Goal: Task Accomplishment & Management: Manage account settings

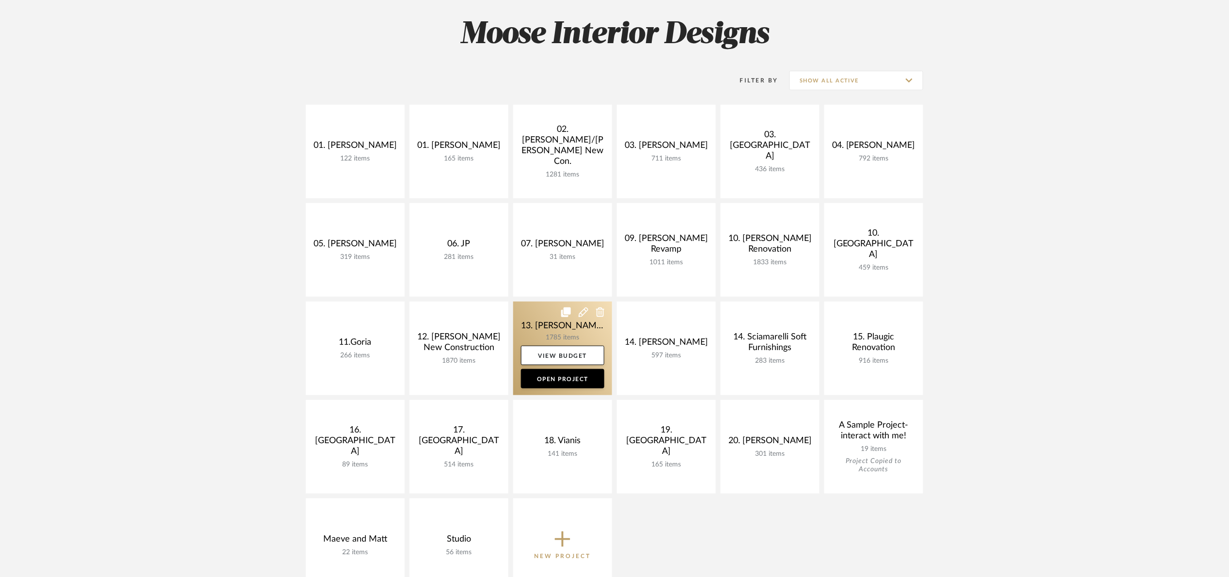
scroll to position [145, 0]
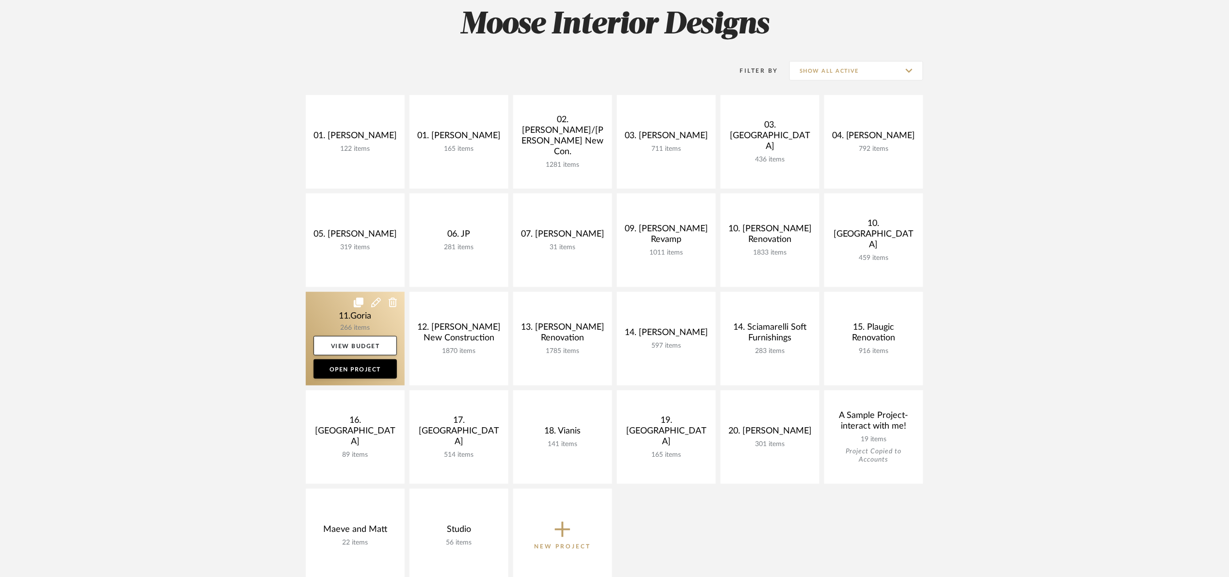
click at [350, 324] on link at bounding box center [355, 339] width 99 height 94
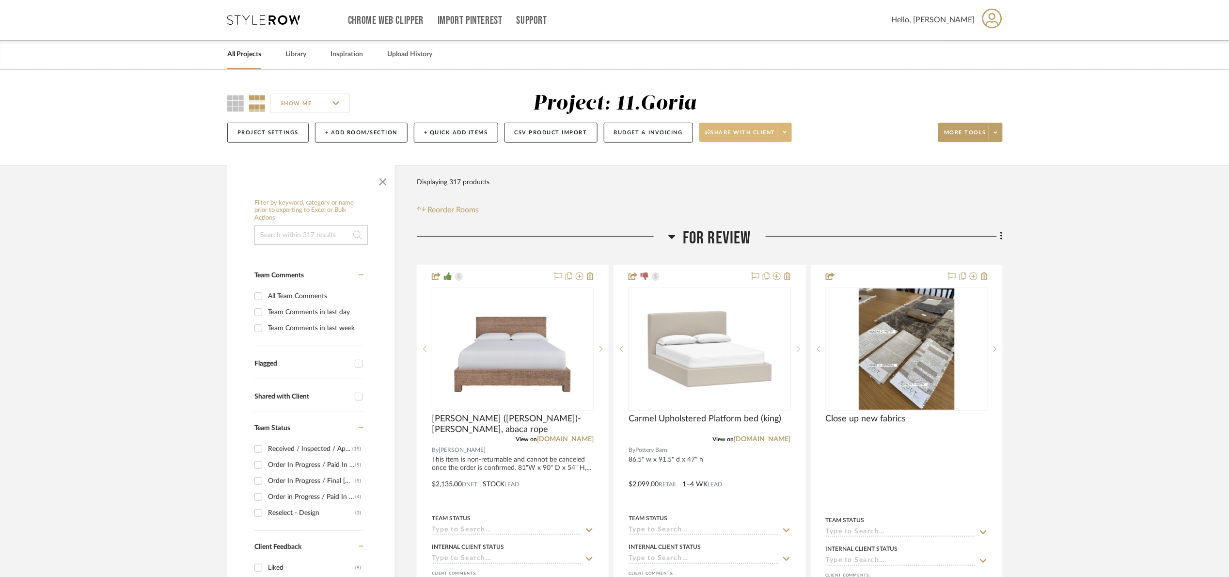
click at [729, 134] on span "Share with client" at bounding box center [740, 136] width 71 height 15
click at [732, 157] on span "Preview Client Dashboard" at bounding box center [751, 160] width 83 height 8
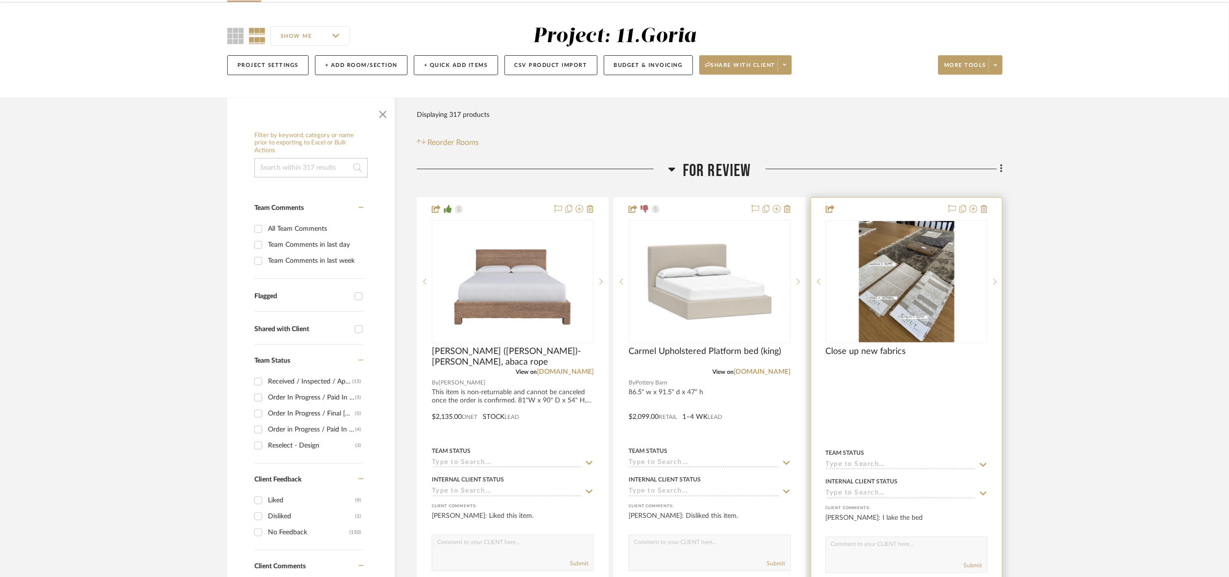
scroll to position [73, 0]
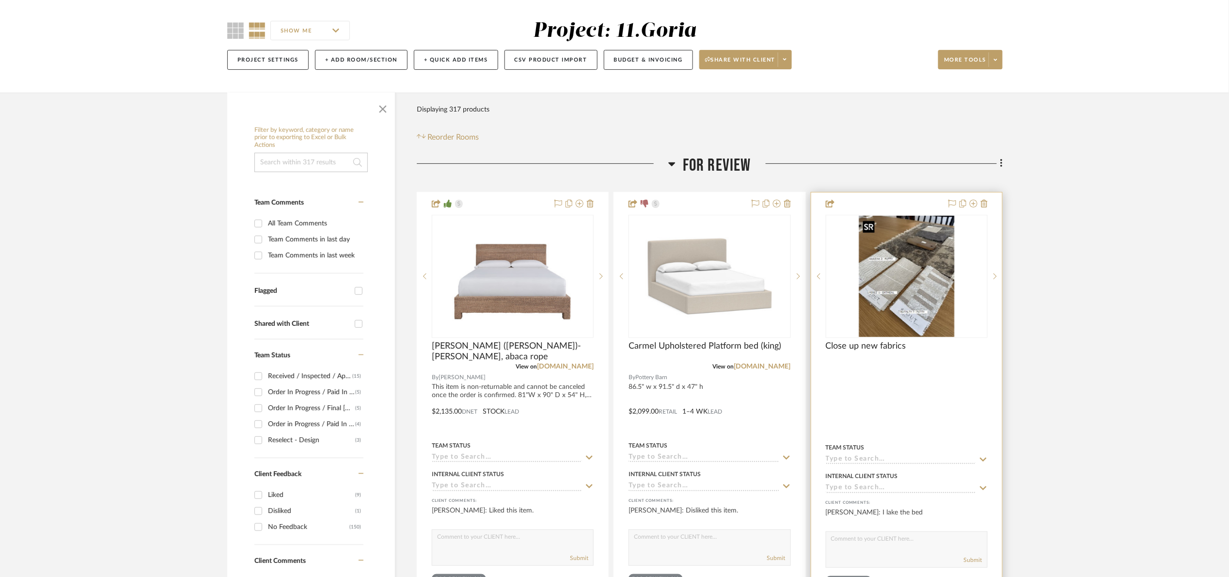
click at [891, 272] on img "0" at bounding box center [906, 276] width 95 height 121
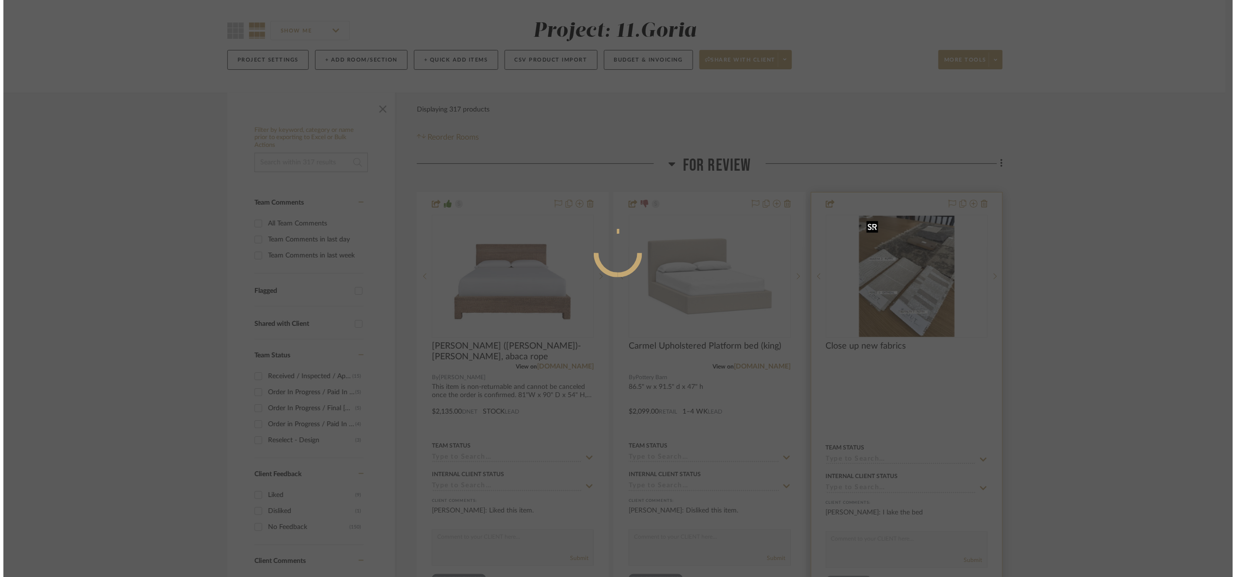
scroll to position [0, 0]
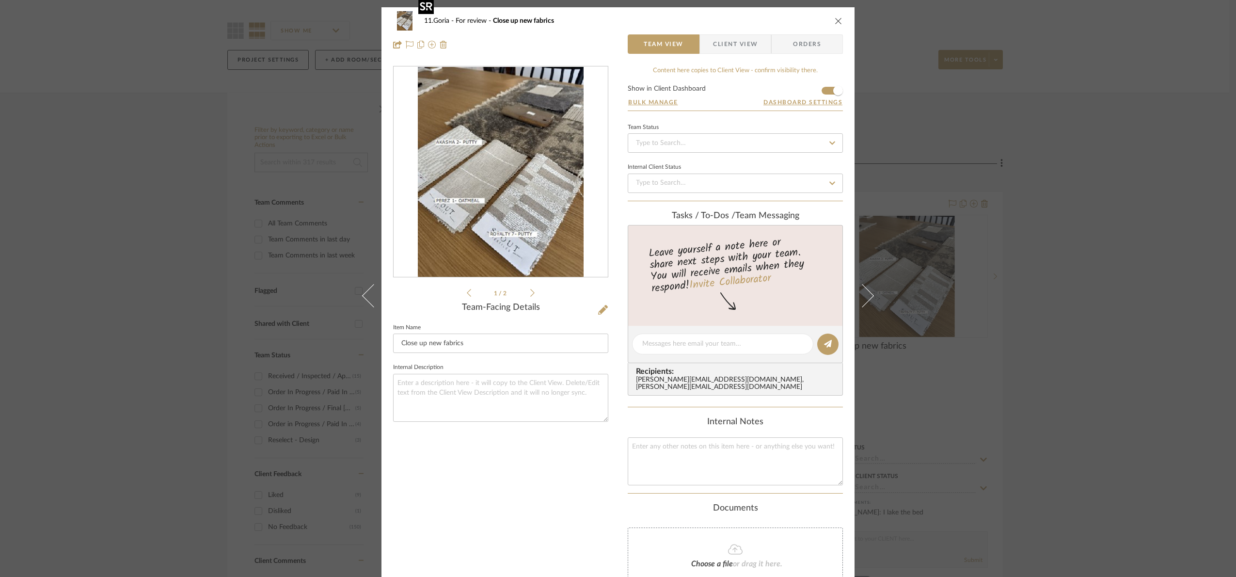
click at [441, 199] on img "0" at bounding box center [501, 172] width 166 height 210
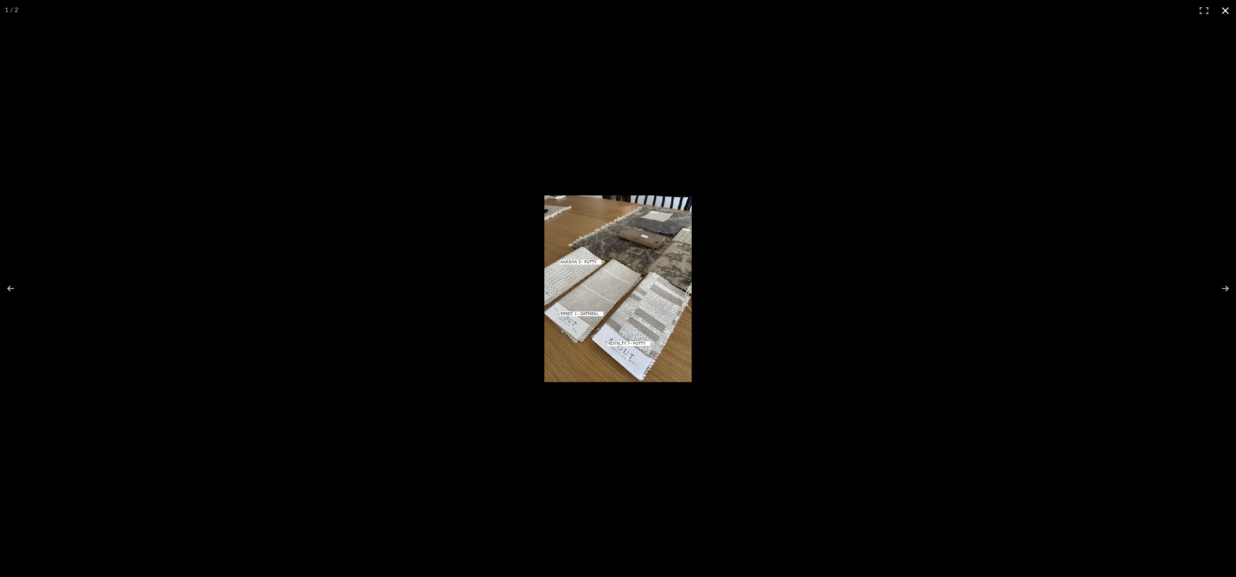
click at [789, 271] on div at bounding box center [759, 295] width 431 height 201
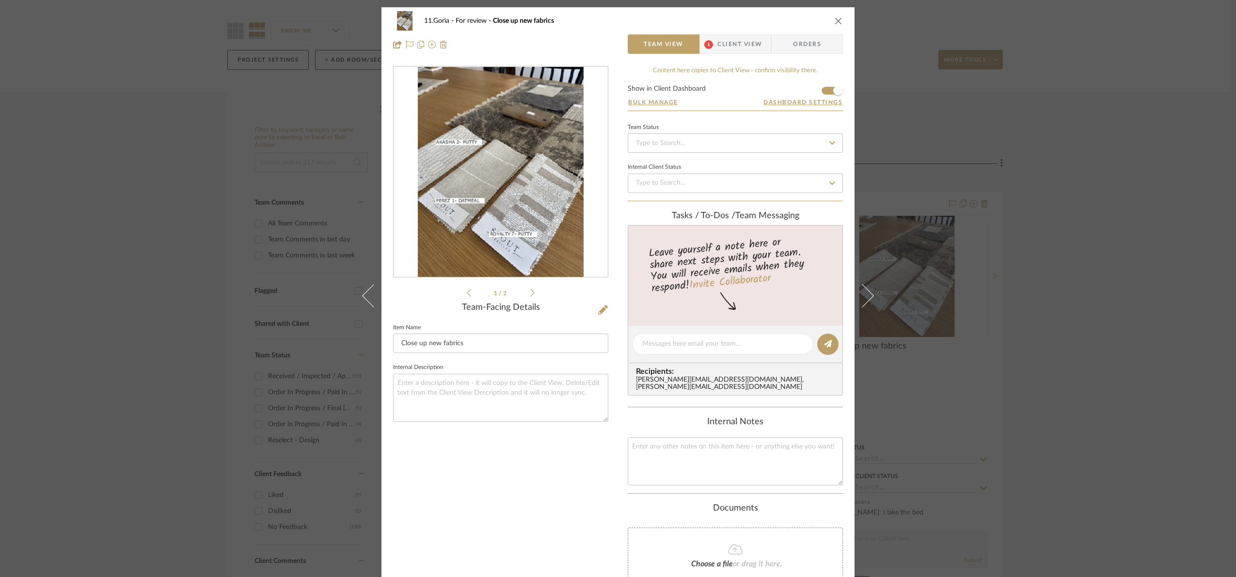
click at [1071, 308] on div "11.Goria For review Close up new fabrics Team View 1 Client View Orders 1 / 2 T…" at bounding box center [618, 288] width 1236 height 577
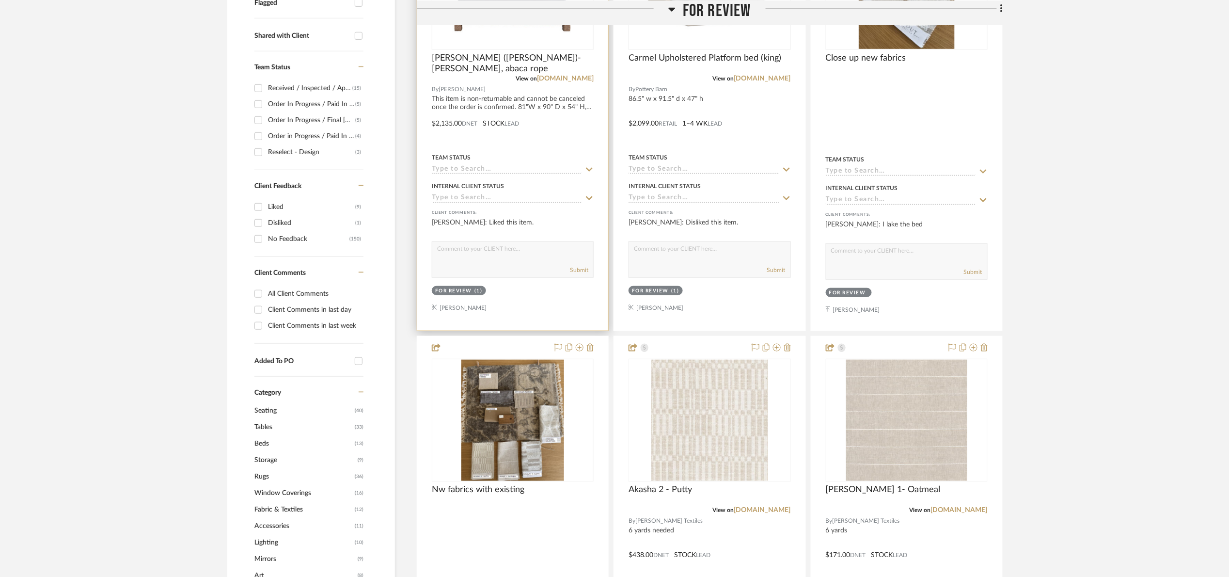
scroll to position [364, 0]
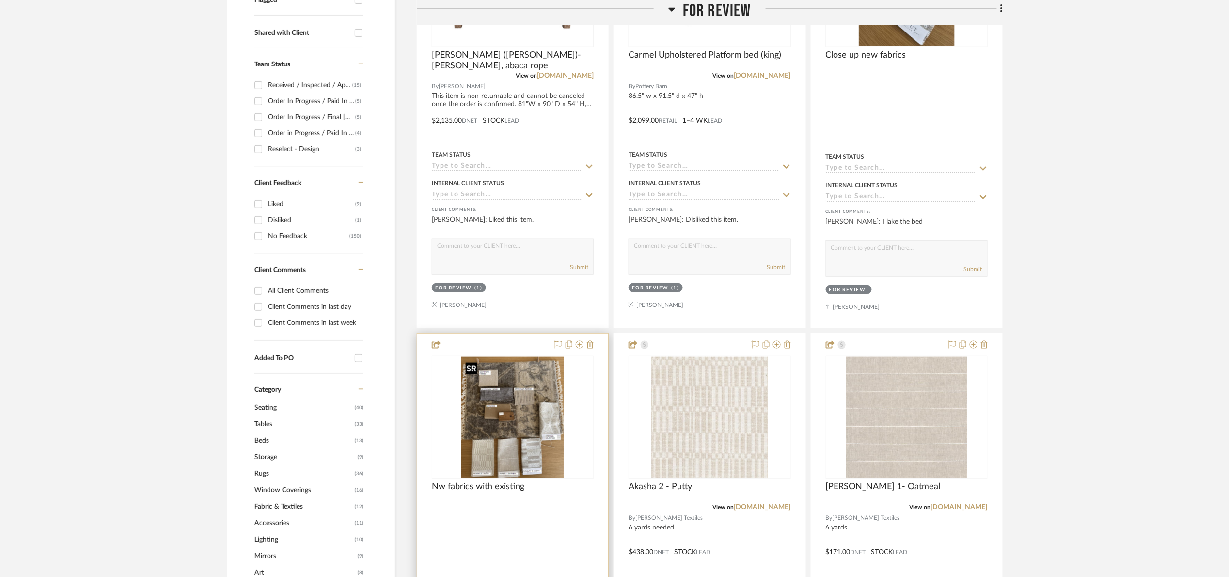
click at [491, 413] on img "0" at bounding box center [512, 417] width 103 height 121
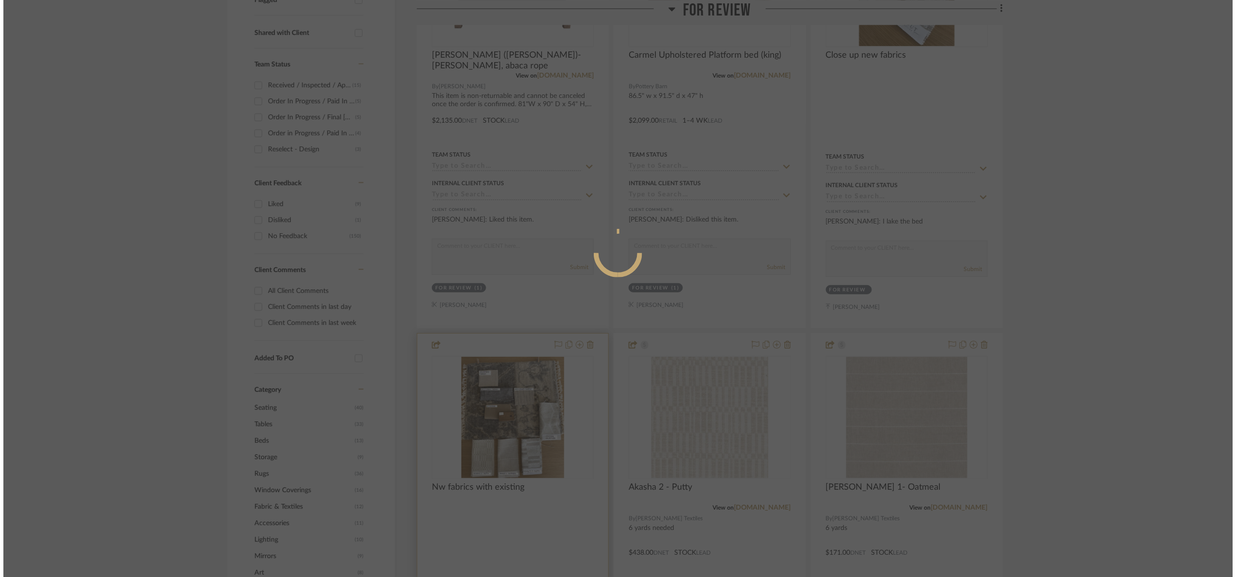
scroll to position [0, 0]
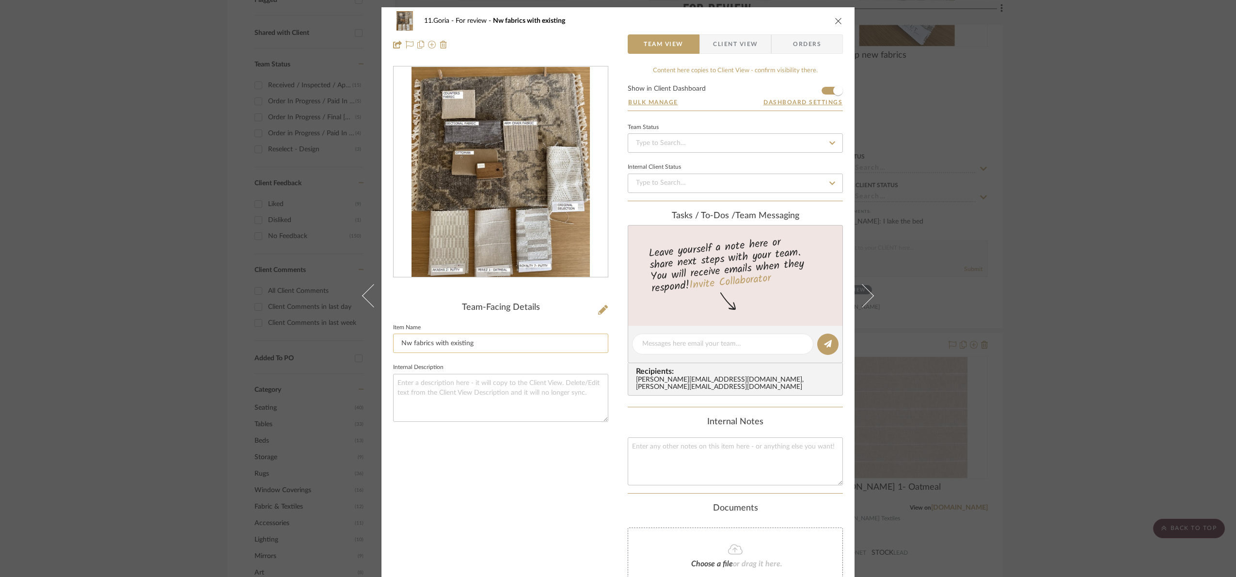
click at [406, 342] on input "Nw fabrics with existing" at bounding box center [500, 342] width 215 height 19
type input "New fabrics with existing"
click at [492, 361] on div "Team-Facing Details Item Name New fabrics with existing Internal Description" at bounding box center [500, 365] width 215 height 127
click at [1109, 308] on div "11.Goria For review New fabrics with existing Team View Client View Orders Team…" at bounding box center [618, 288] width 1236 height 577
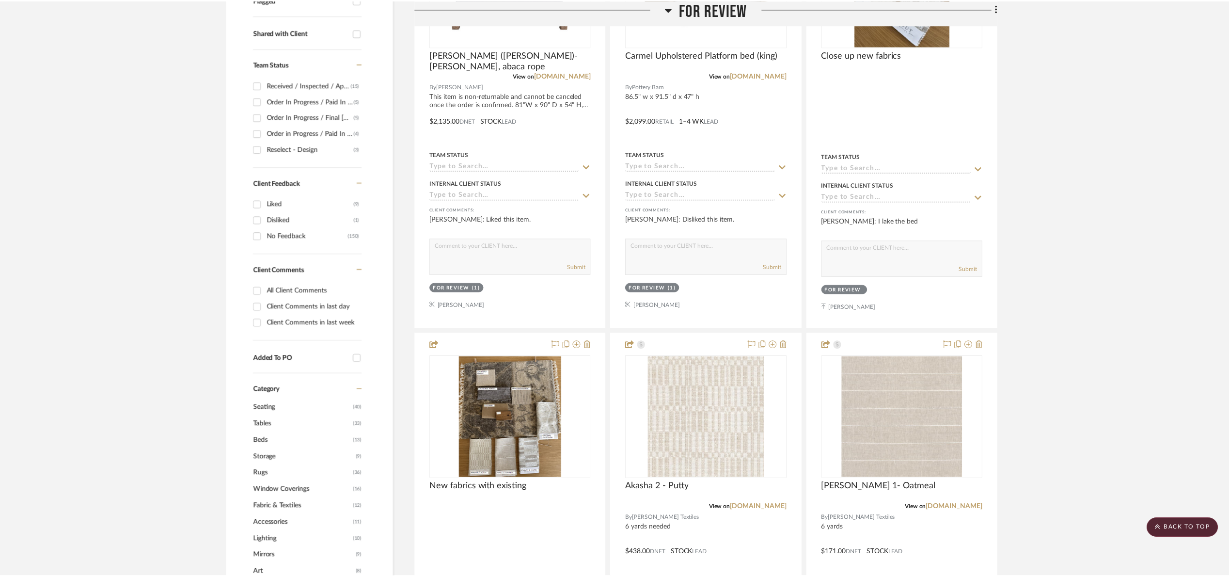
scroll to position [364, 0]
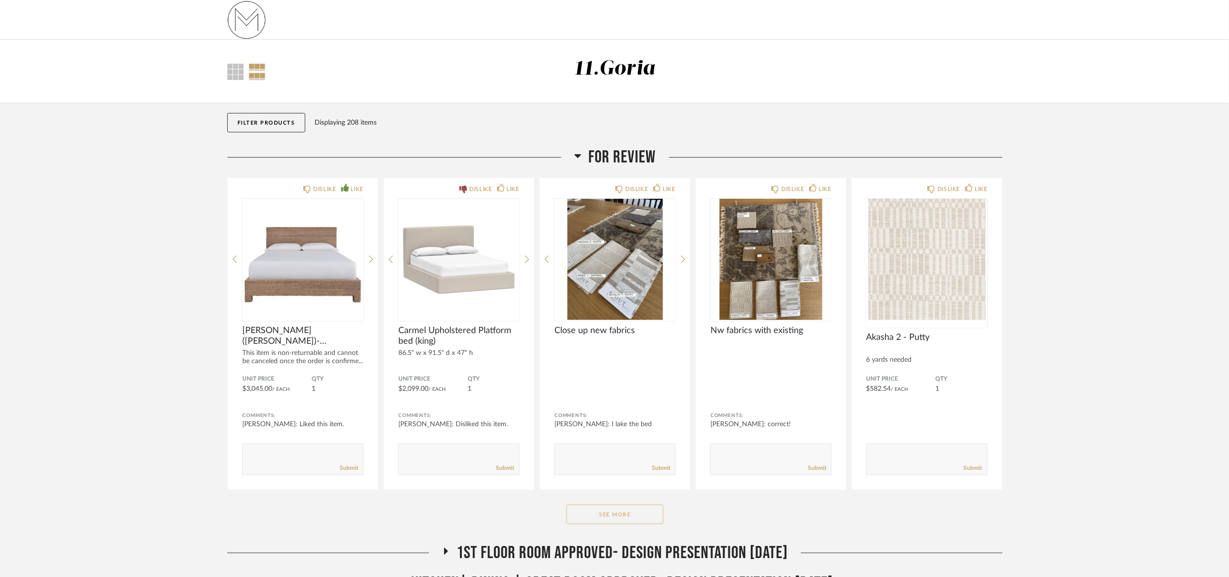
drag, startPoint x: 602, startPoint y: 510, endPoint x: 870, endPoint y: 243, distance: 378.4
click at [602, 510] on button "See More" at bounding box center [615, 514] width 97 height 19
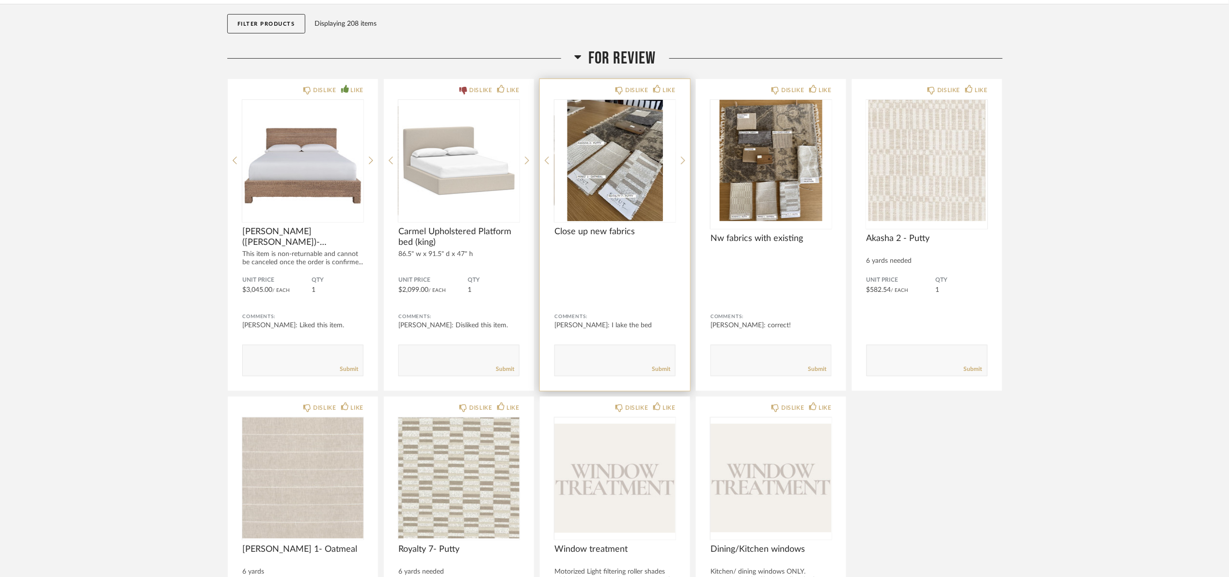
scroll to position [145, 0]
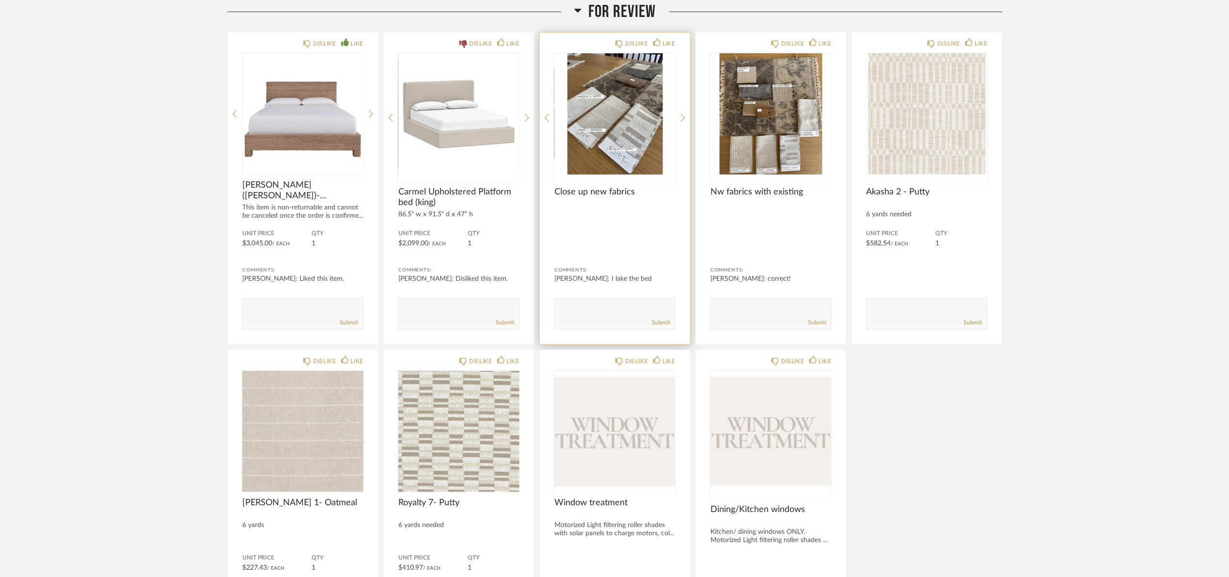
click at [642, 138] on img "0" at bounding box center [615, 113] width 121 height 121
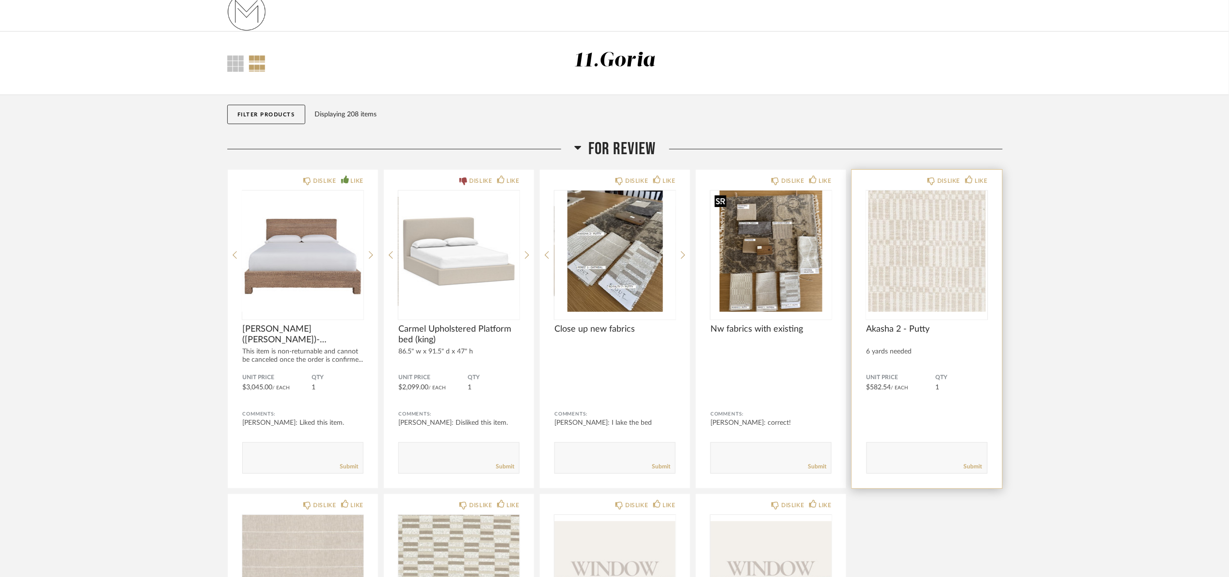
scroll to position [0, 0]
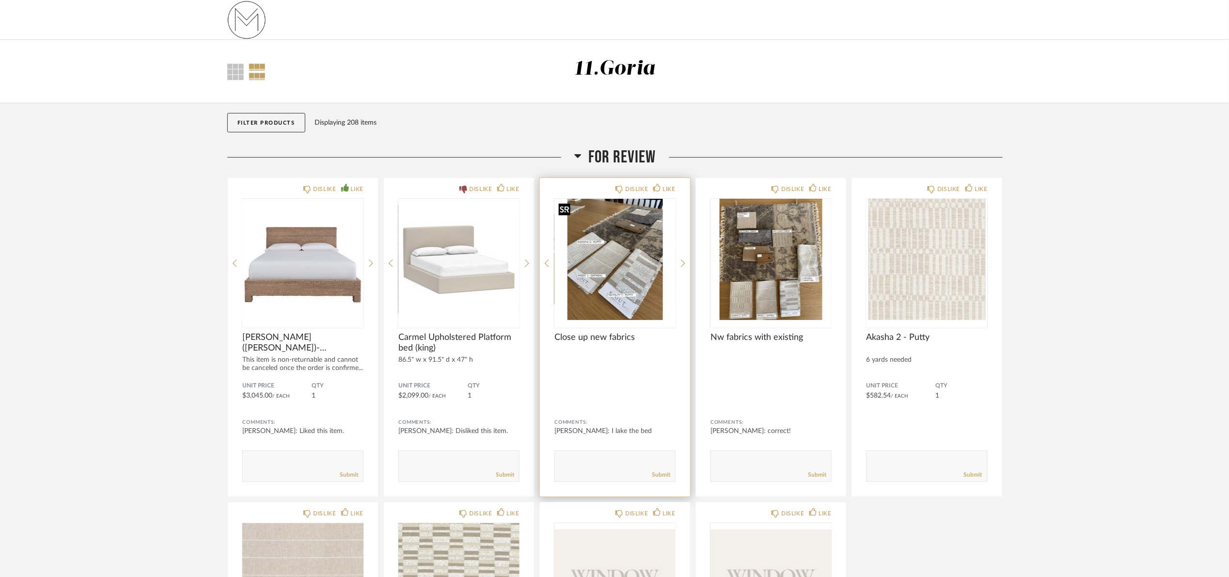
click at [623, 246] on img "0" at bounding box center [615, 259] width 121 height 121
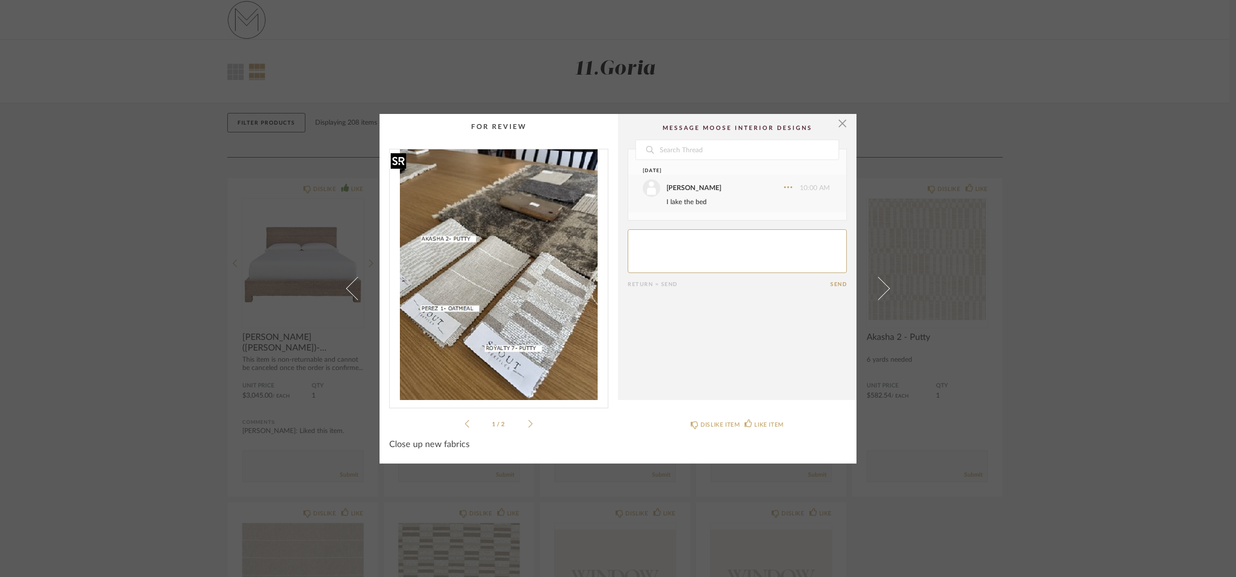
click at [518, 258] on img "0" at bounding box center [499, 274] width 218 height 251
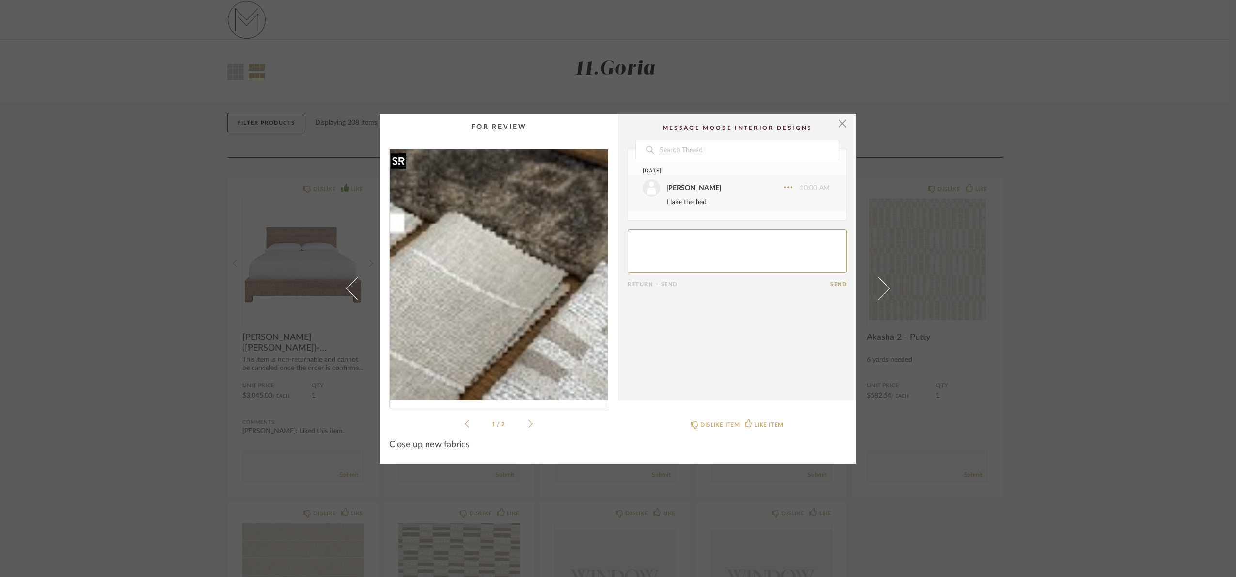
click at [505, 255] on img "0" at bounding box center [499, 274] width 218 height 251
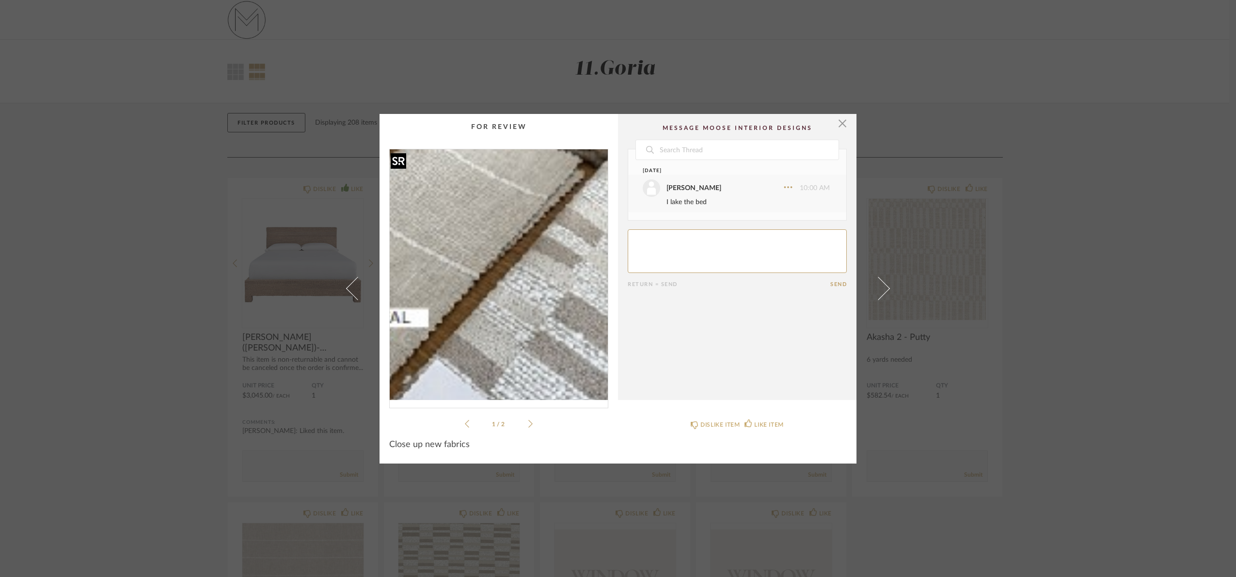
click at [499, 294] on img "0" at bounding box center [499, 274] width 218 height 251
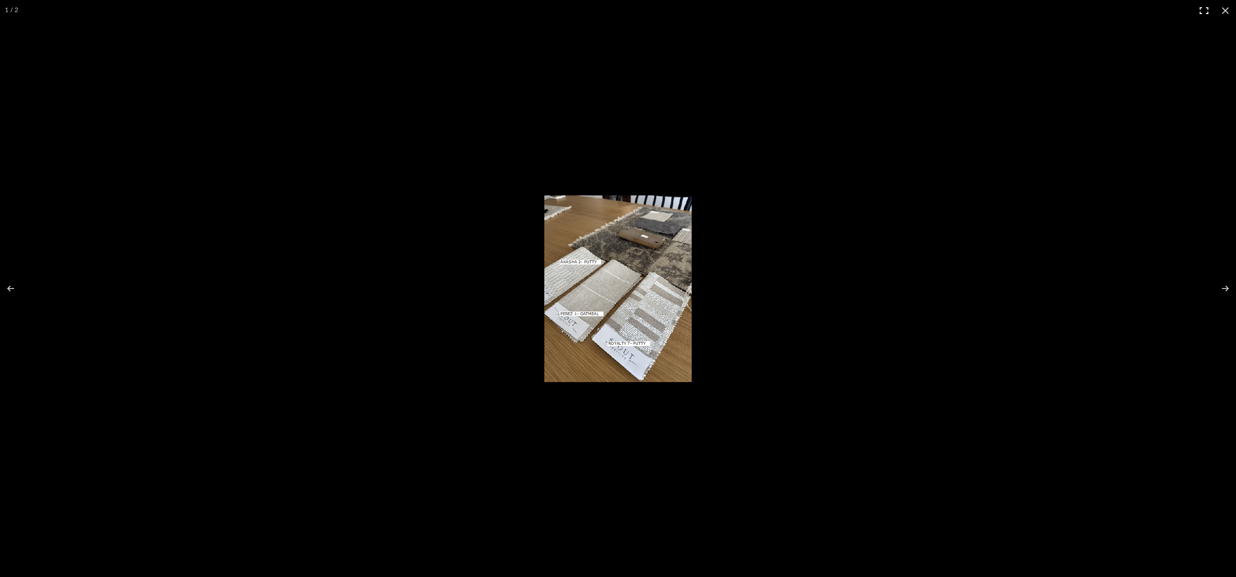
click at [1204, 8] on button at bounding box center [1203, 10] width 21 height 21
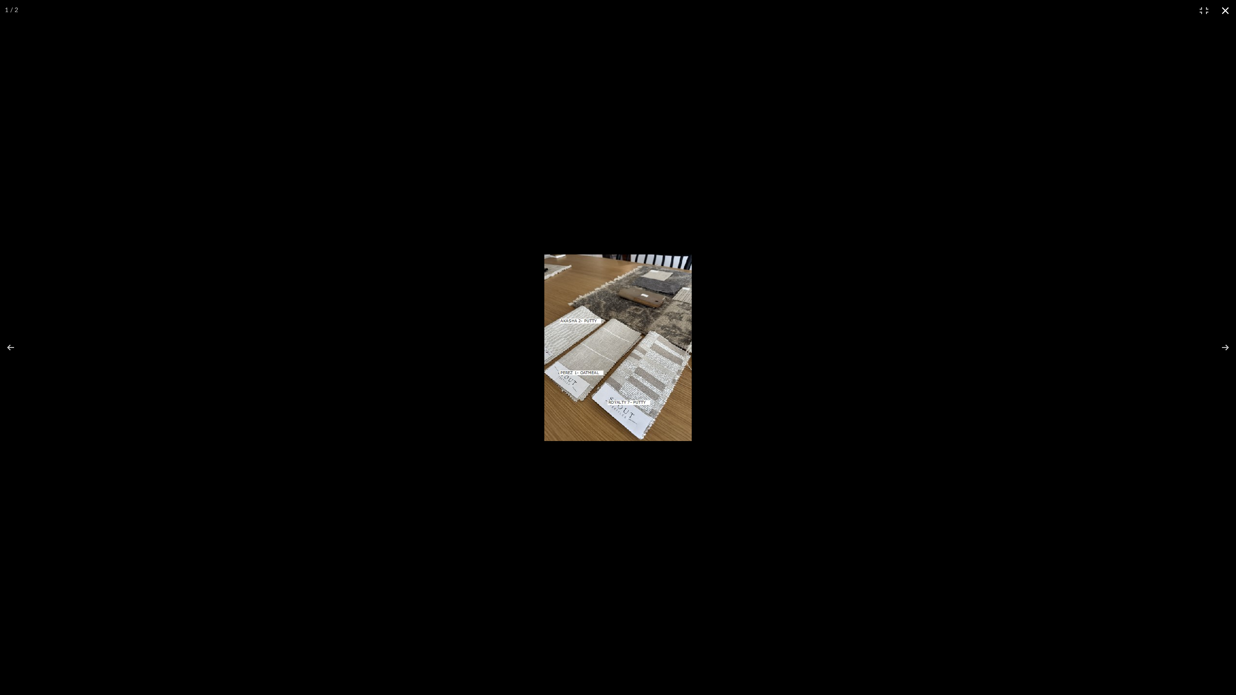
click at [783, 367] on div at bounding box center [720, 353] width 353 height 199
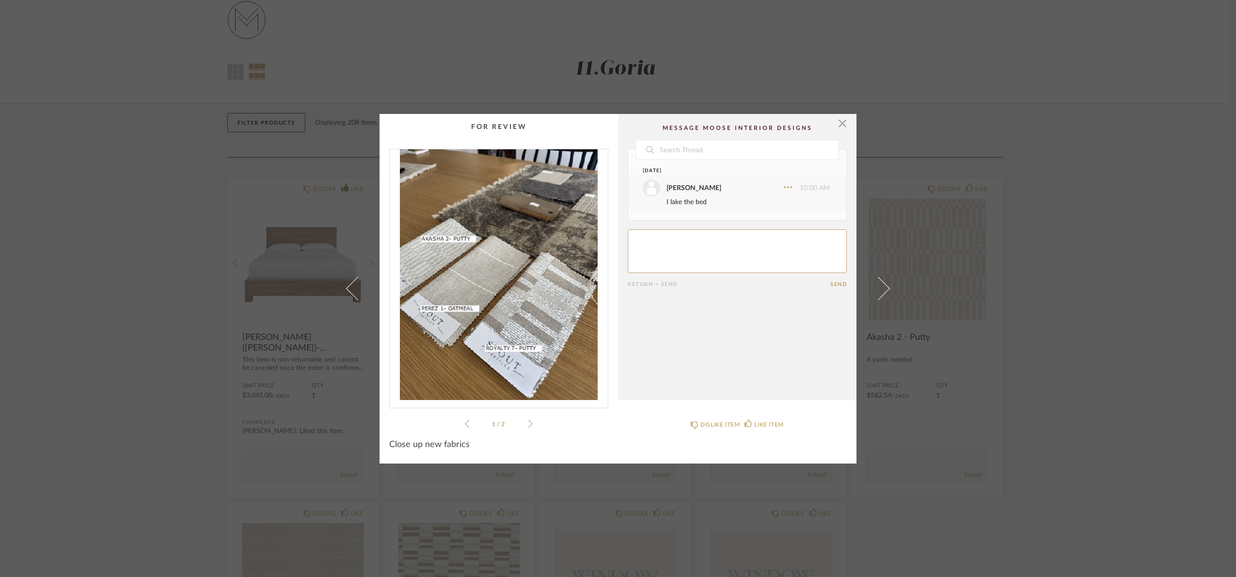
click at [1101, 218] on div "× 1 / 2 Date August 18th Angela Goria 10:00 AM I lake the bed Return = Send Sen…" at bounding box center [618, 288] width 1236 height 577
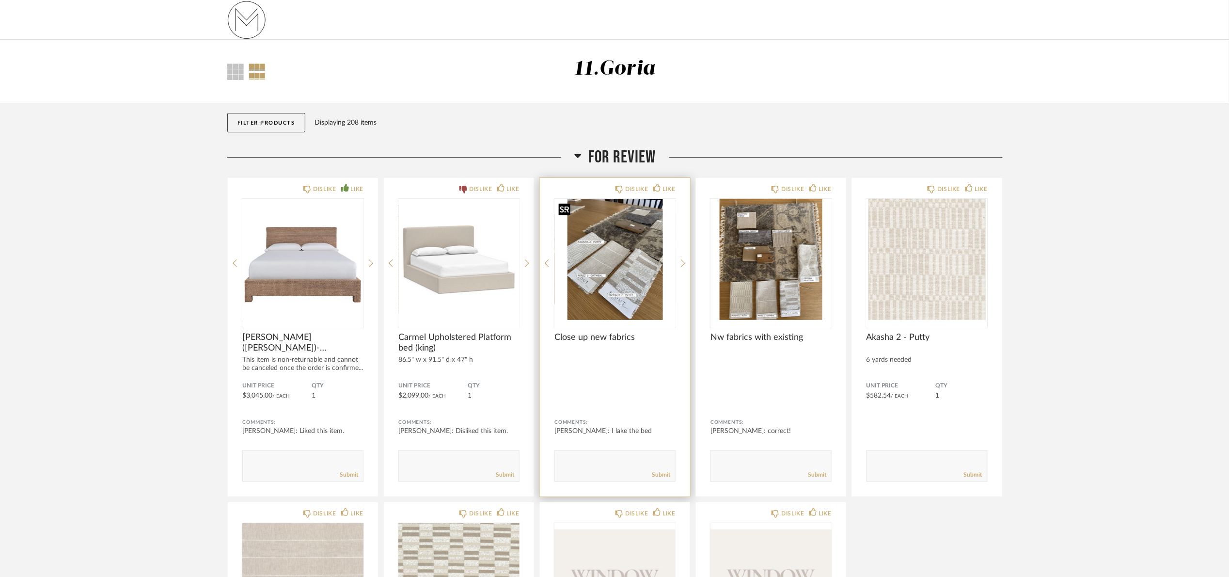
click at [612, 263] on img "0" at bounding box center [615, 259] width 121 height 121
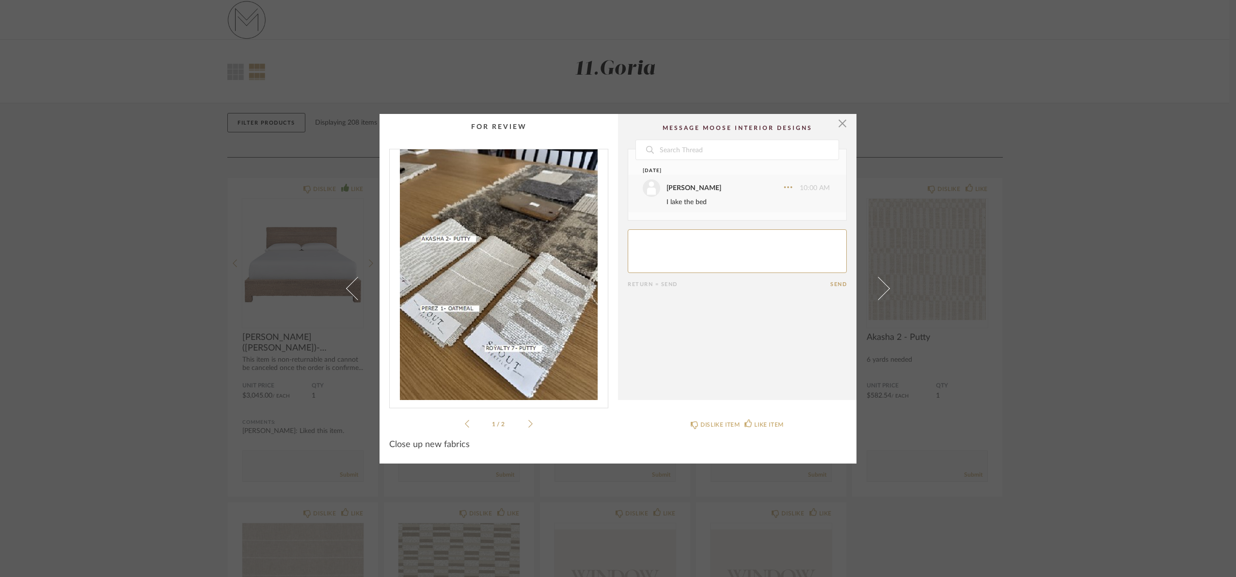
click at [1137, 384] on div "× 1 / 2 Date August 18th Angela Goria 10:00 AM I lake the bed Return = Send Sen…" at bounding box center [618, 288] width 1236 height 577
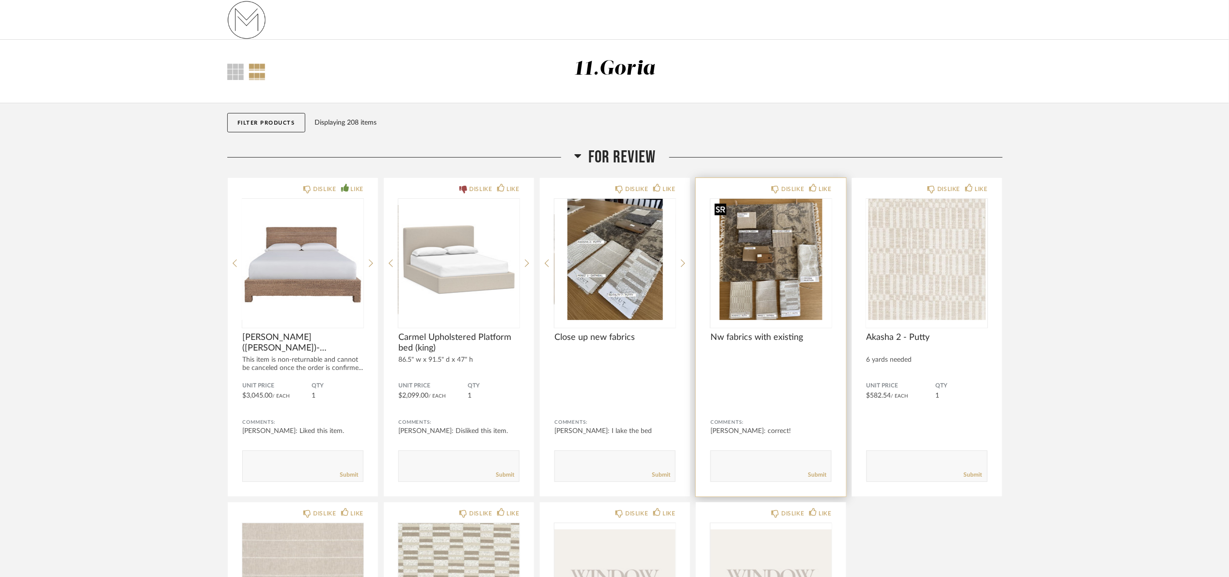
click at [802, 290] on img "0" at bounding box center [771, 259] width 121 height 121
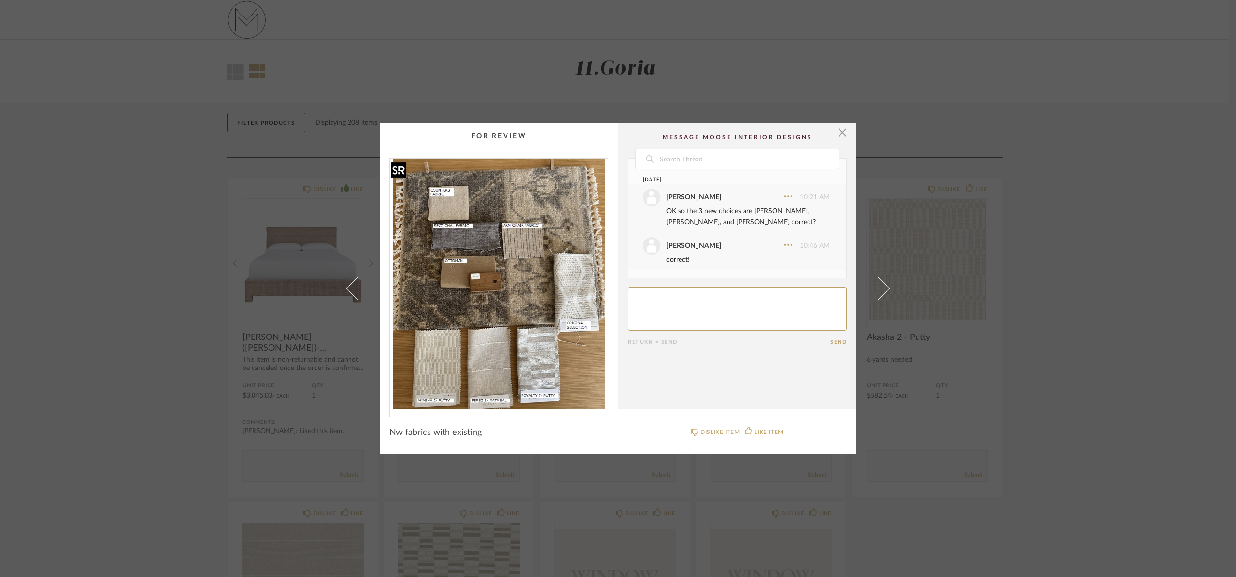
click at [429, 280] on img "0" at bounding box center [499, 283] width 218 height 251
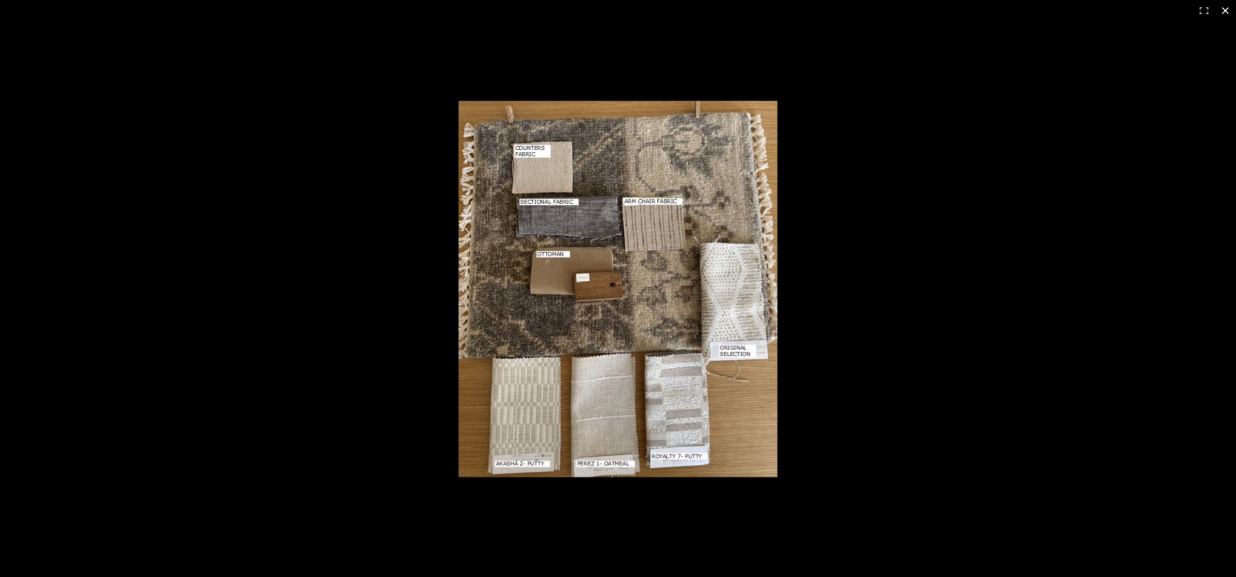
click at [280, 418] on div at bounding box center [618, 288] width 1236 height 577
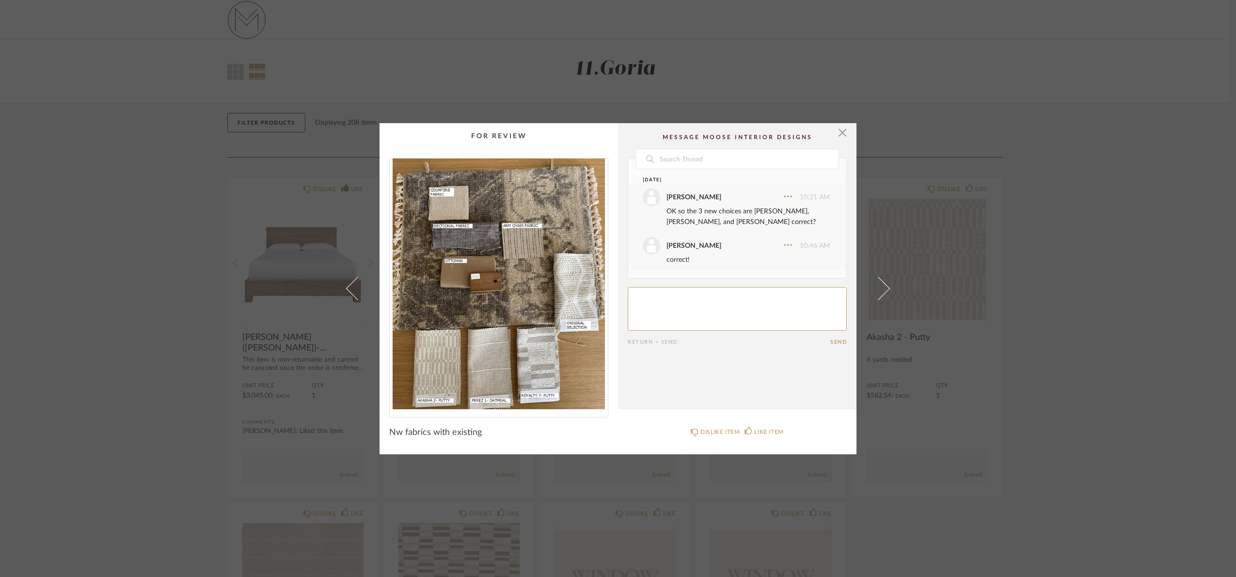
click at [103, 273] on div "× Date August 18th Angela Goria 10:21 AM OK so the 3 new choices are Akasha, Pe…" at bounding box center [618, 288] width 1236 height 577
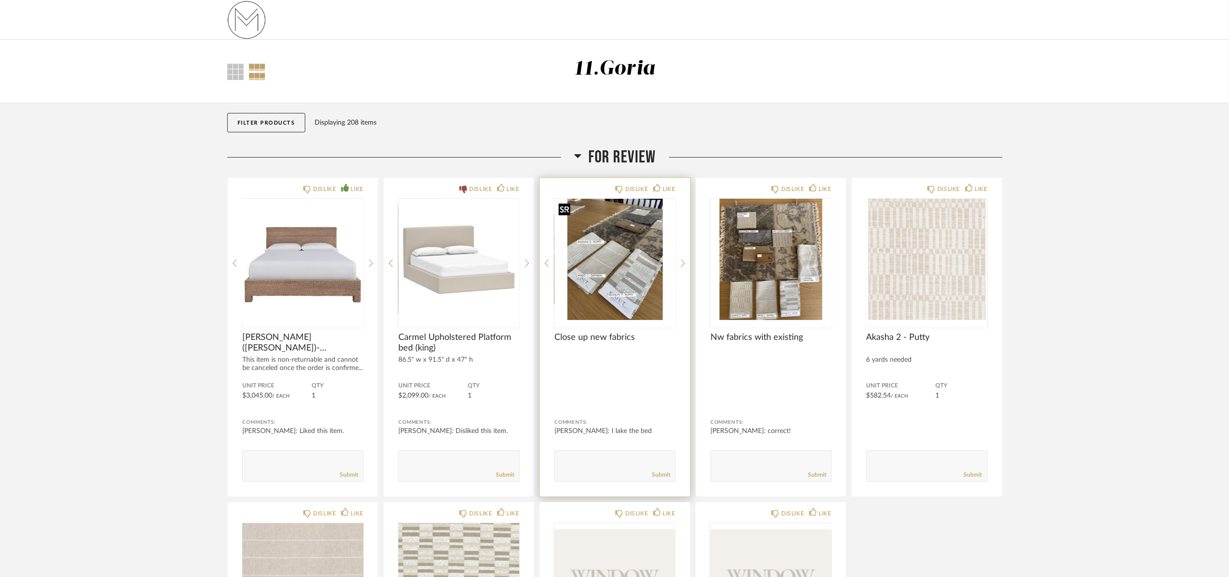
click at [643, 250] on img "0" at bounding box center [615, 259] width 121 height 121
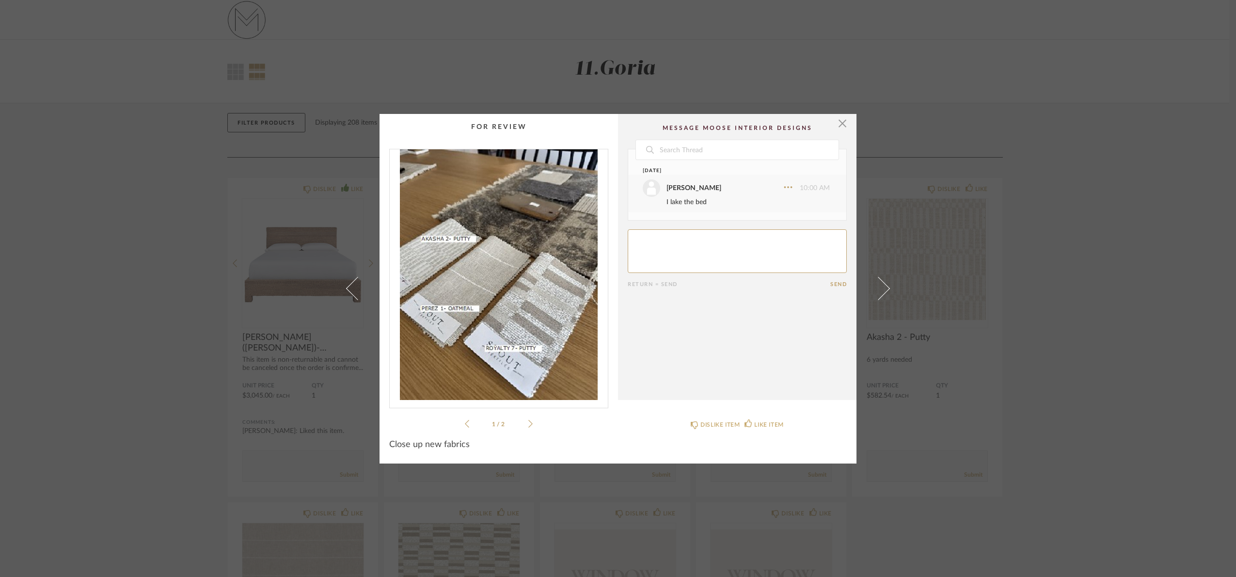
click at [1095, 288] on div "× 1 / 2 Date August 18th Angela Goria 10:00 AM I lake the bed Return = Send Sen…" at bounding box center [618, 288] width 1236 height 577
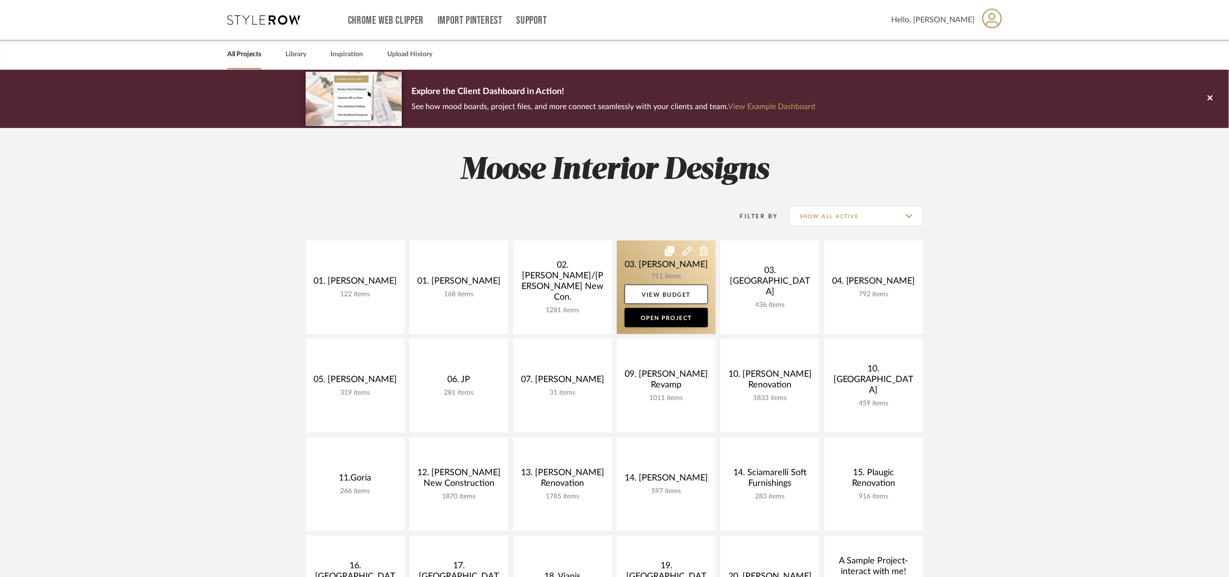
click at [634, 264] on link at bounding box center [666, 287] width 99 height 94
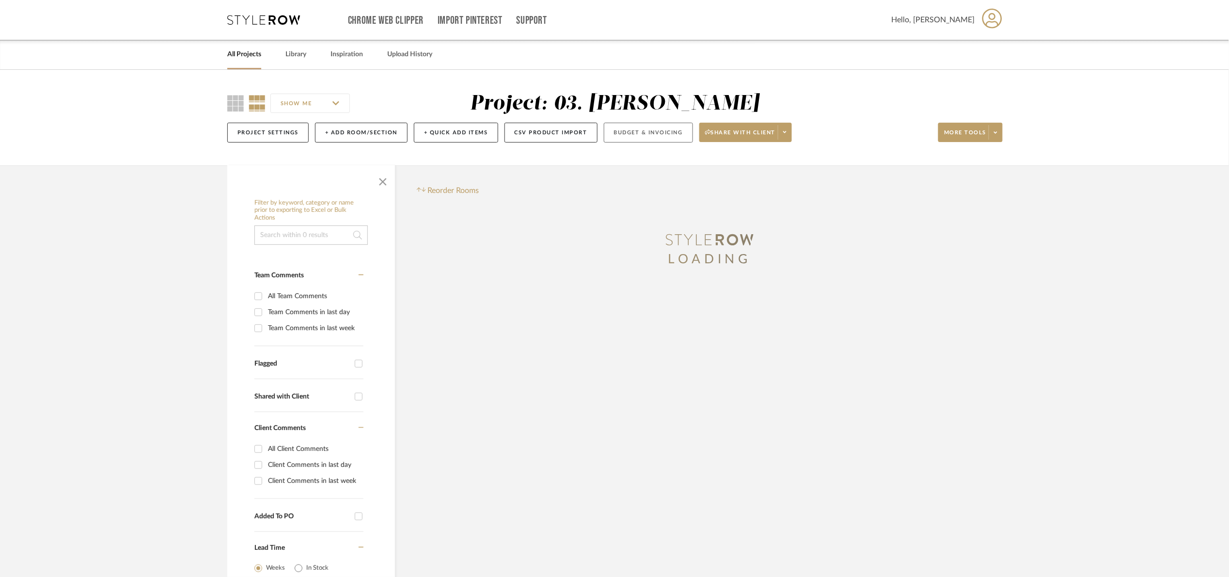
click at [659, 124] on button "Budget & Invoicing" at bounding box center [648, 133] width 89 height 20
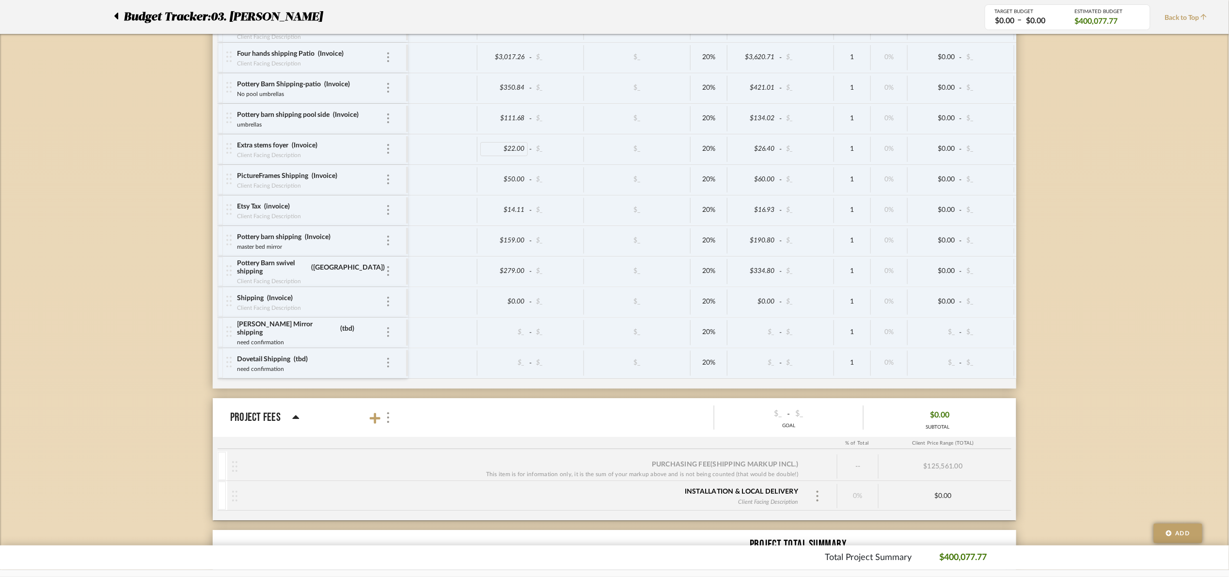
scroll to position [4385, 0]
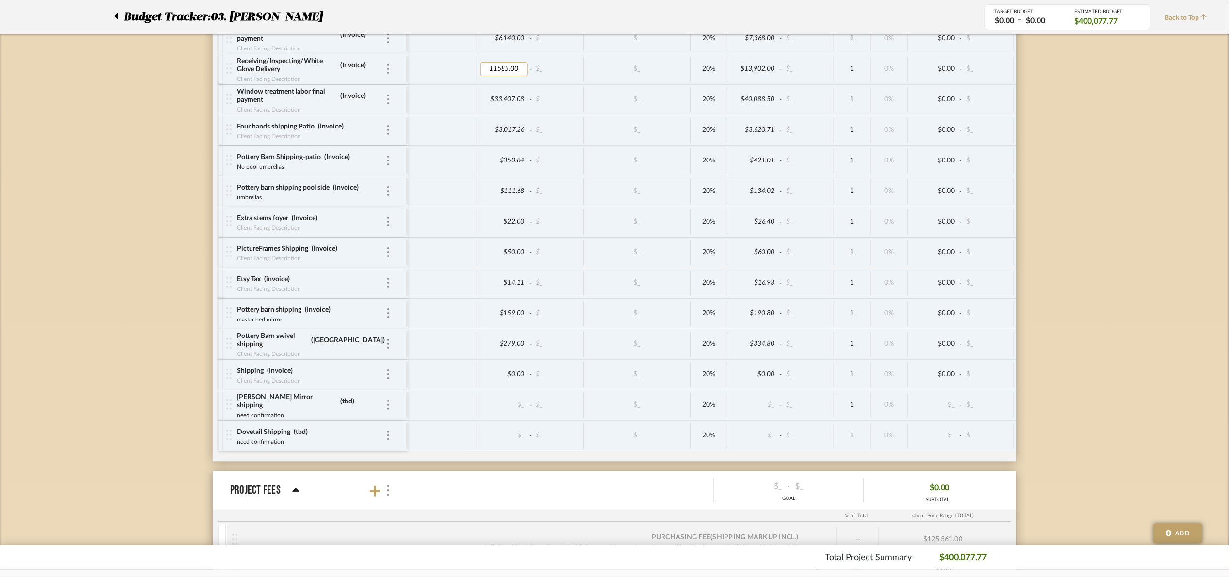
drag, startPoint x: 521, startPoint y: 89, endPoint x: 486, endPoint y: 88, distance: 35.4
click at [486, 76] on input "11585.00" at bounding box center [504, 69] width 48 height 14
type input "14160"
type input "Inlcudes patio furniture"
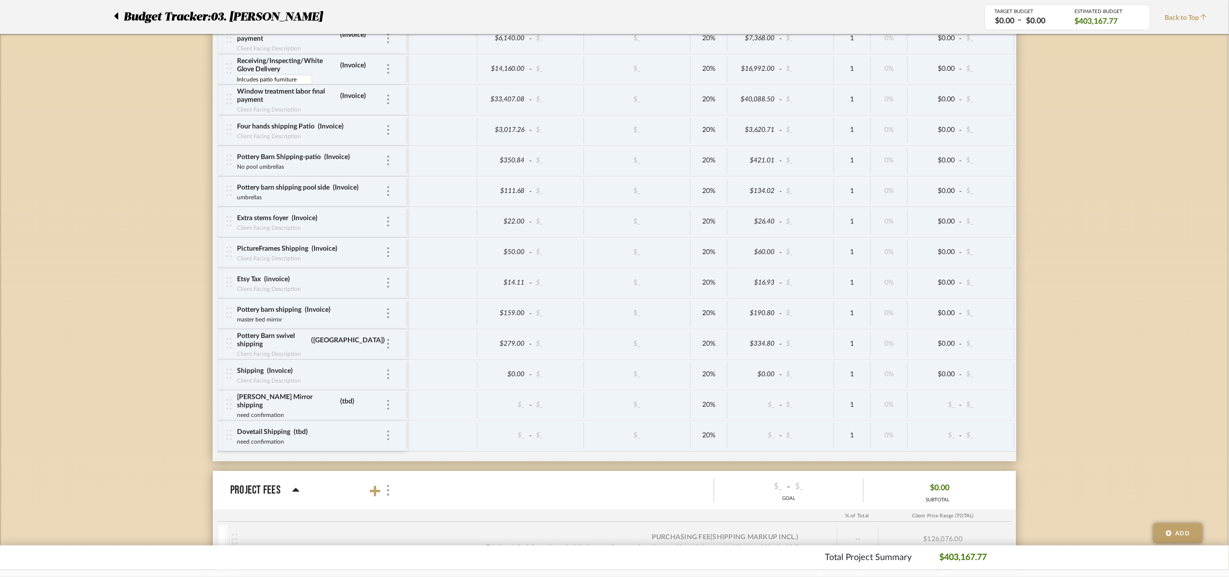
drag, startPoint x: 385, startPoint y: 237, endPoint x: 362, endPoint y: 234, distance: 23.4
click at [362, 232] on div "Extra stems foyer (Invoice) Client Facing Description" at bounding box center [311, 222] width 149 height 30
click at [384, 223] on div "Extra stems foyer (Invoice)" at bounding box center [311, 218] width 149 height 9
click at [388, 226] on img at bounding box center [388, 222] width 2 height 10
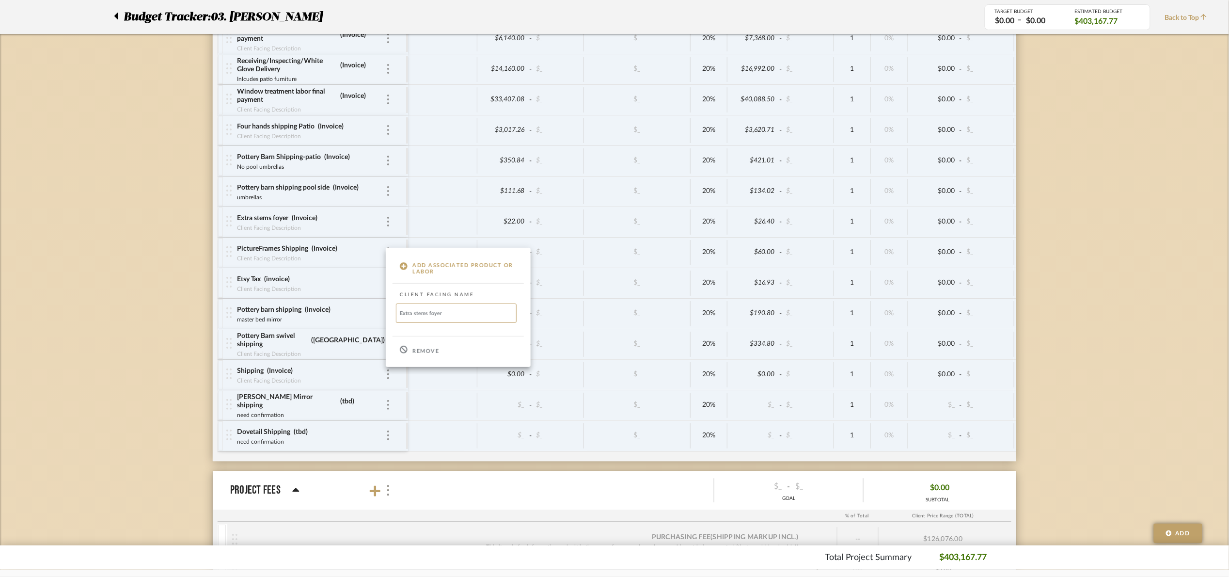
click at [425, 349] on p "Remove" at bounding box center [425, 351] width 27 height 7
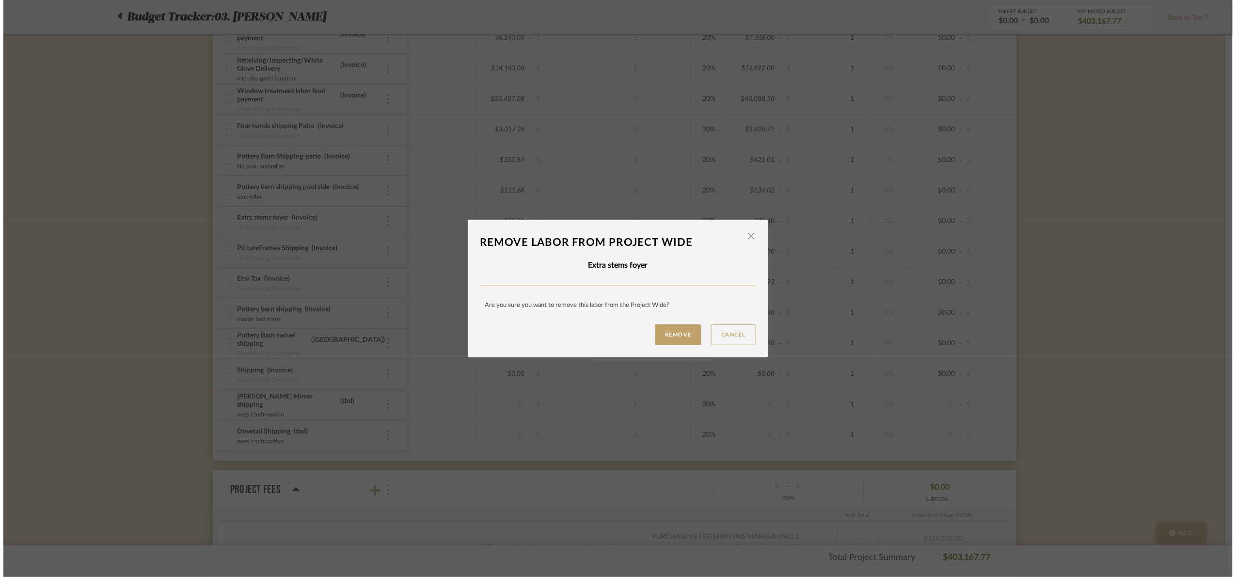
scroll to position [0, 0]
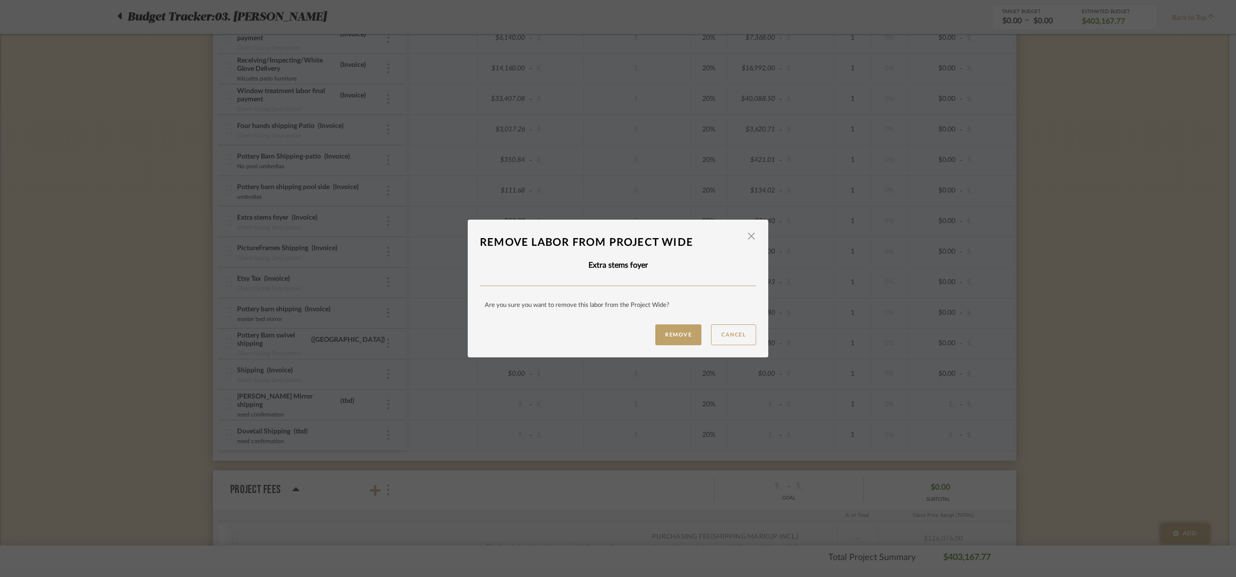
click at [664, 336] on button "Remove" at bounding box center [678, 334] width 46 height 21
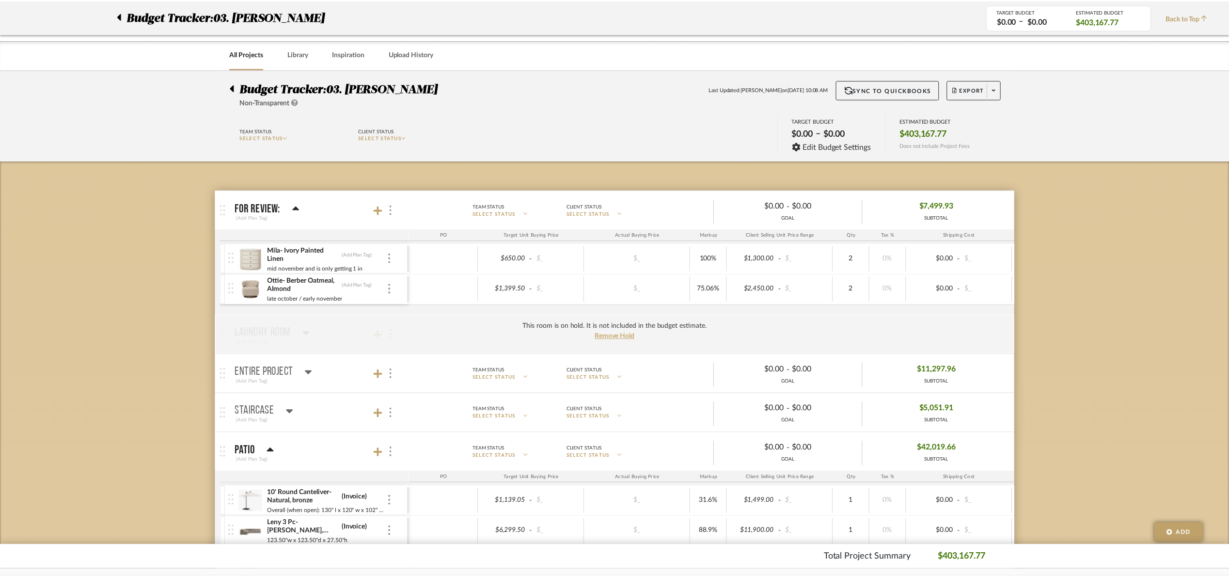
scroll to position [4385, 0]
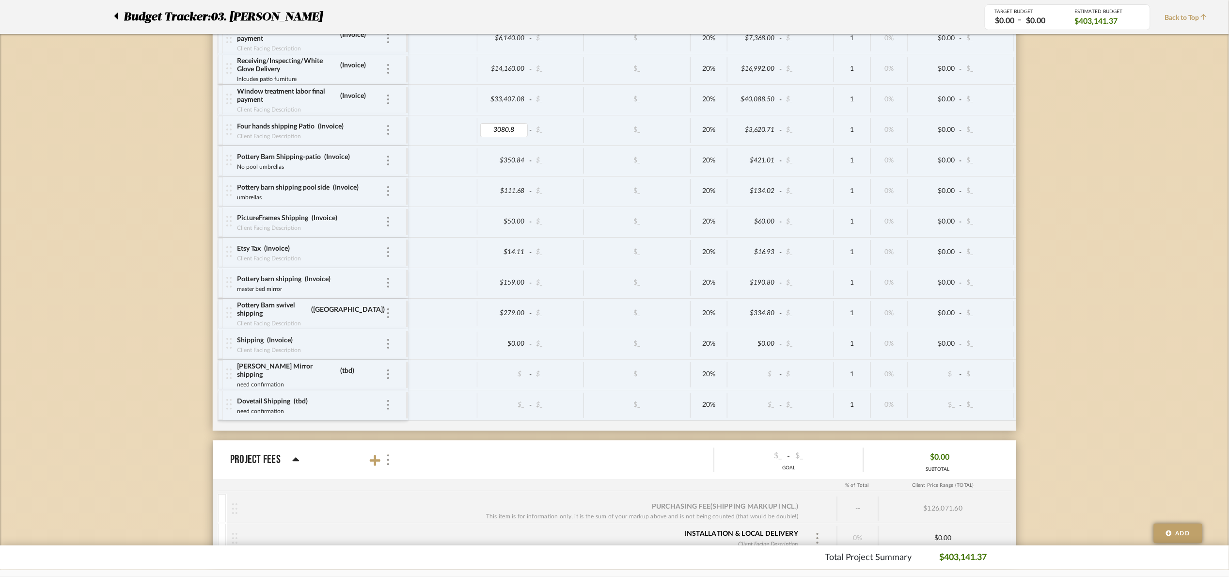
type input "3080.80"
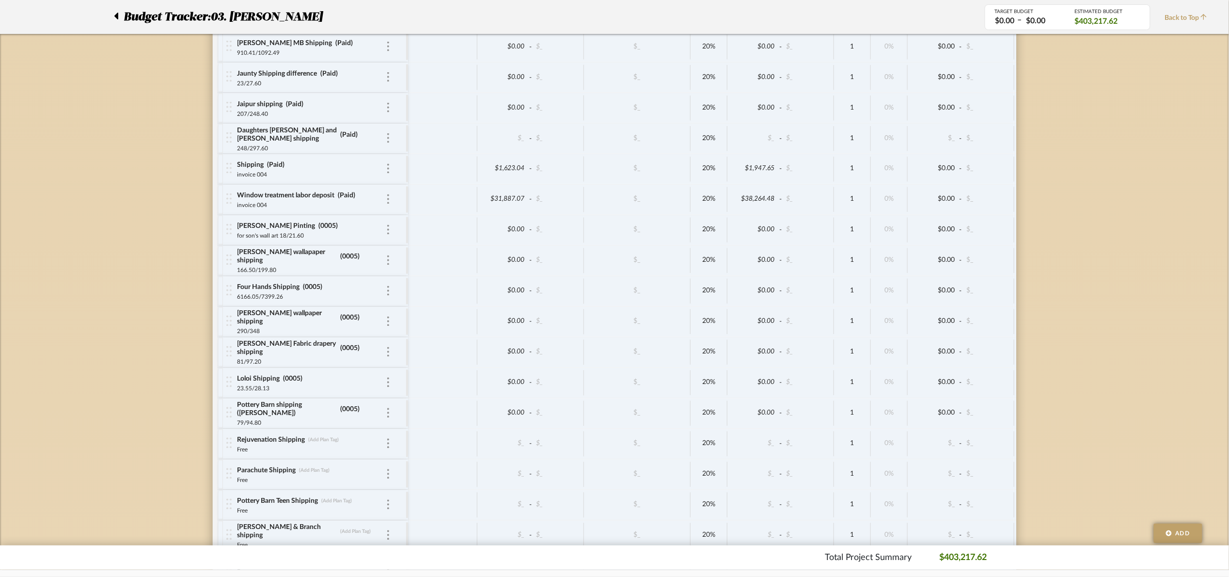
scroll to position [3517, 0]
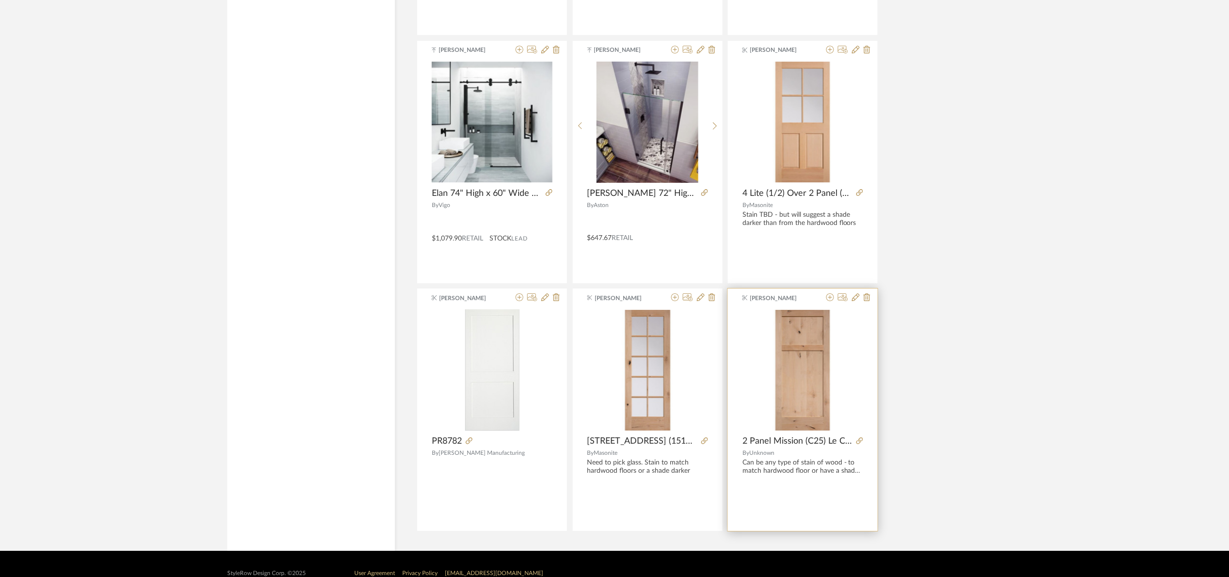
scroll to position [6354, 0]
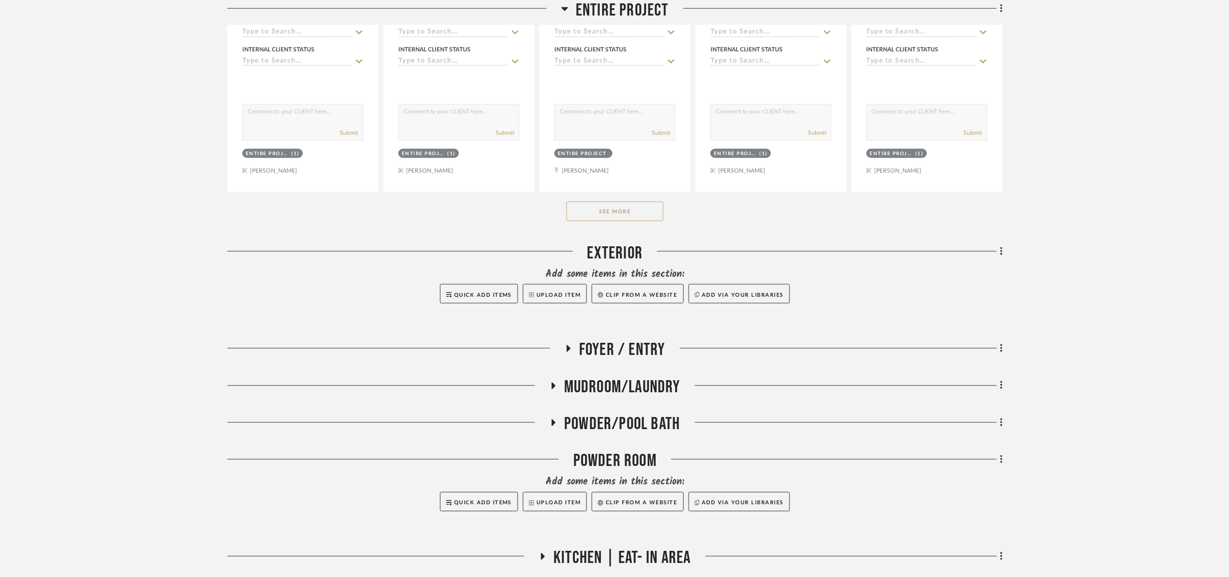
scroll to position [509, 0]
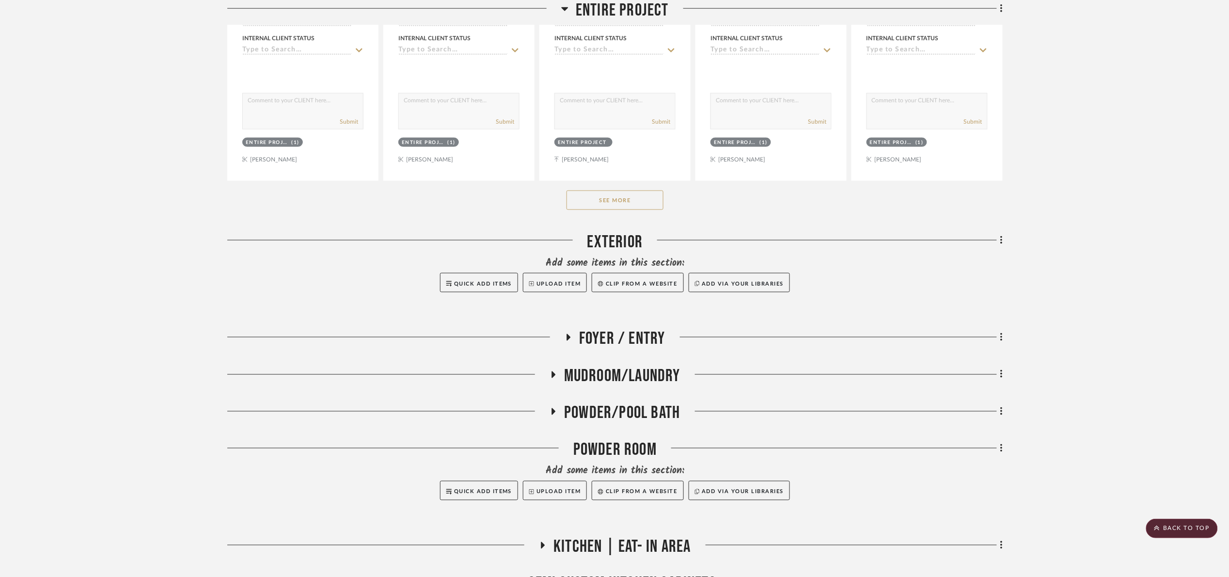
click at [608, 199] on button "See More" at bounding box center [615, 199] width 97 height 19
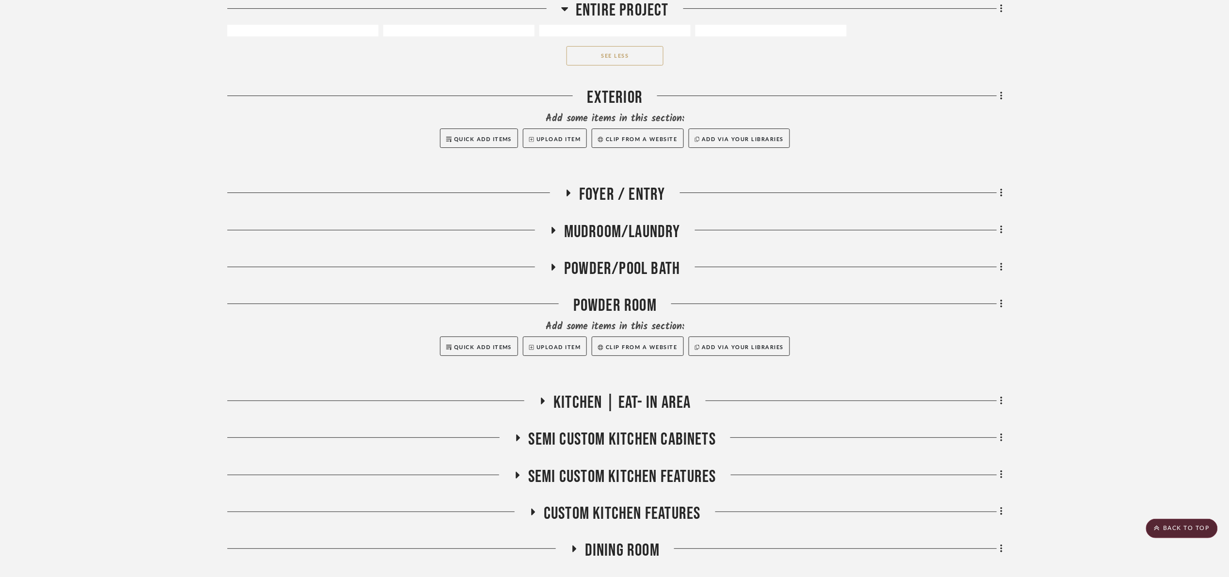
scroll to position [1600, 0]
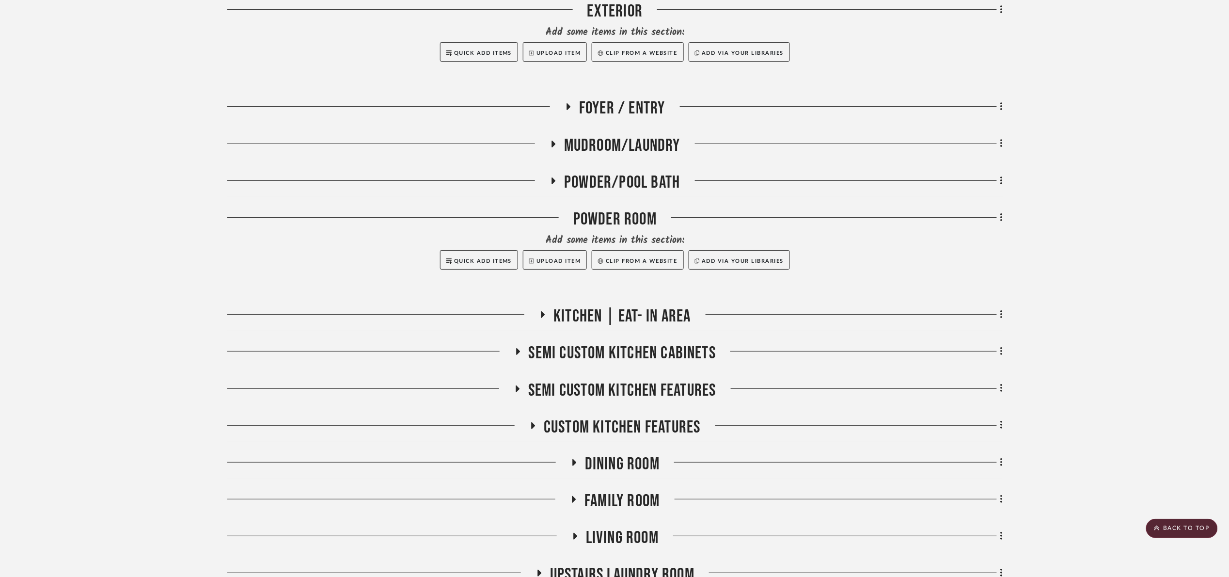
click at [597, 311] on span "Kitchen | Eat- In Area" at bounding box center [622, 316] width 137 height 21
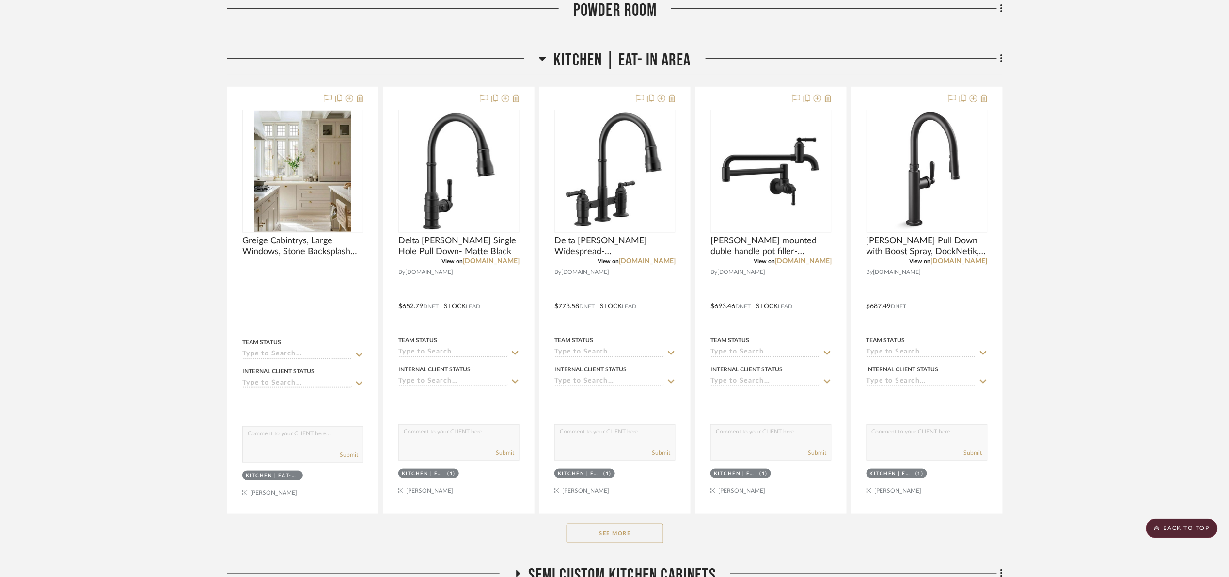
scroll to position [1890, 0]
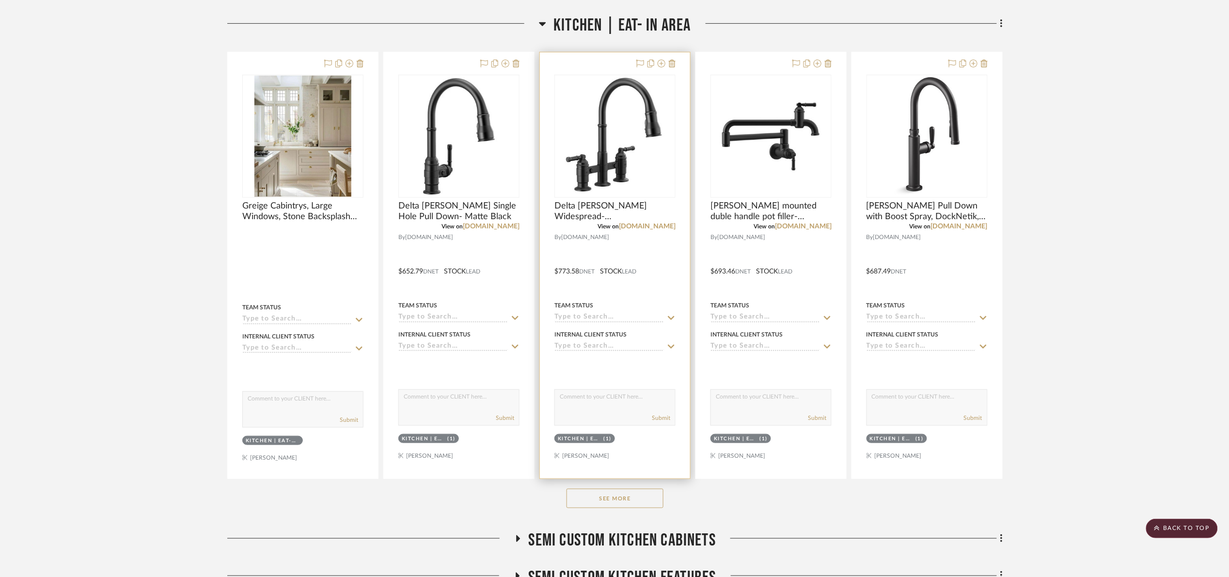
drag, startPoint x: 600, startPoint y: 503, endPoint x: 630, endPoint y: 468, distance: 46.0
click at [600, 502] on button "See More" at bounding box center [615, 498] width 97 height 19
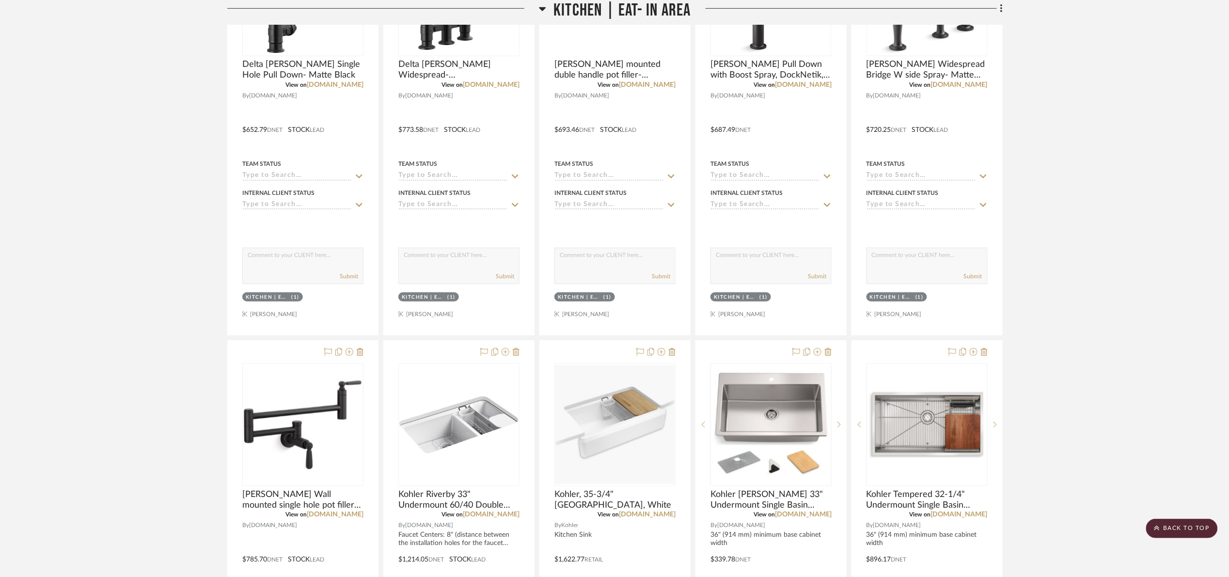
scroll to position [1818, 0]
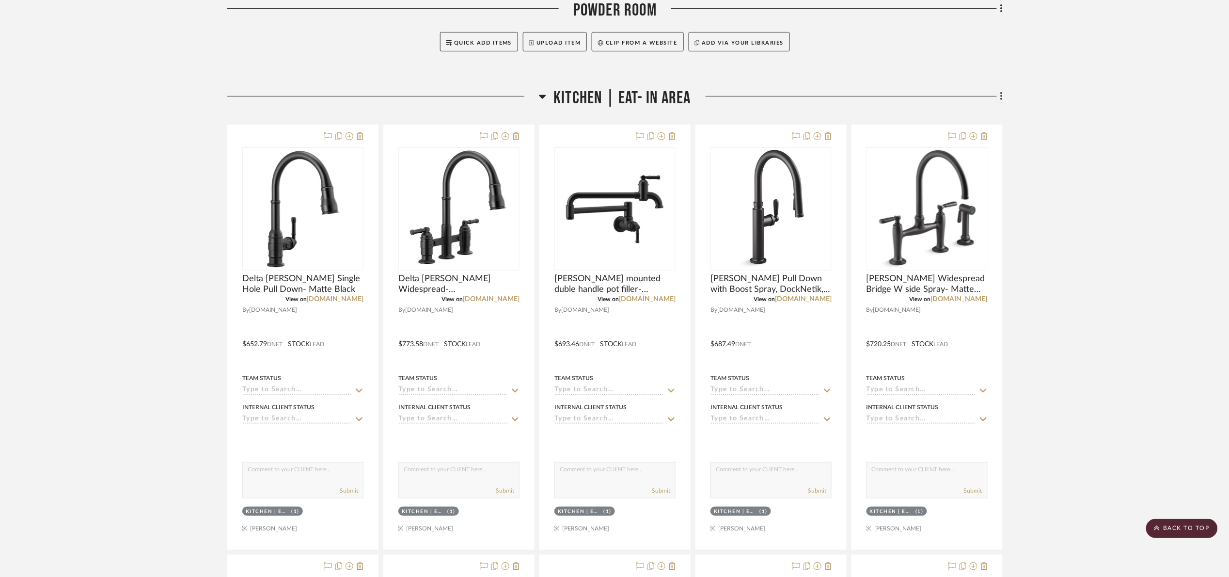
click at [604, 100] on span "Kitchen | Eat- In Area" at bounding box center [622, 98] width 137 height 21
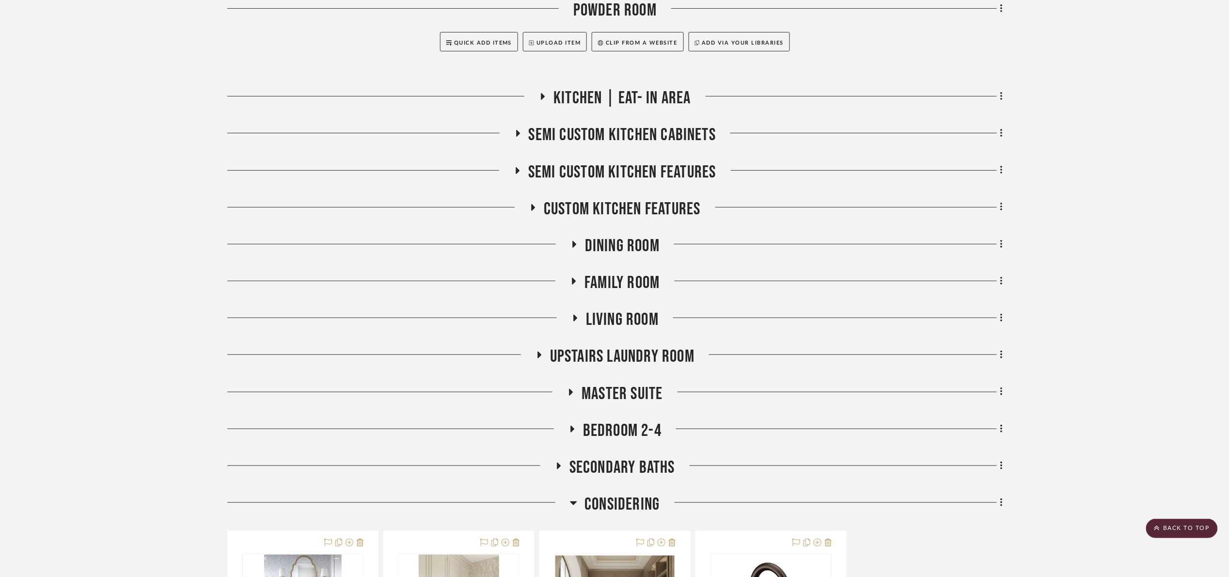
click at [619, 139] on span "Semi custom kitchen cabinets" at bounding box center [623, 135] width 188 height 21
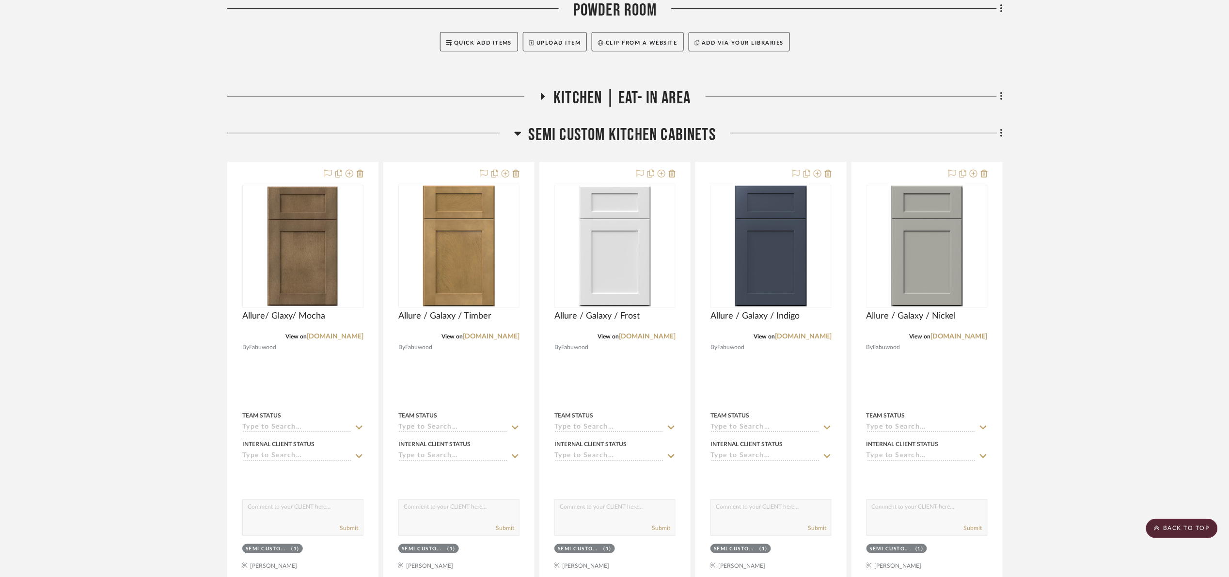
click at [618, 140] on span "Semi custom kitchen cabinets" at bounding box center [623, 135] width 188 height 21
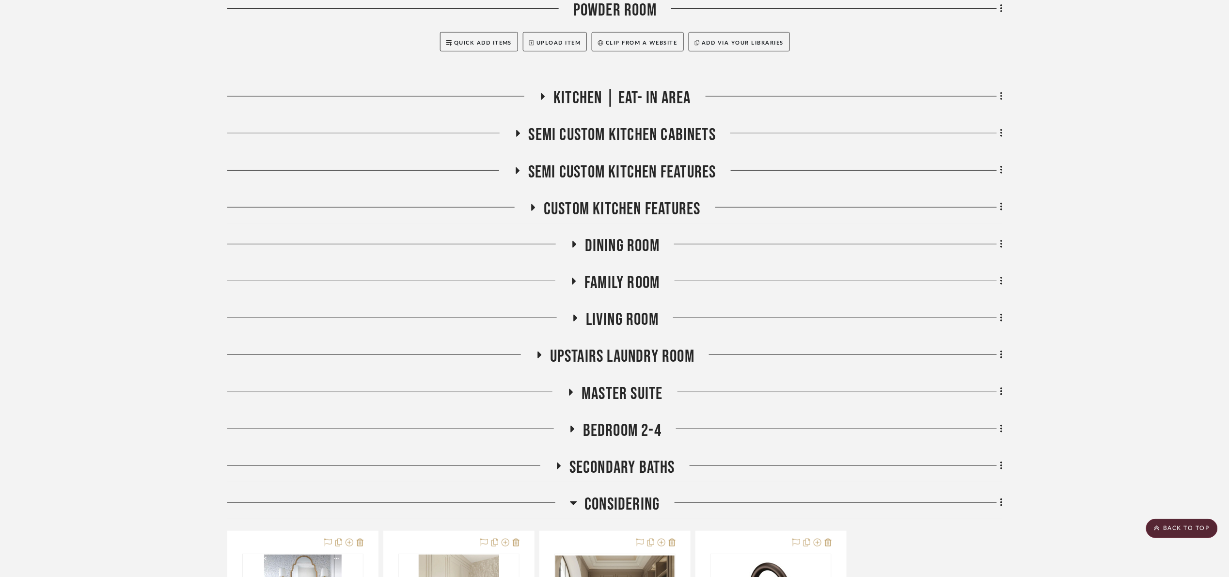
click at [630, 171] on span "Semi custom kitchen features" at bounding box center [622, 172] width 188 height 21
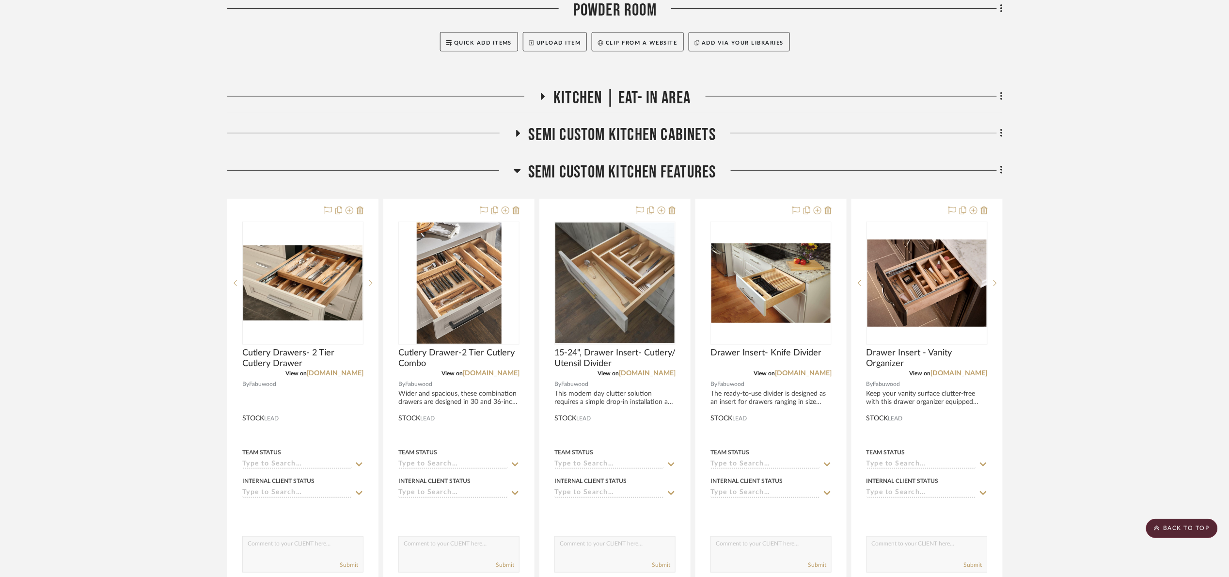
drag, startPoint x: 630, startPoint y: 171, endPoint x: 628, endPoint y: 180, distance: 9.5
click at [630, 171] on span "Semi custom kitchen features" at bounding box center [622, 172] width 188 height 21
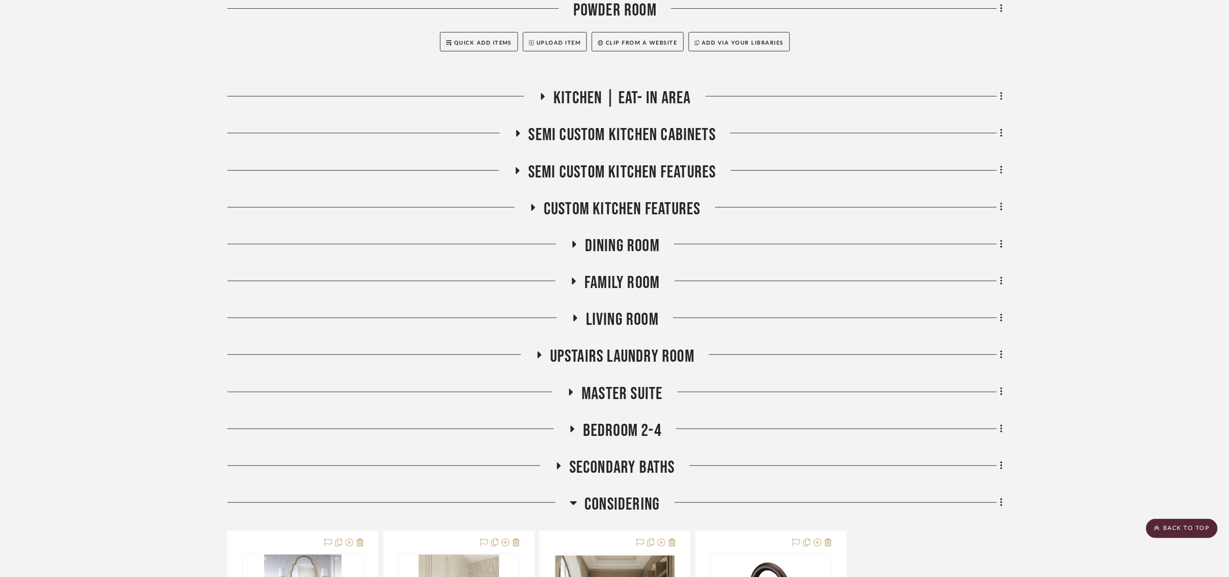
click at [640, 253] on span "Dining Room" at bounding box center [622, 246] width 75 height 21
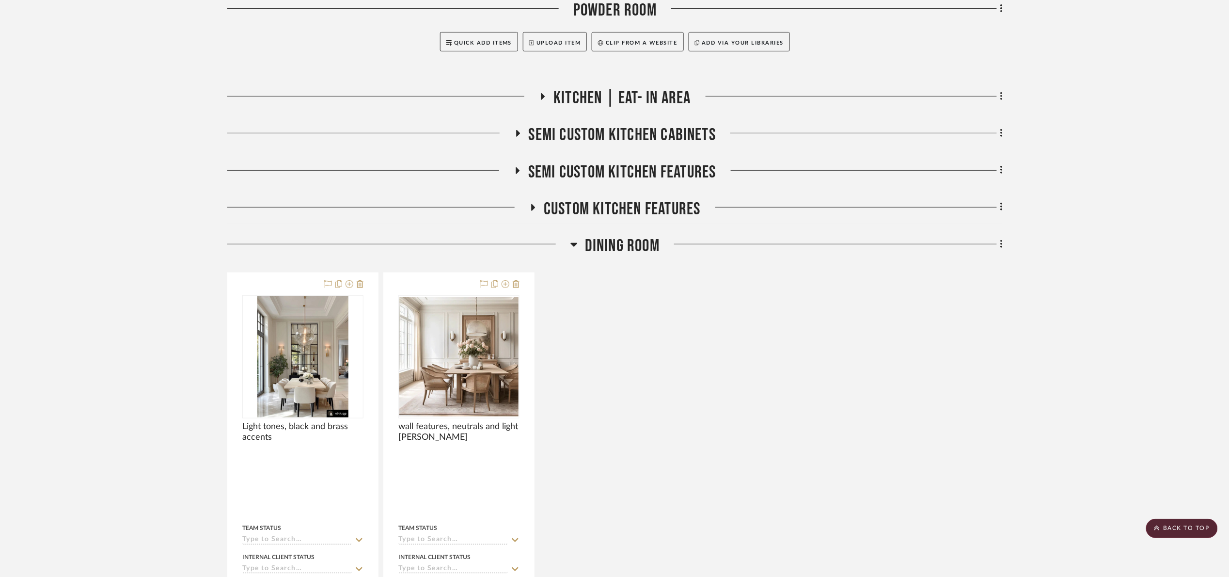
click at [639, 252] on span "Dining Room" at bounding box center [622, 246] width 75 height 21
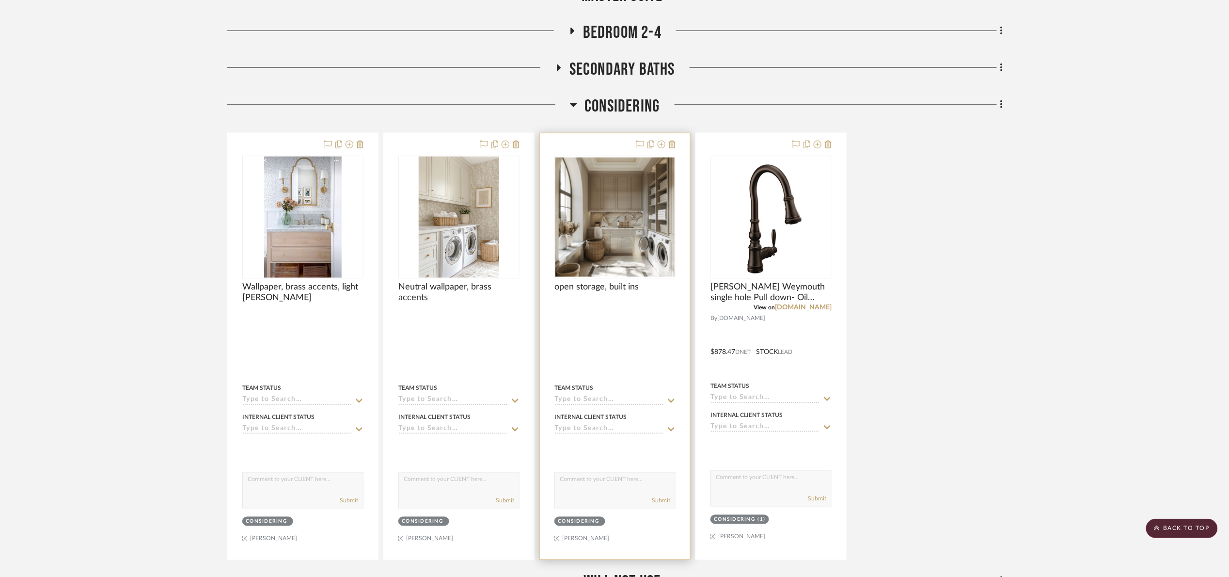
scroll to position [2181, 0]
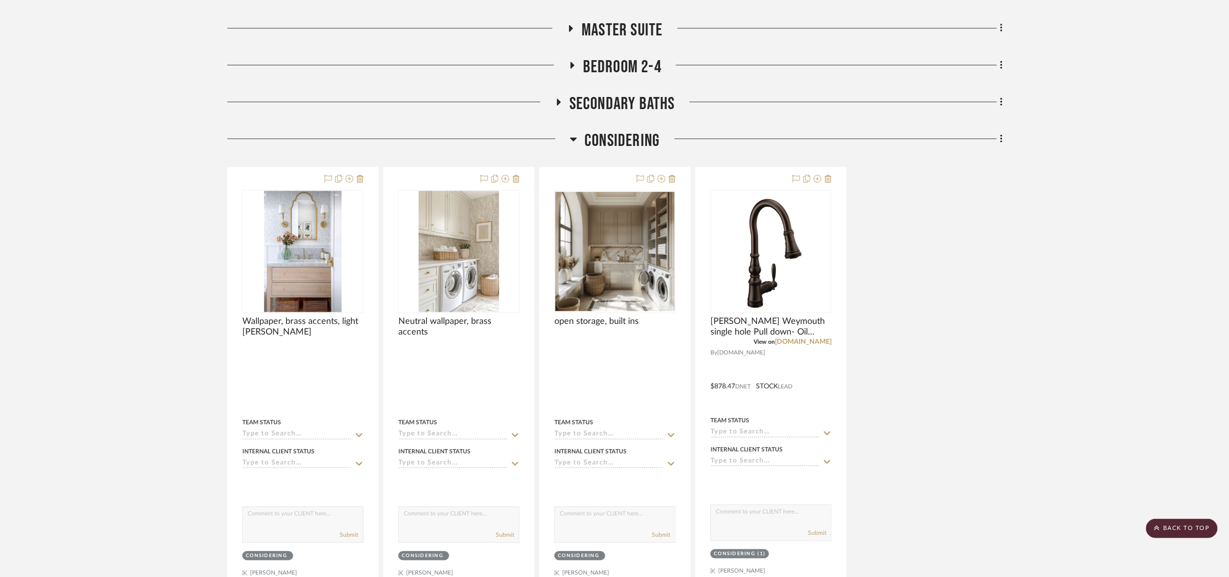
click at [600, 146] on span "Considering" at bounding box center [622, 140] width 75 height 21
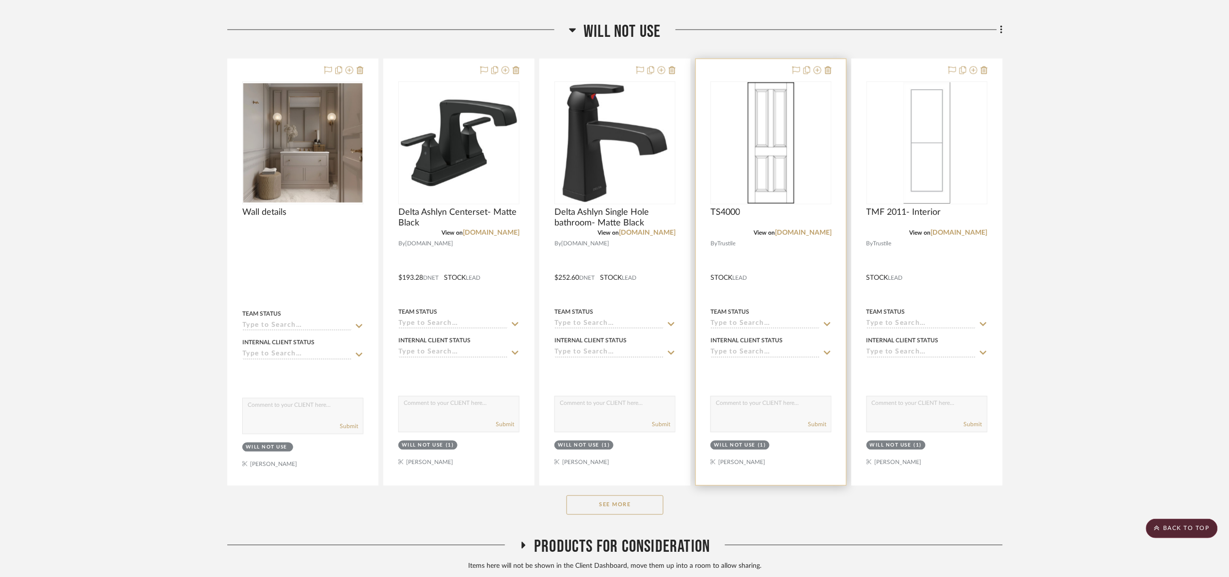
scroll to position [2406, 0]
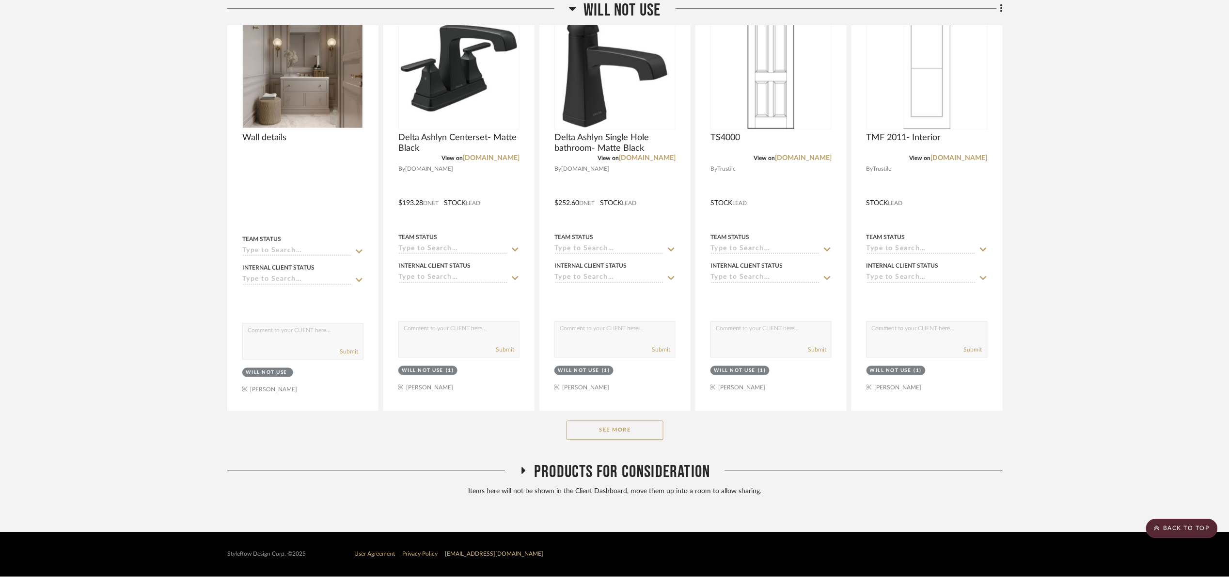
click at [626, 429] on button "See More" at bounding box center [615, 430] width 97 height 19
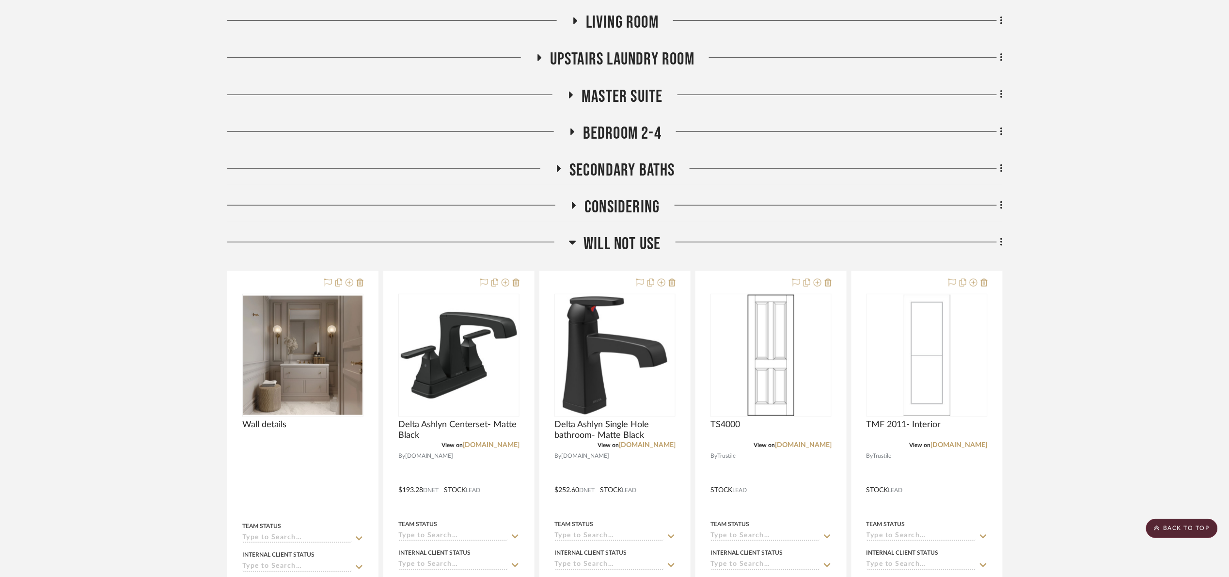
click at [641, 238] on span "Will Not Use" at bounding box center [622, 244] width 77 height 21
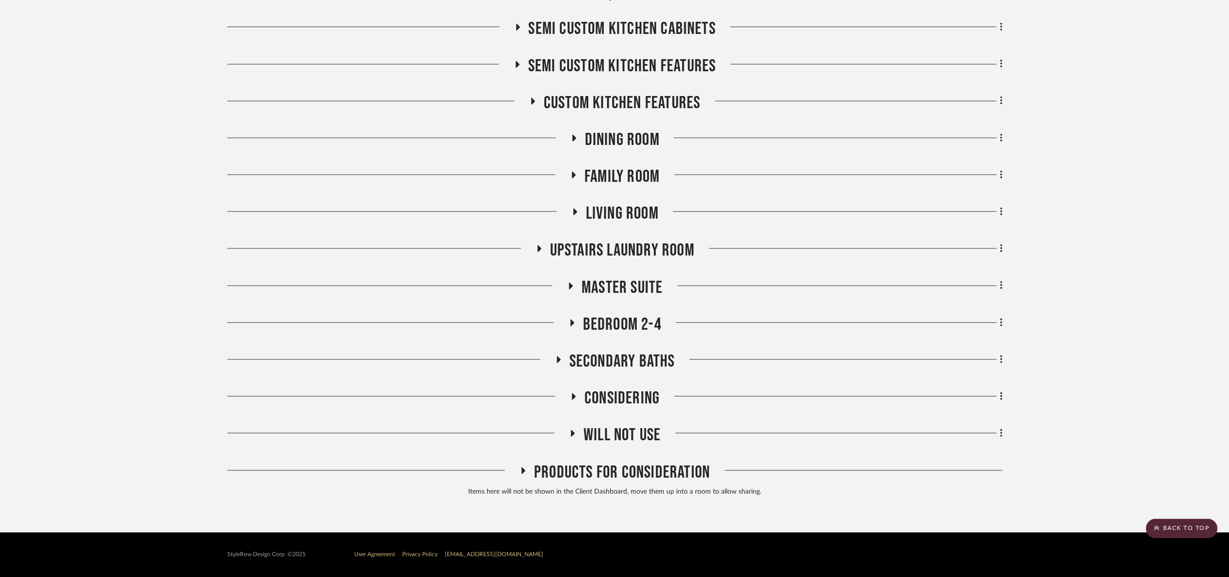
click at [647, 464] on span "Products For Consideration" at bounding box center [622, 472] width 176 height 21
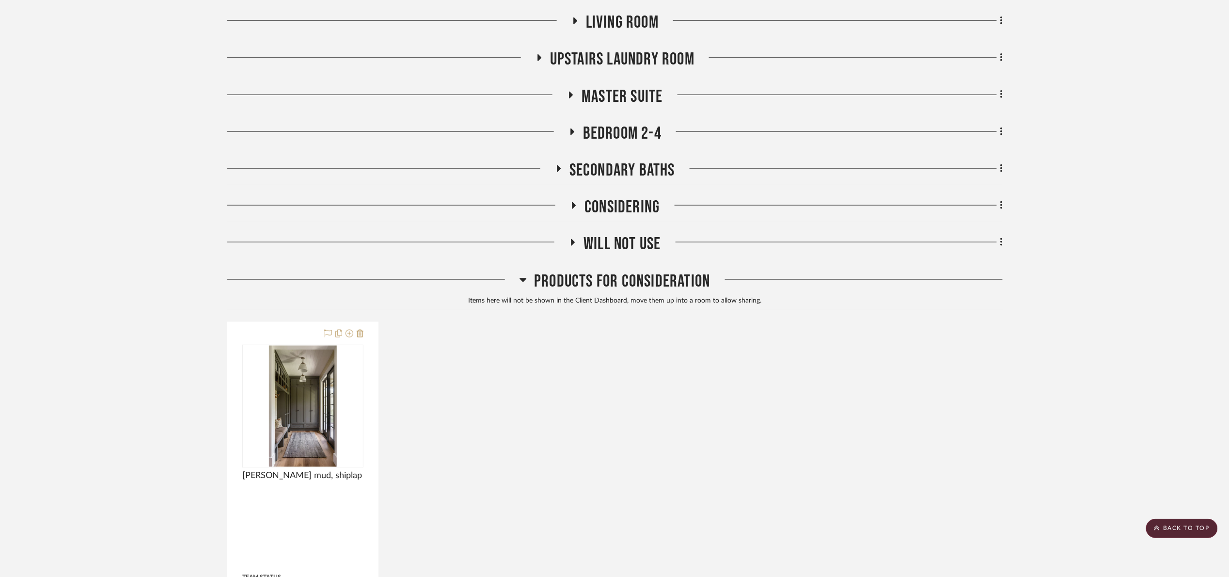
click at [647, 292] on span "Products For Consideration" at bounding box center [622, 281] width 176 height 21
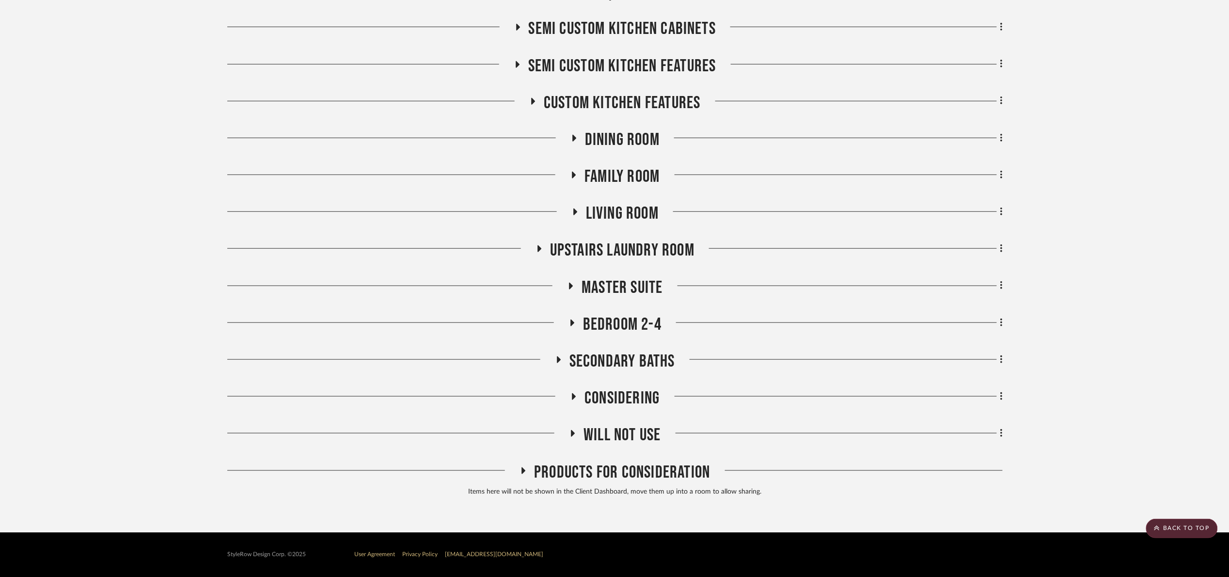
click at [635, 394] on span "Considering" at bounding box center [622, 398] width 75 height 21
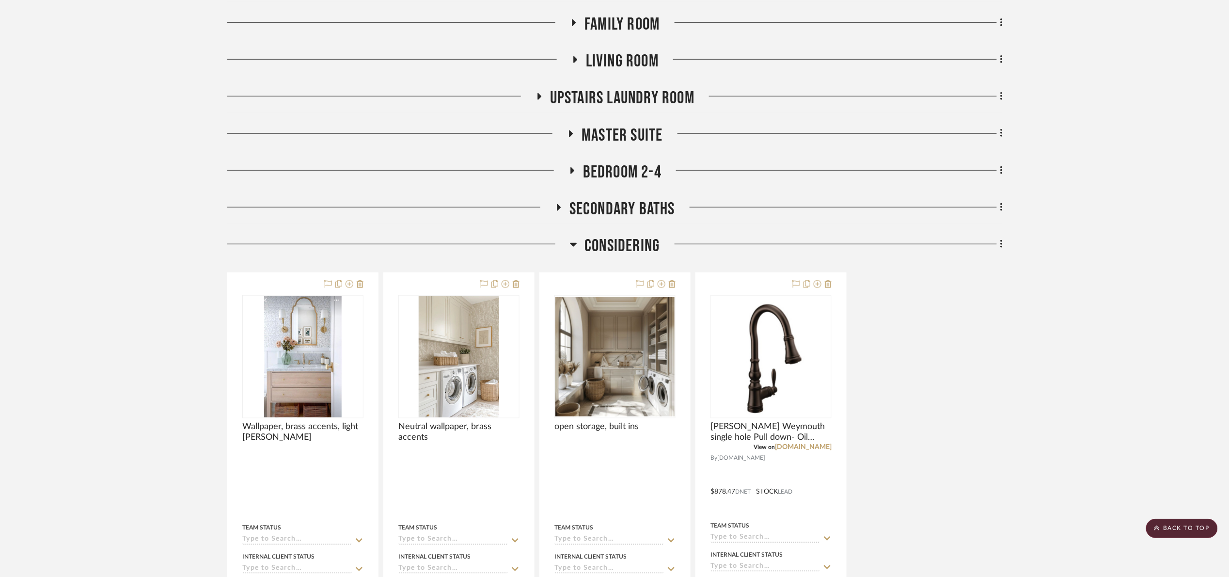
click at [618, 250] on span "Considering" at bounding box center [622, 246] width 75 height 21
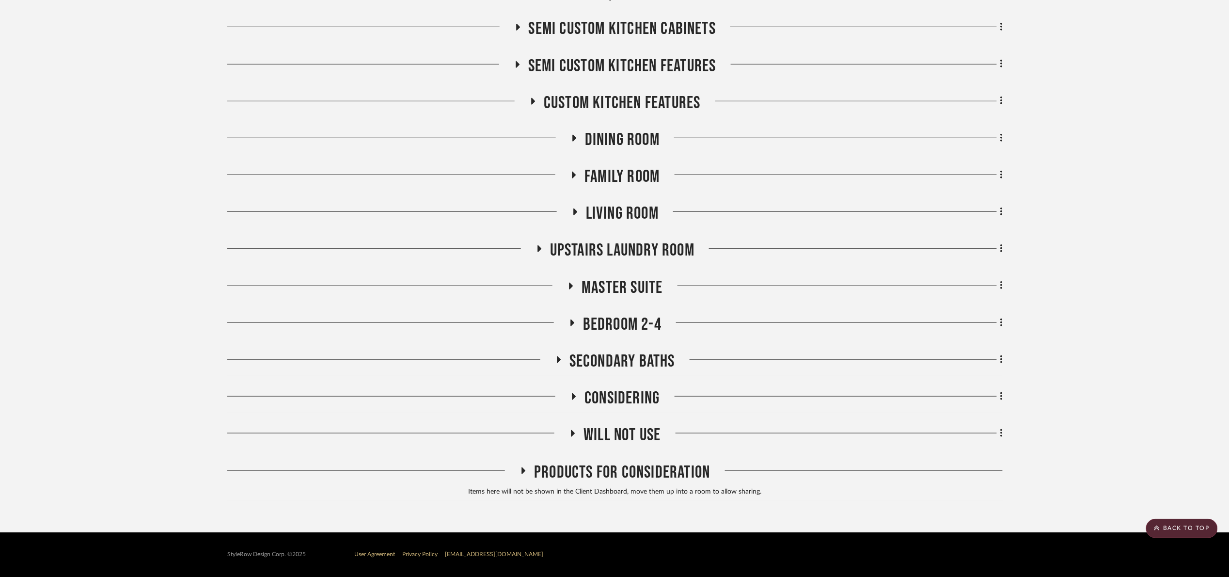
scroll to position [1927, 0]
click at [624, 365] on span "Secondary Baths" at bounding box center [623, 361] width 106 height 21
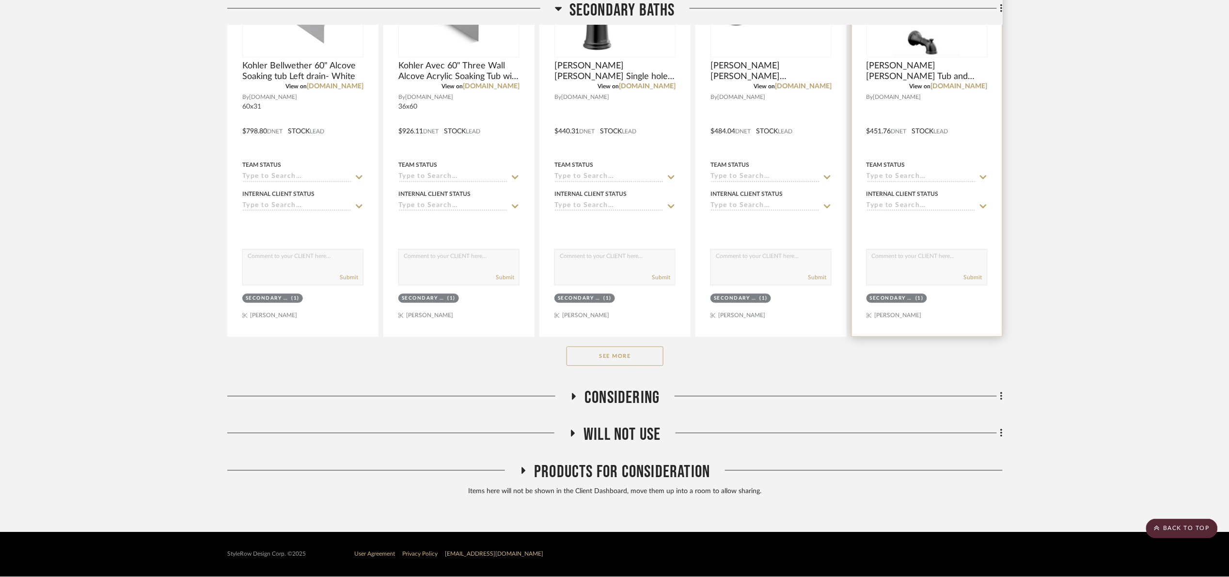
scroll to position [2404, 0]
drag, startPoint x: 645, startPoint y: 358, endPoint x: 652, endPoint y: 358, distance: 7.3
click at [652, 358] on button "See More" at bounding box center [615, 356] width 97 height 19
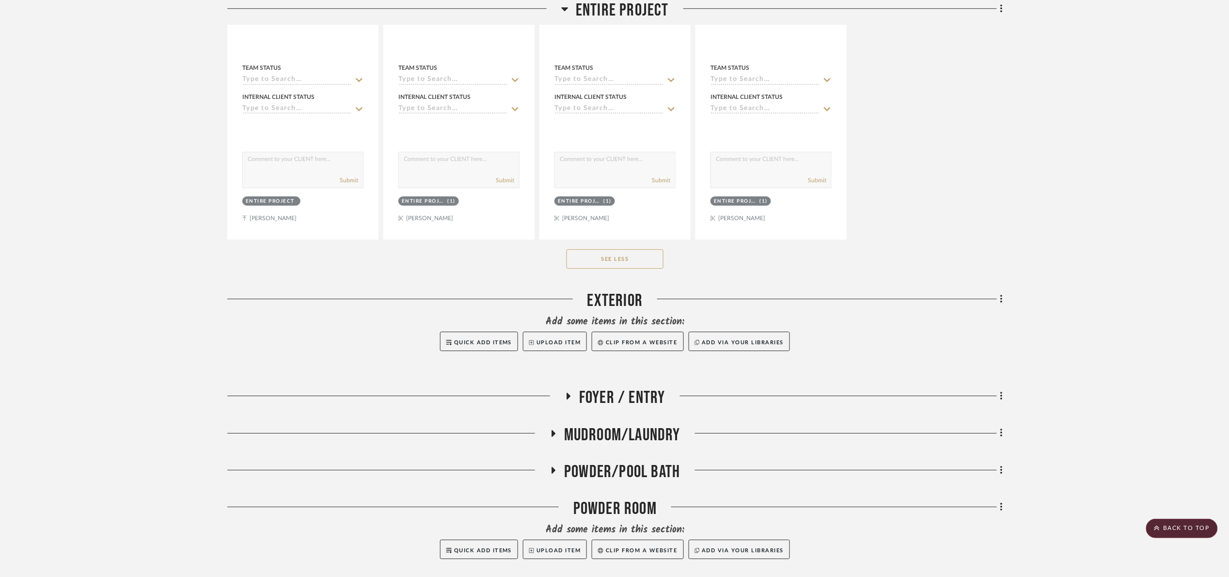
scroll to position [1386, 0]
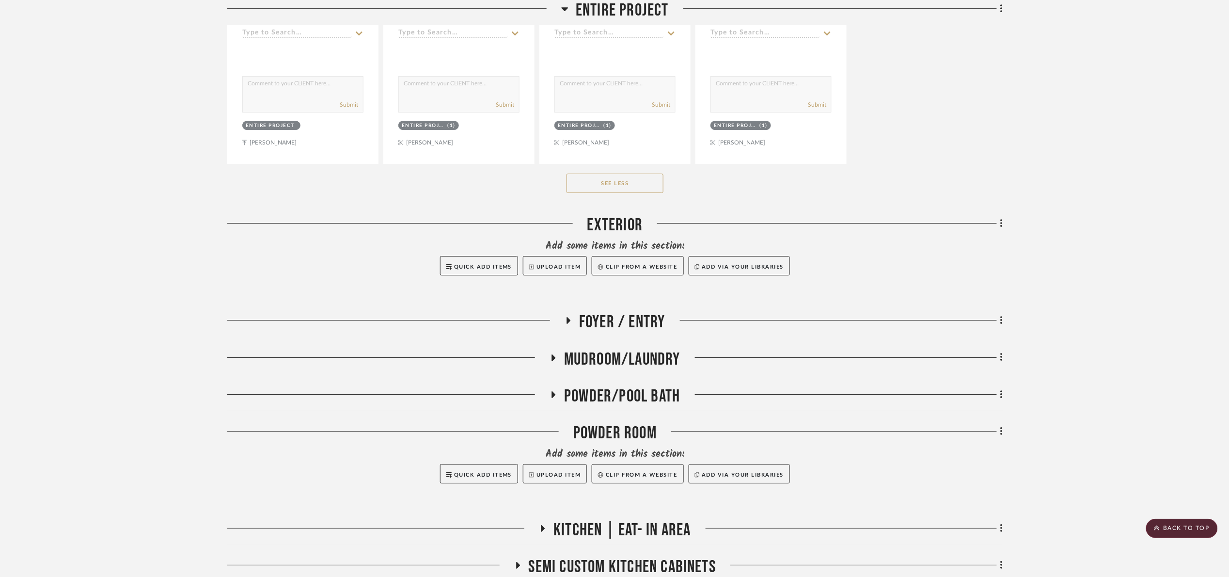
click at [637, 328] on span "Foyer / Entry" at bounding box center [622, 322] width 86 height 21
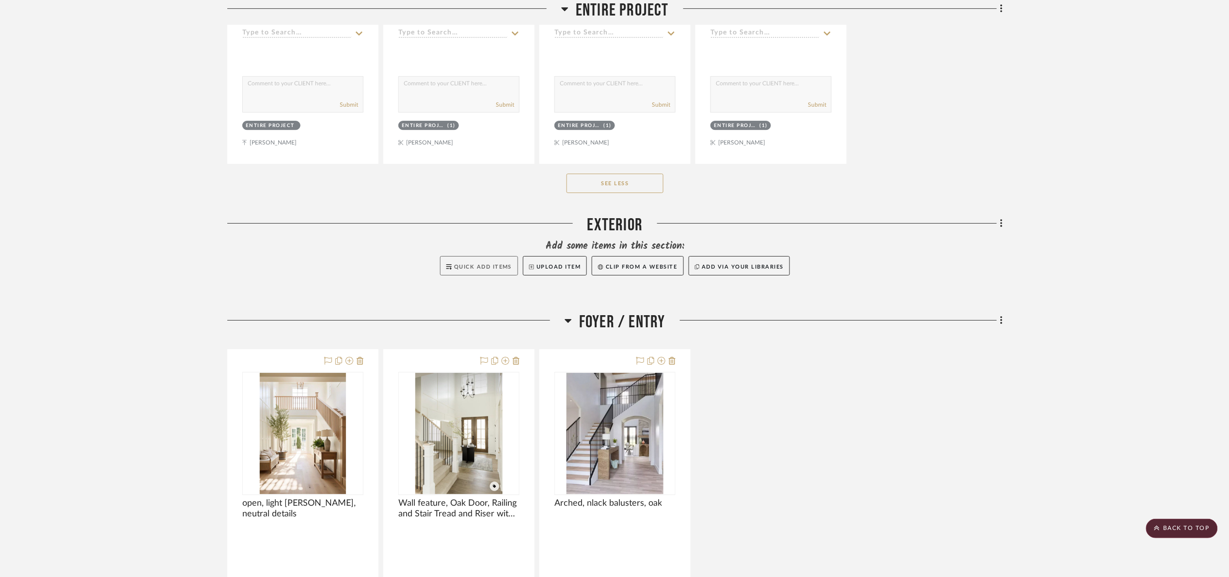
click at [486, 268] on span "Quick Add Items" at bounding box center [483, 266] width 58 height 5
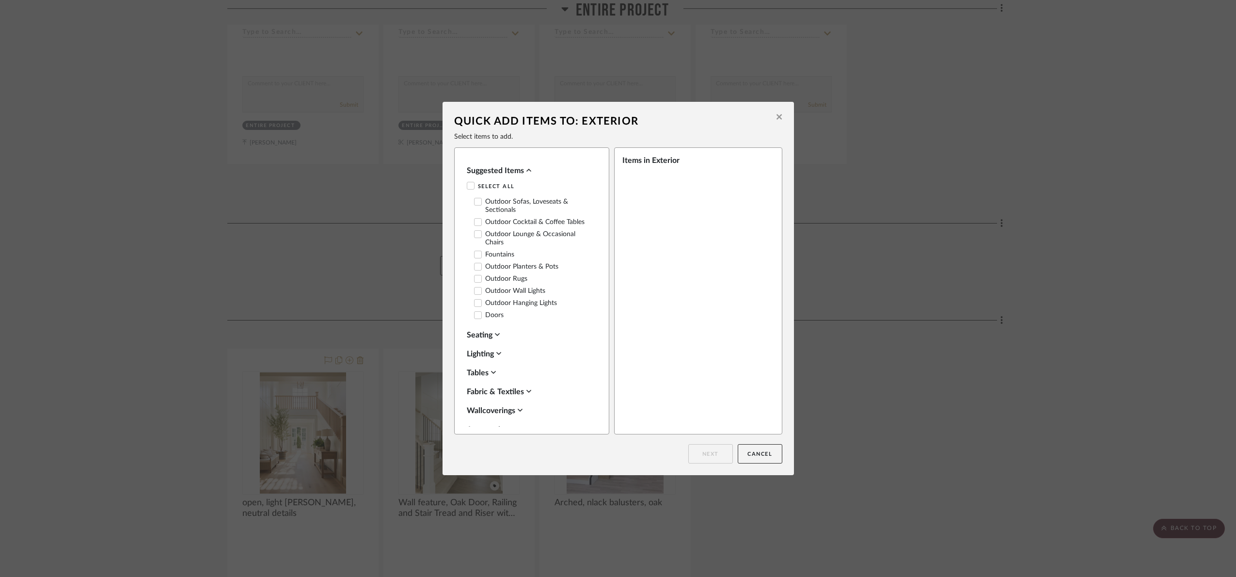
drag, startPoint x: 871, startPoint y: 212, endPoint x: 821, endPoint y: 156, distance: 75.5
click at [859, 201] on div "Quick Add Items to: Exterior Select items to add. Suggested Items Select All Ou…" at bounding box center [618, 288] width 1236 height 577
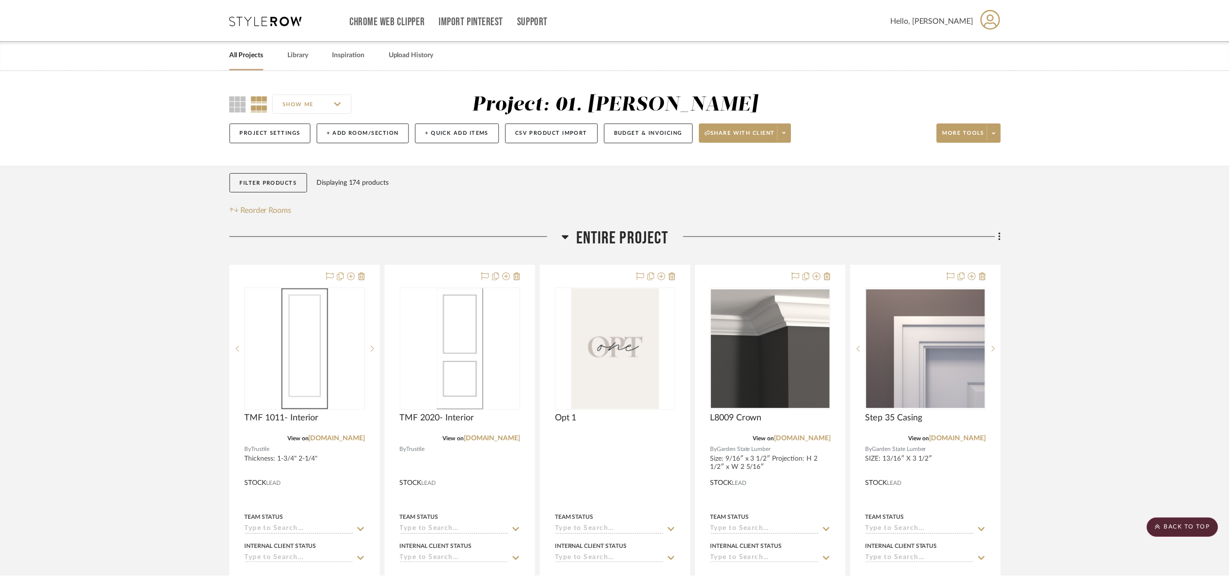
scroll to position [1386, 0]
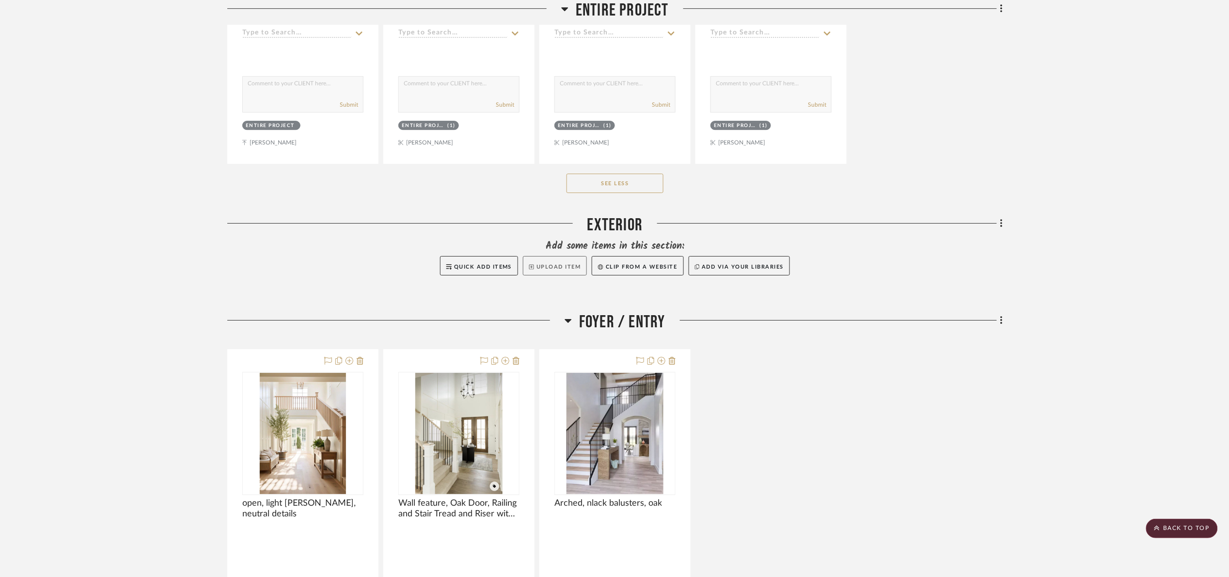
click at [559, 275] on button "Upload Item" at bounding box center [555, 265] width 64 height 19
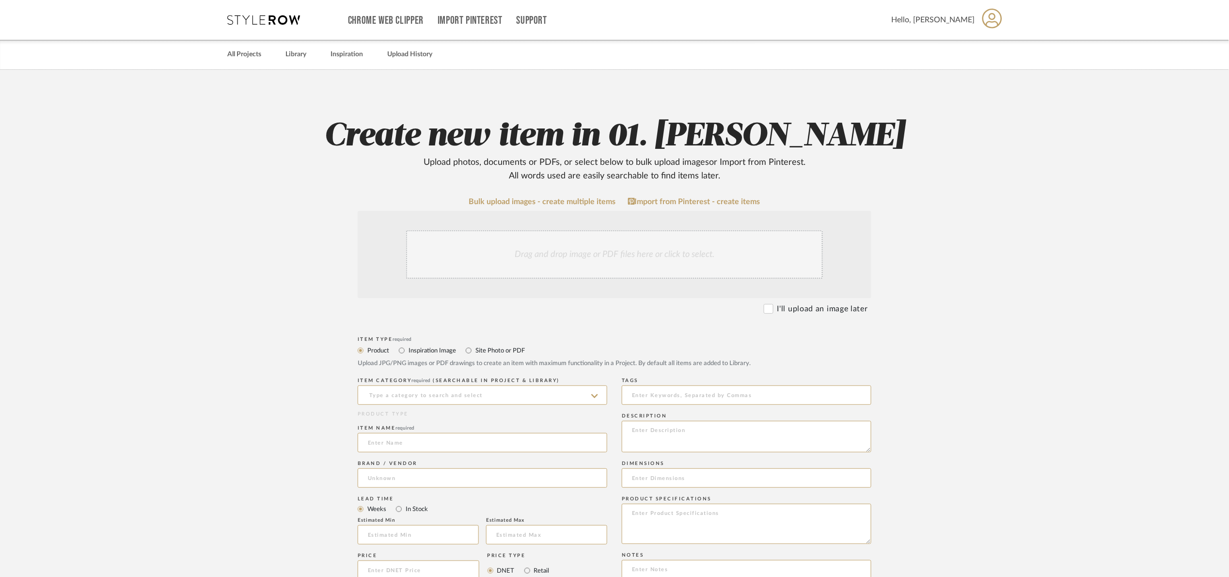
click at [525, 269] on div "Drag and drop image or PDF files here or click to select." at bounding box center [614, 254] width 417 height 48
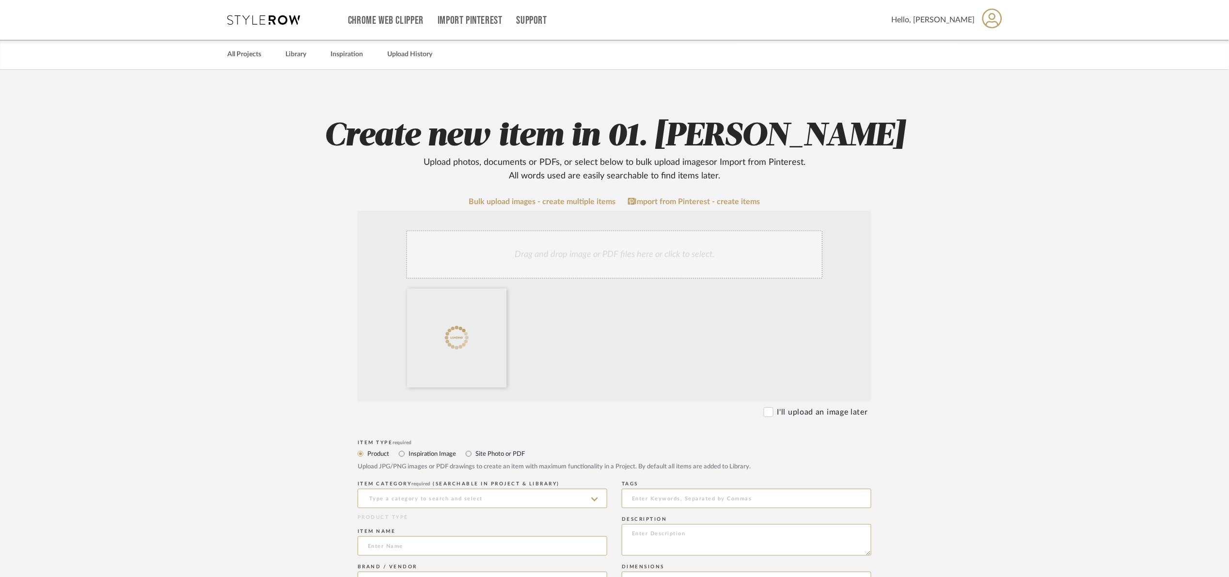
click at [493, 454] on label "Site Photo or PDF" at bounding box center [500, 453] width 50 height 11
click at [475, 454] on input "Site Photo or PDF" at bounding box center [469, 454] width 12 height 12
radio input "true"
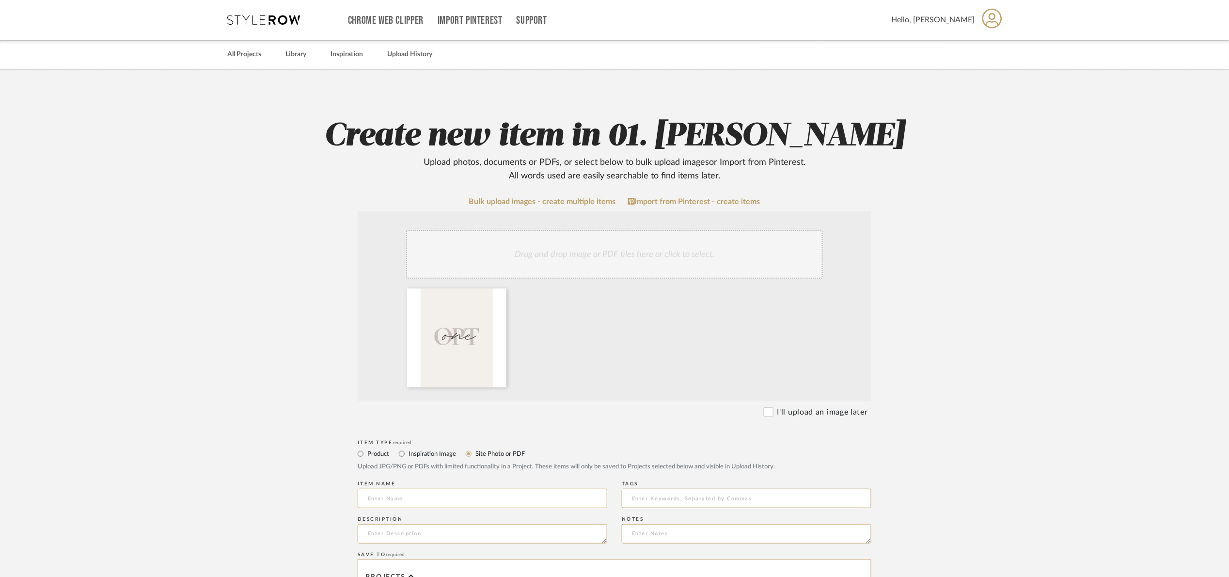
click at [449, 503] on input at bounding box center [483, 498] width 250 height 19
type input "o"
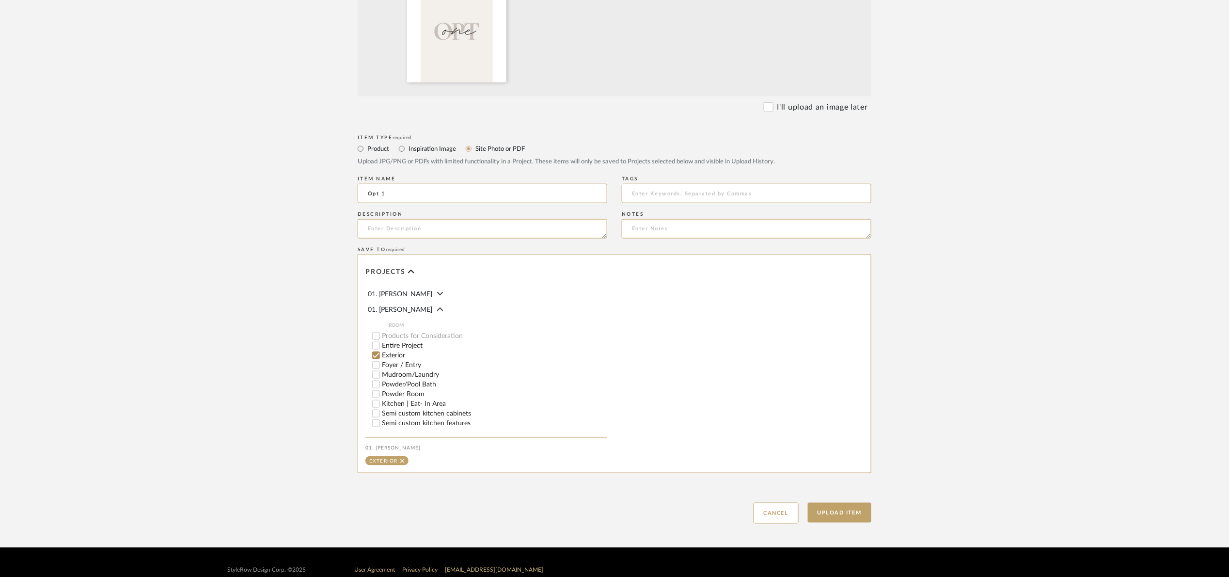
scroll to position [321, 0]
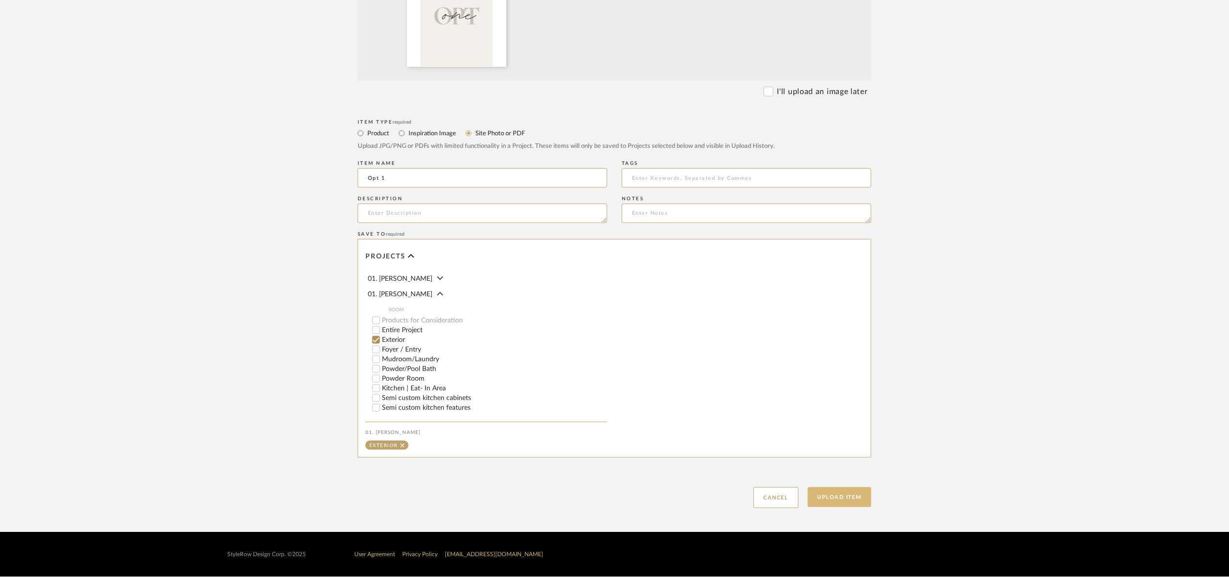
type input "Opt 1"
click at [842, 500] on button "Upload Item" at bounding box center [840, 497] width 64 height 20
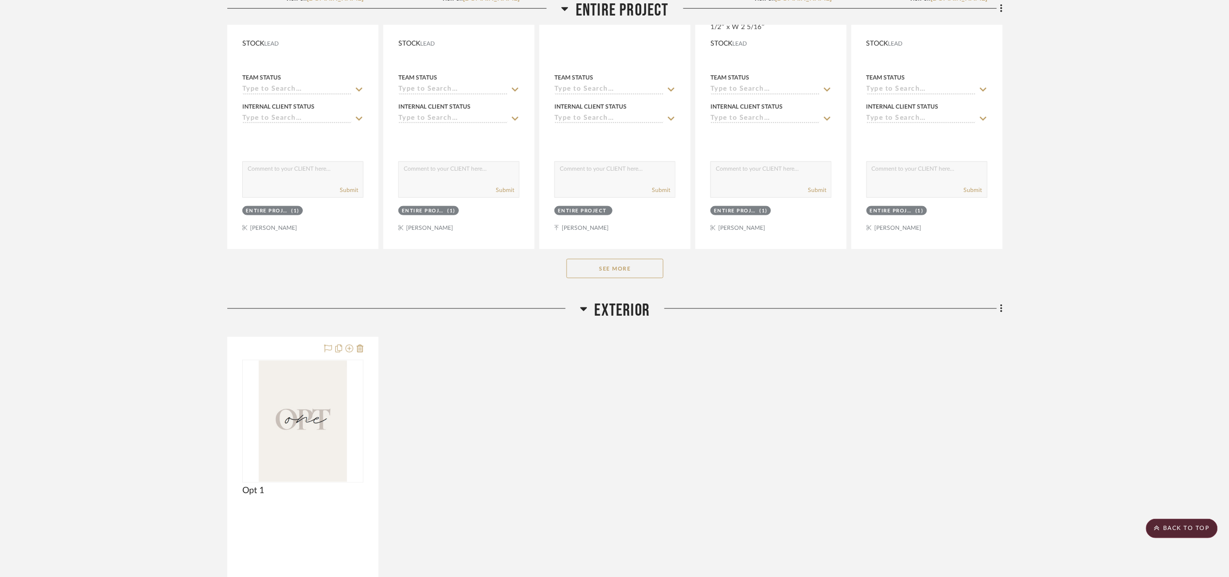
scroll to position [380, 0]
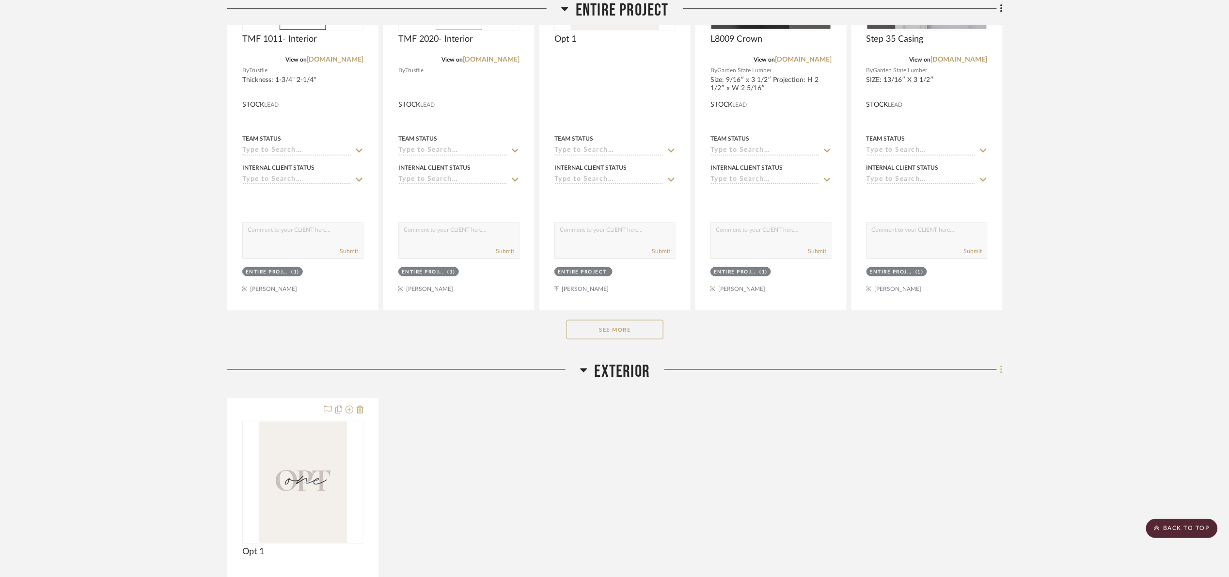
click at [1001, 368] on icon at bounding box center [1001, 369] width 2 height 8
click at [994, 390] on span "Add New Item" at bounding box center [957, 392] width 76 height 8
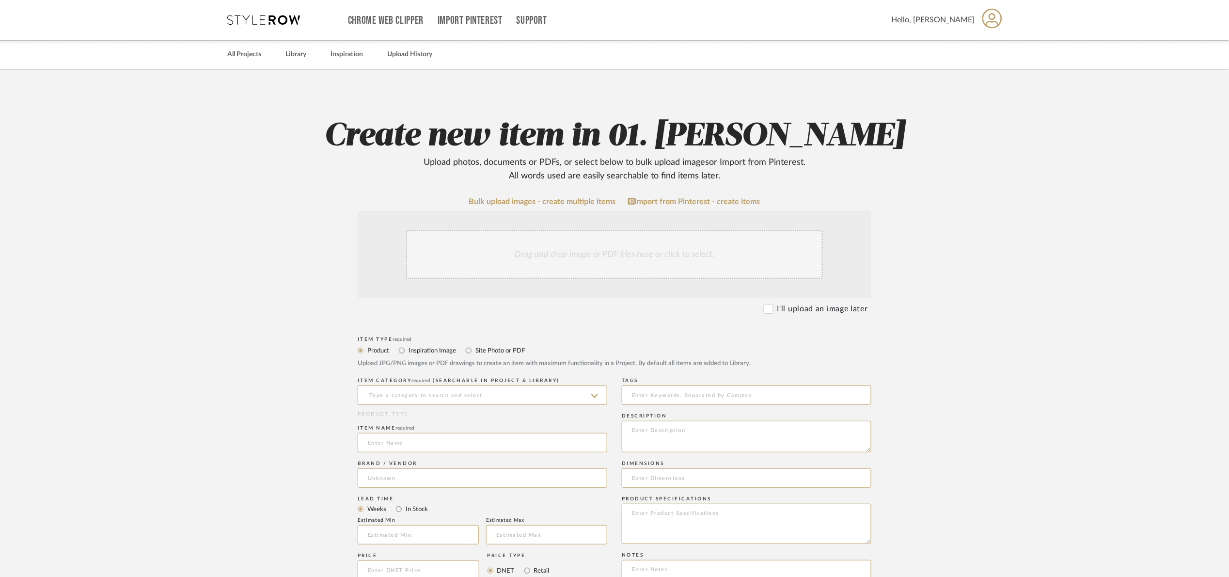
click at [522, 240] on div "Drag and drop image or PDF files here or click to select." at bounding box center [614, 254] width 417 height 48
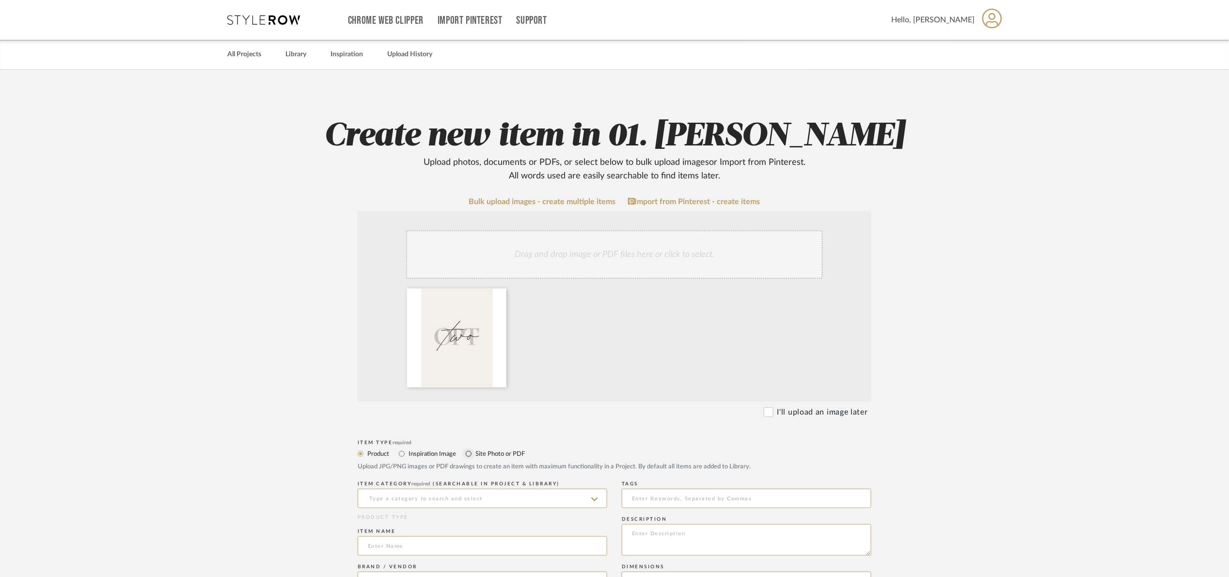
click at [475, 454] on label "Site Photo or PDF" at bounding box center [500, 453] width 50 height 11
click at [475, 454] on input "Site Photo or PDF" at bounding box center [469, 454] width 12 height 12
radio input "true"
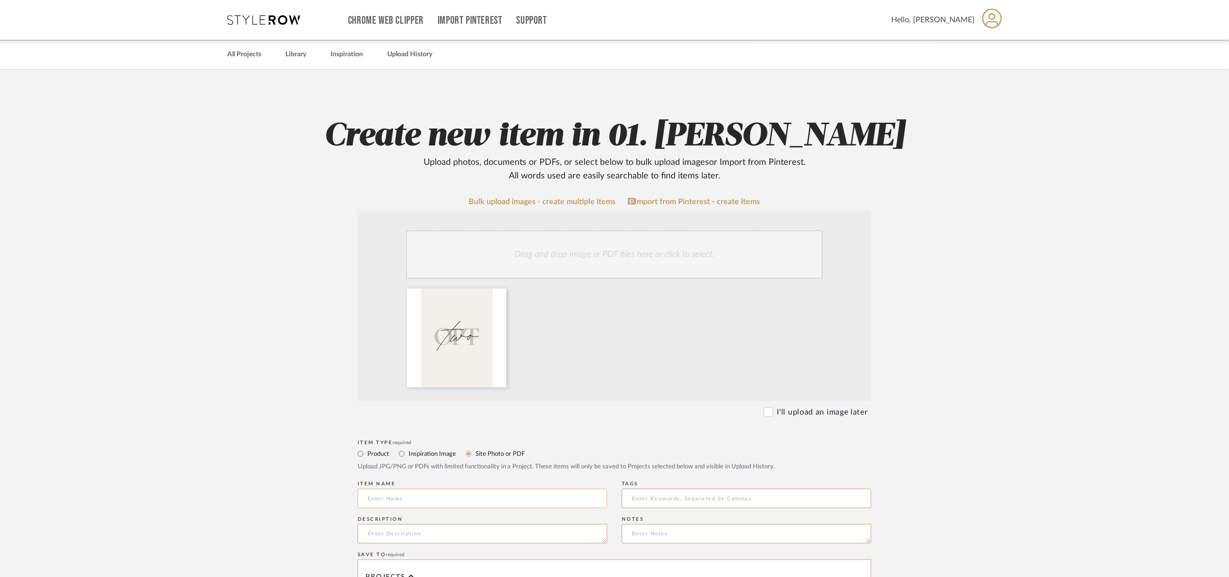
click at [446, 501] on input at bounding box center [483, 498] width 250 height 19
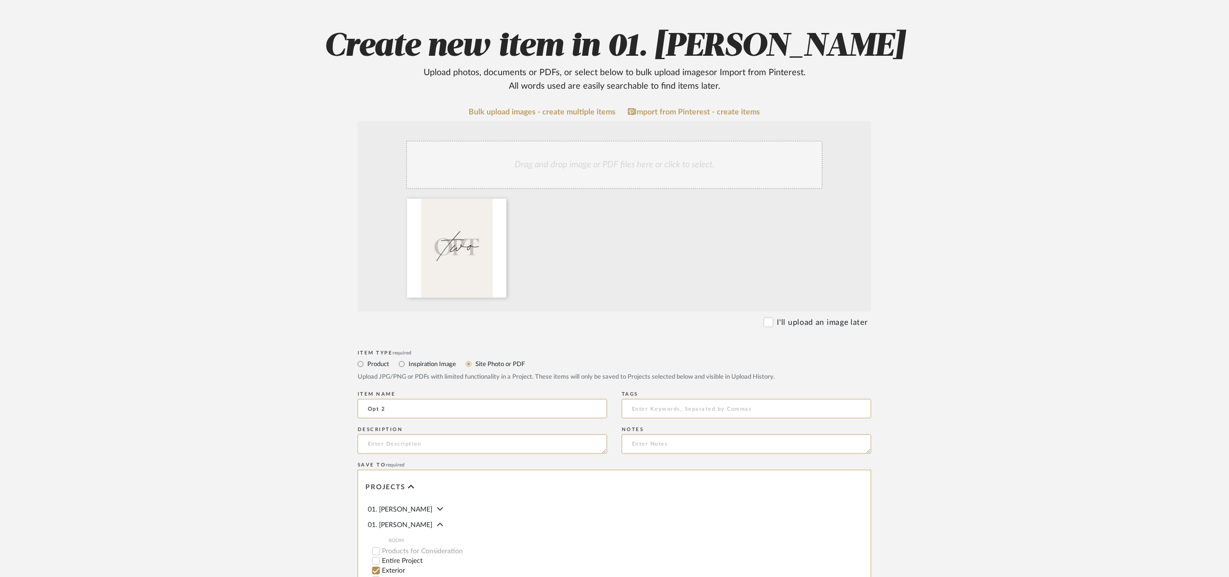
scroll to position [321, 0]
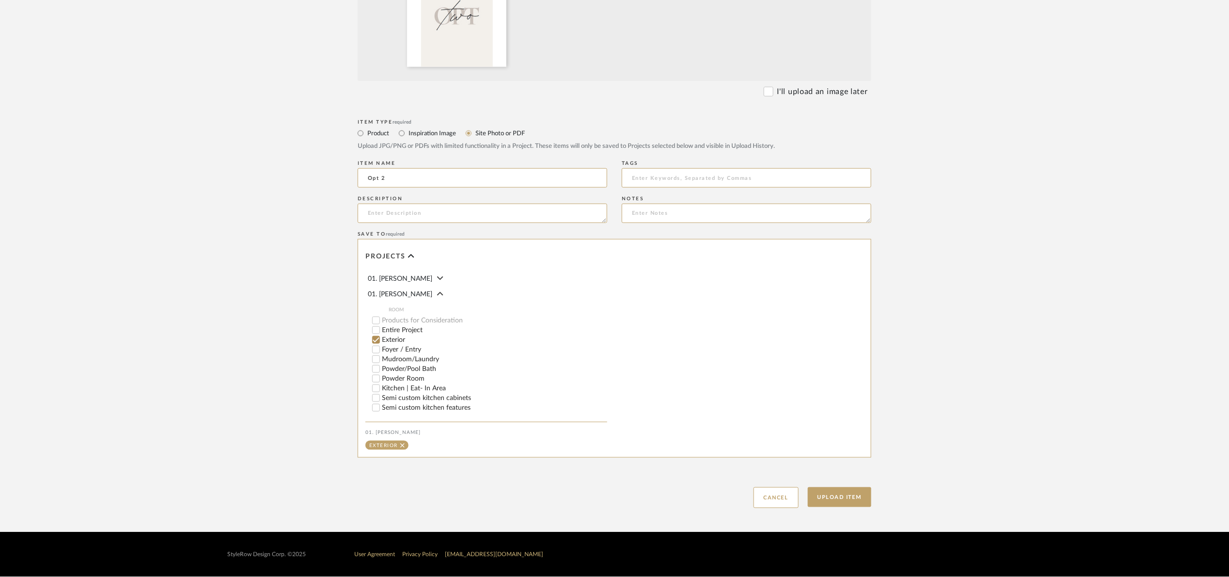
type input "Opt 2"
click at [844, 507] on div "Upload Item Cancel" at bounding box center [615, 485] width 514 height 45
click at [845, 501] on button "Upload Item" at bounding box center [840, 497] width 64 height 20
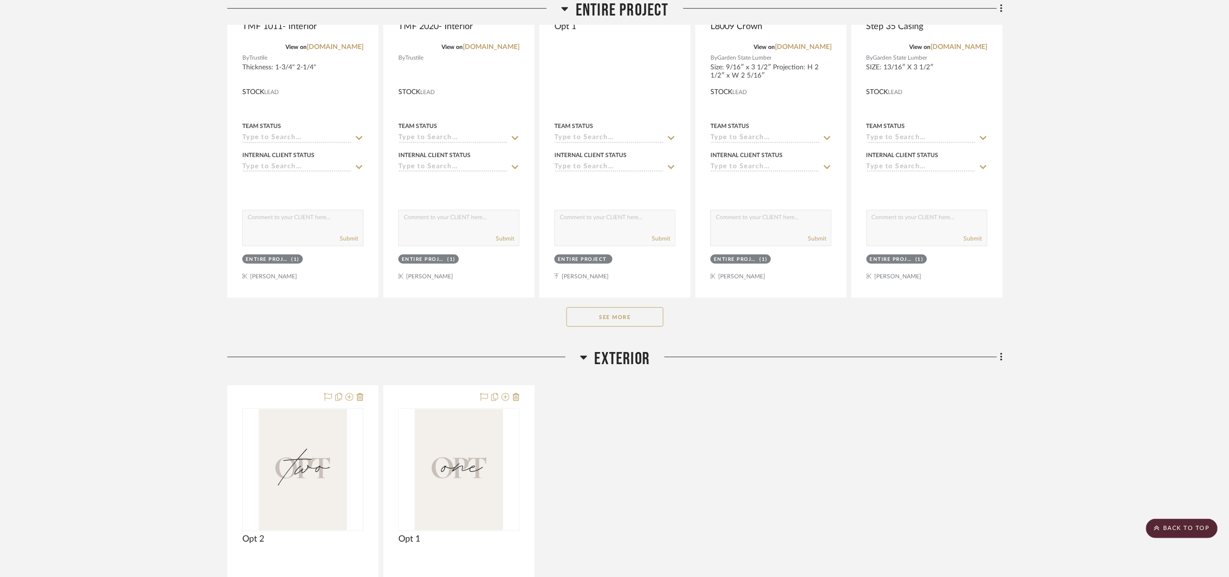
scroll to position [451, 0]
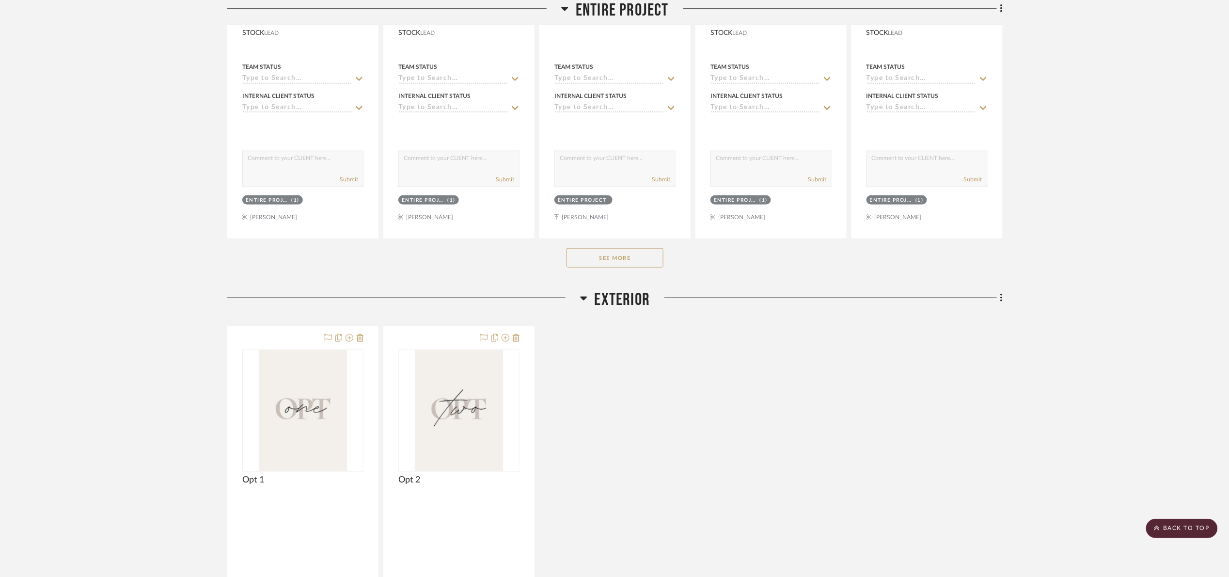
click at [639, 305] on span "Exterior" at bounding box center [623, 299] width 56 height 21
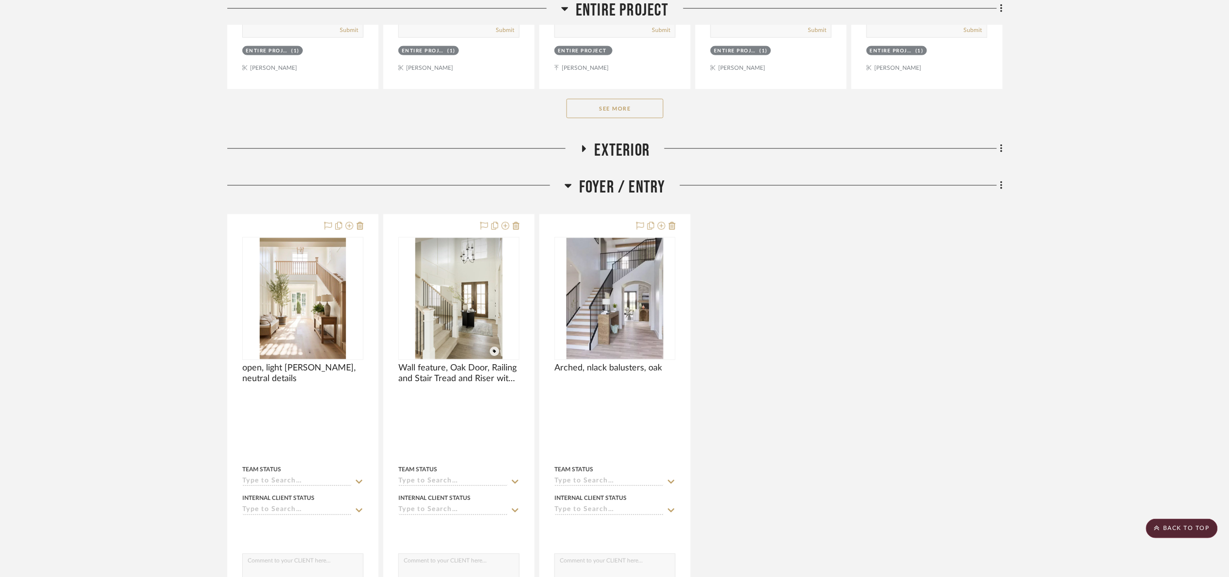
scroll to position [597, 0]
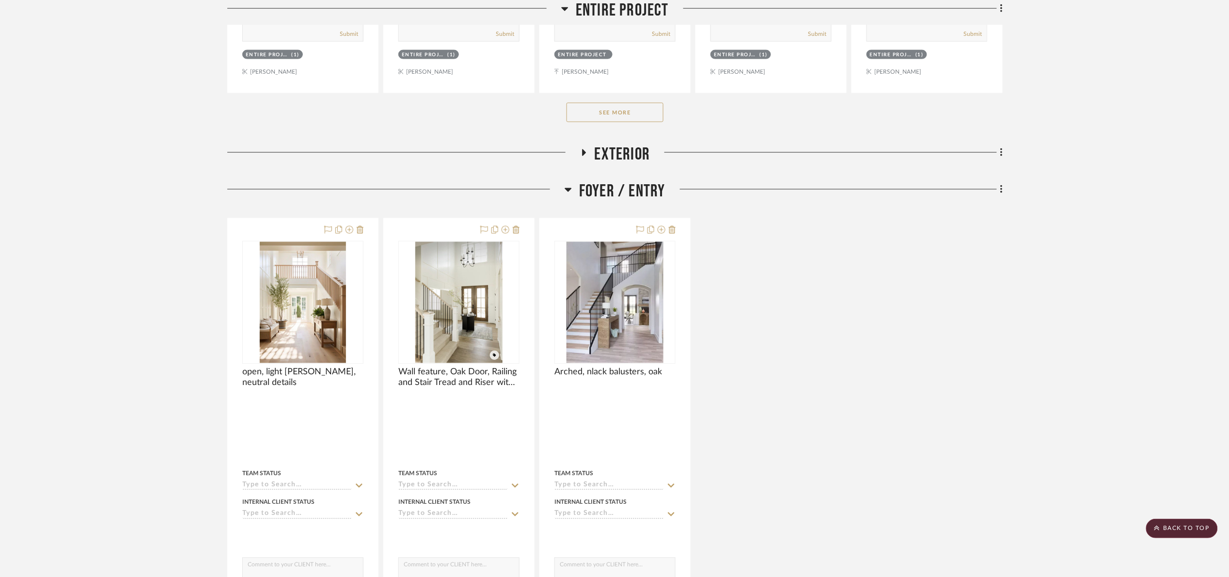
click at [1002, 193] on icon at bounding box center [1001, 190] width 2 height 8
click at [997, 213] on button "Add New Item" at bounding box center [957, 212] width 91 height 24
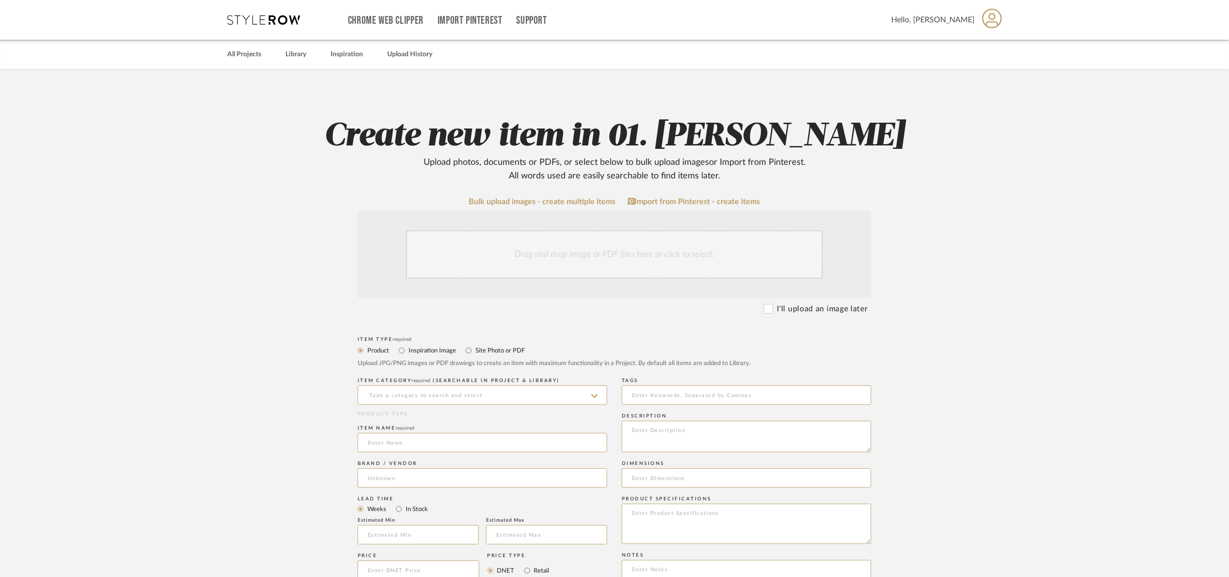
click at [509, 254] on div "Drag and drop image or PDF files here or click to select." at bounding box center [614, 254] width 417 height 48
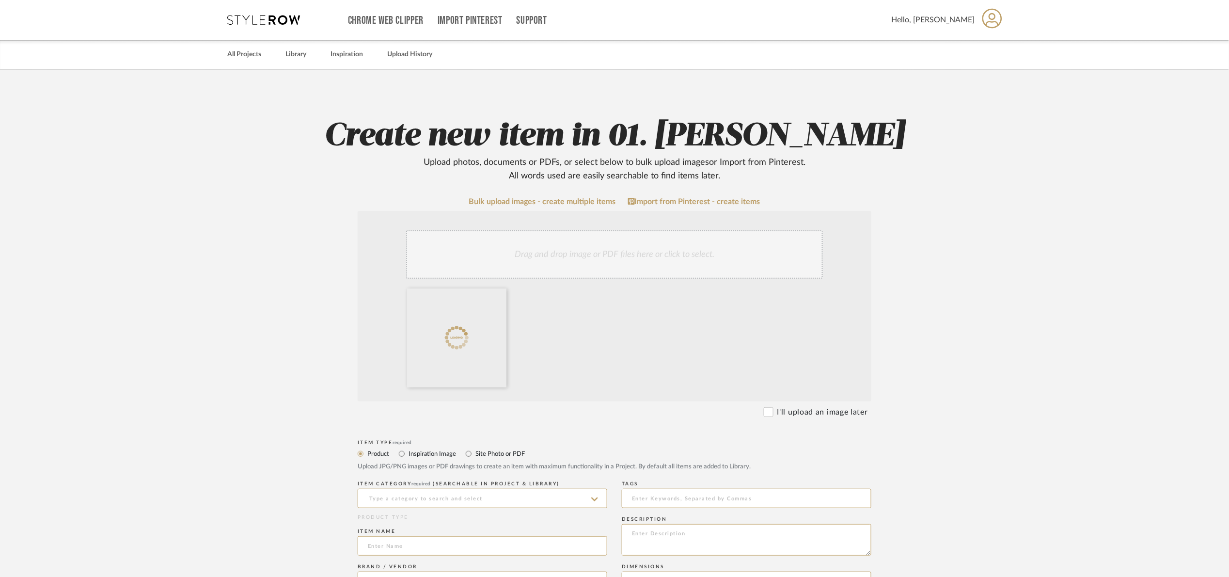
click at [478, 453] on label "Site Photo or PDF" at bounding box center [500, 453] width 50 height 11
click at [475, 453] on input "Site Photo or PDF" at bounding box center [469, 454] width 12 height 12
radio input "true"
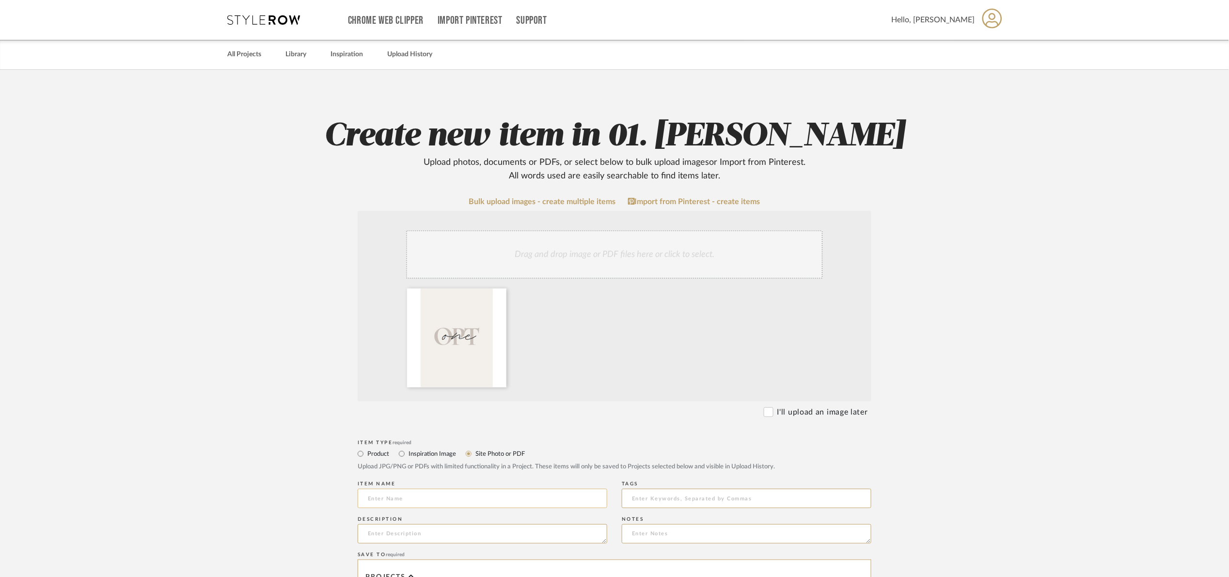
drag, startPoint x: 457, startPoint y: 480, endPoint x: 455, endPoint y: 493, distance: 13.2
click at [456, 482] on div "Item name" at bounding box center [483, 495] width 250 height 35
click at [455, 500] on input at bounding box center [483, 498] width 250 height 19
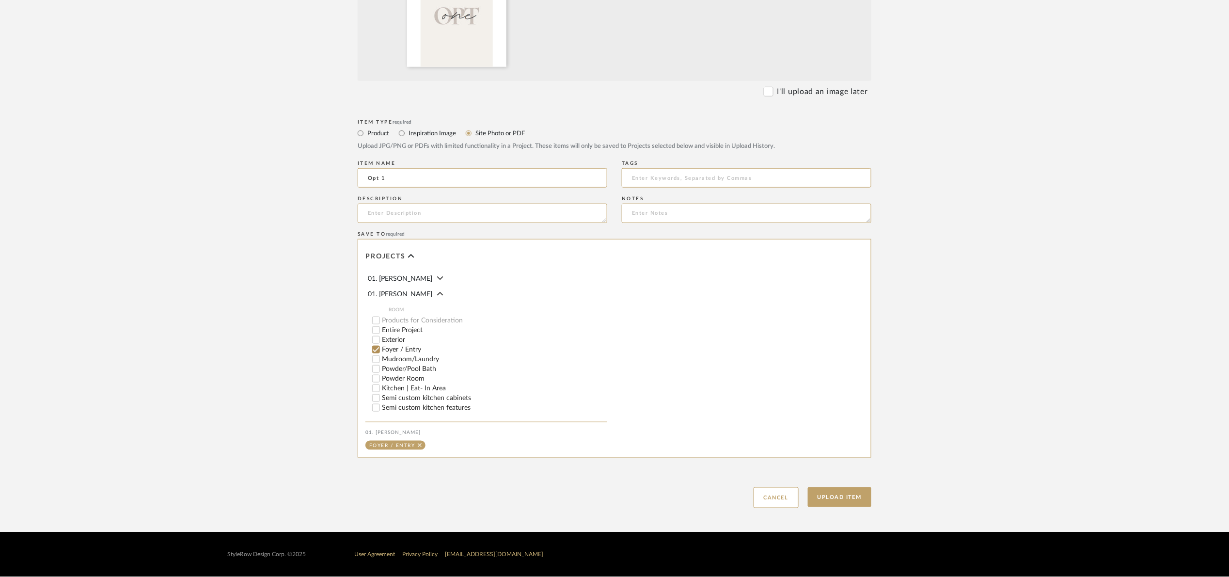
scroll to position [321, 0]
type input "Opt 1"
click at [854, 503] on button "Upload Item" at bounding box center [840, 497] width 64 height 20
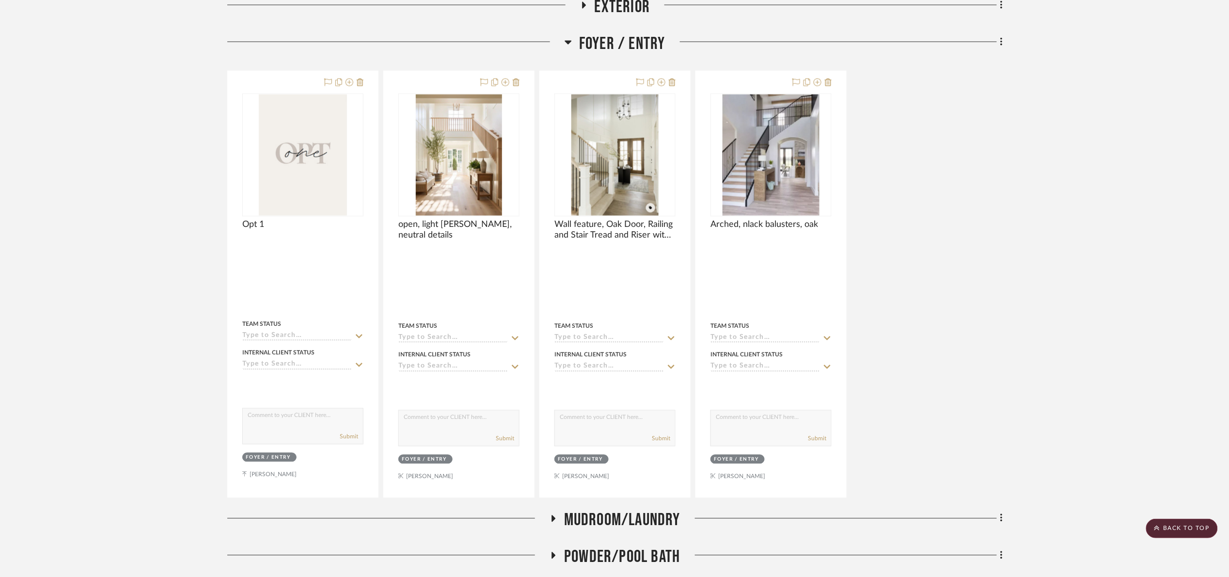
scroll to position [705, 0]
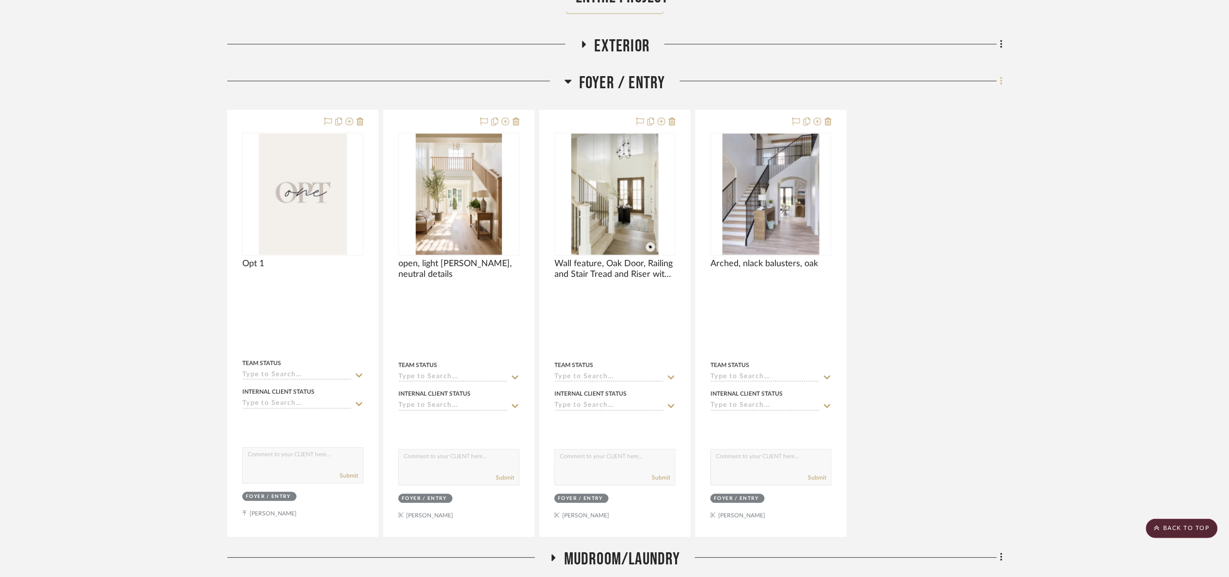
click at [1000, 79] on icon at bounding box center [1001, 81] width 3 height 11
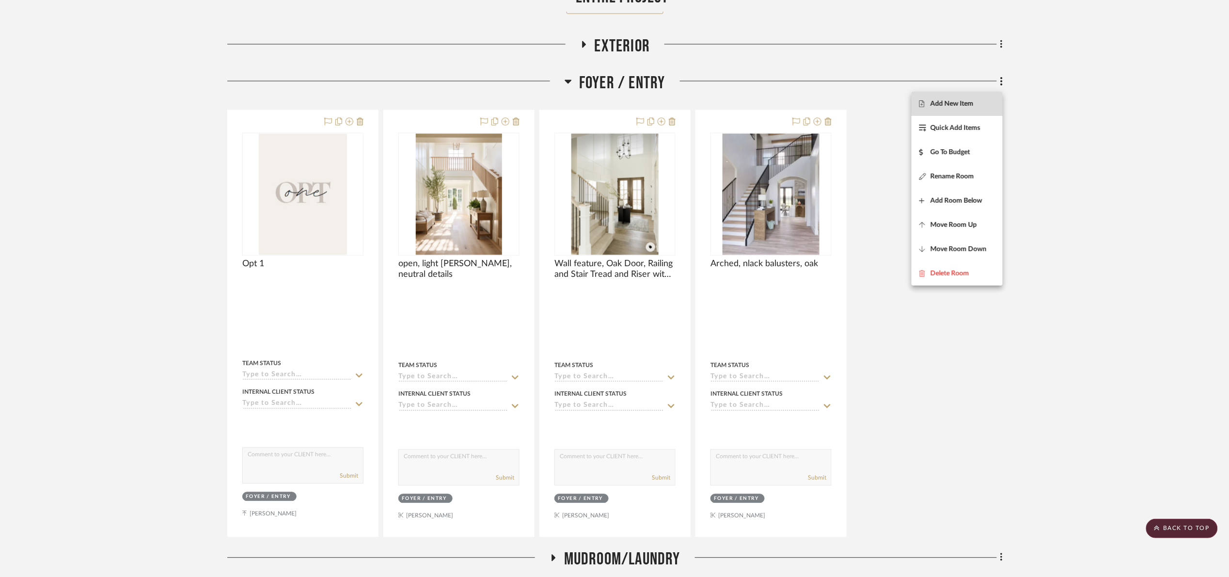
click at [973, 109] on button "Add New Item" at bounding box center [957, 104] width 91 height 24
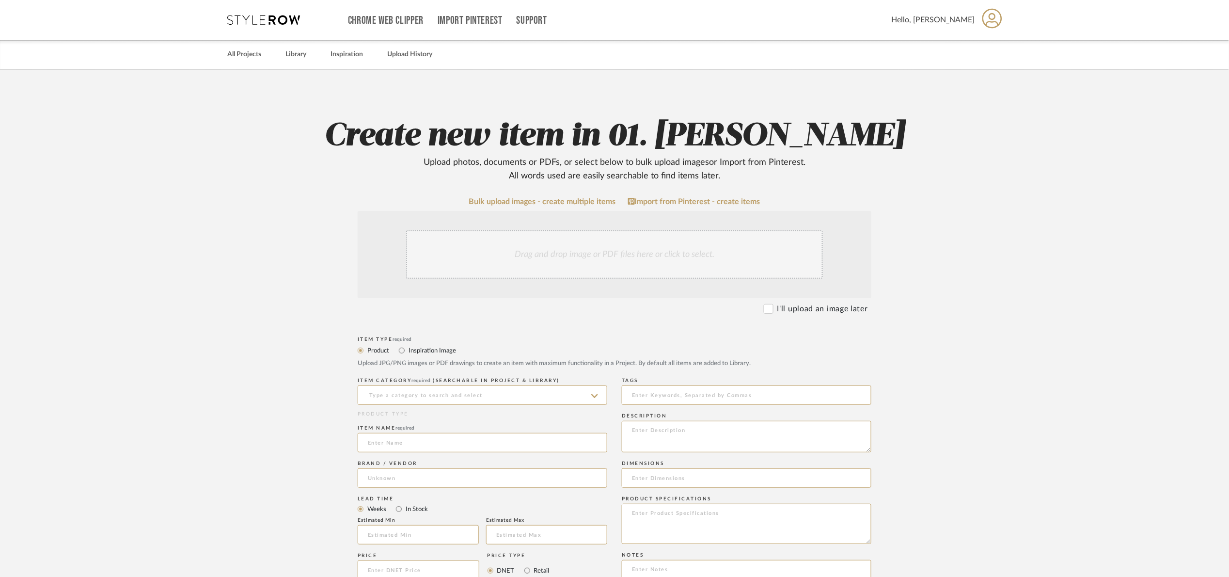
click at [596, 245] on div "Drag and drop image or PDF files here or click to select." at bounding box center [614, 254] width 417 height 48
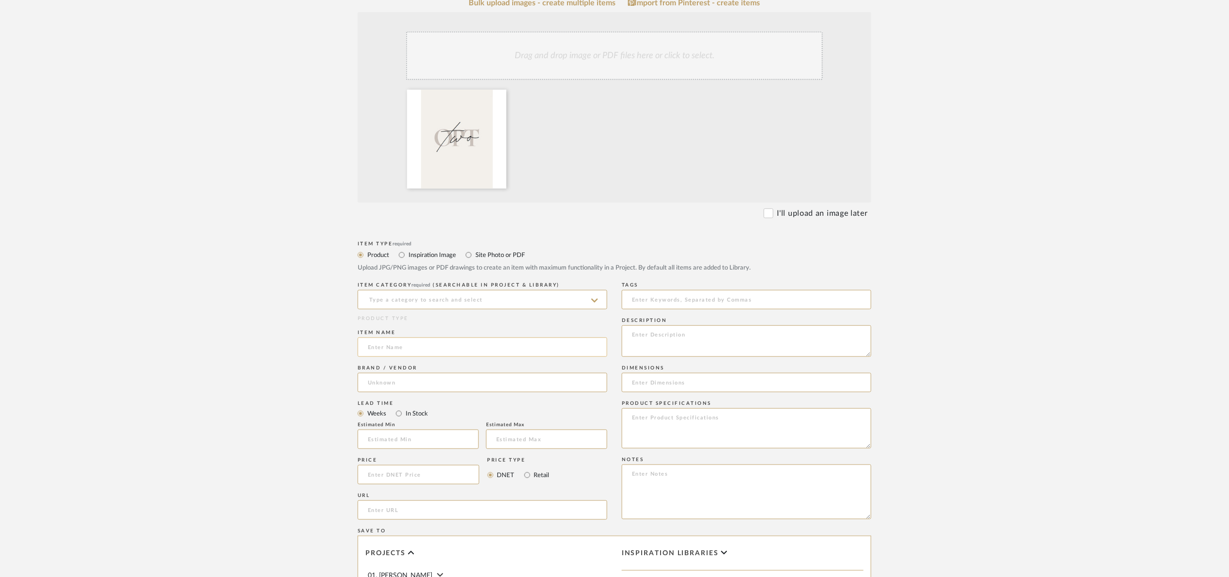
scroll to position [218, 0]
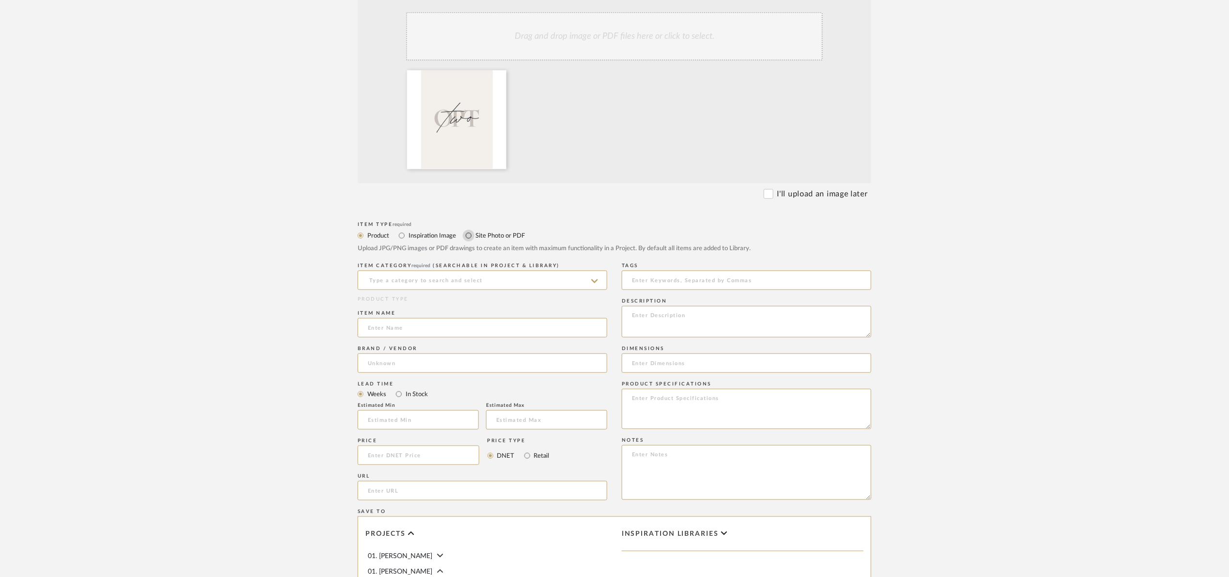
click at [469, 236] on input "Site Photo or PDF" at bounding box center [469, 236] width 12 height 12
radio input "true"
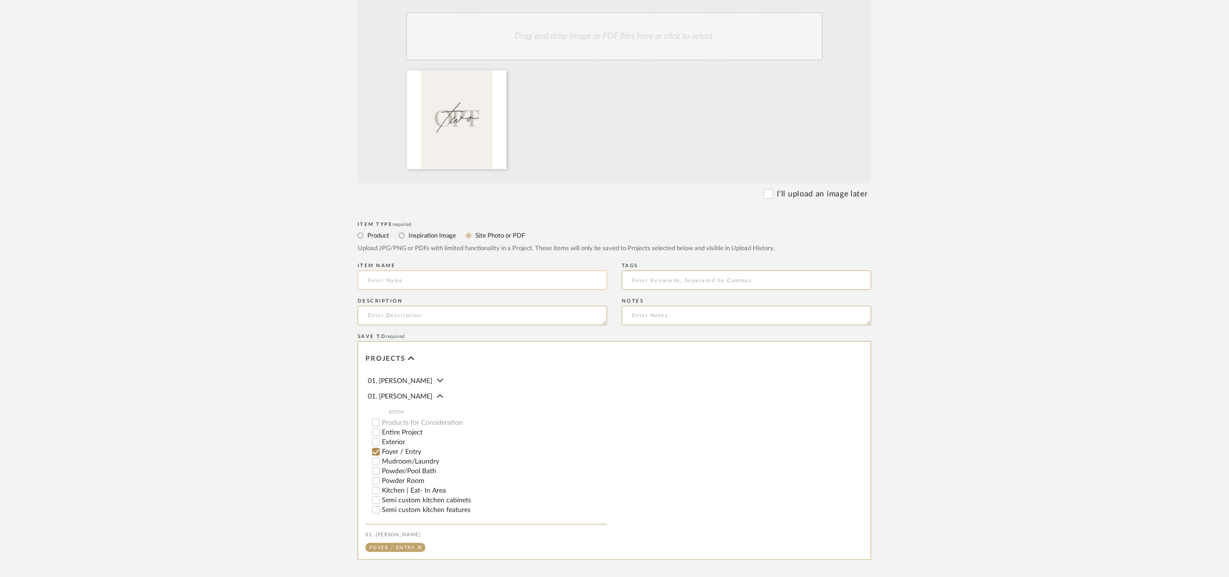
click at [451, 287] on input at bounding box center [483, 279] width 250 height 19
click at [446, 281] on input at bounding box center [483, 279] width 250 height 19
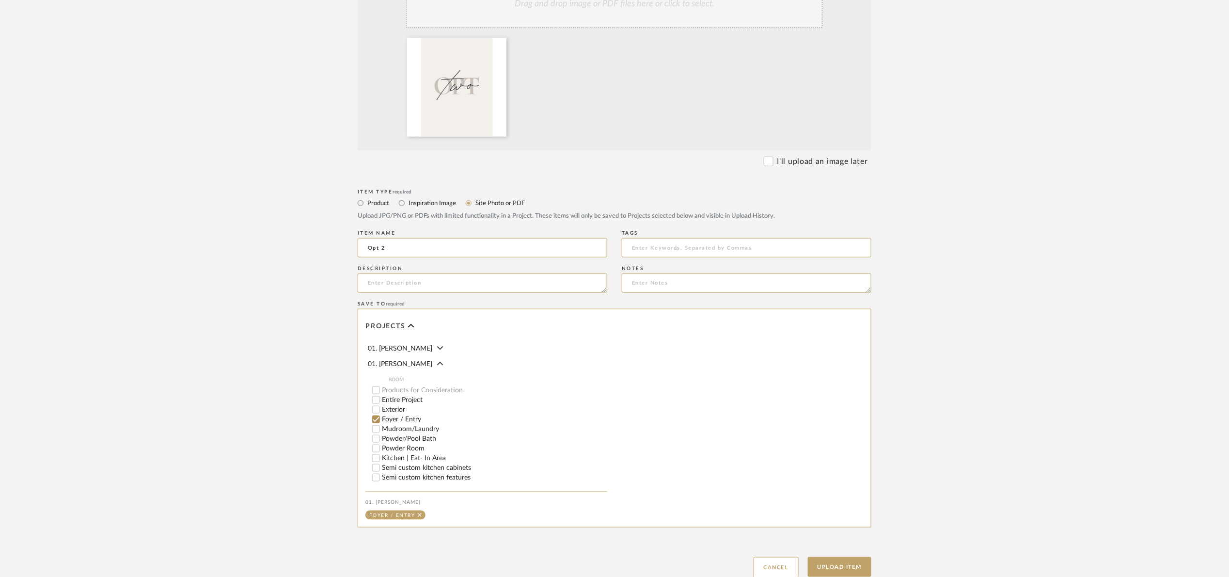
scroll to position [321, 0]
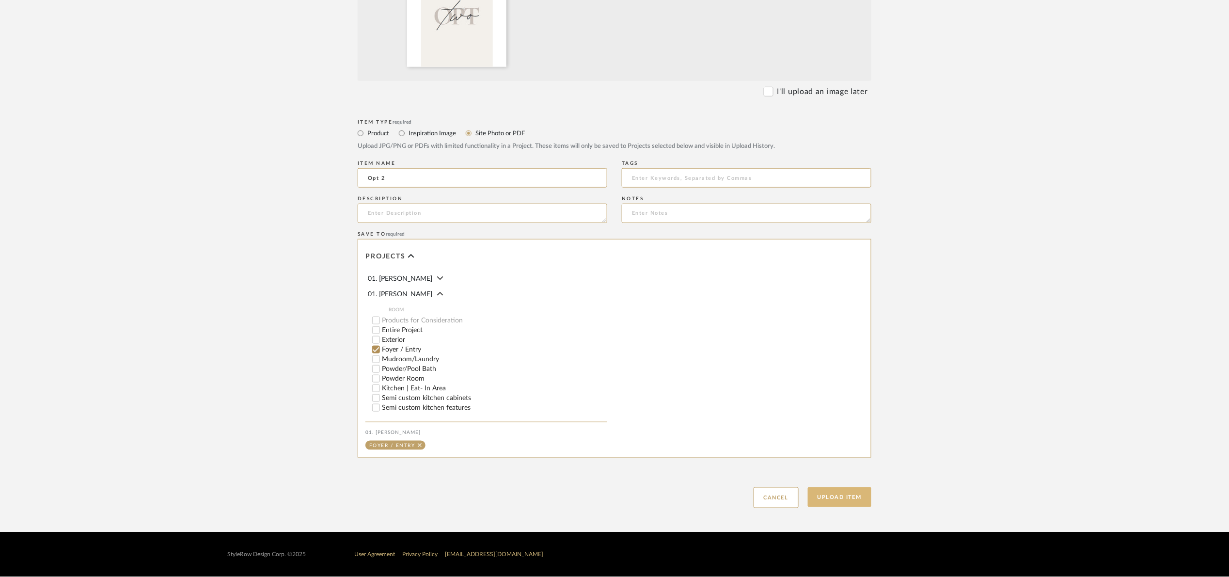
type input "Opt 2"
click at [846, 501] on button "Upload Item" at bounding box center [840, 497] width 64 height 20
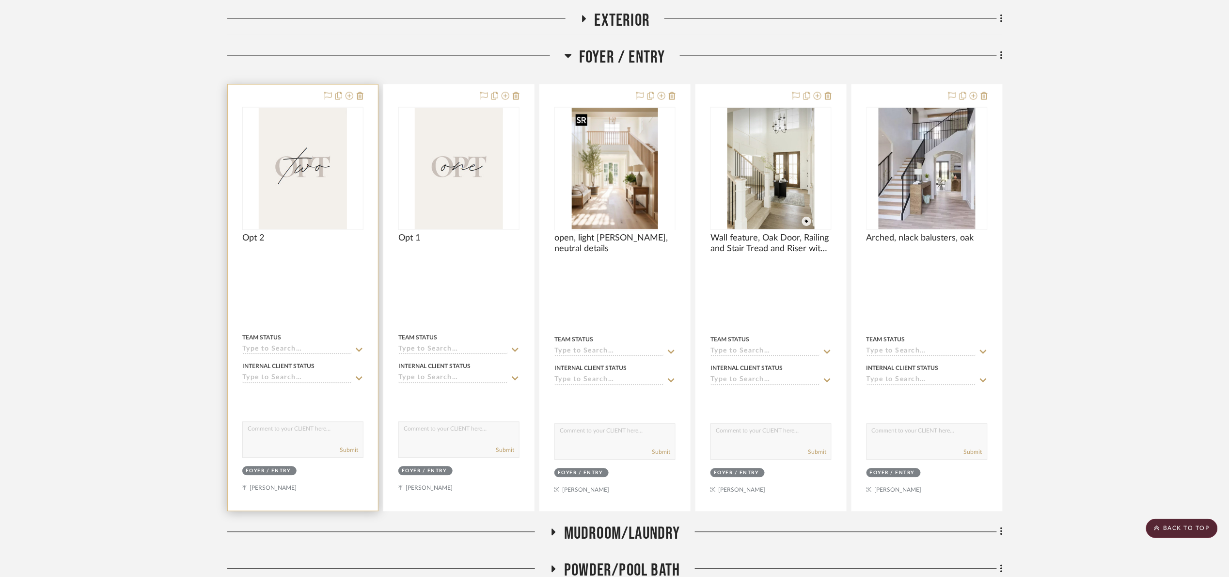
scroll to position [707, 0]
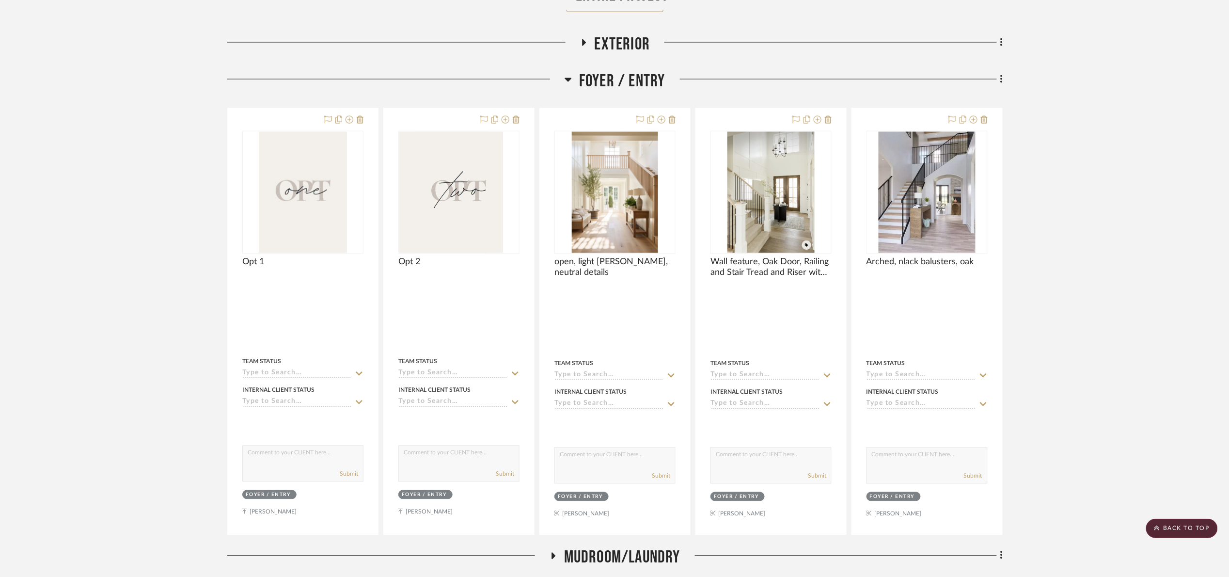
click at [592, 87] on span "Foyer / Entry" at bounding box center [622, 81] width 86 height 21
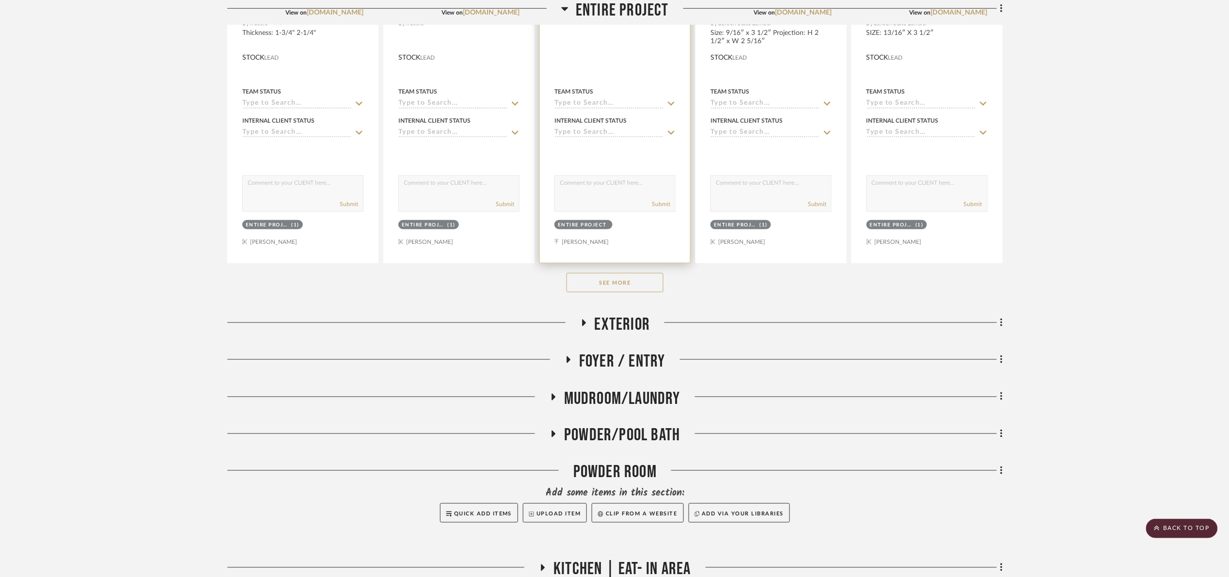
scroll to position [416, 0]
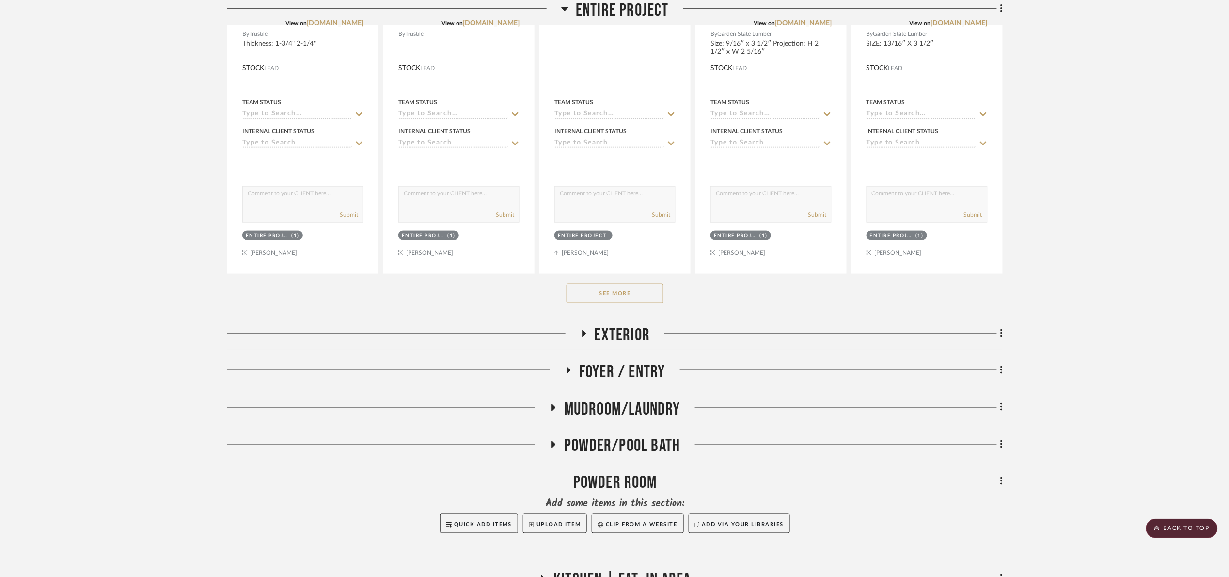
click at [598, 13] on span "Entire Project" at bounding box center [622, 10] width 93 height 21
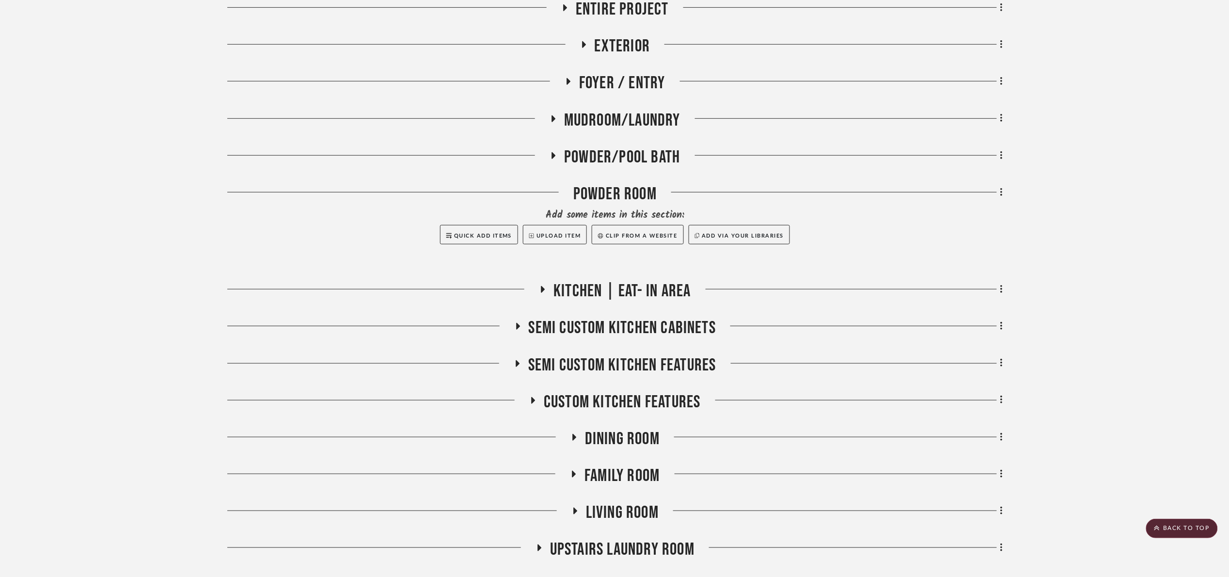
scroll to position [198, 0]
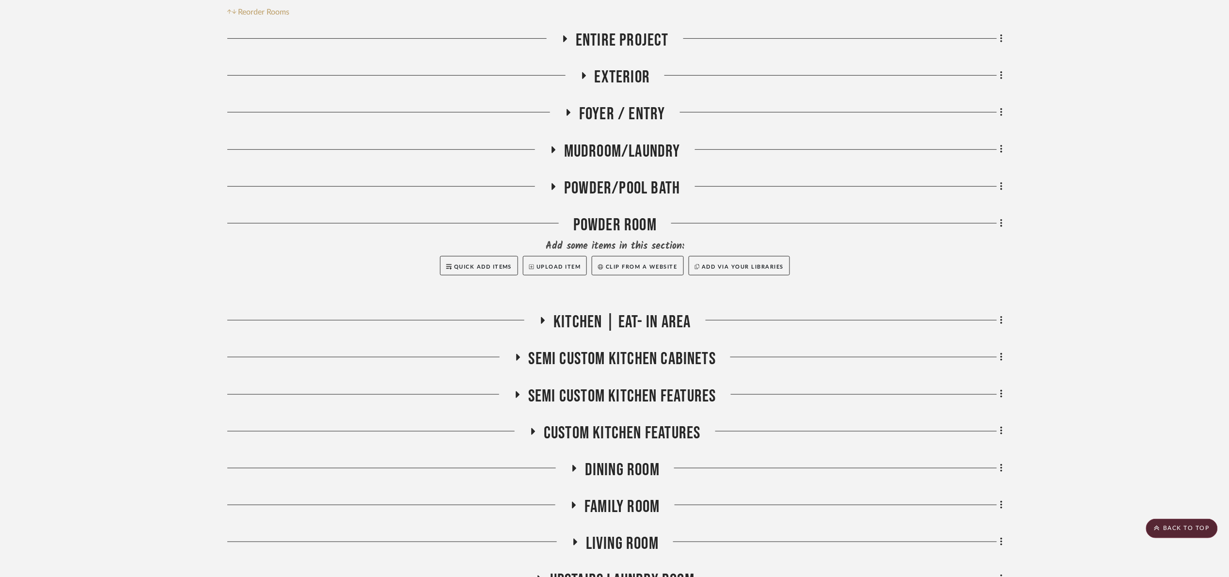
click at [659, 178] on span "Powder/Pool Bath" at bounding box center [622, 188] width 116 height 21
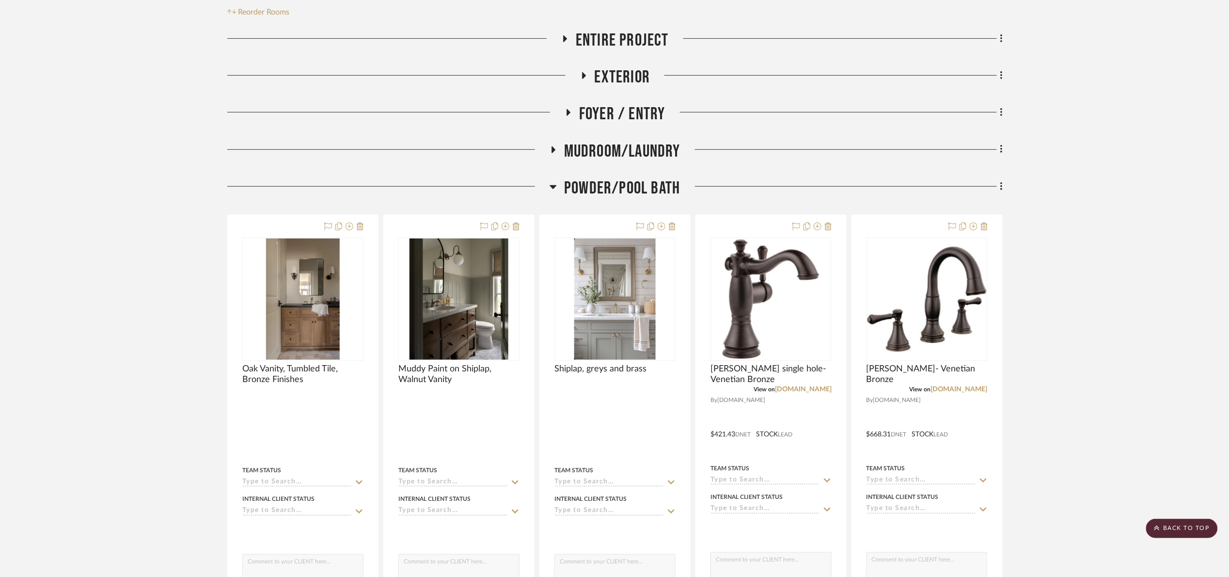
click at [999, 187] on fa-icon at bounding box center [1000, 187] width 6 height 16
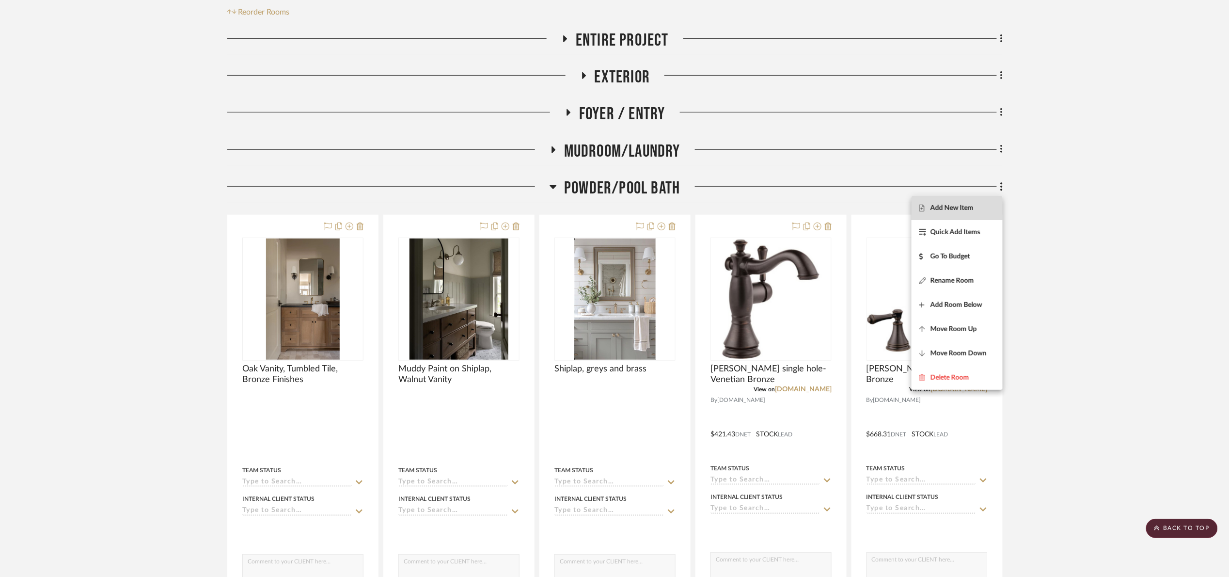
click at [968, 212] on button "Add New Item" at bounding box center [957, 208] width 91 height 24
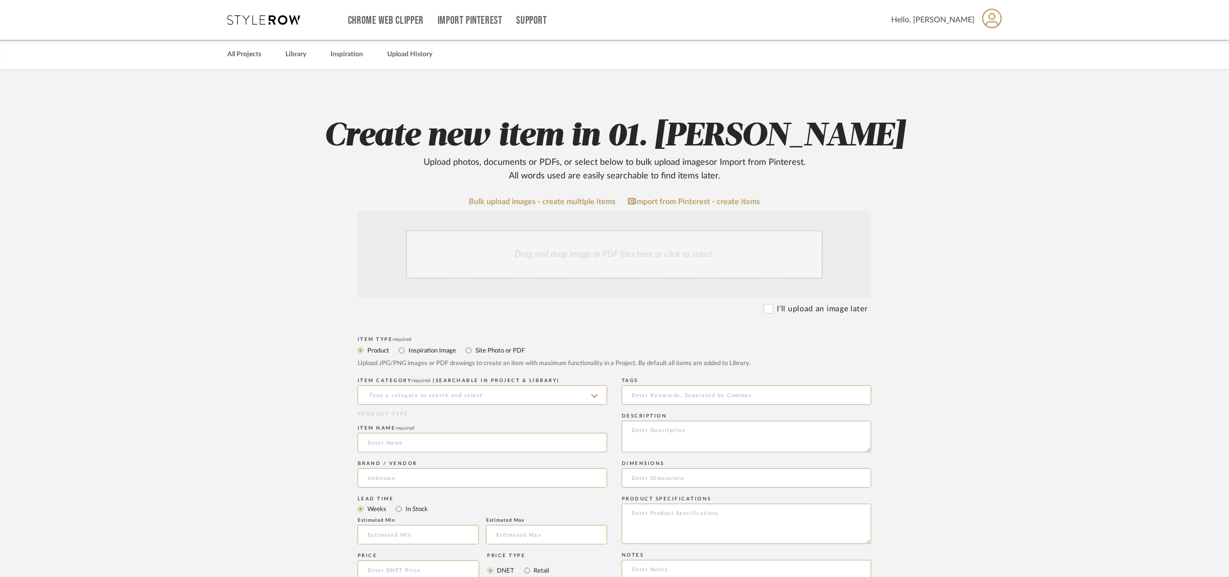
click at [570, 262] on div "Drag and drop image or PDF files here or click to select." at bounding box center [614, 254] width 417 height 48
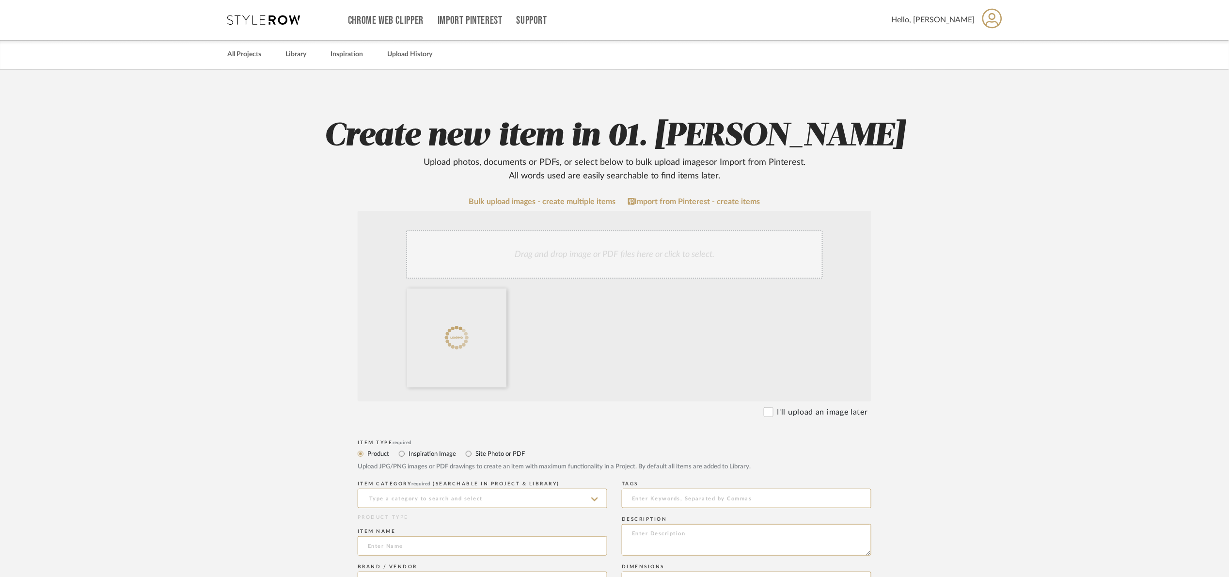
drag, startPoint x: 505, startPoint y: 454, endPoint x: 498, endPoint y: 456, distance: 7.2
click at [504, 453] on label "Site Photo or PDF" at bounding box center [500, 453] width 50 height 11
click at [475, 453] on input "Site Photo or PDF" at bounding box center [469, 454] width 12 height 12
radio input "true"
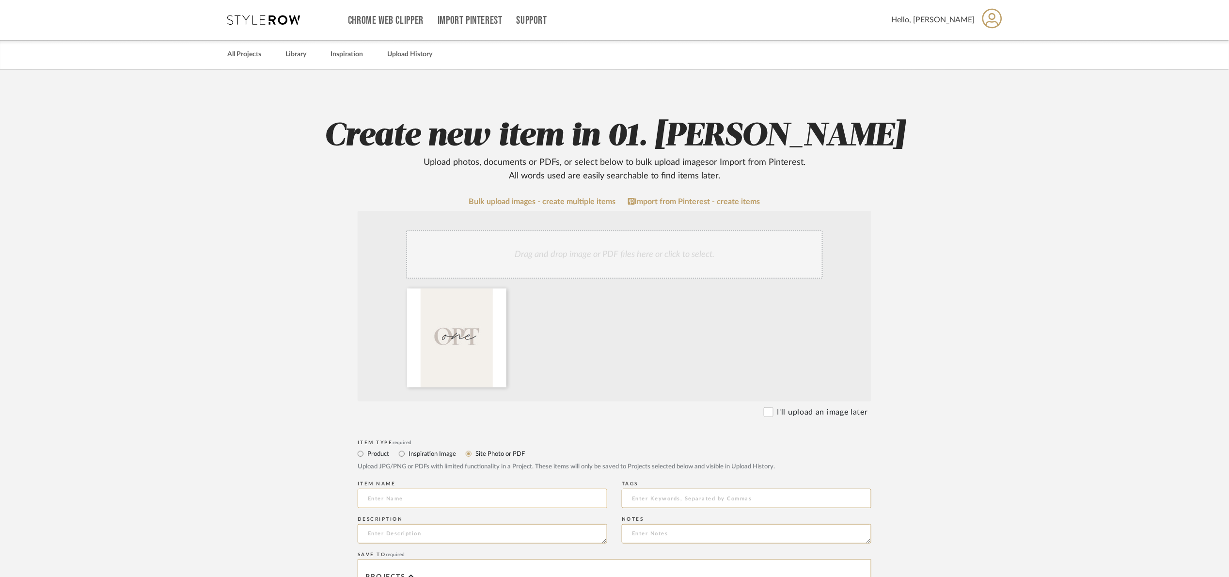
click at [449, 497] on input at bounding box center [483, 498] width 250 height 19
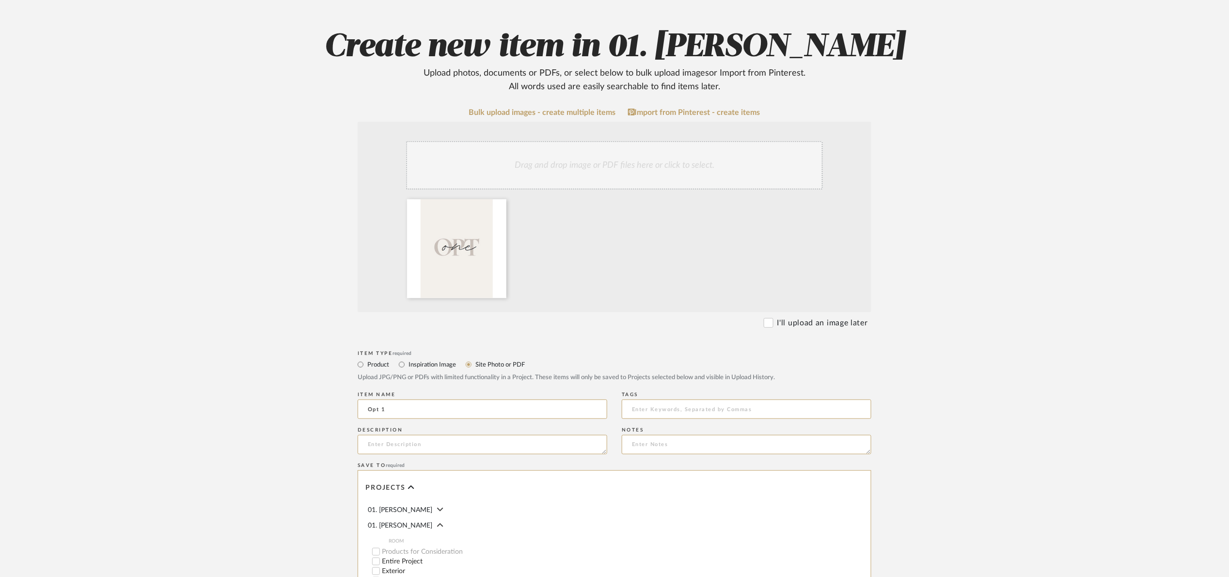
scroll to position [321, 0]
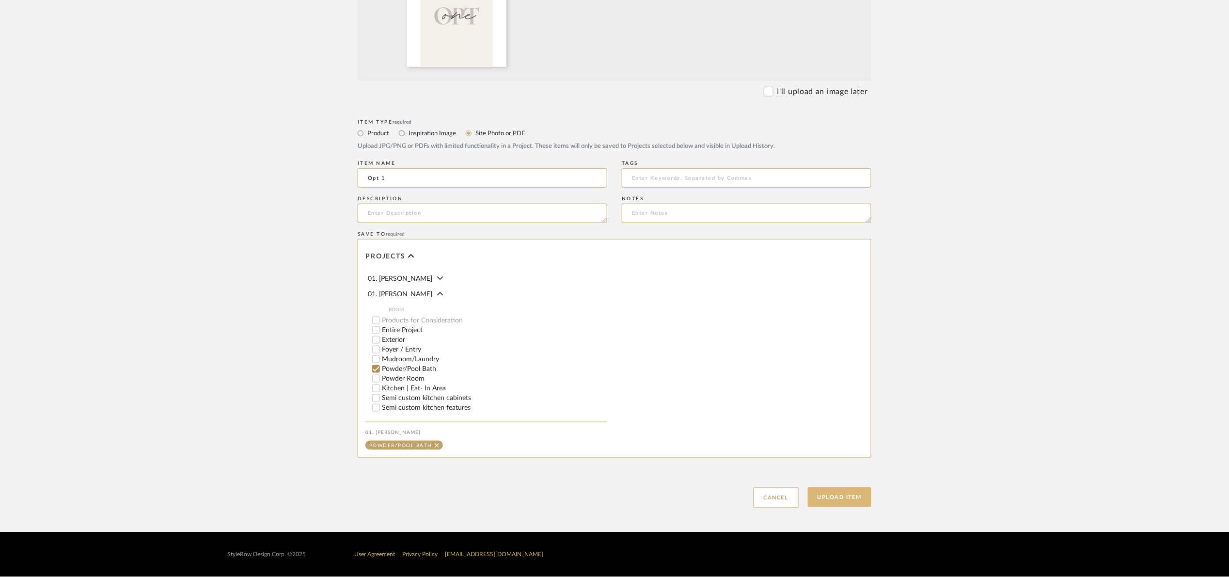
type input "Opt 1"
click at [852, 492] on button "Upload Item" at bounding box center [840, 497] width 64 height 20
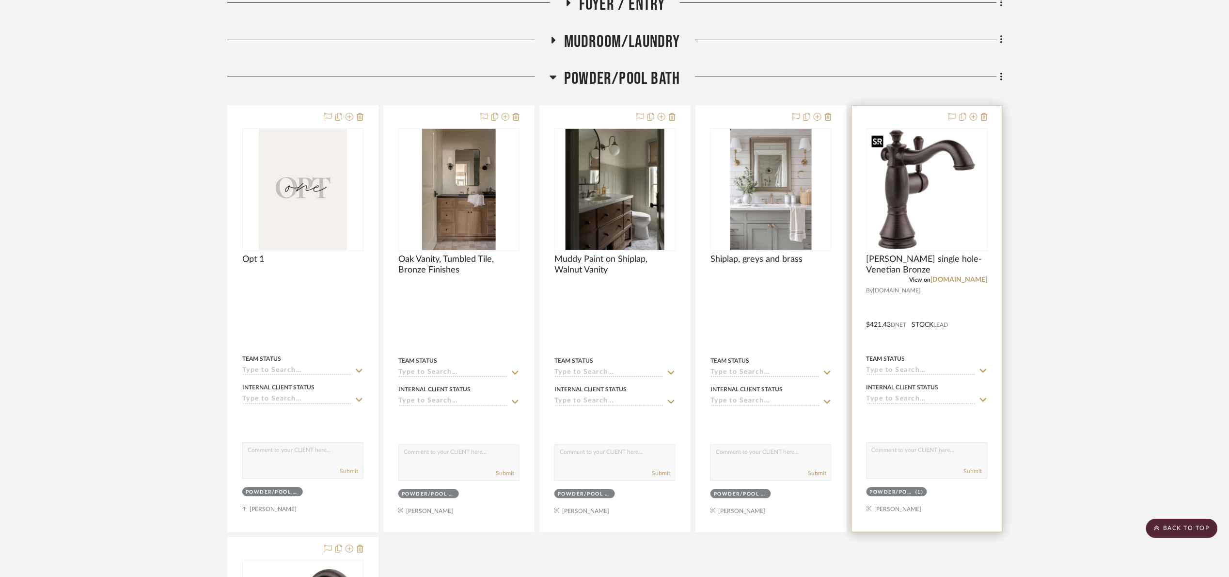
scroll to position [303, 0]
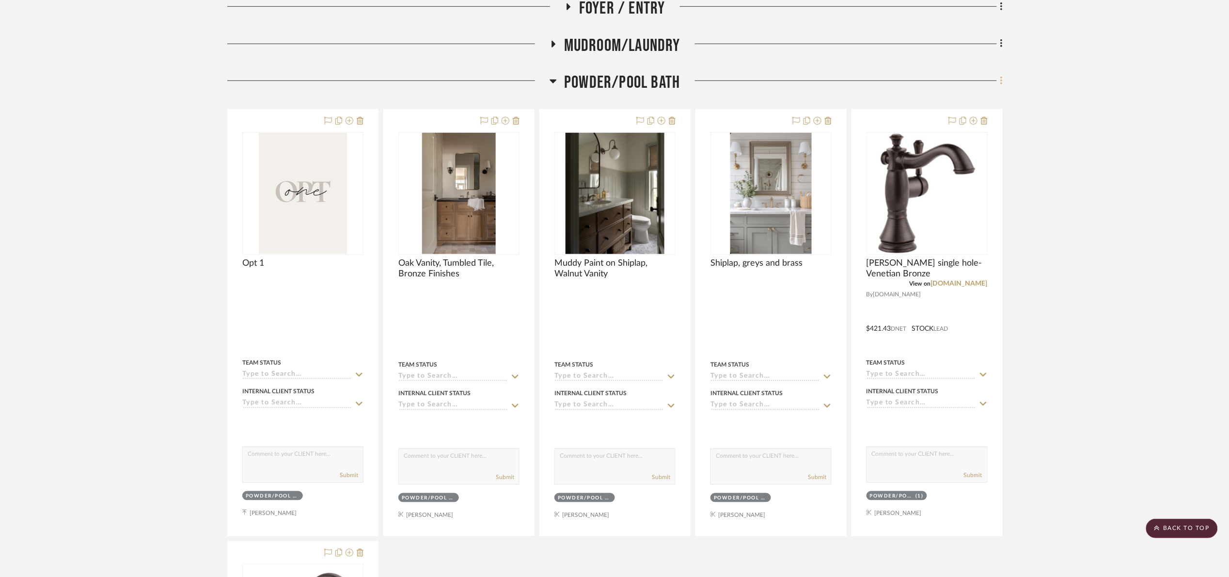
click at [998, 86] on fa-icon at bounding box center [1000, 82] width 6 height 16
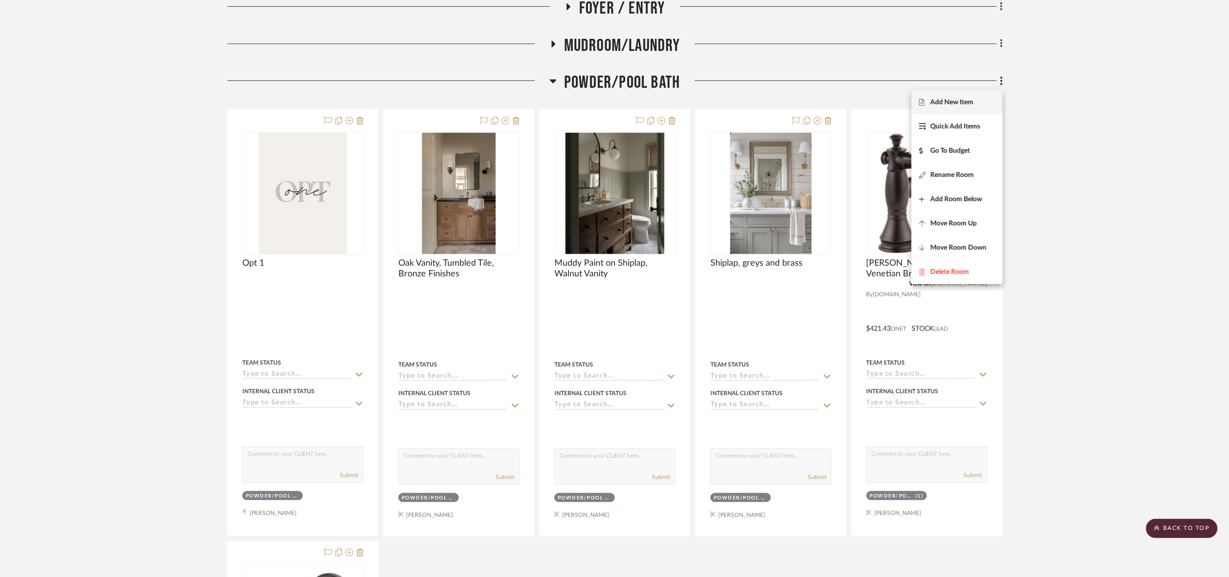
click at [976, 102] on span "Add New Item" at bounding box center [957, 102] width 76 height 8
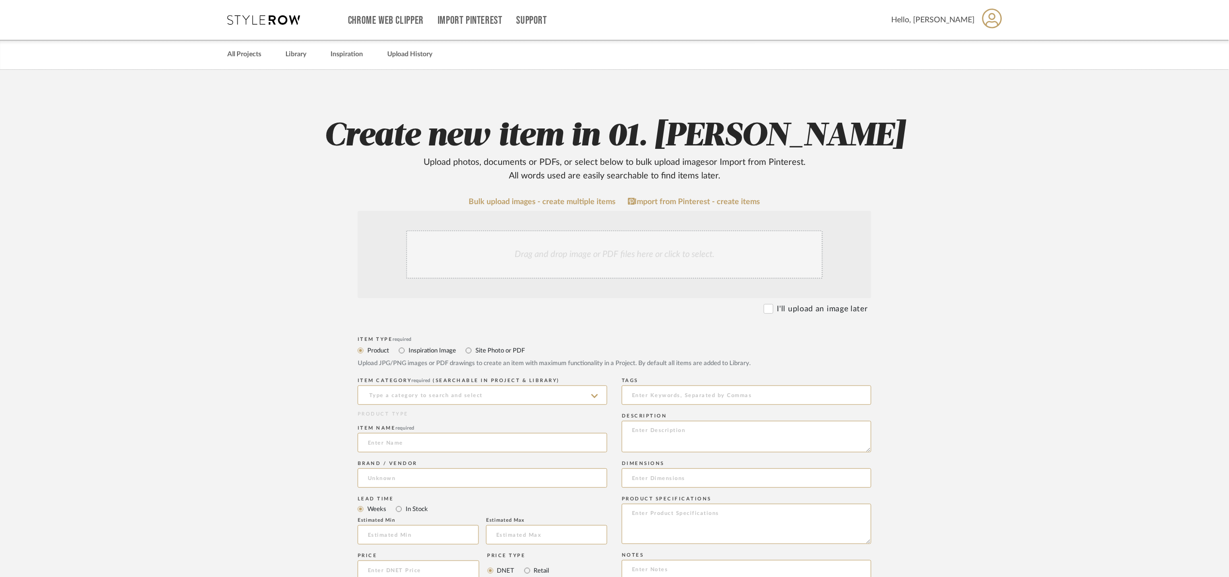
drag, startPoint x: 507, startPoint y: 248, endPoint x: 495, endPoint y: 250, distance: 11.7
click at [497, 252] on div "Drag and drop image or PDF files here or click to select." at bounding box center [614, 254] width 417 height 48
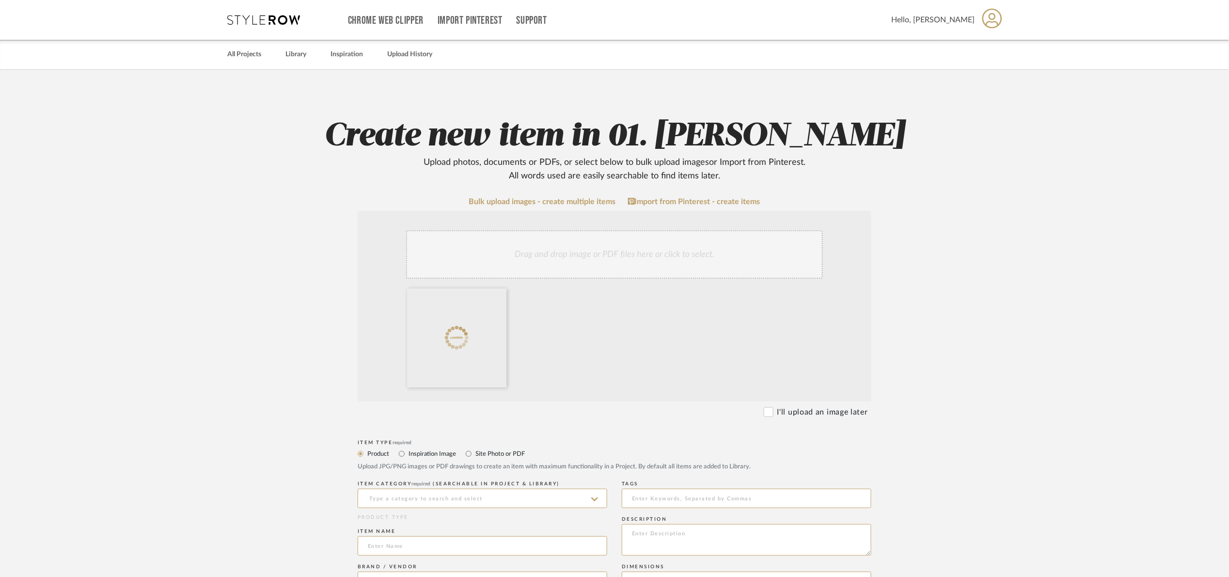
click at [484, 454] on label "Site Photo or PDF" at bounding box center [500, 453] width 50 height 11
click at [475, 454] on input "Site Photo or PDF" at bounding box center [469, 454] width 12 height 12
radio input "true"
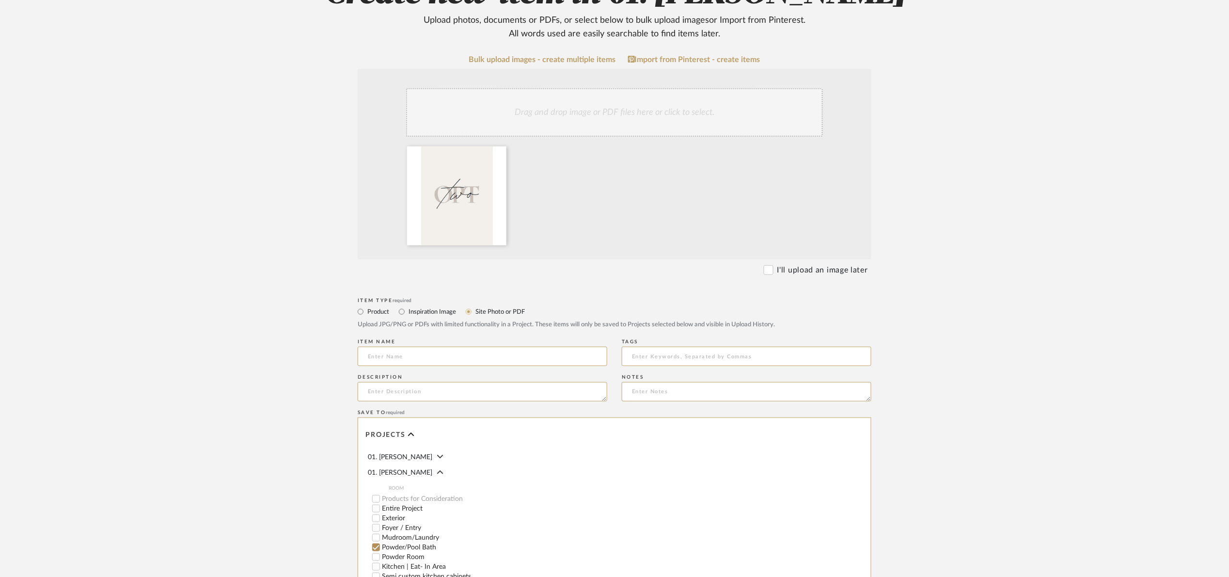
scroll to position [145, 0]
click at [400, 349] on input at bounding box center [483, 352] width 250 height 19
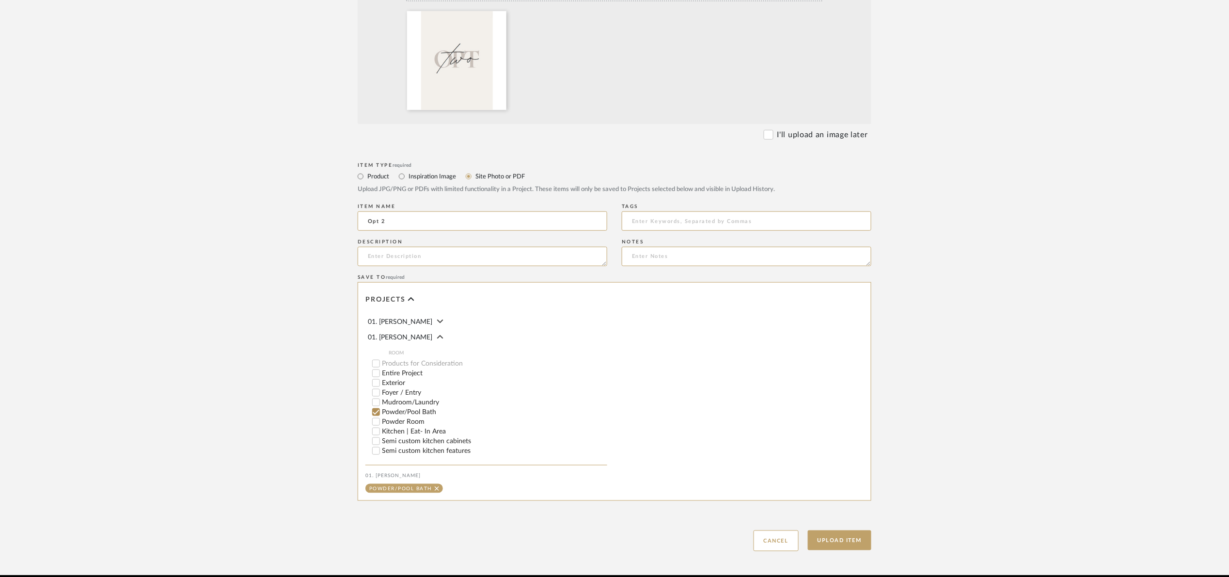
scroll to position [291, 0]
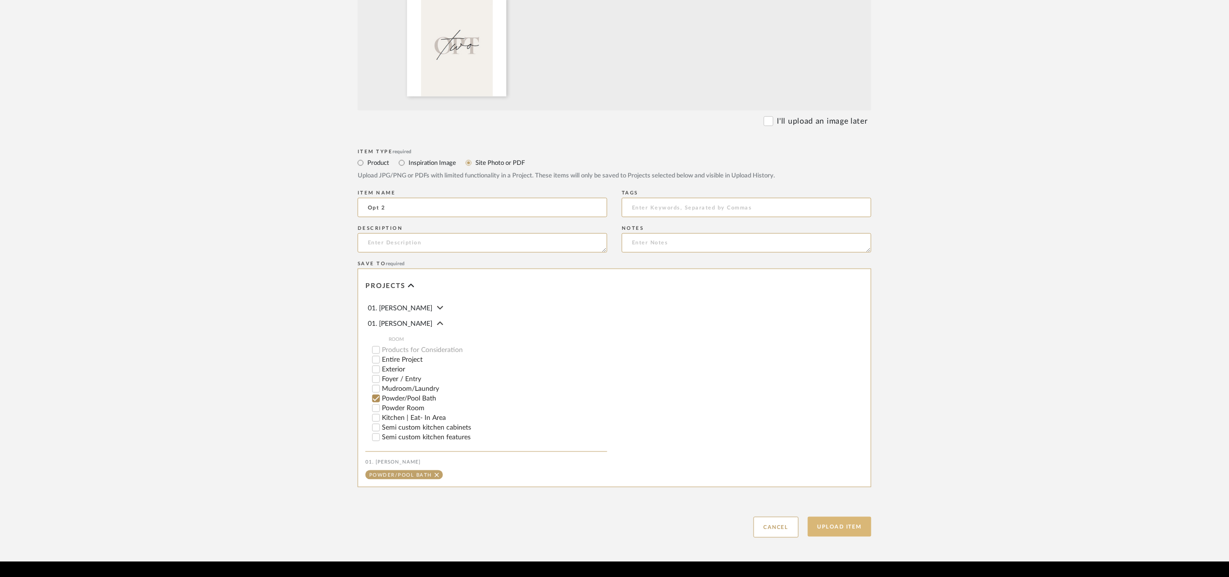
type input "Opt 2"
click at [834, 530] on button "Upload Item" at bounding box center [840, 527] width 64 height 20
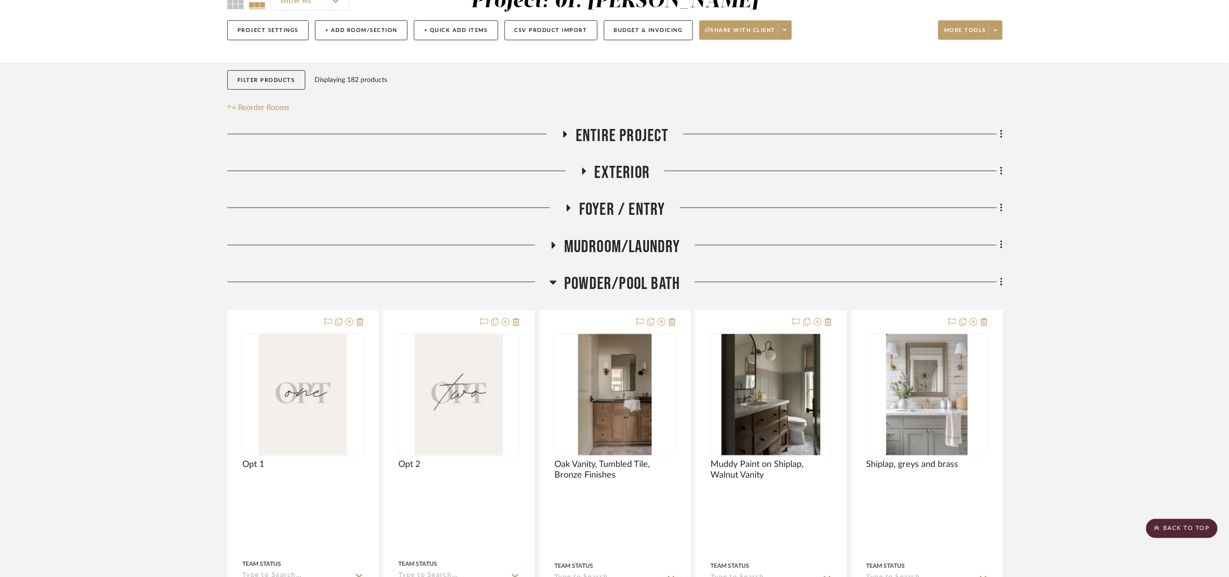
scroll to position [85, 0]
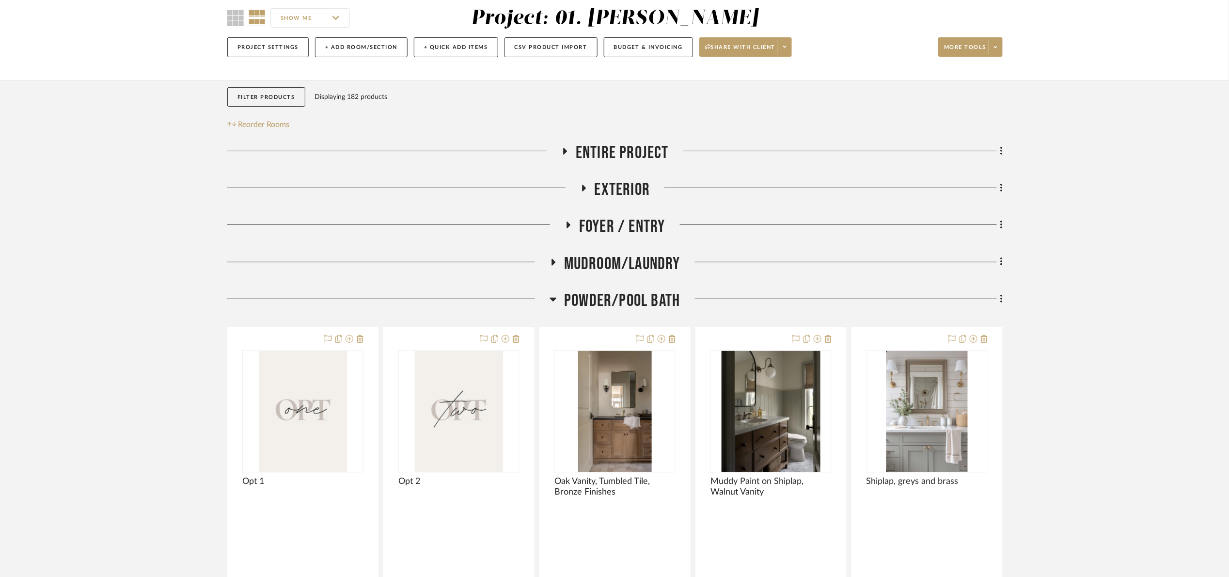
click at [658, 291] on span "Powder/Pool Bath" at bounding box center [622, 300] width 116 height 21
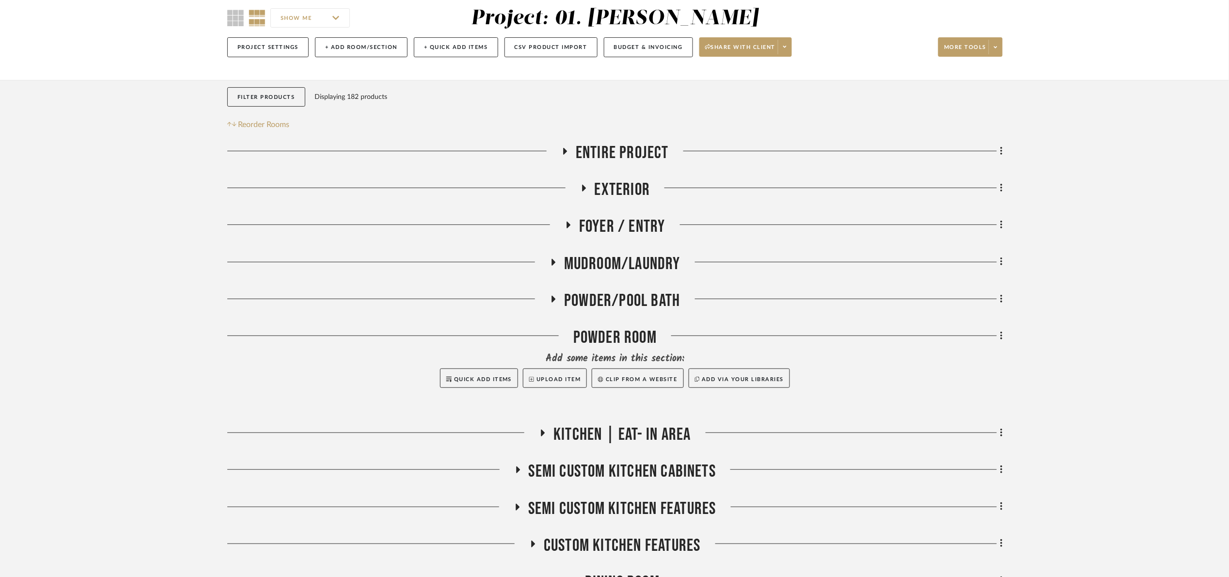
click at [662, 299] on span "Powder/Pool Bath" at bounding box center [622, 300] width 116 height 21
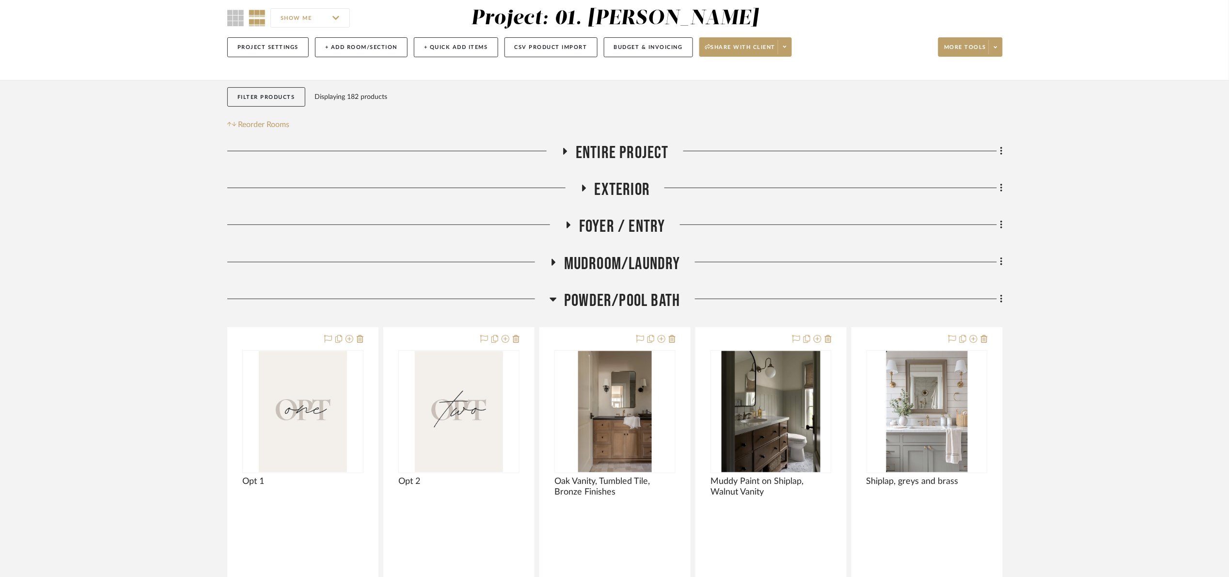
click at [662, 300] on span "Powder/Pool Bath" at bounding box center [622, 300] width 116 height 21
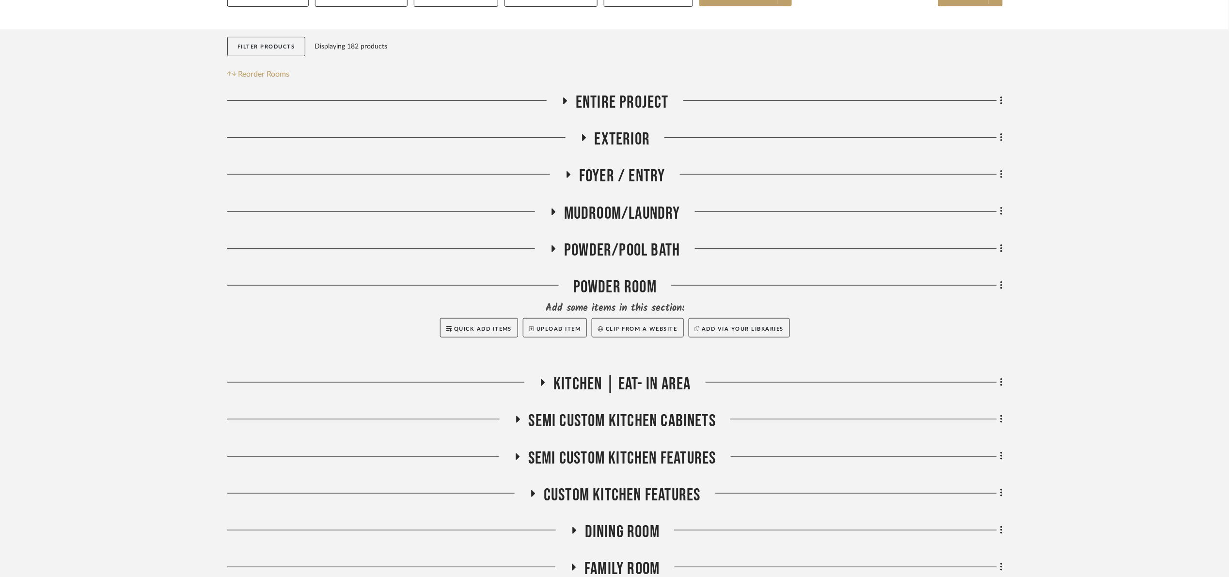
scroll to position [667, 0]
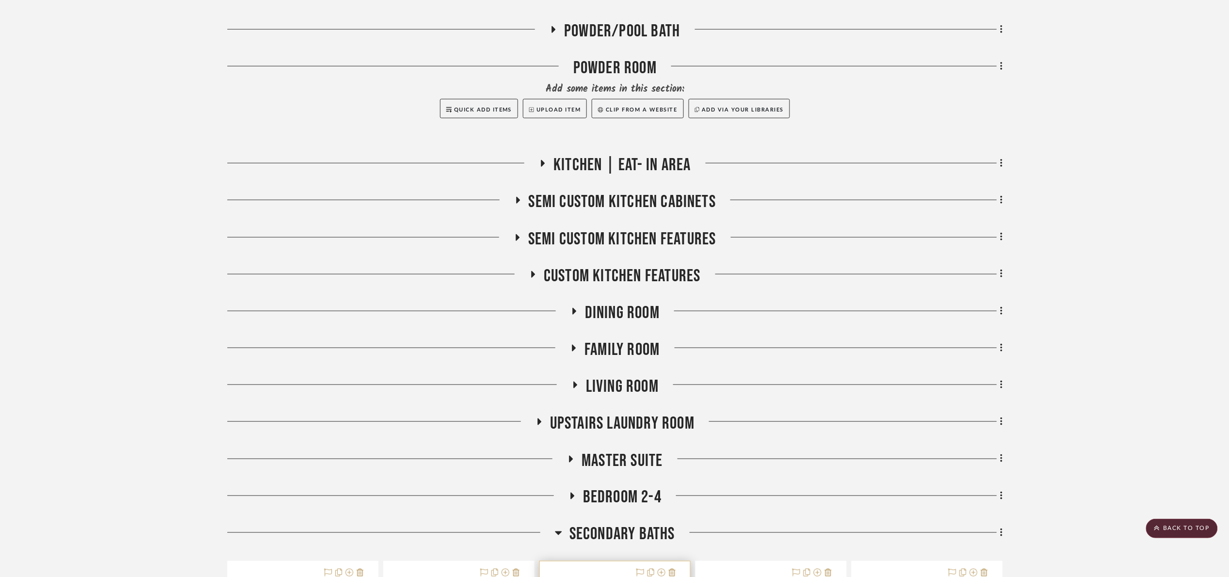
scroll to position [800, 0]
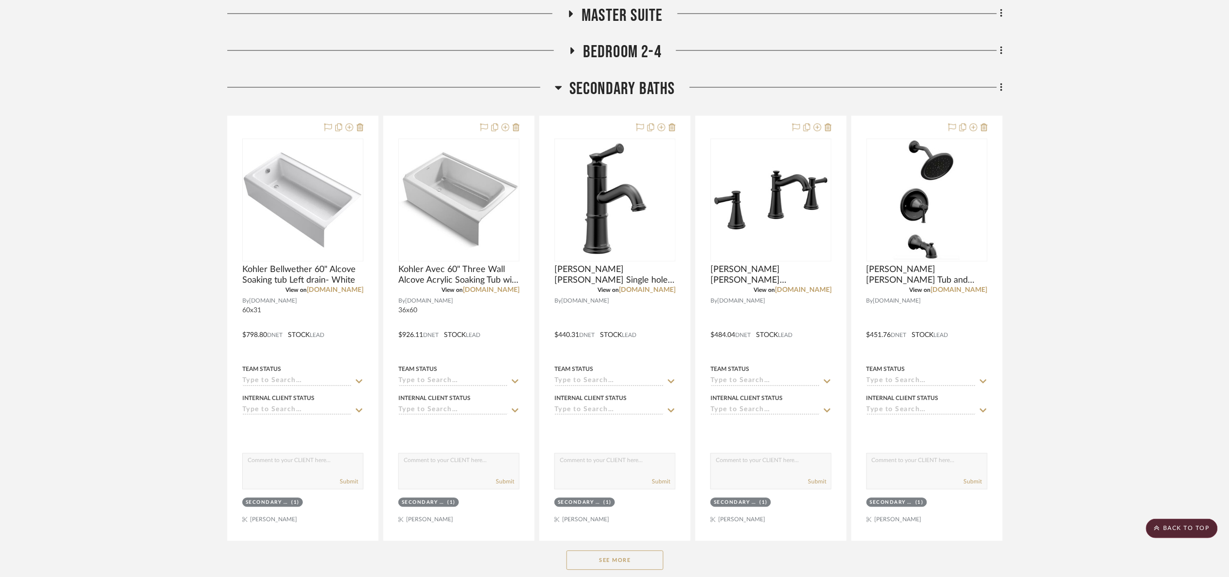
click at [614, 84] on span "Secondary Baths" at bounding box center [623, 89] width 106 height 21
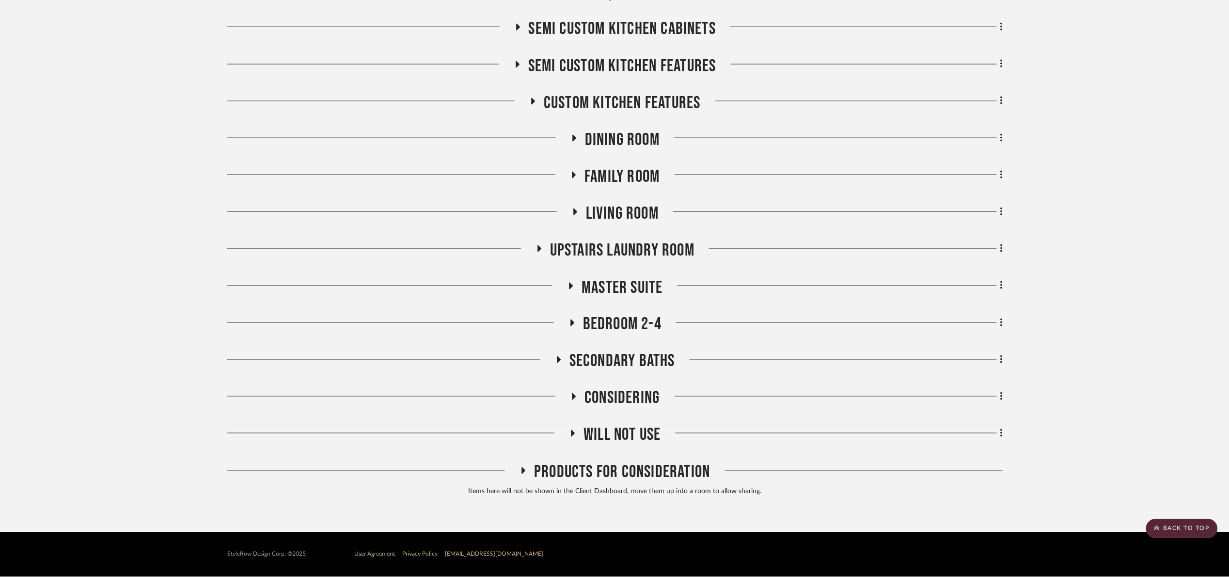
click at [631, 430] on span "Will Not Use" at bounding box center [622, 435] width 77 height 21
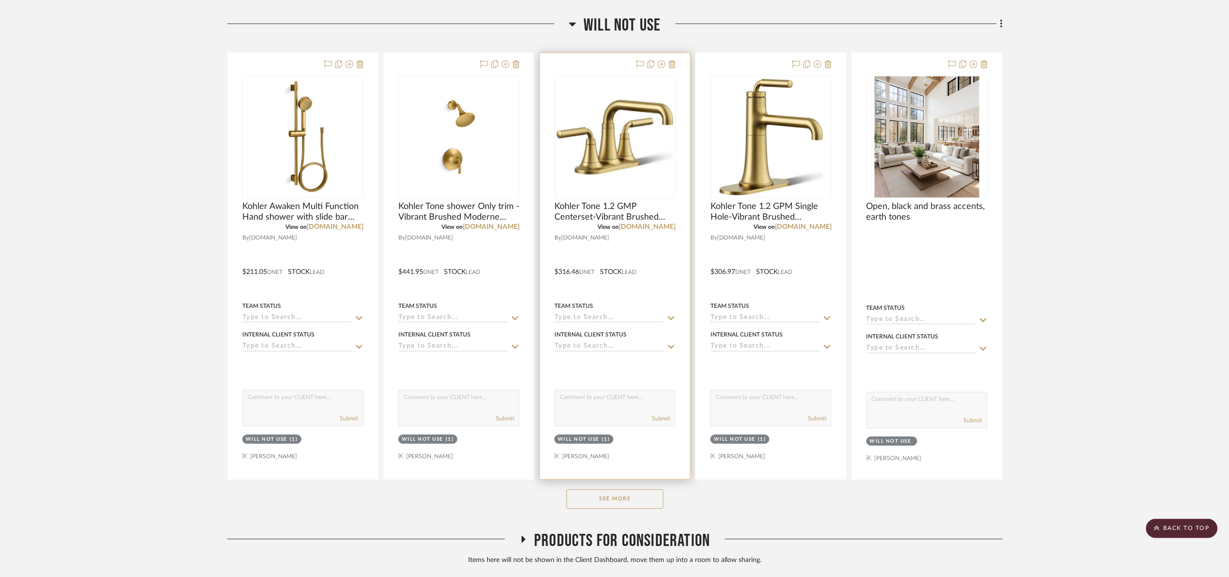
scroll to position [1007, 0]
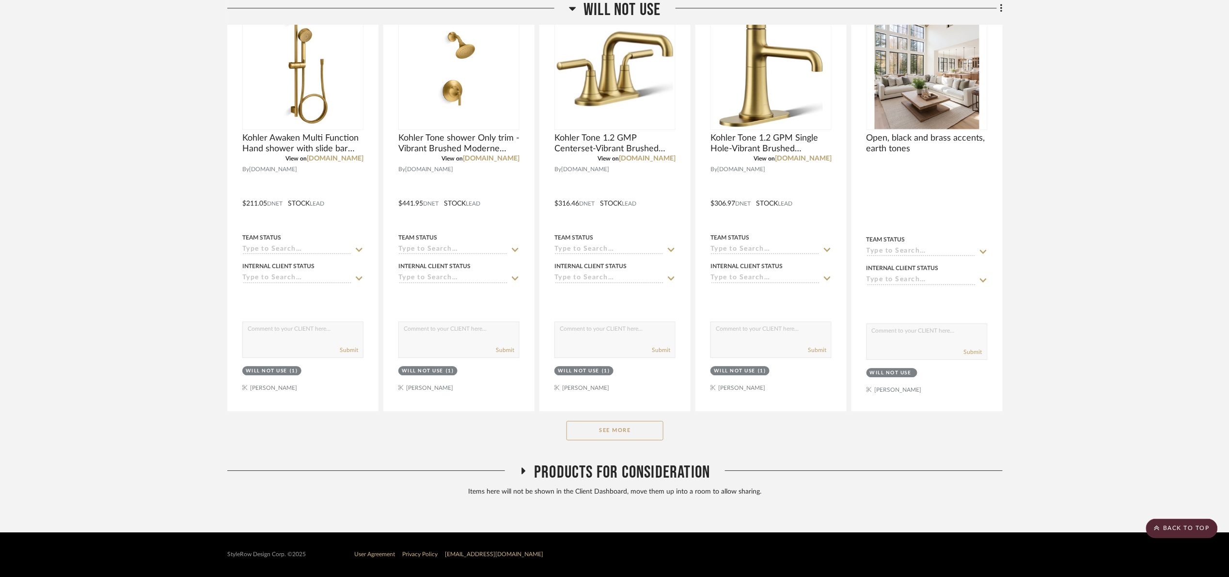
click at [653, 438] on button "See More" at bounding box center [615, 430] width 97 height 19
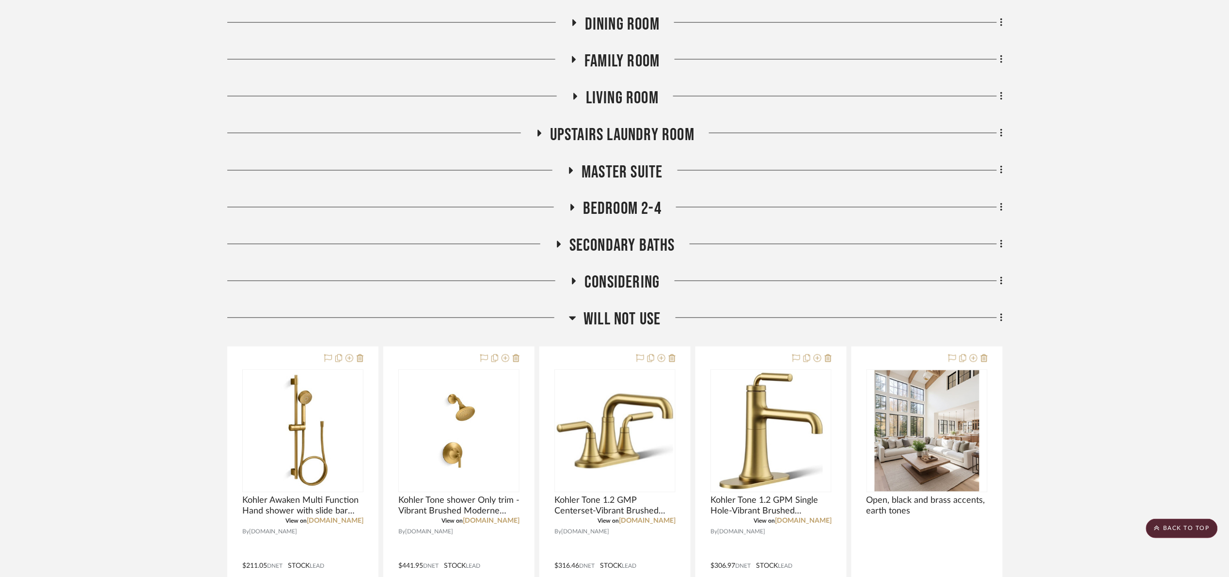
click at [632, 315] on span "Will Not Use" at bounding box center [622, 319] width 77 height 21
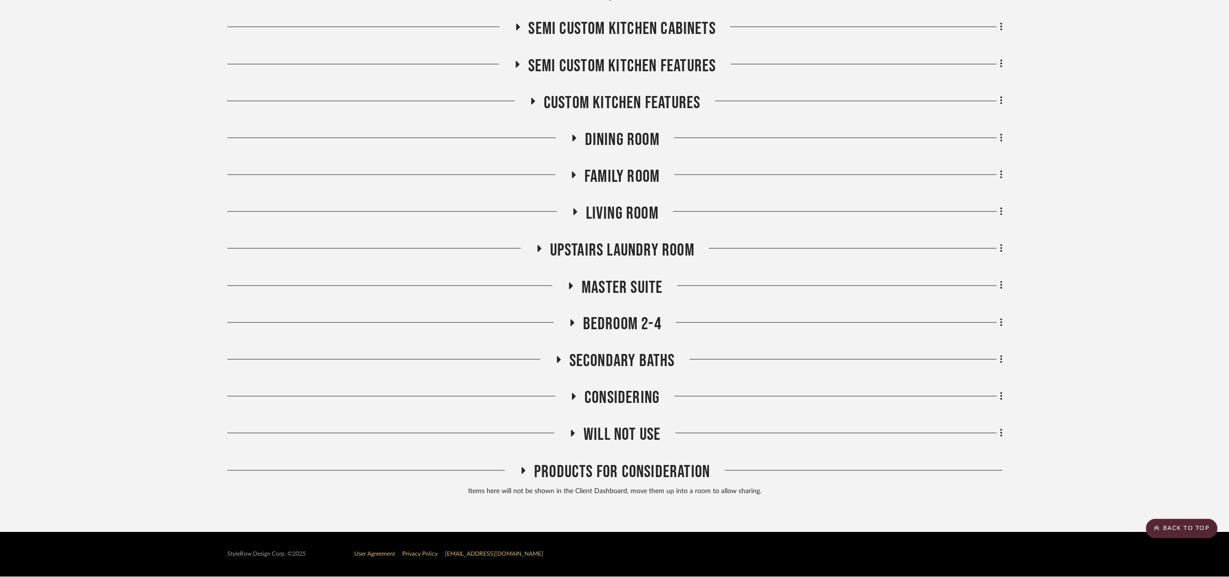
scroll to position [528, 0]
click at [612, 402] on span "Considering" at bounding box center [622, 398] width 75 height 21
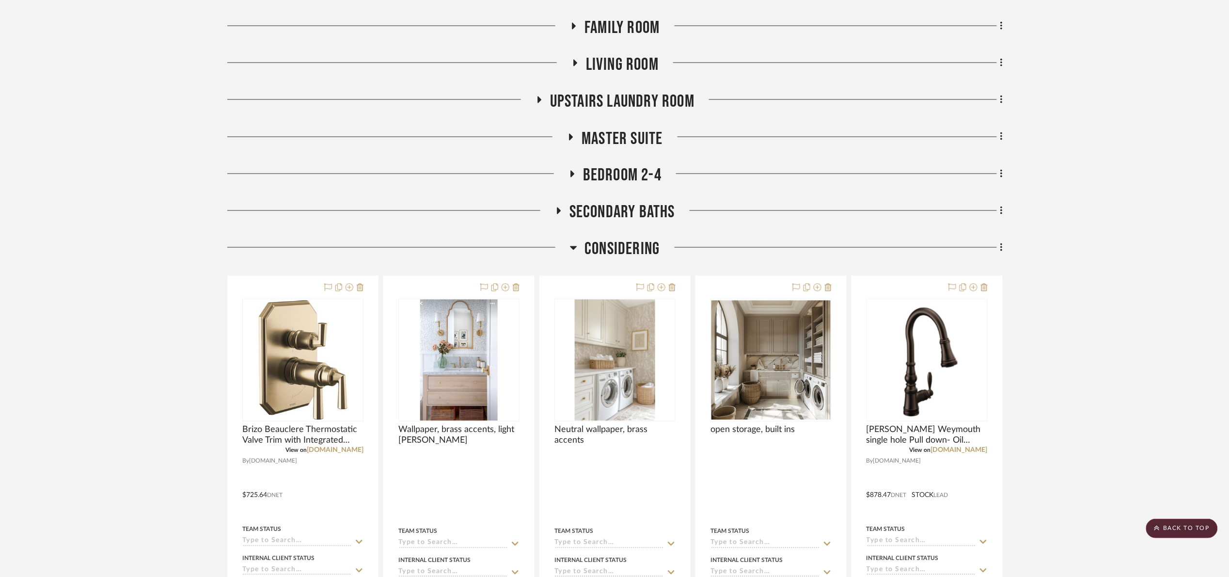
click at [622, 251] on span "Considering" at bounding box center [622, 249] width 75 height 21
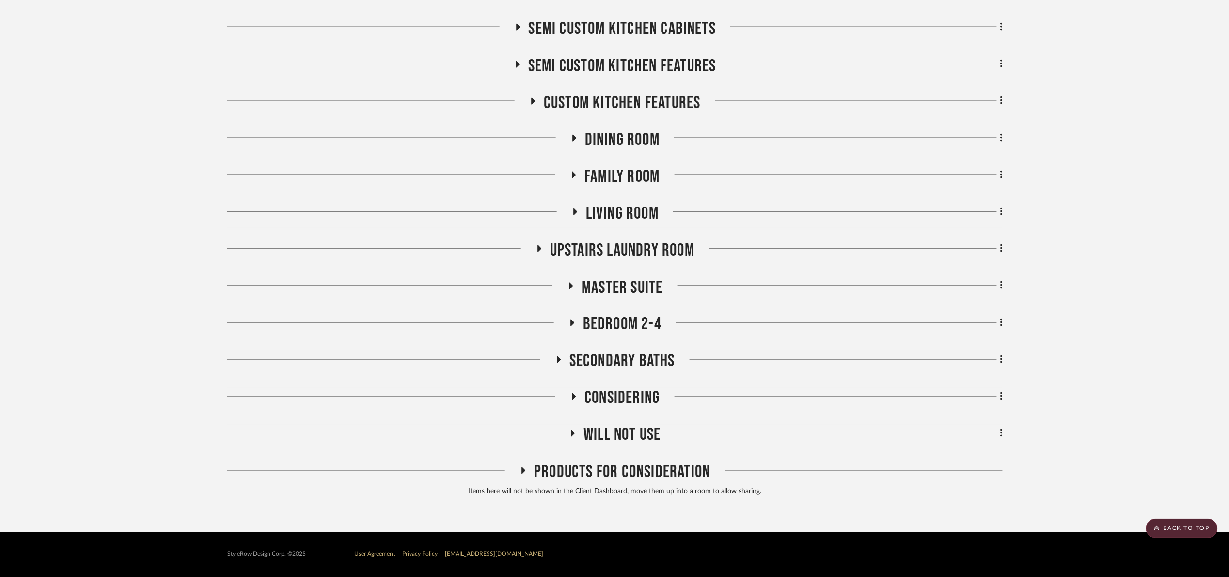
click at [608, 289] on span "Master Suite" at bounding box center [622, 287] width 81 height 21
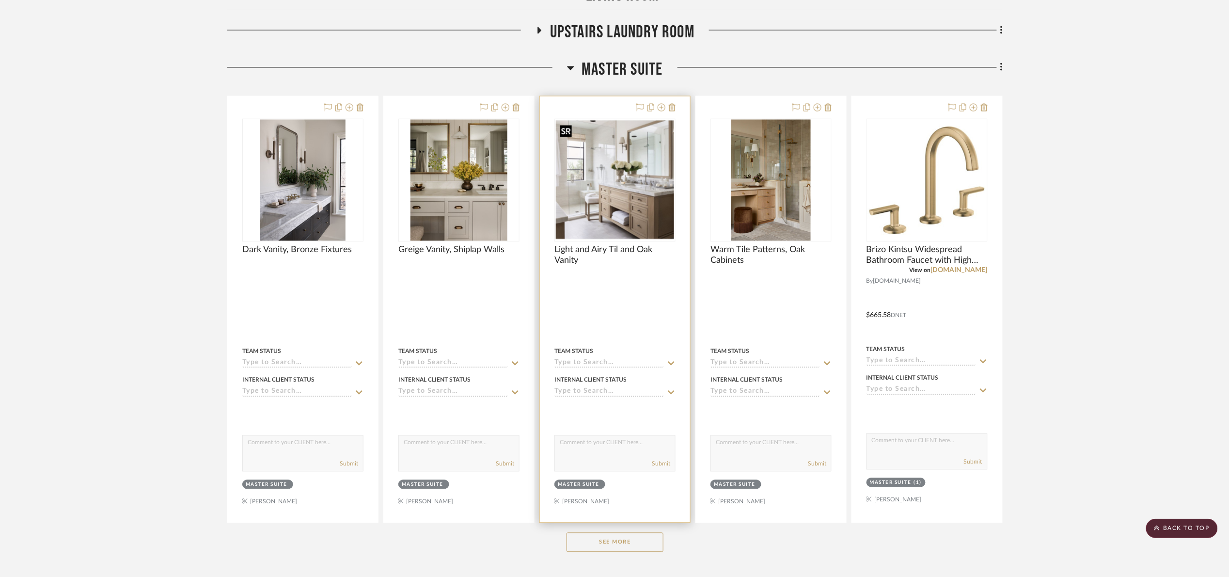
scroll to position [749, 0]
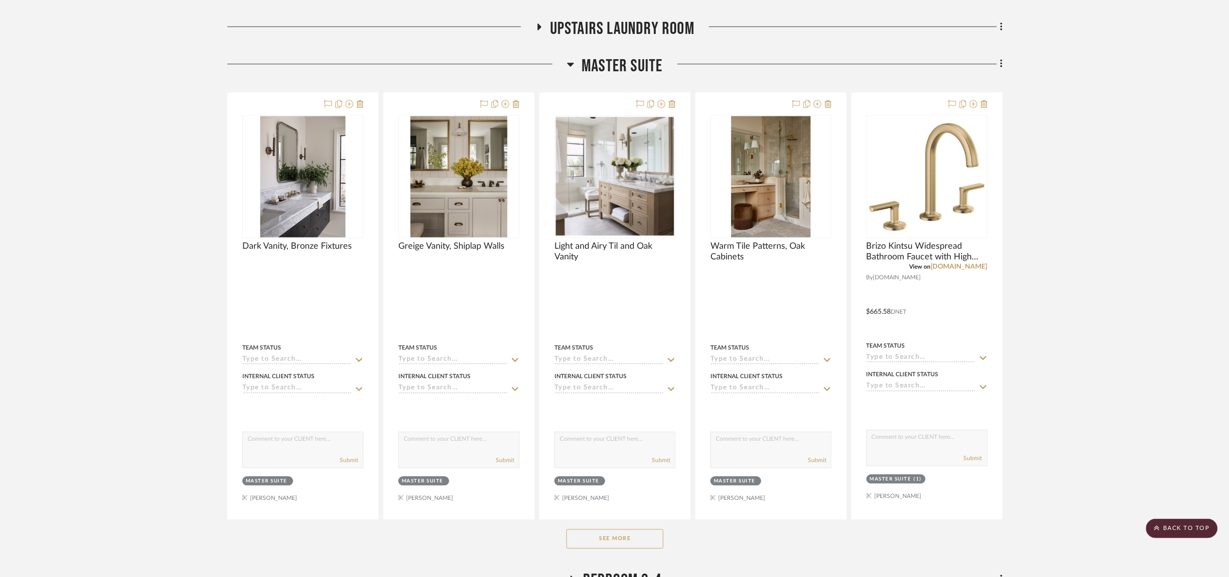
click at [580, 544] on button "See More" at bounding box center [615, 538] width 97 height 19
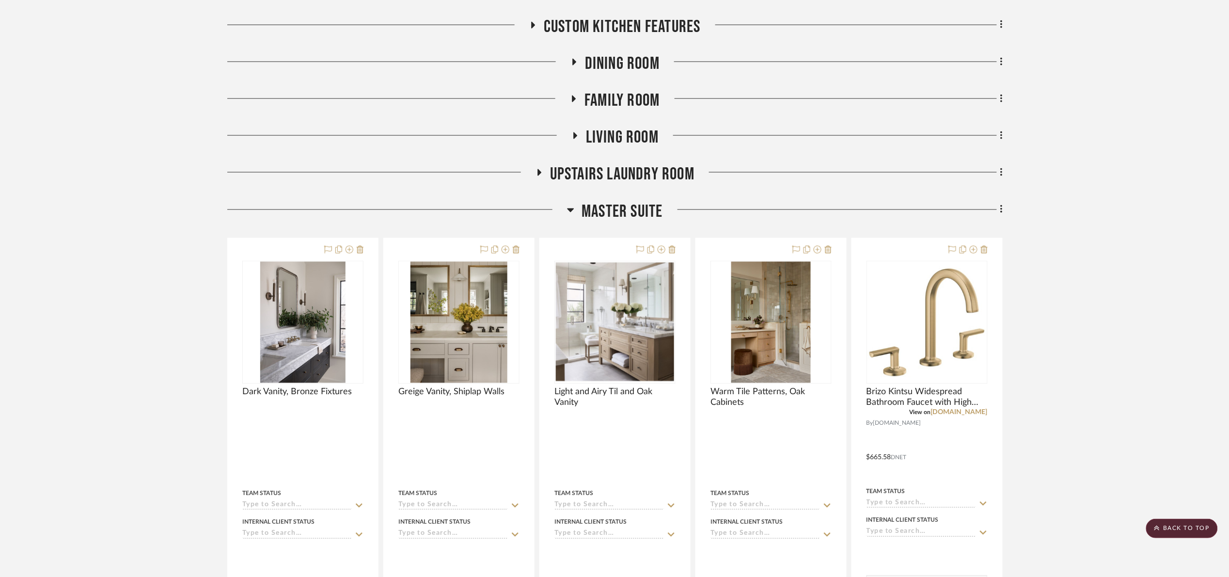
click at [620, 209] on span "Master Suite" at bounding box center [622, 211] width 81 height 21
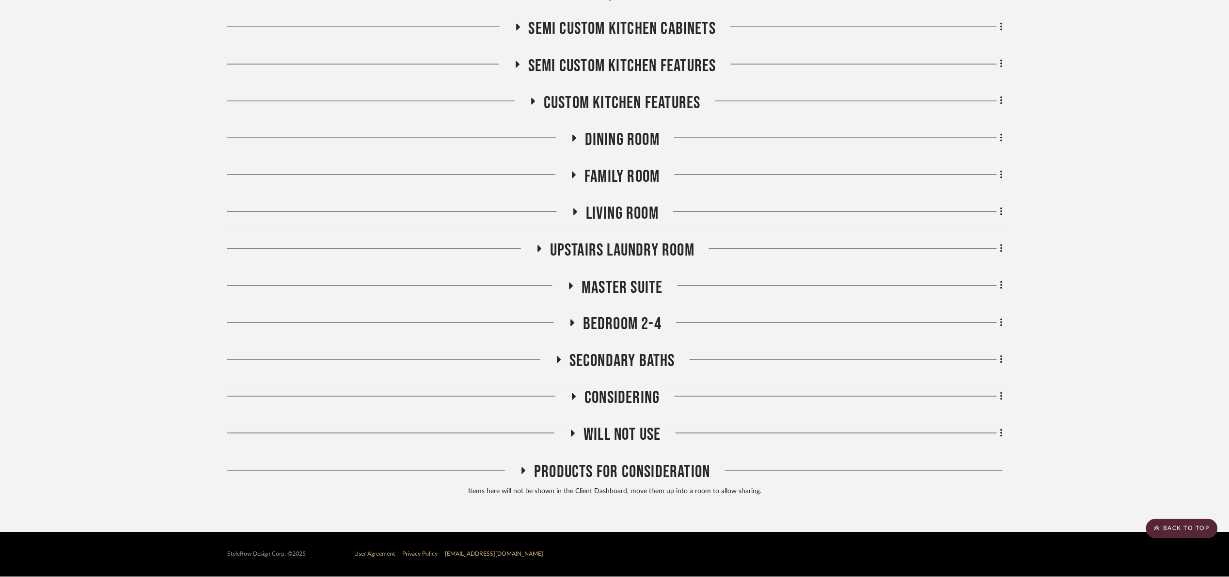
click at [618, 240] on span "Upstairs Laundry Room" at bounding box center [622, 250] width 144 height 21
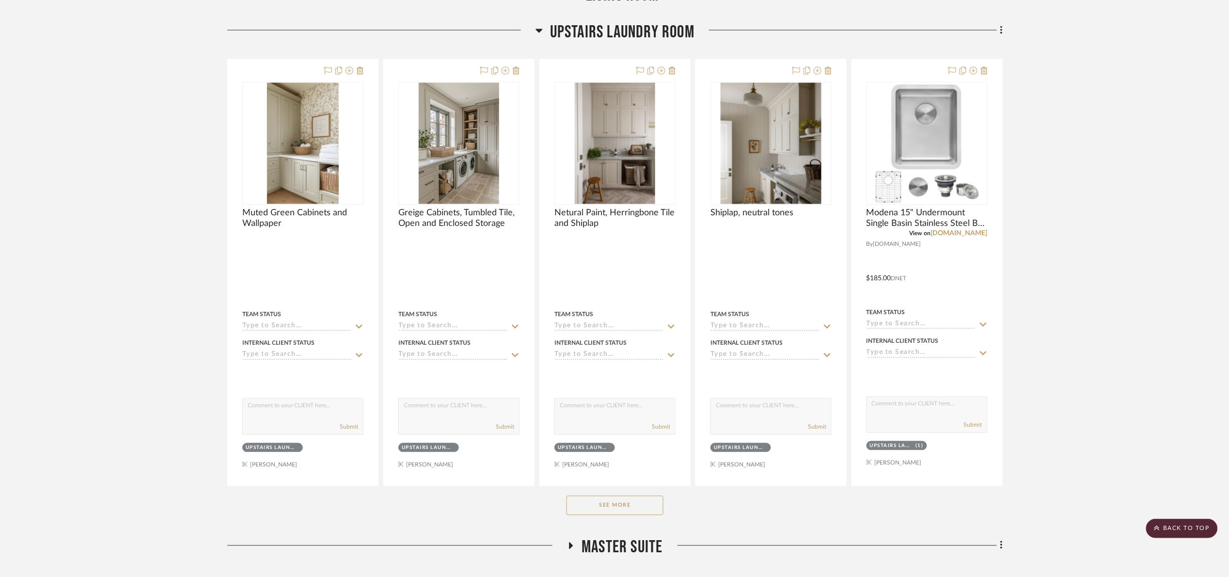
scroll to position [749, 0]
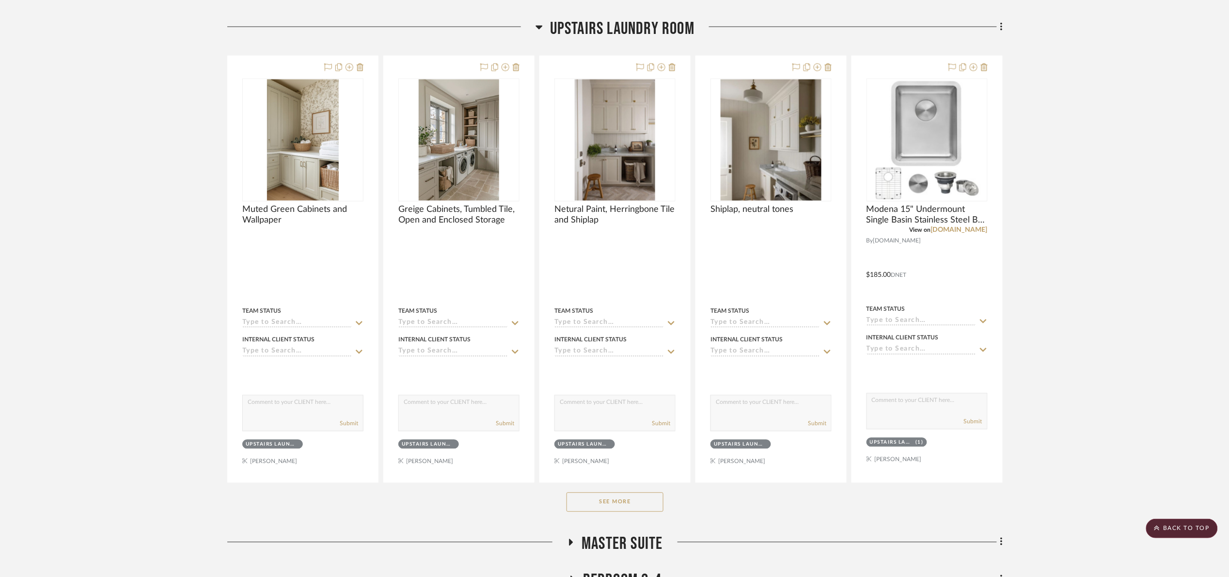
click at [637, 501] on button "See More" at bounding box center [615, 501] width 97 height 19
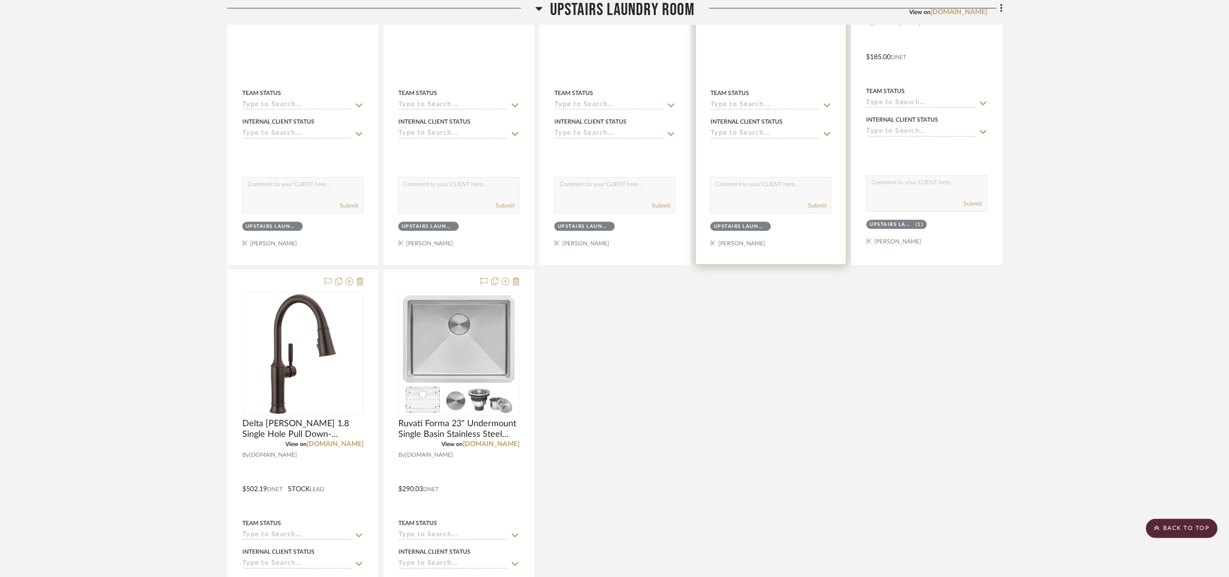
scroll to position [604, 0]
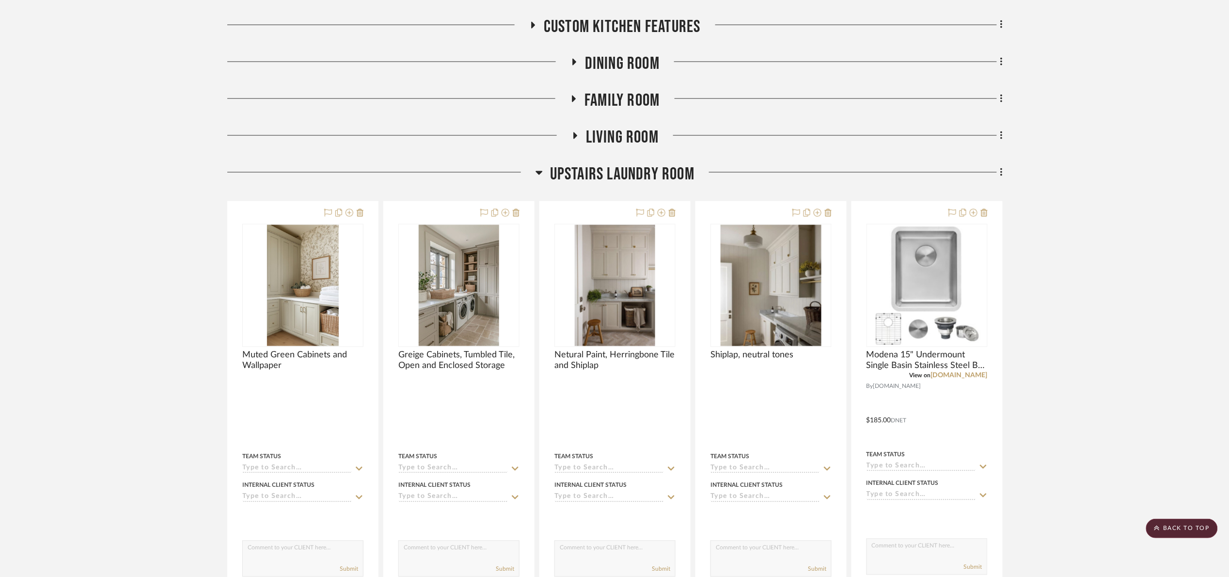
click at [615, 166] on span "Upstairs Laundry Room" at bounding box center [622, 174] width 144 height 21
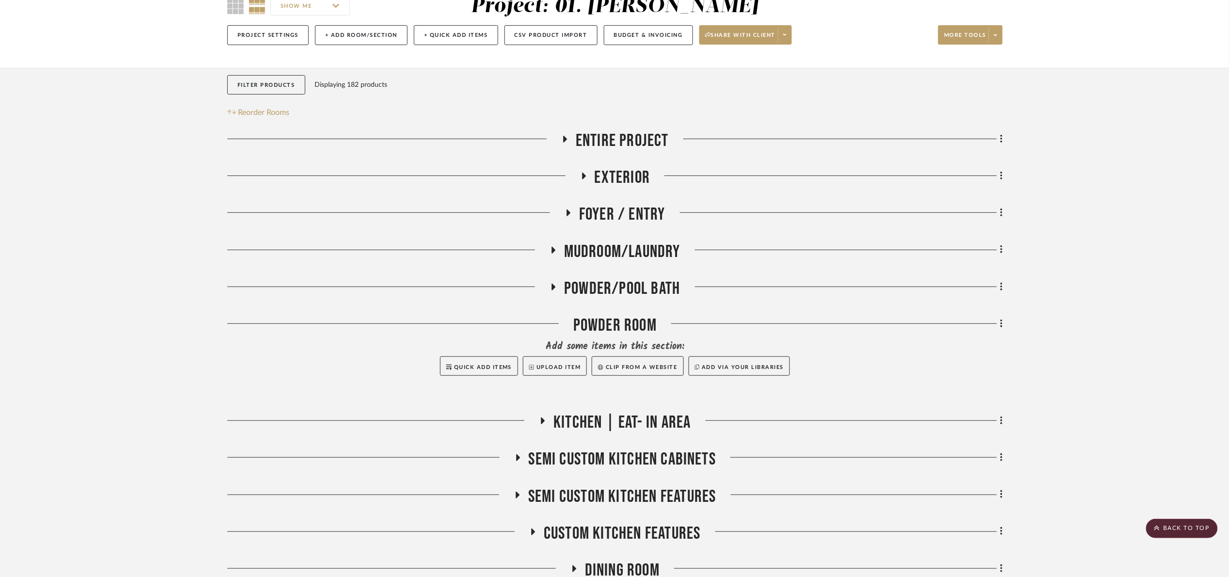
scroll to position [92, 0]
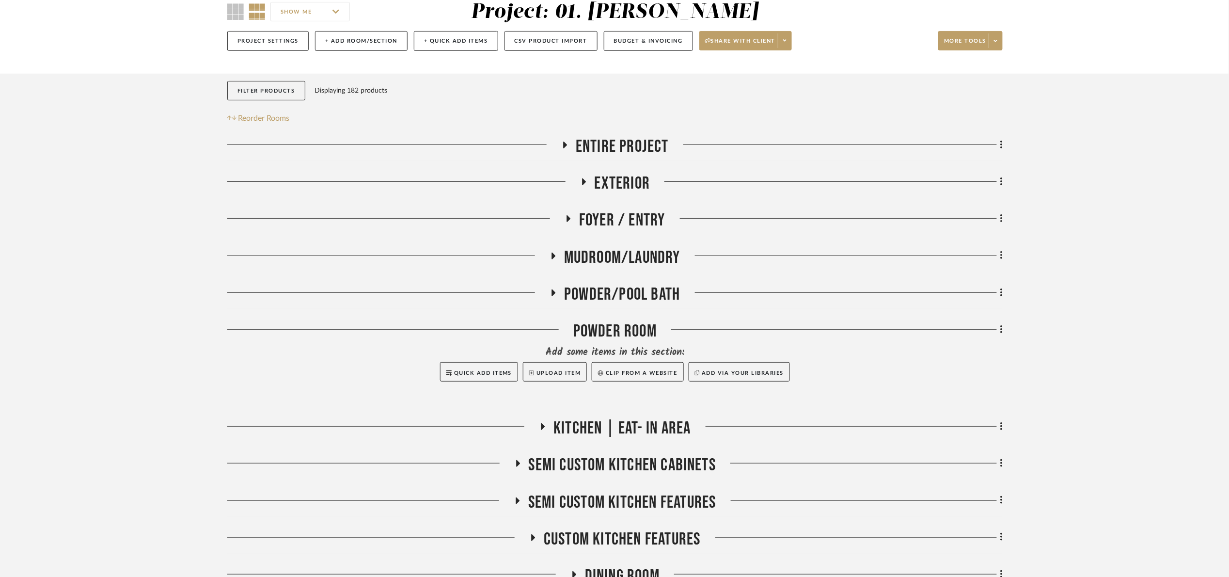
click at [629, 297] on span "Powder/Pool Bath" at bounding box center [622, 294] width 116 height 21
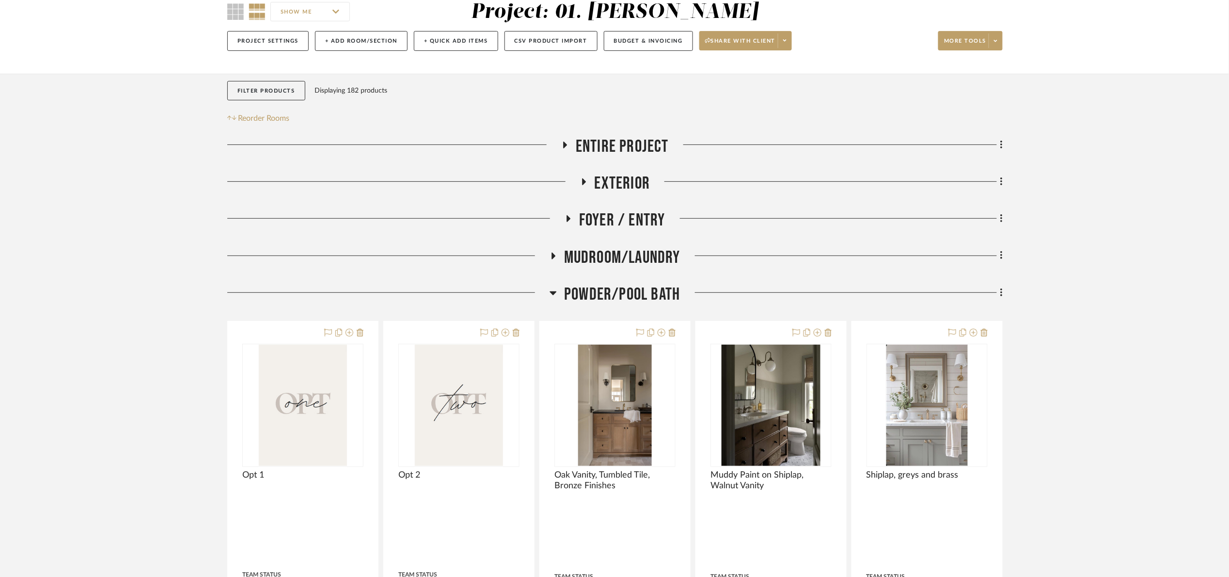
click at [630, 297] on span "Powder/Pool Bath" at bounding box center [622, 294] width 116 height 21
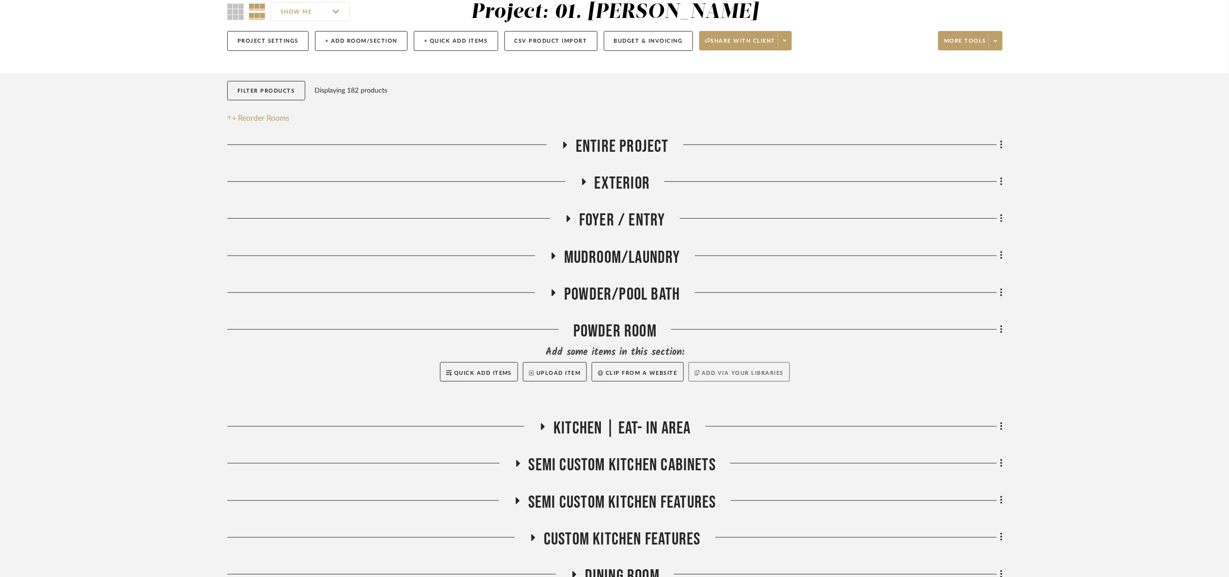
click at [726, 368] on button "Add via your libraries" at bounding box center [740, 371] width 102 height 19
click at [549, 374] on button "Upload Item" at bounding box center [555, 371] width 64 height 19
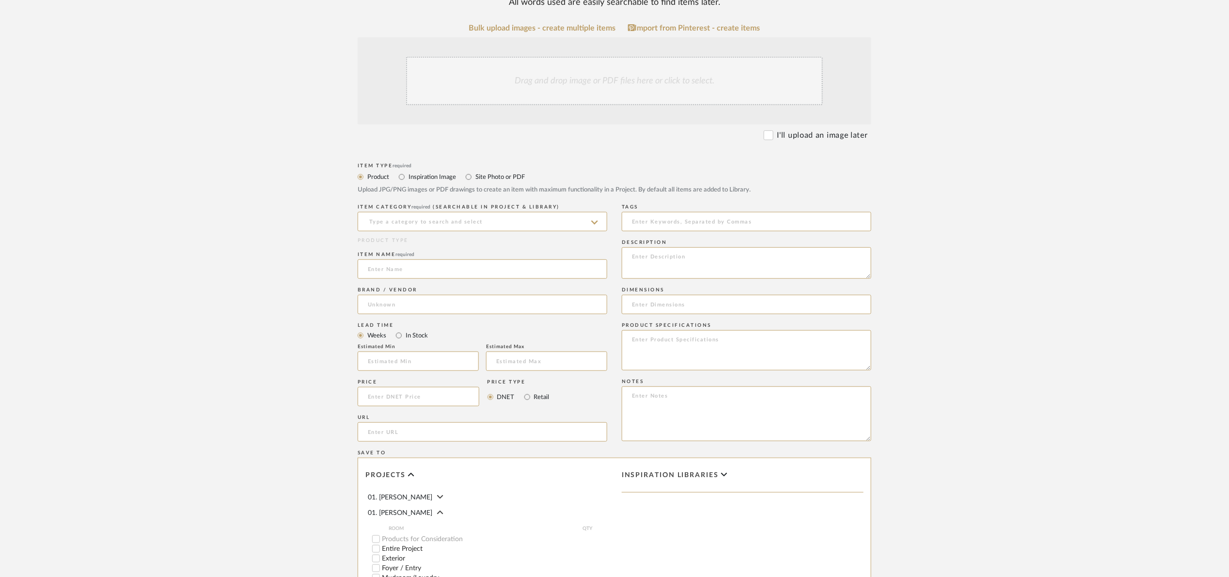
scroll to position [145, 0]
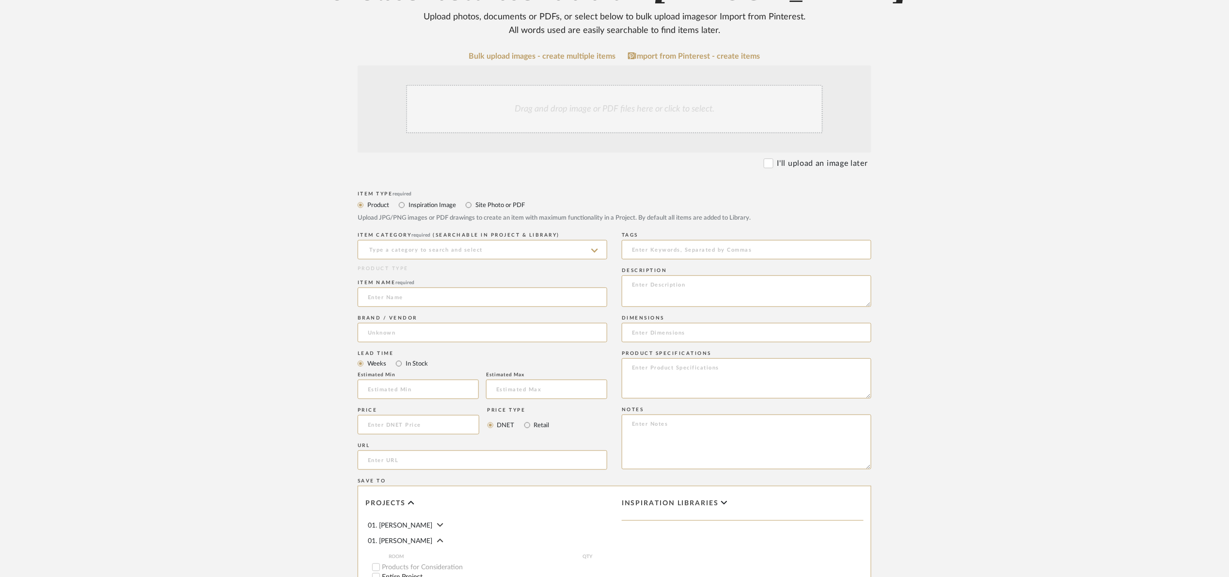
click at [487, 205] on label "Site Photo or PDF" at bounding box center [500, 205] width 50 height 11
click at [467, 203] on input "Site Photo or PDF" at bounding box center [469, 205] width 12 height 12
radio input "true"
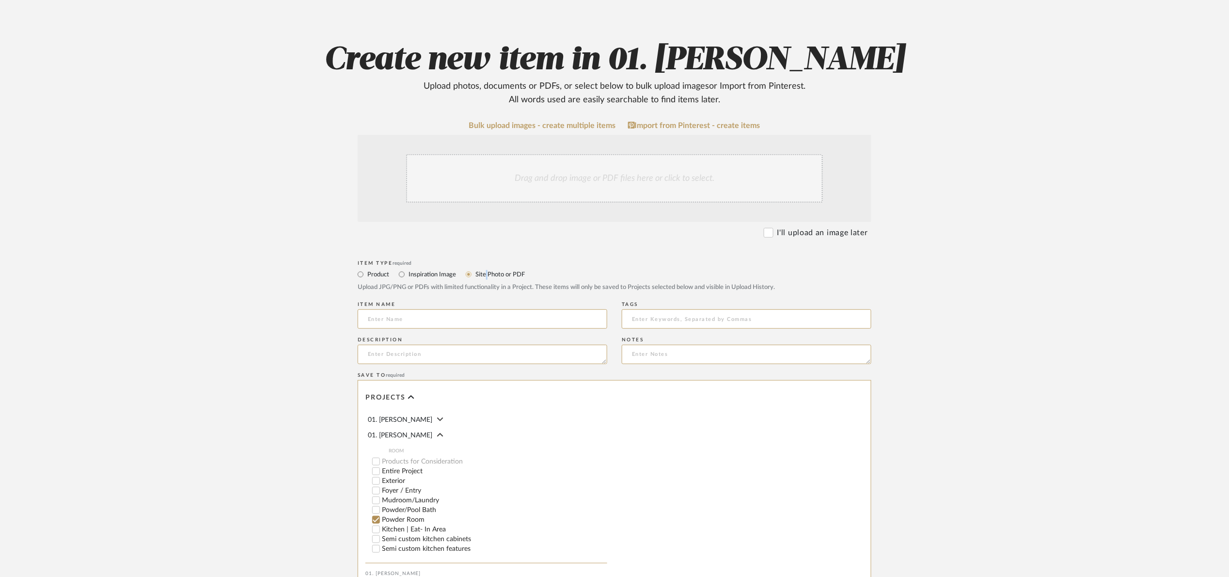
scroll to position [73, 0]
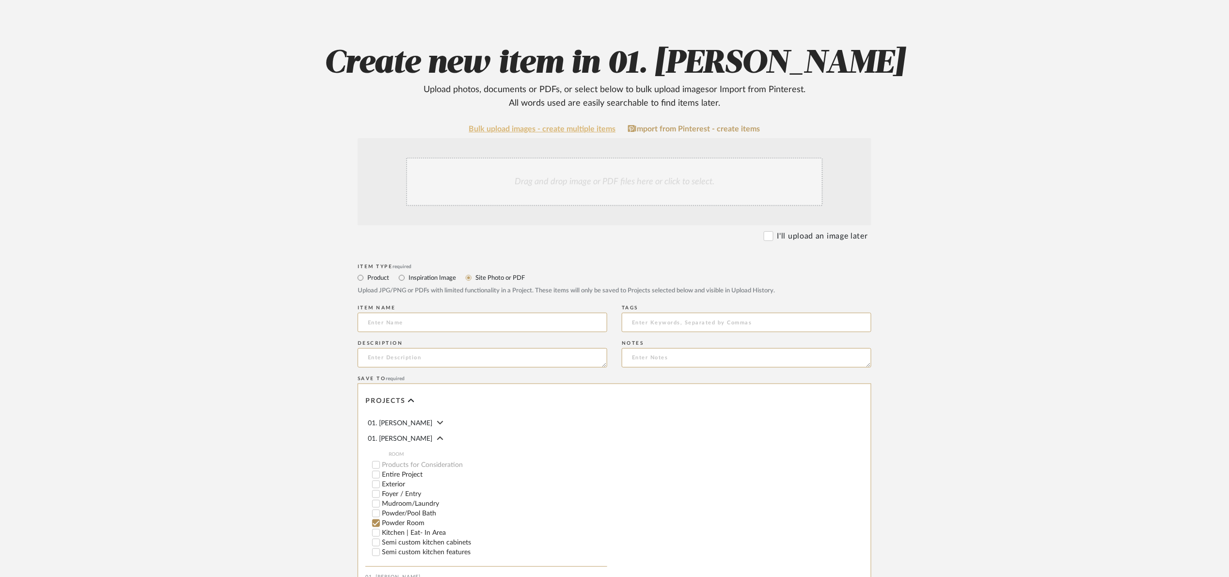
click at [559, 129] on link "Bulk upload images - create multiple items" at bounding box center [542, 129] width 147 height 8
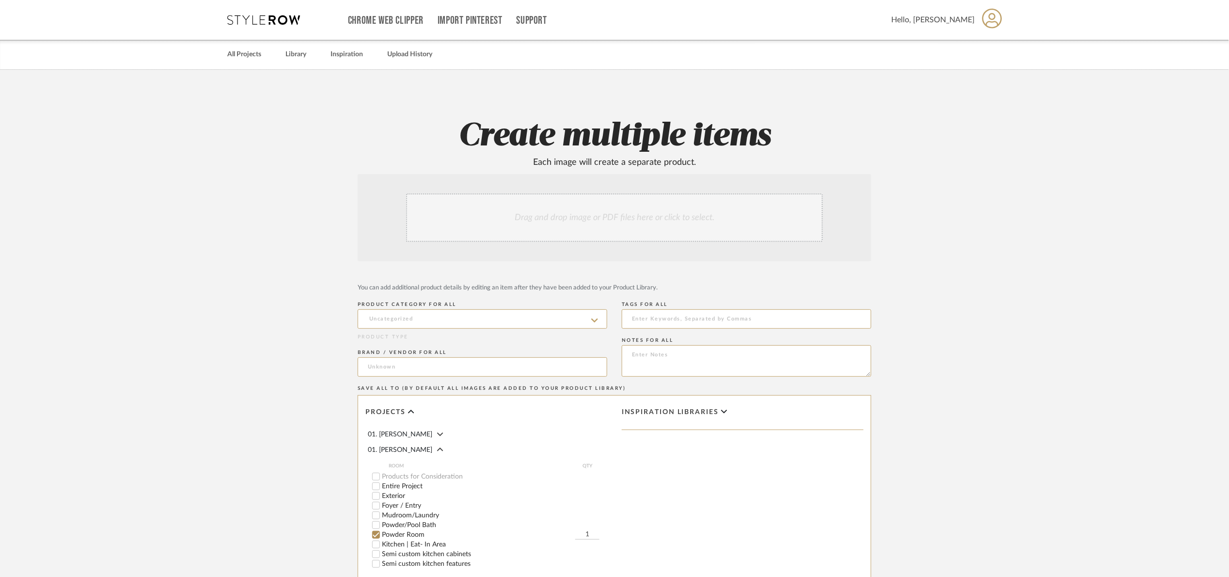
click at [610, 218] on div "Drag and drop image or PDF files here or click to select." at bounding box center [614, 217] width 417 height 48
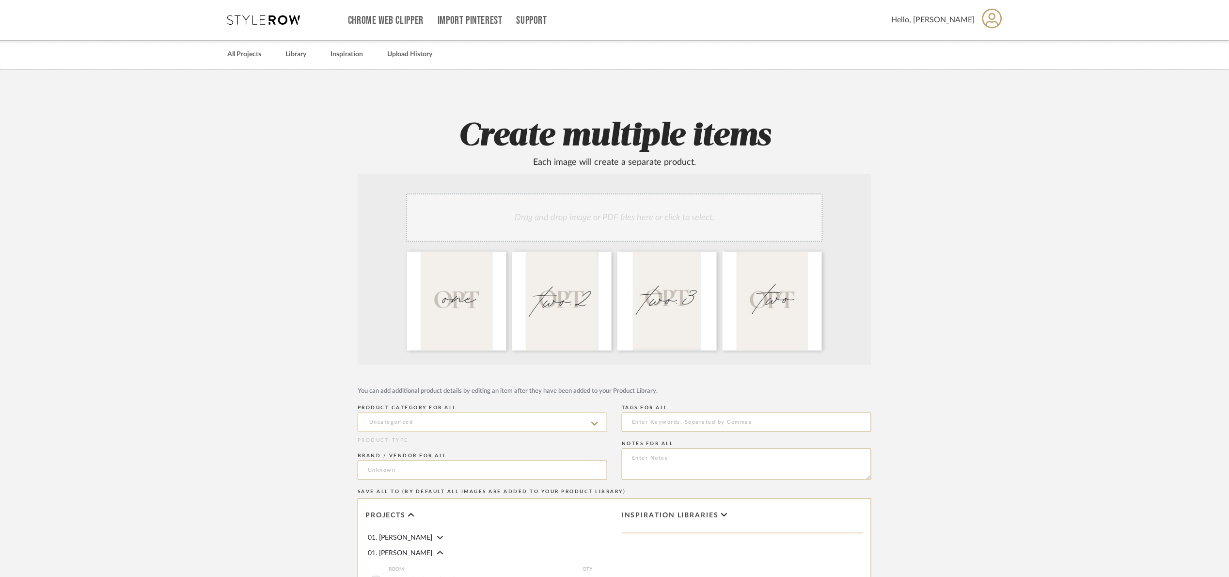
click at [496, 417] on input at bounding box center [483, 421] width 250 height 19
click at [484, 419] on input at bounding box center [483, 421] width 250 height 19
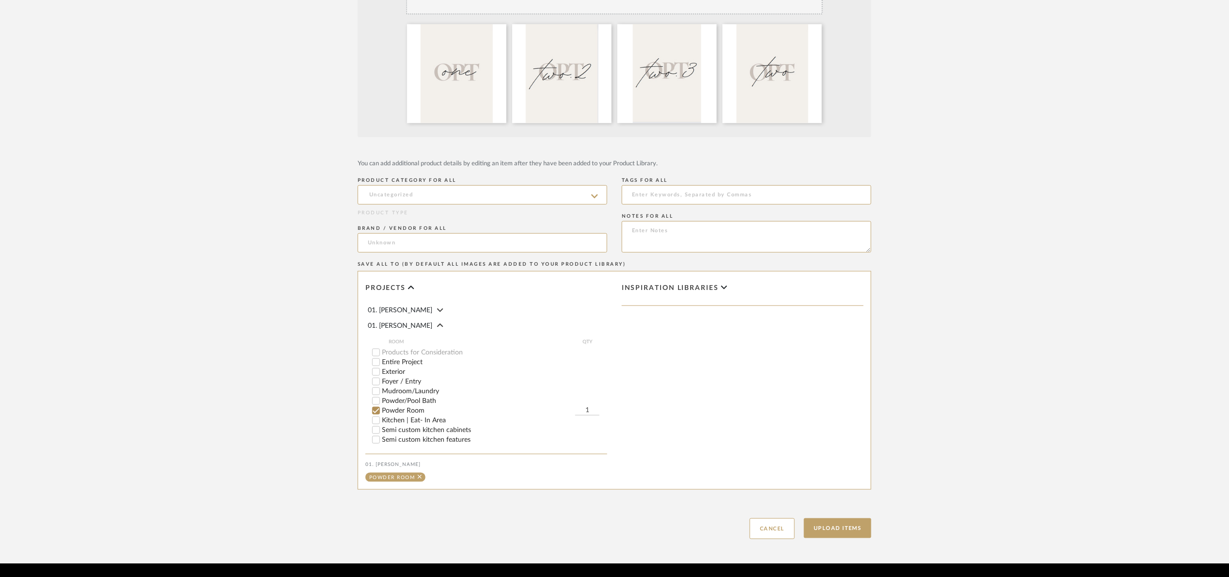
scroll to position [258, 0]
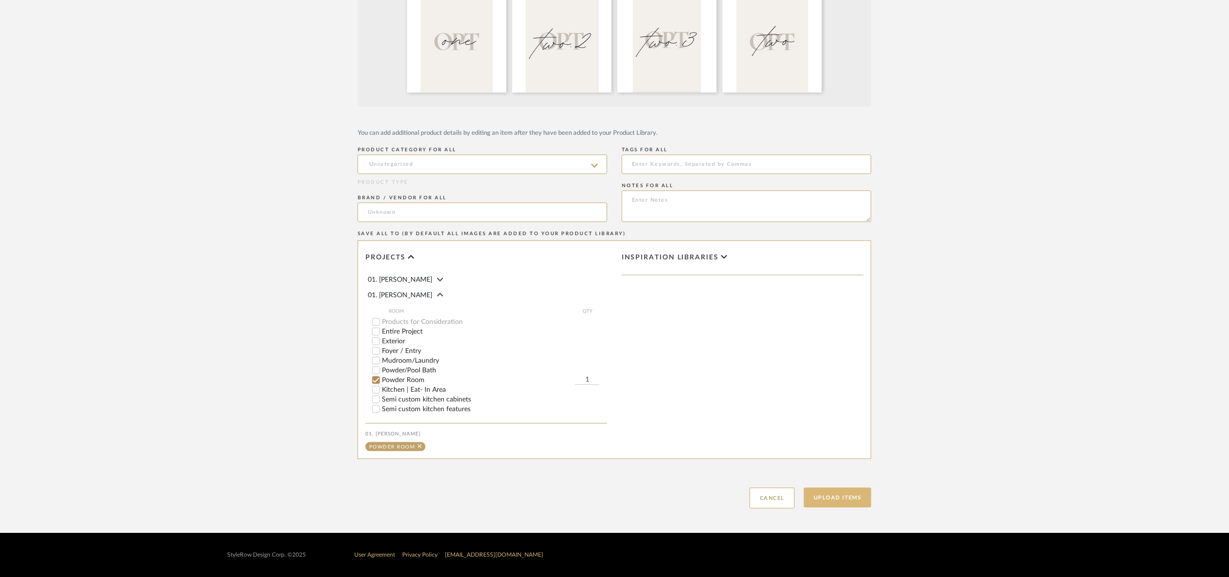
click at [854, 493] on button "Upload Items" at bounding box center [837, 498] width 67 height 20
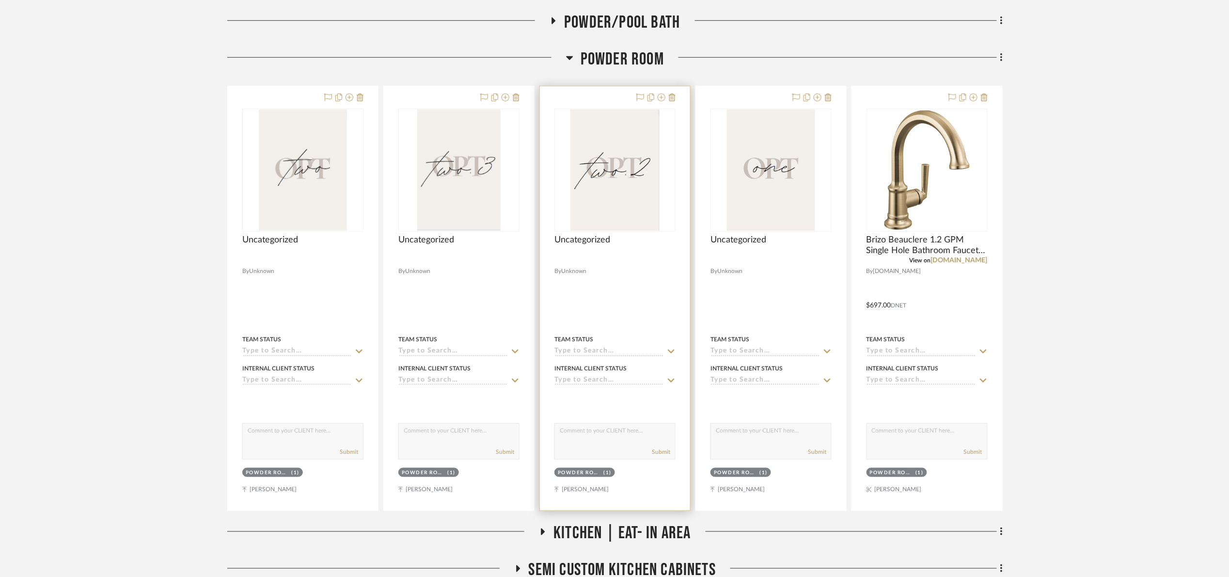
scroll to position [413, 0]
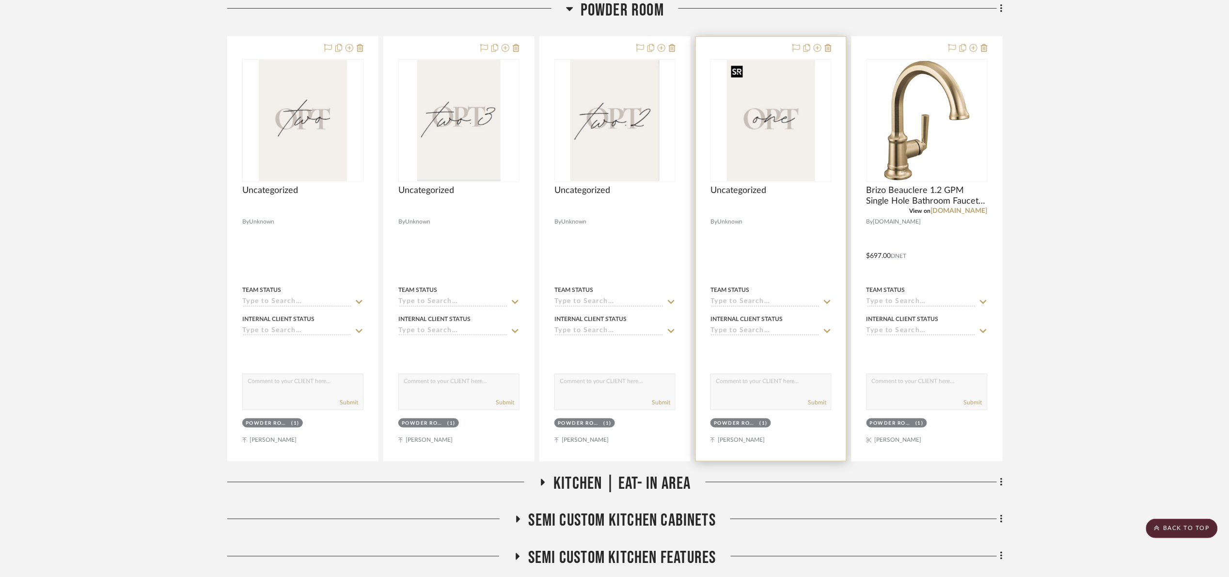
click at [753, 136] on img "0" at bounding box center [771, 120] width 88 height 121
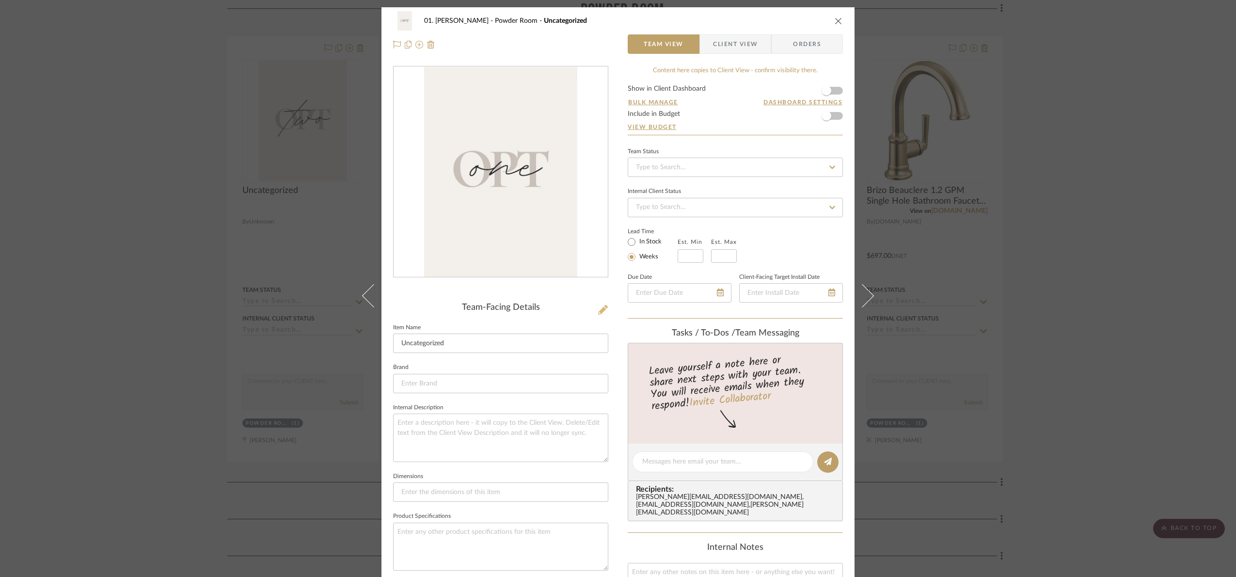
click at [598, 310] on icon at bounding box center [603, 310] width 10 height 10
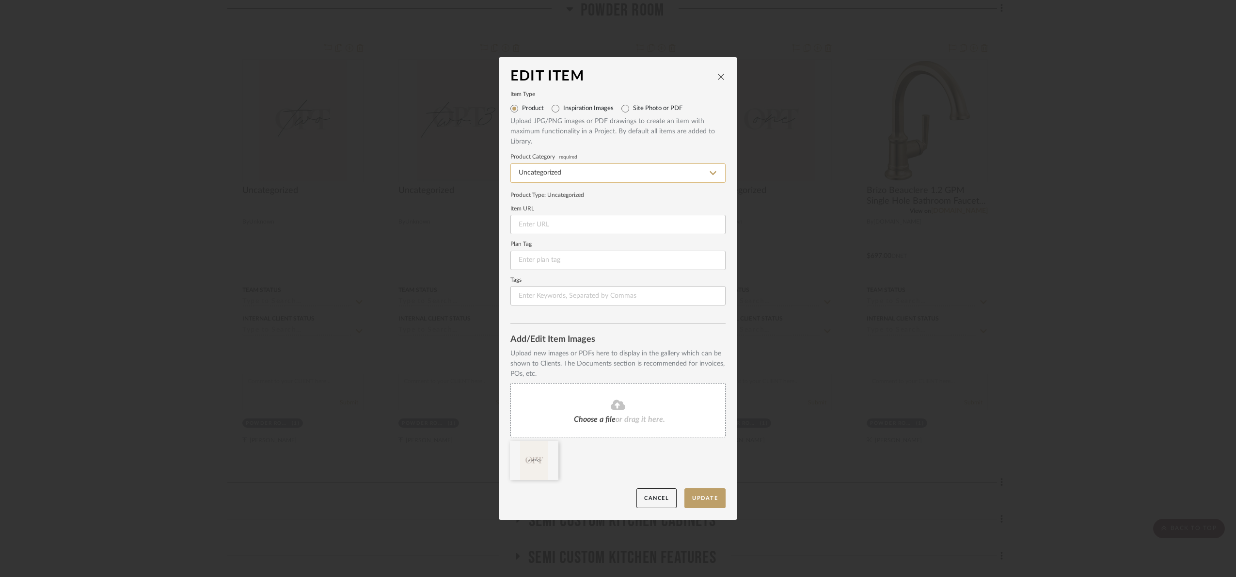
click at [551, 177] on input "Uncategorized" at bounding box center [617, 172] width 215 height 19
click at [633, 107] on label "Site Photo or PDF" at bounding box center [657, 109] width 49 height 8
click at [628, 106] on input "Site Photo or PDF" at bounding box center [626, 109] width 16 height 16
radio input "true"
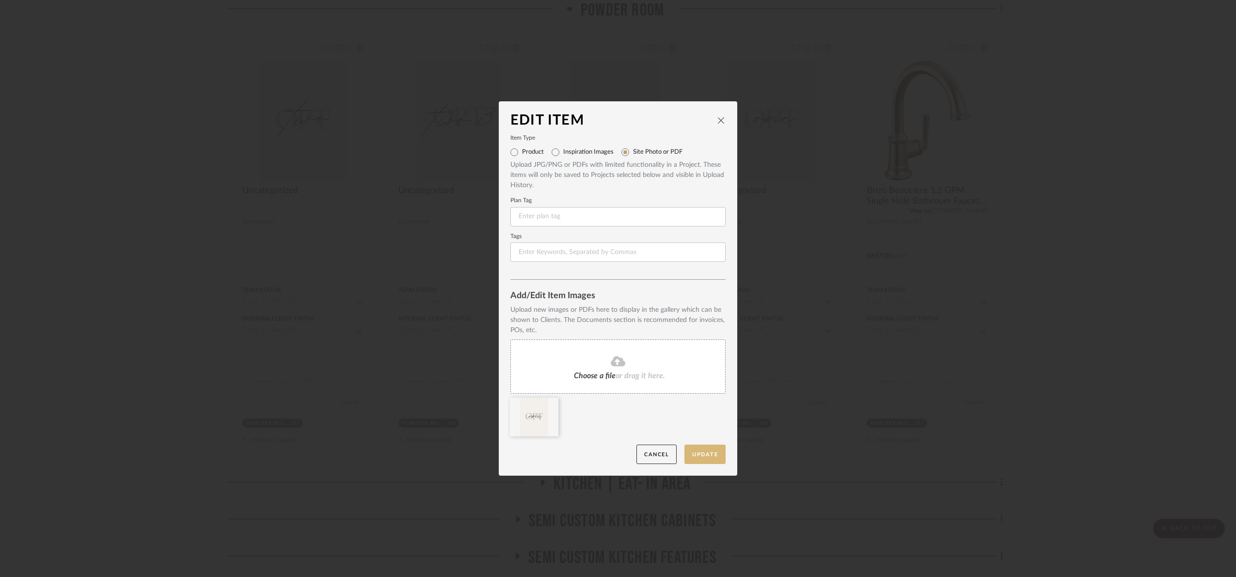
click at [708, 450] on button "Update" at bounding box center [704, 454] width 41 height 20
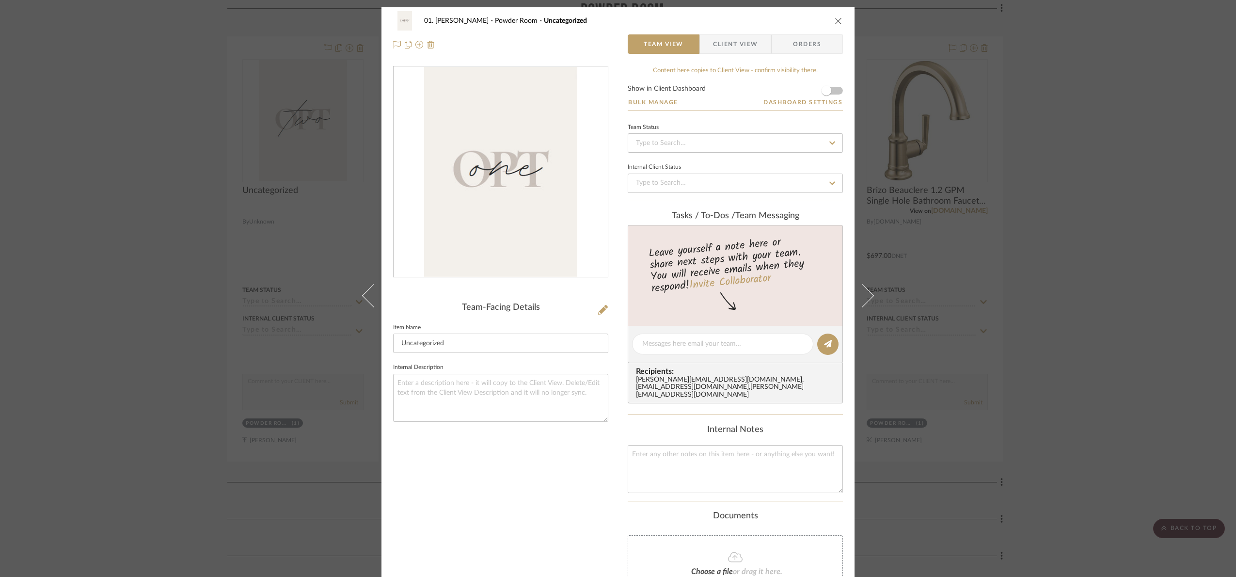
click at [1039, 257] on div "01. Merker Powder Room Uncategorized Team View Client View Orders Team-Facing D…" at bounding box center [618, 288] width 1236 height 577
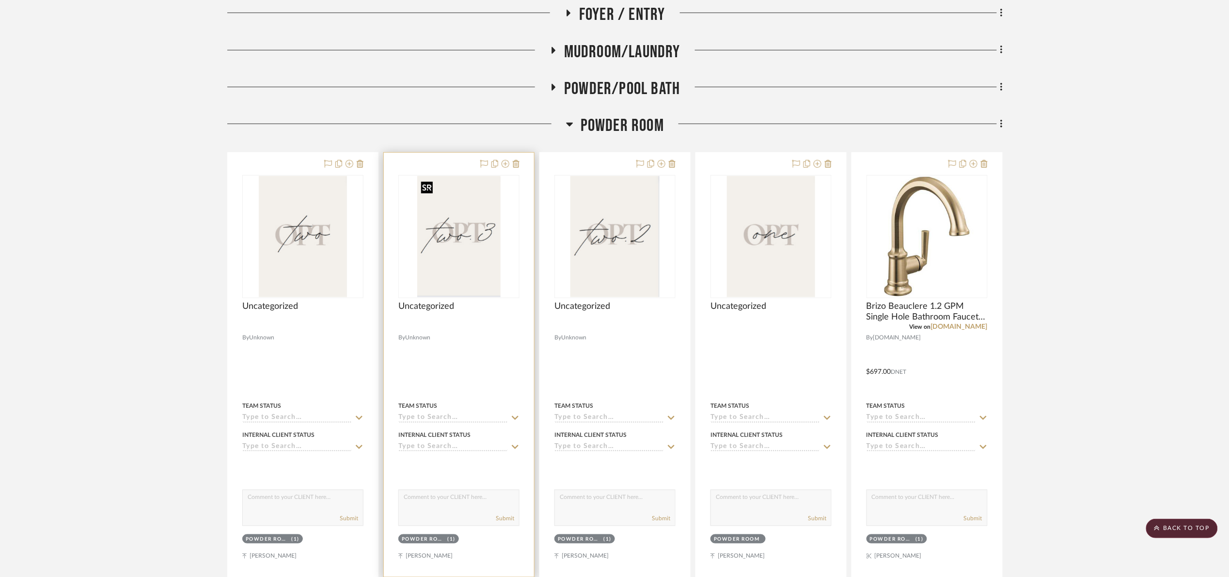
scroll to position [268, 0]
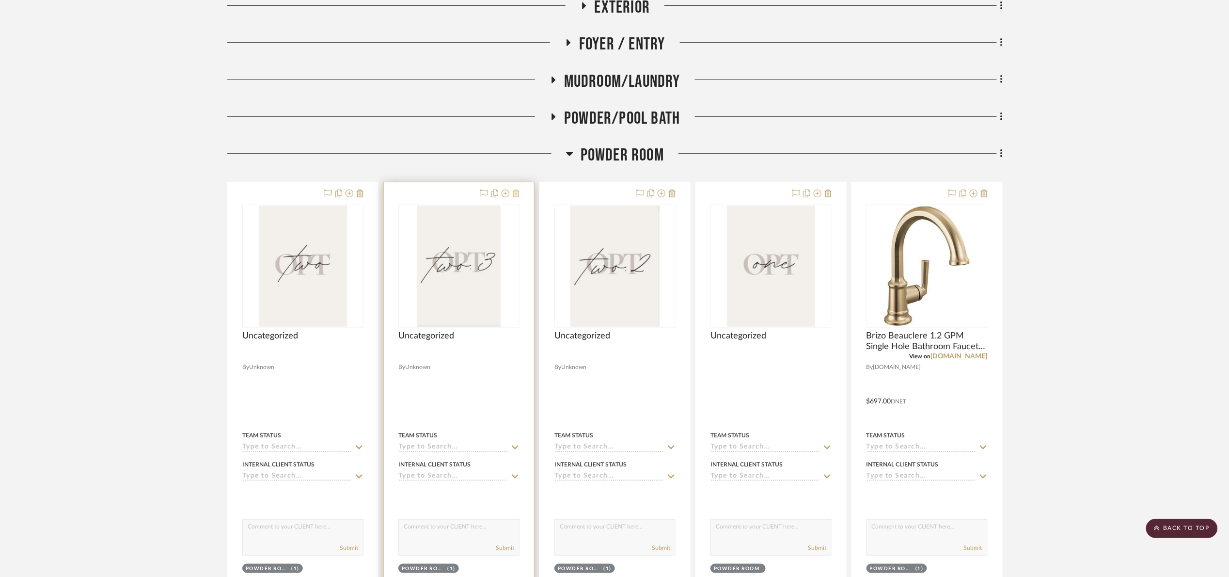
click at [516, 194] on icon at bounding box center [516, 194] width 7 height 8
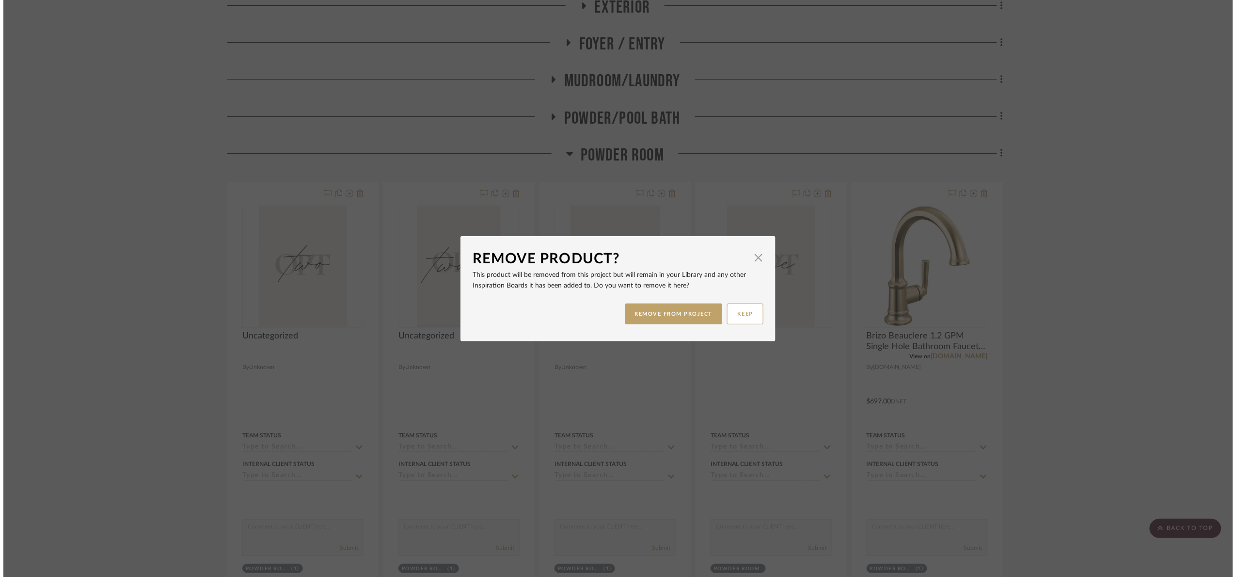
scroll to position [0, 0]
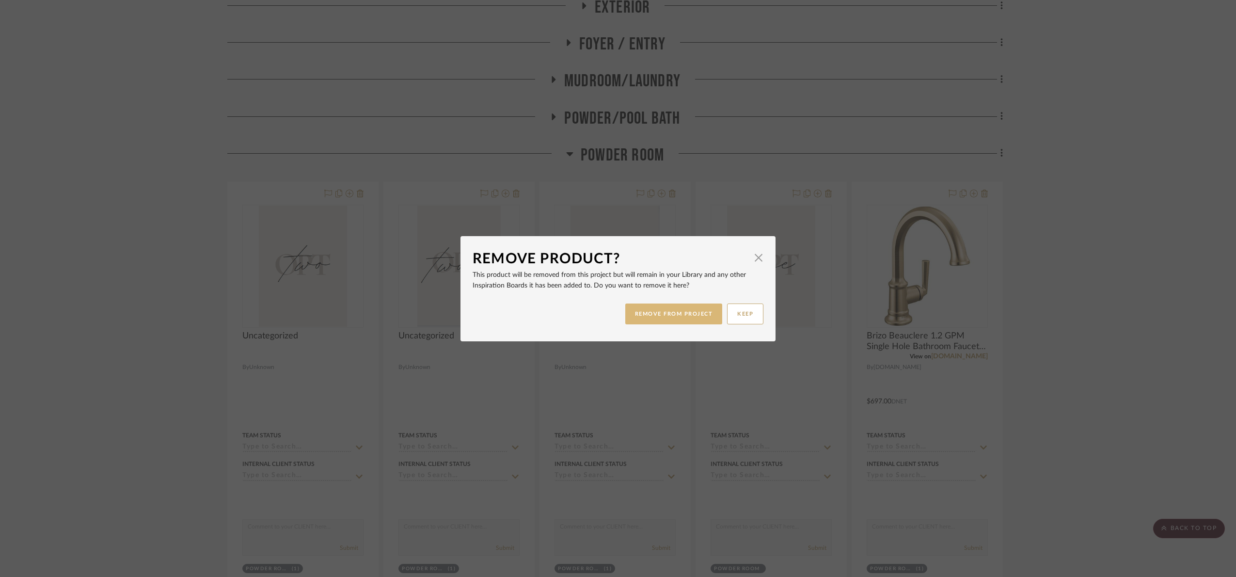
click at [661, 315] on button "REMOVE FROM PROJECT" at bounding box center [673, 313] width 97 height 21
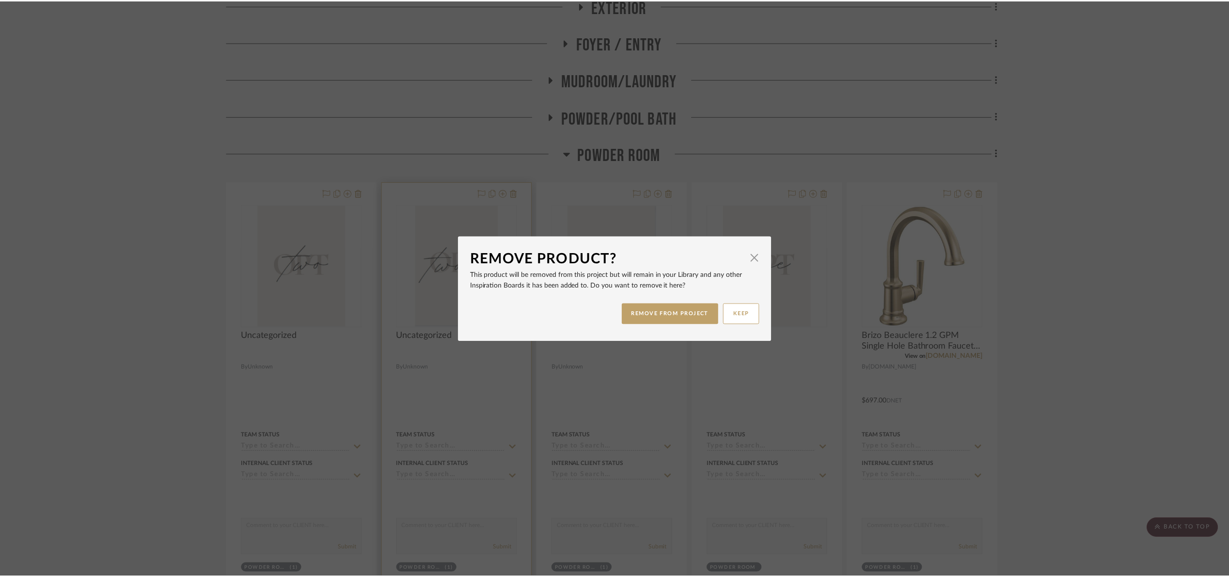
scroll to position [268, 0]
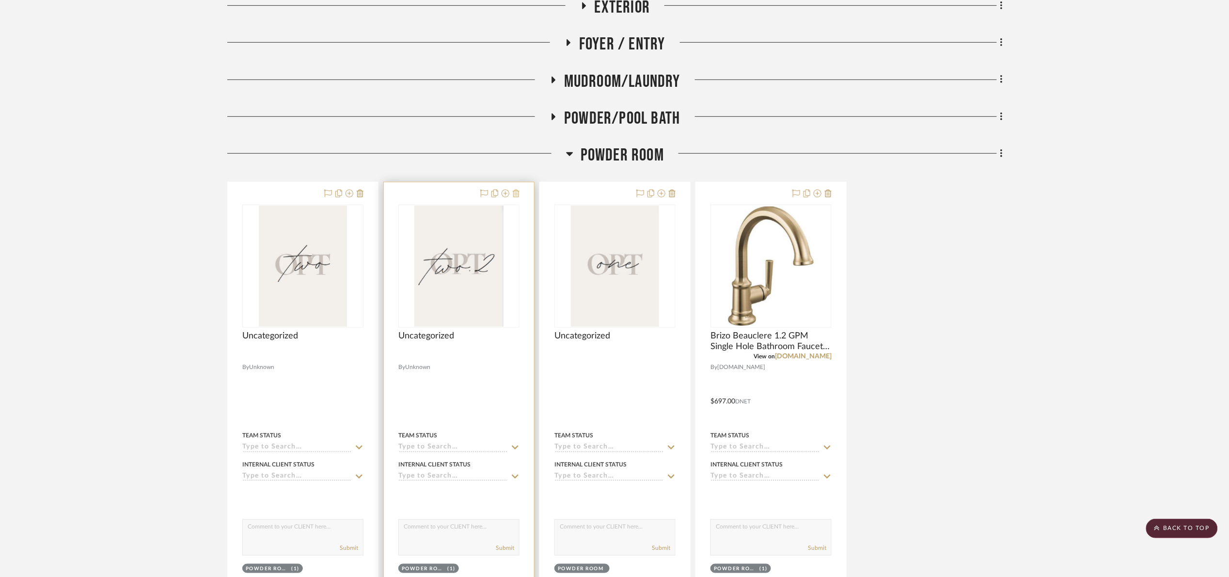
click at [514, 192] on icon at bounding box center [516, 194] width 7 height 8
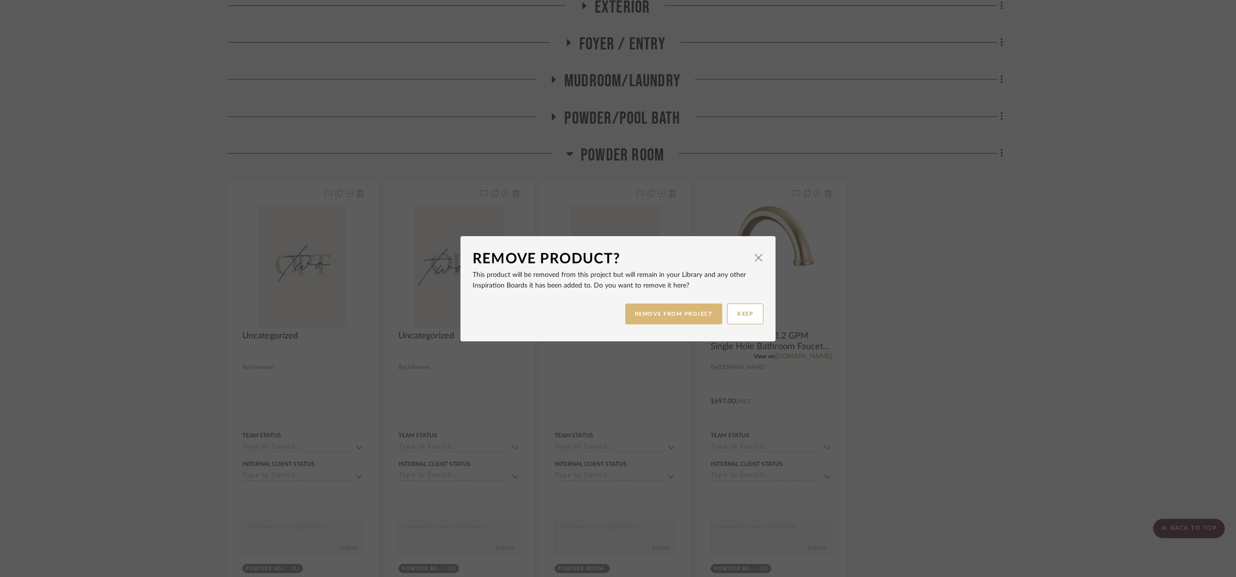
click at [673, 305] on button "REMOVE FROM PROJECT" at bounding box center [673, 313] width 97 height 21
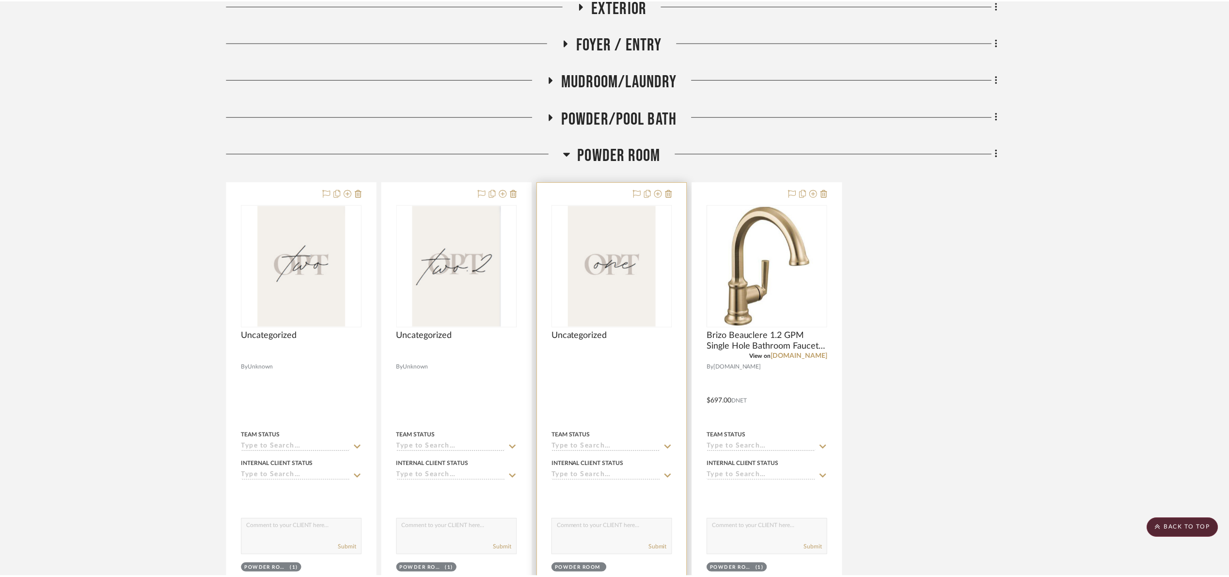
scroll to position [268, 0]
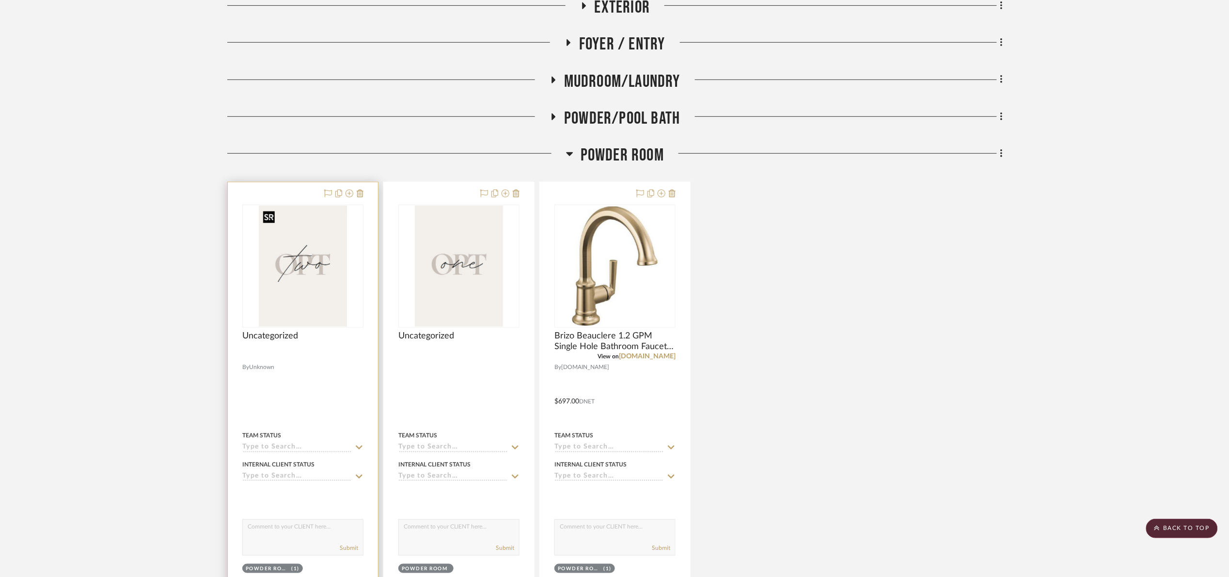
click at [315, 275] on img "0" at bounding box center [303, 266] width 88 height 121
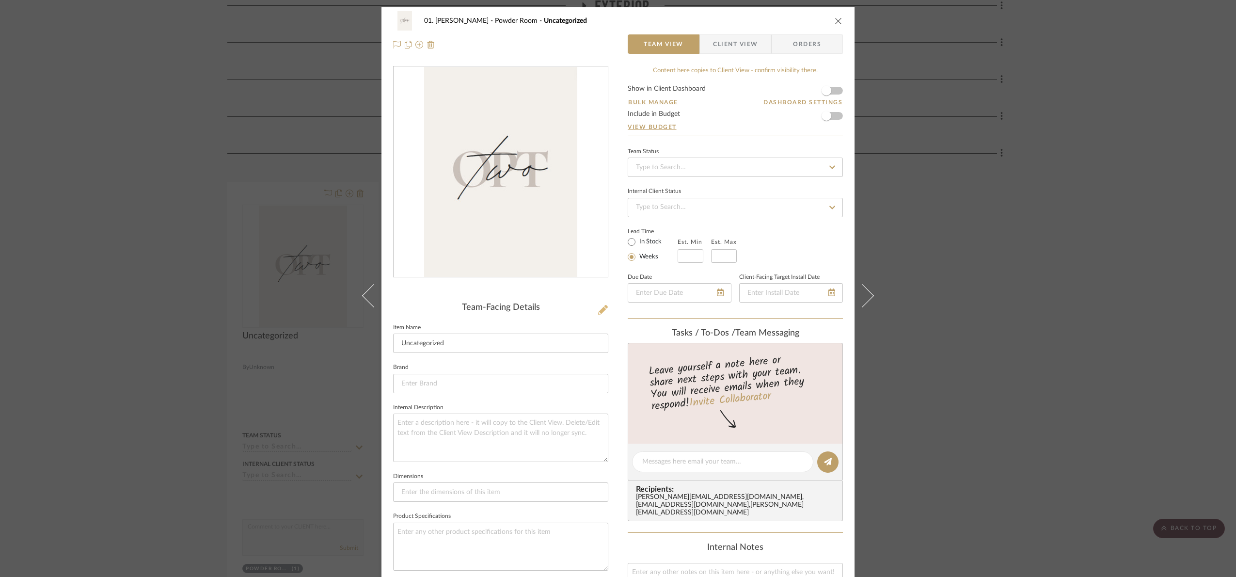
click at [600, 310] on icon at bounding box center [603, 310] width 10 height 10
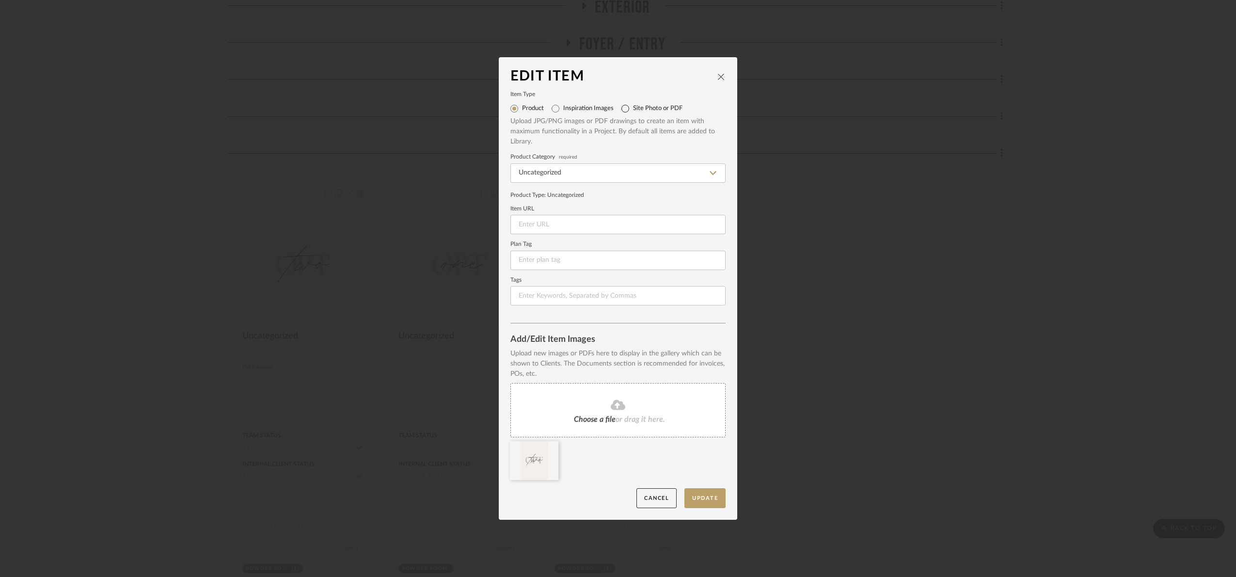
drag, startPoint x: 624, startPoint y: 112, endPoint x: 622, endPoint y: 117, distance: 5.1
click at [622, 111] on input "Site Photo or PDF" at bounding box center [626, 109] width 16 height 16
radio input "true"
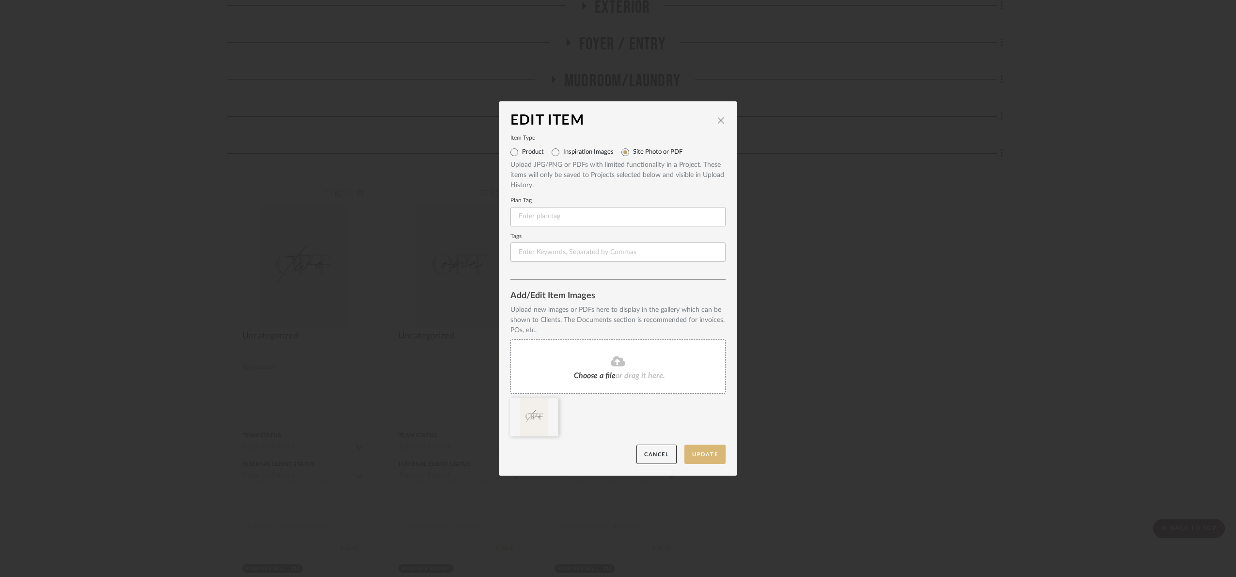
click at [699, 457] on button "Update" at bounding box center [704, 454] width 41 height 20
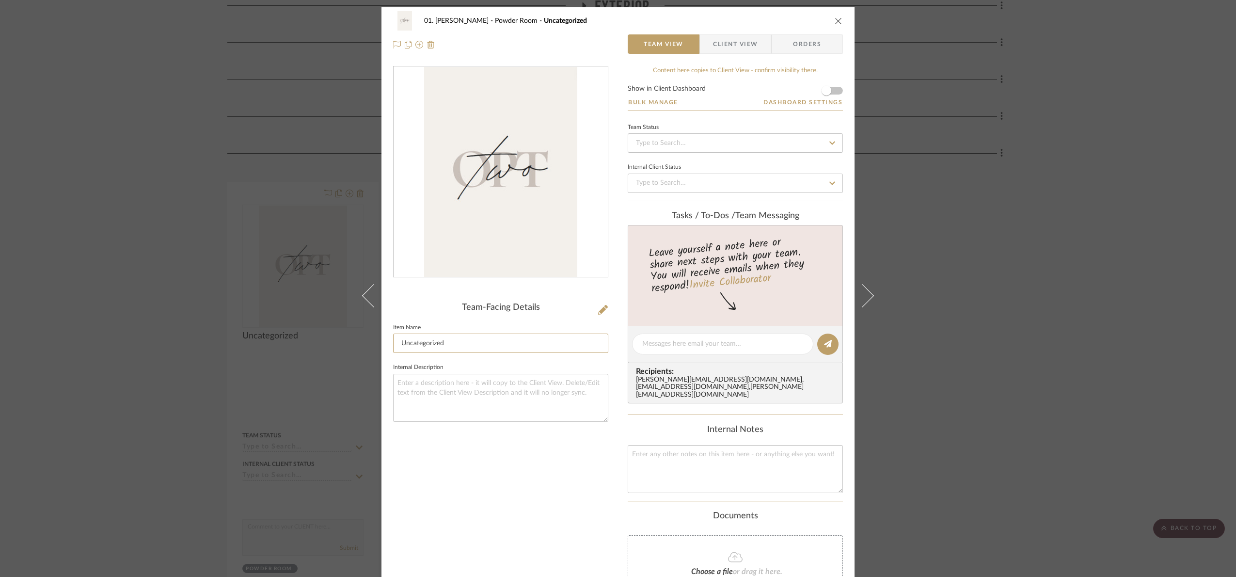
drag, startPoint x: 479, startPoint y: 339, endPoint x: 329, endPoint y: 348, distance: 150.1
click at [329, 348] on div "01. Merker Powder Room Uncategorized Team View Client View Orders Team-Facing D…" at bounding box center [618, 288] width 1236 height 577
type input "Opt 2"
click at [500, 499] on div "Team-Facing Details Item Name Opt 2 Internal Description" at bounding box center [500, 363] width 215 height 594
drag, startPoint x: 999, startPoint y: 448, endPoint x: 824, endPoint y: 395, distance: 182.9
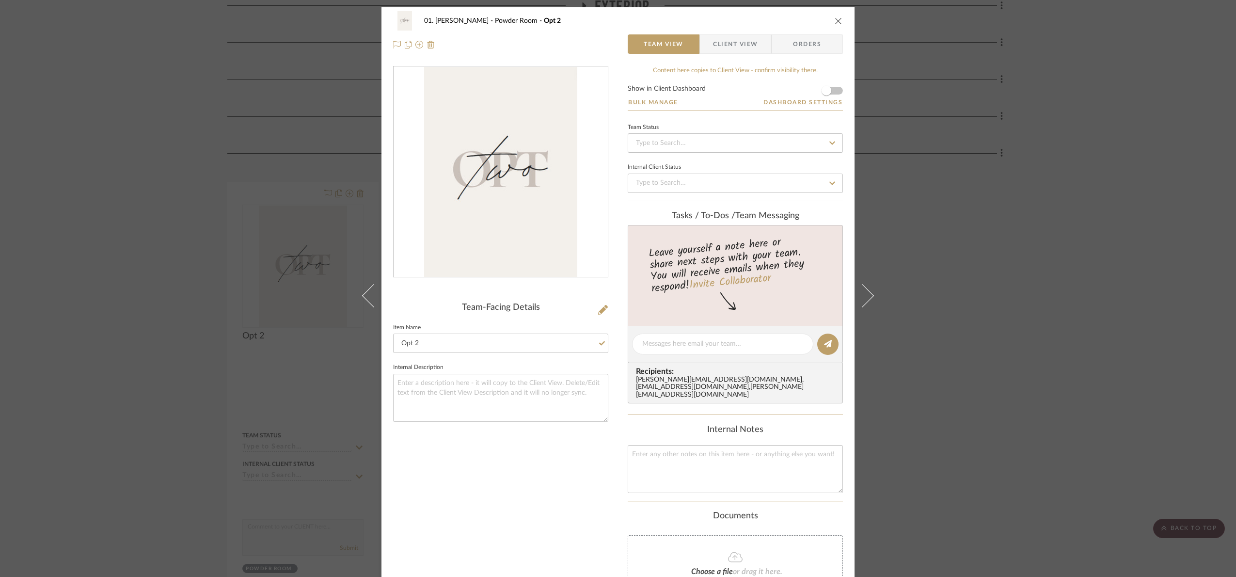
click at [1000, 448] on div "01. Merker Powder Room Opt 2 Team View Client View Orders Team-Facing Details I…" at bounding box center [618, 288] width 1236 height 577
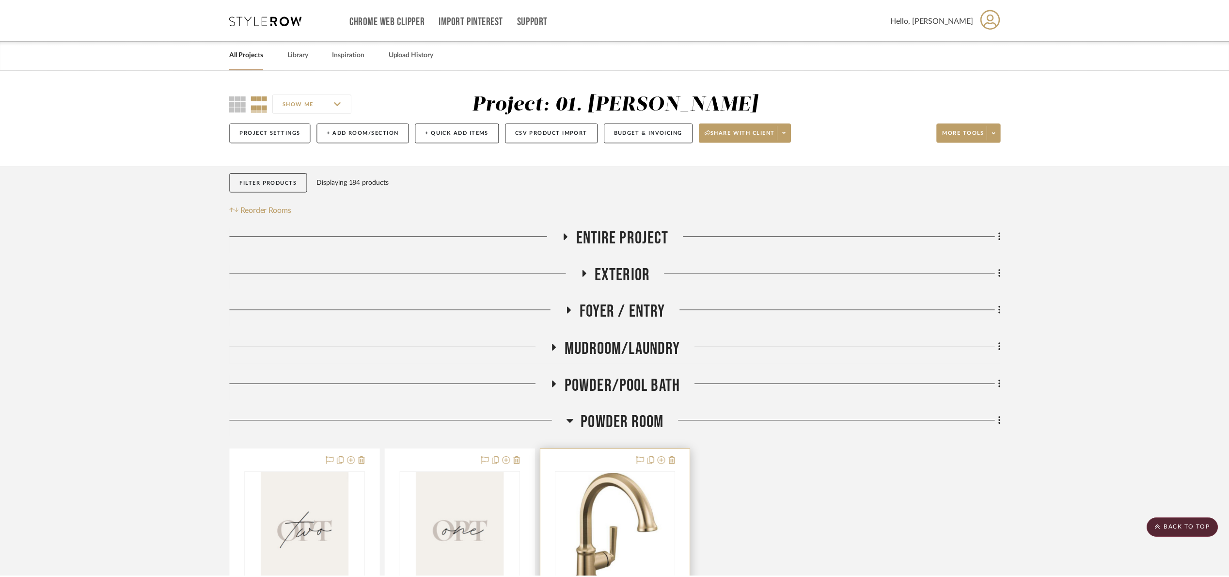
scroll to position [268, 0]
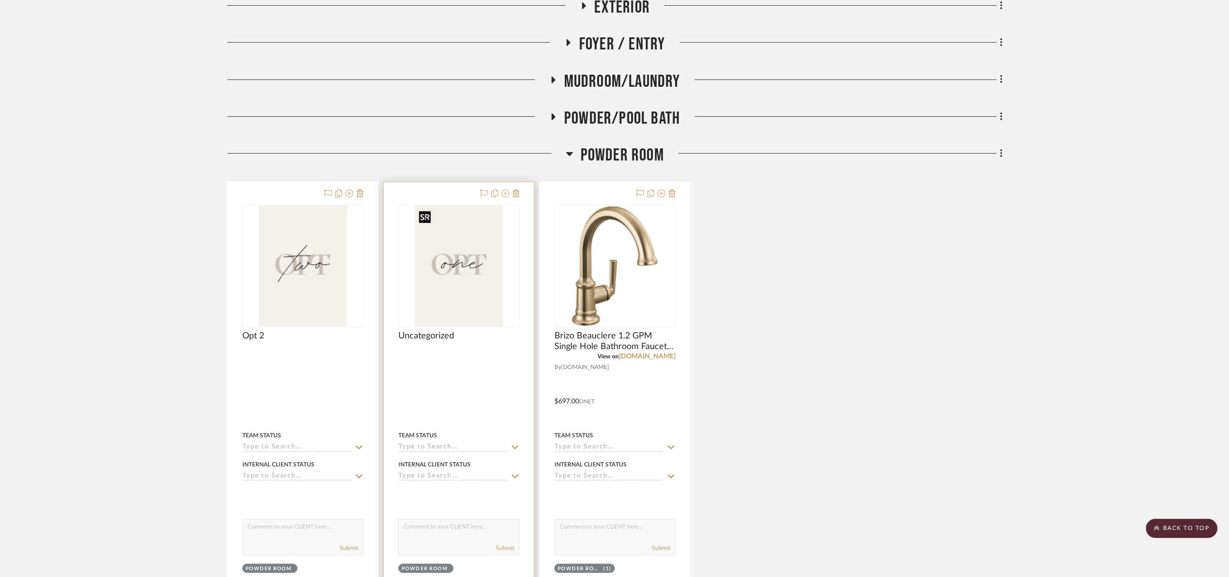
click at [462, 269] on img "0" at bounding box center [459, 266] width 88 height 121
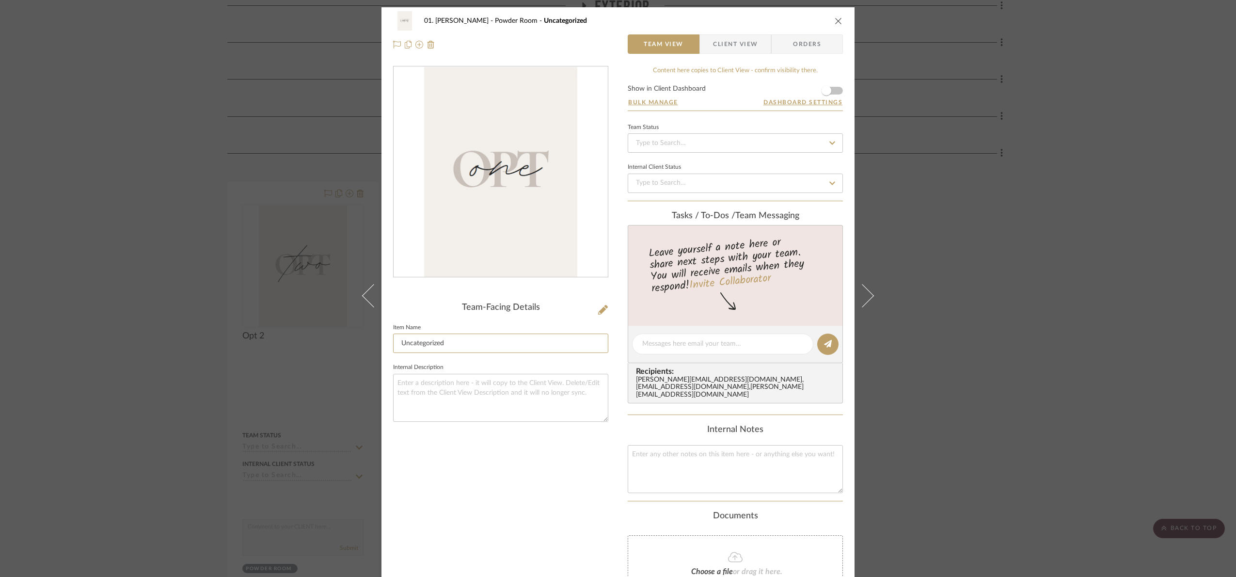
drag, startPoint x: 404, startPoint y: 350, endPoint x: 343, endPoint y: 356, distance: 61.8
click at [343, 356] on div "01. Merker Powder Room Uncategorized Team View Client View Orders Team-Facing D…" at bounding box center [618, 288] width 1236 height 577
type input "Opt 1"
click at [456, 493] on div "Team-Facing Details Item Name Opt 1 Internal Description" at bounding box center [500, 363] width 215 height 594
drag, startPoint x: 1109, startPoint y: 458, endPoint x: 447, endPoint y: 331, distance: 674.6
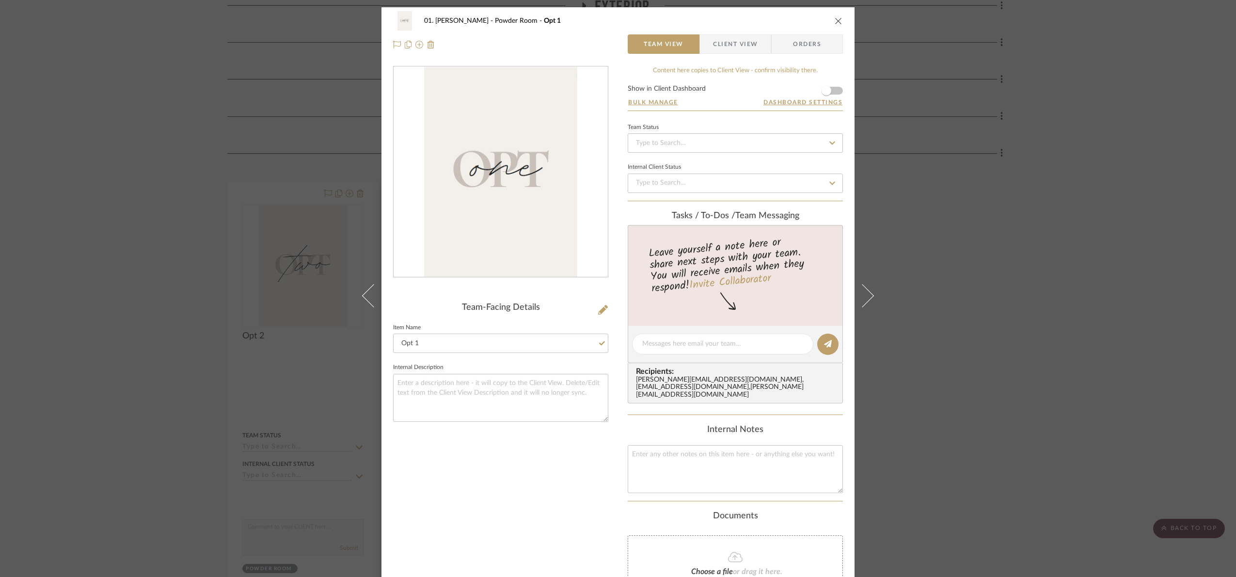
click at [1109, 458] on div "01. Merker Powder Room Opt 1 Team View Client View Orders Team-Facing Details I…" at bounding box center [618, 288] width 1236 height 577
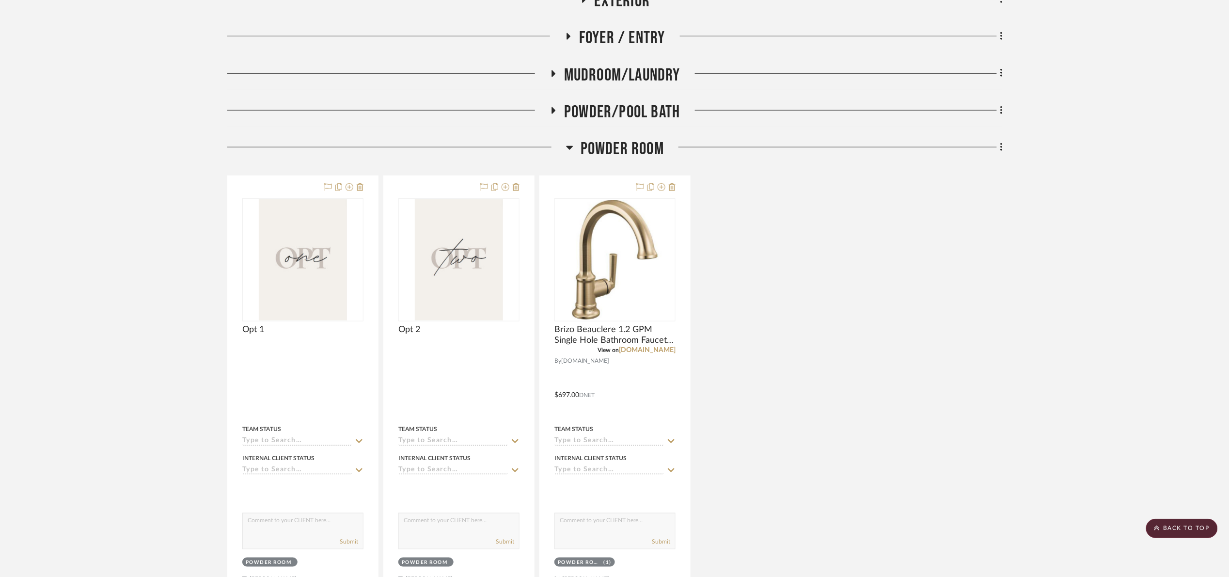
scroll to position [268, 0]
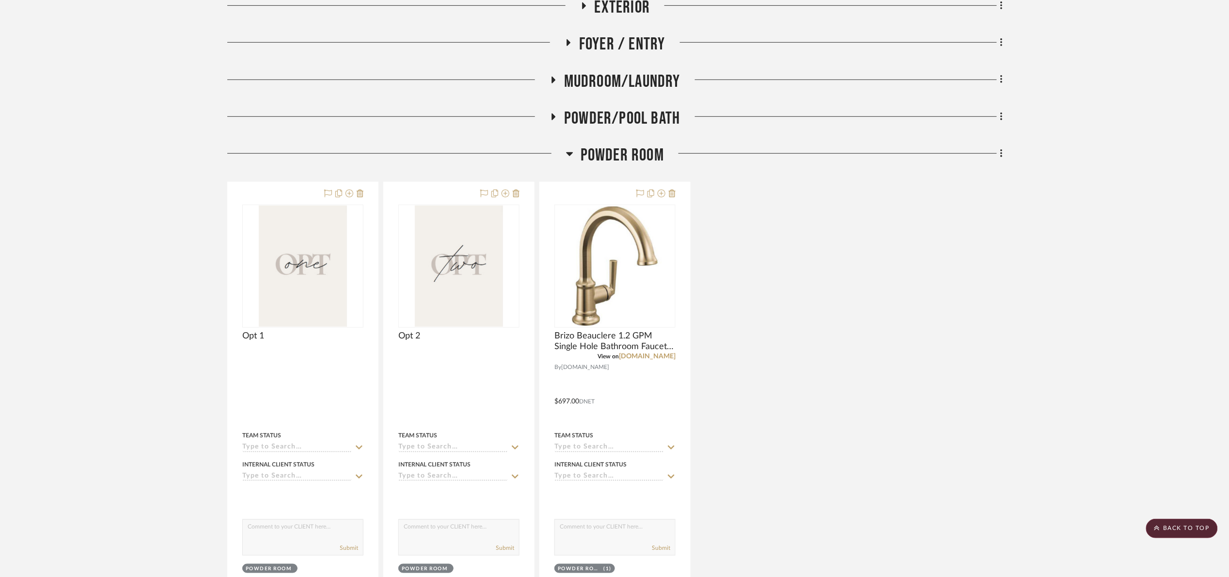
click at [601, 156] on span "Powder Room" at bounding box center [622, 155] width 83 height 21
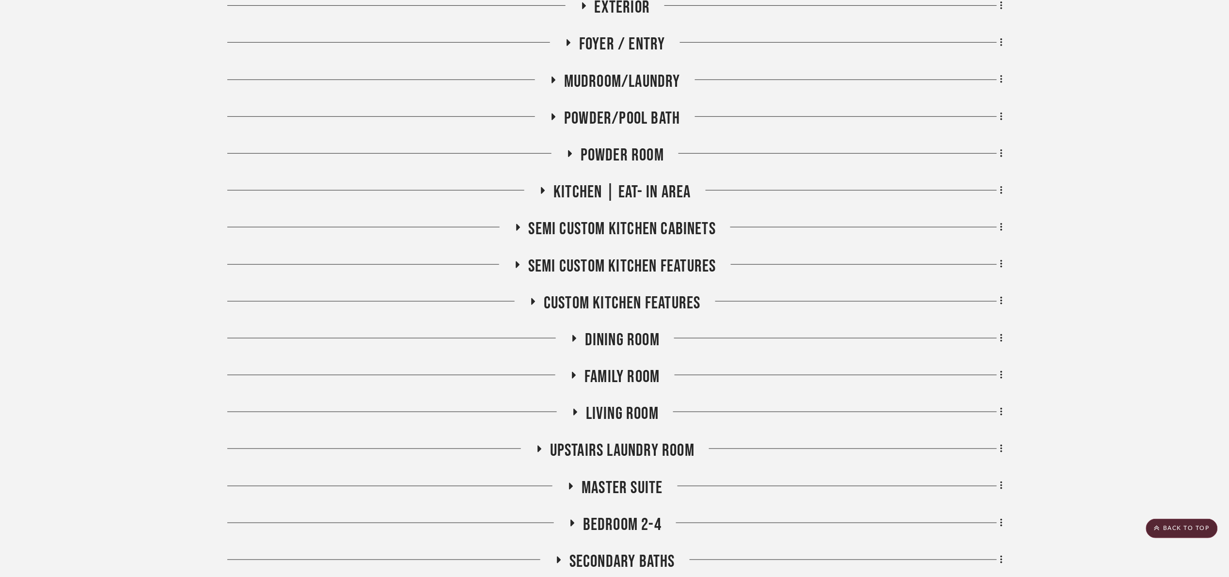
click at [634, 193] on span "Kitchen | Eat- In Area" at bounding box center [622, 192] width 137 height 21
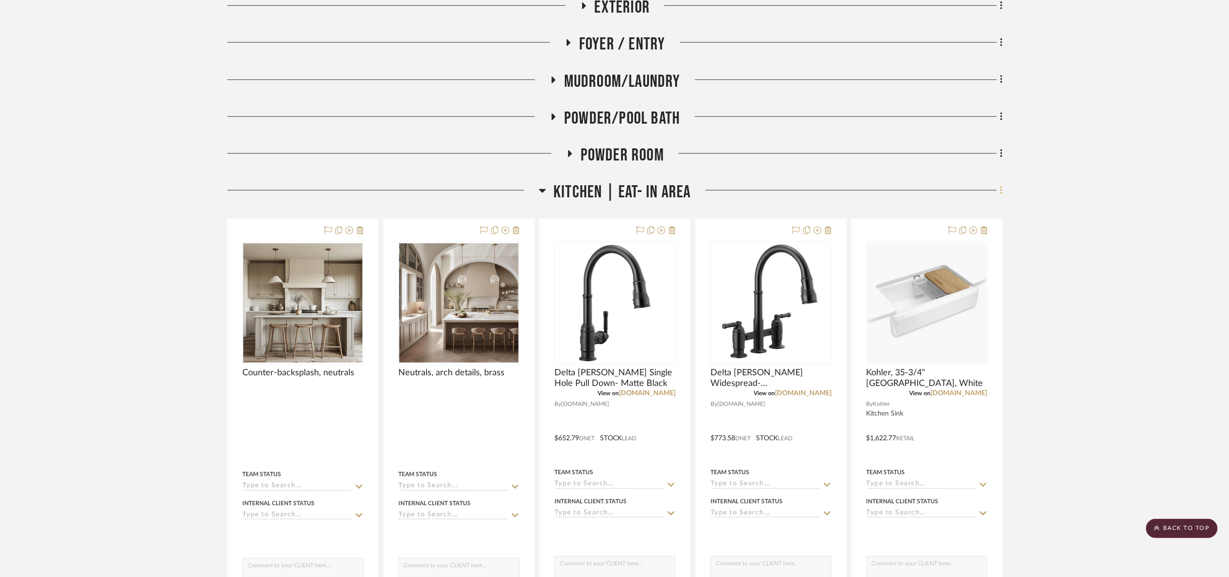
click at [998, 195] on fa-icon at bounding box center [1000, 191] width 6 height 16
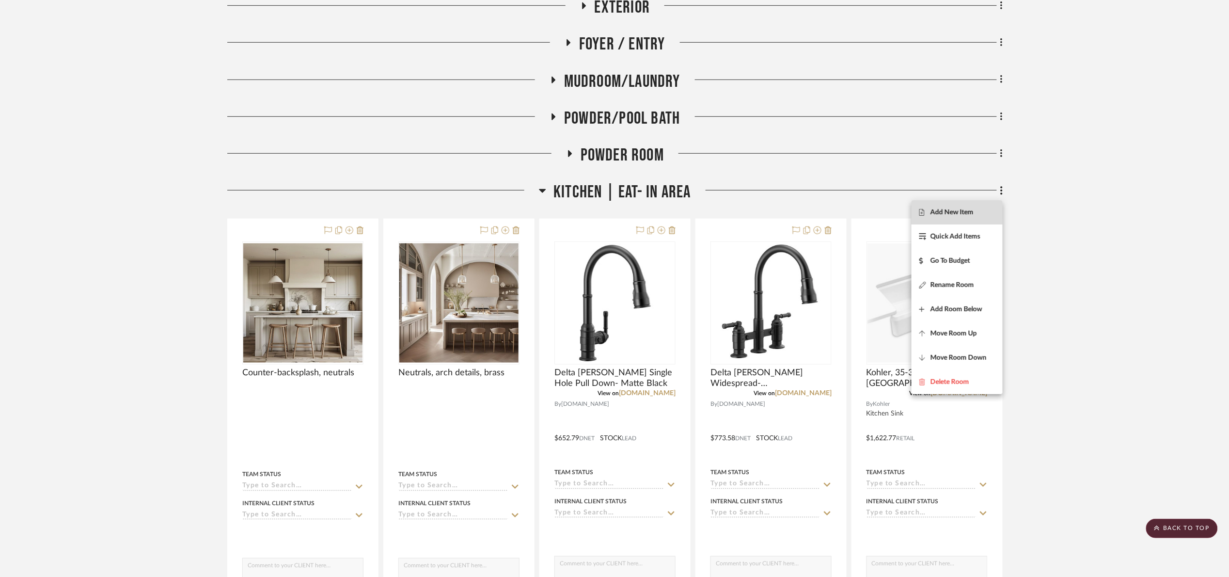
click at [985, 210] on span "Add New Item" at bounding box center [957, 212] width 76 height 8
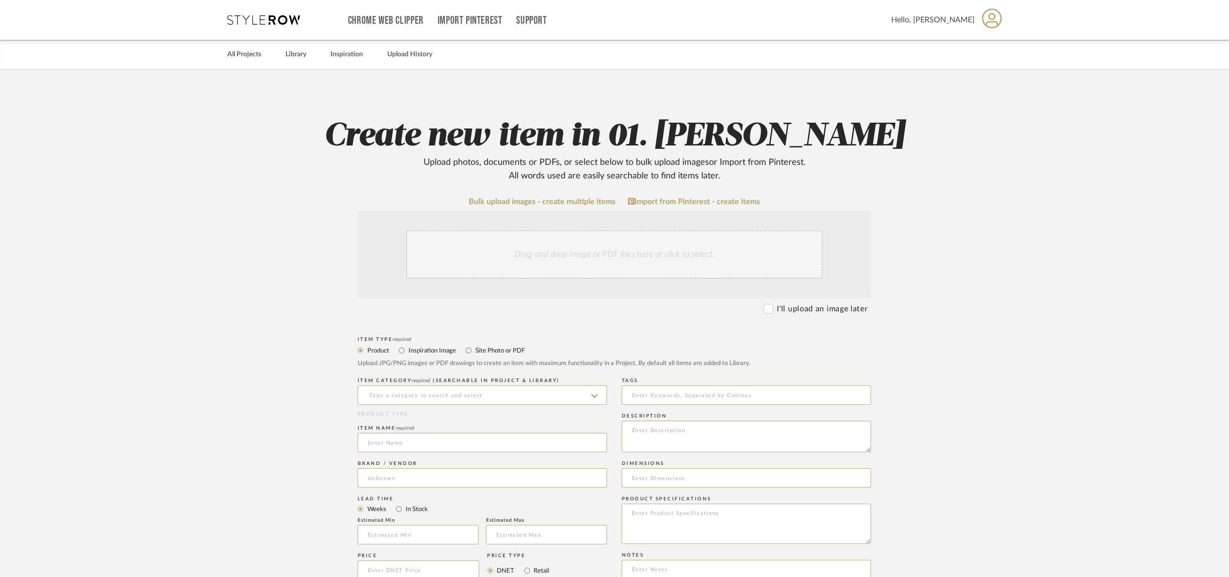
click at [496, 245] on div "Drag and drop image or PDF files here or click to select." at bounding box center [614, 254] width 417 height 48
click at [553, 198] on link "Bulk upload images - create multiple items" at bounding box center [542, 202] width 147 height 8
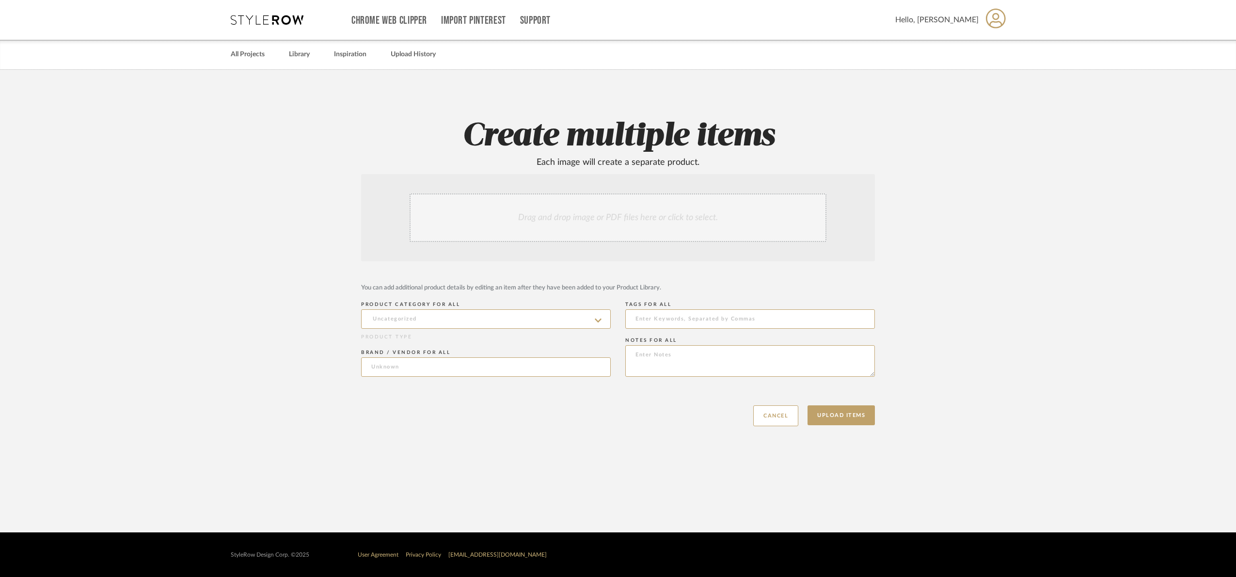
click at [537, 214] on div "Drag and drop image or PDF files here or click to select." at bounding box center [618, 217] width 417 height 48
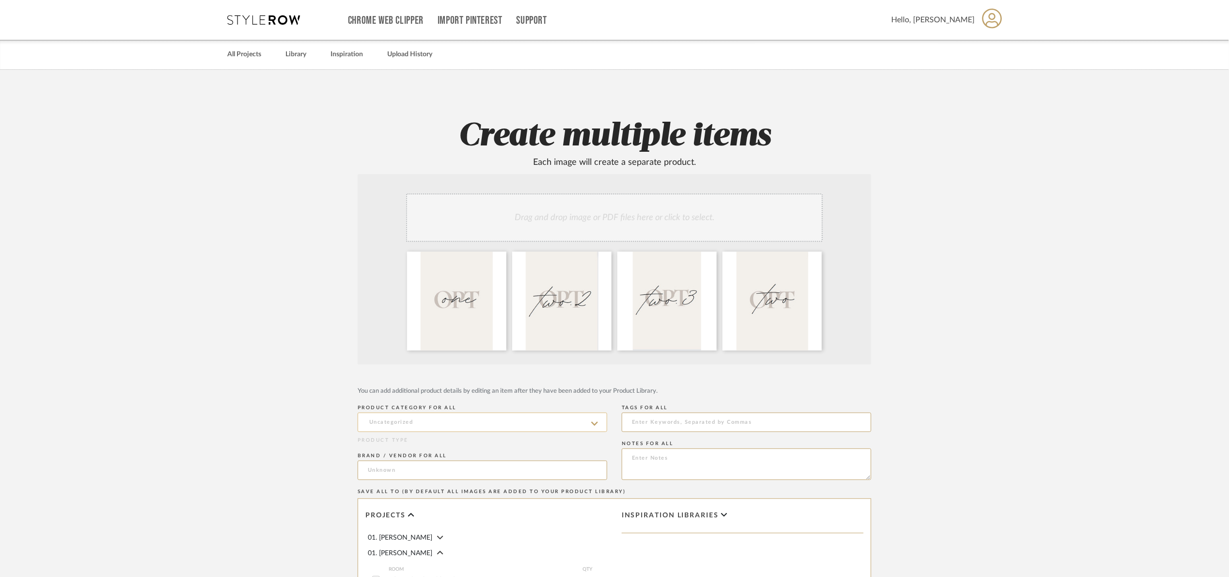
click at [459, 417] on input at bounding box center [483, 421] width 250 height 19
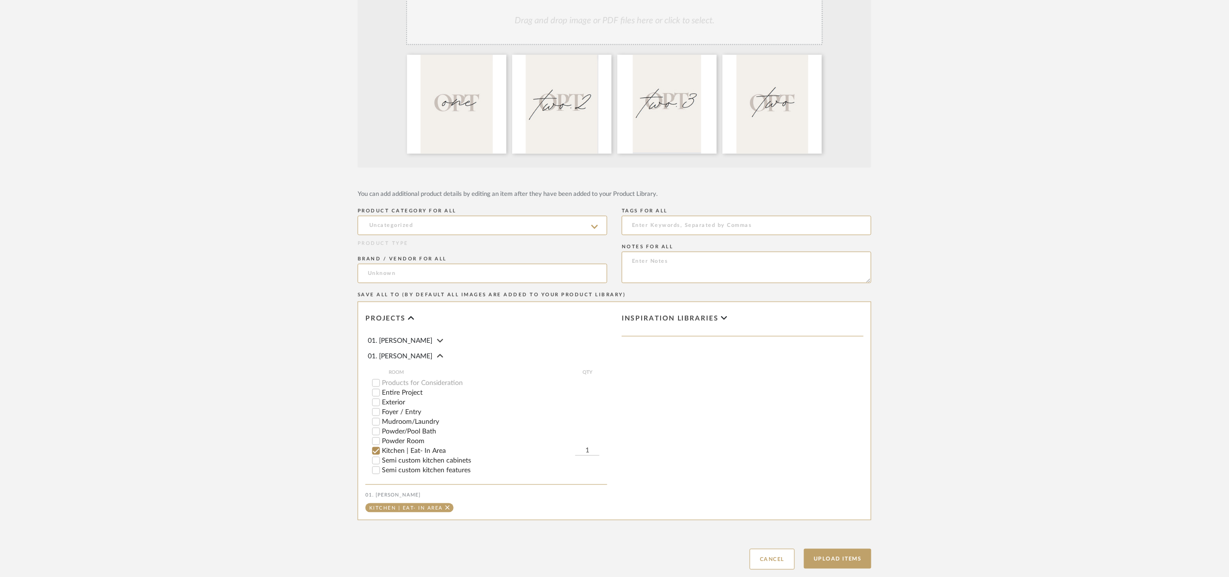
scroll to position [258, 0]
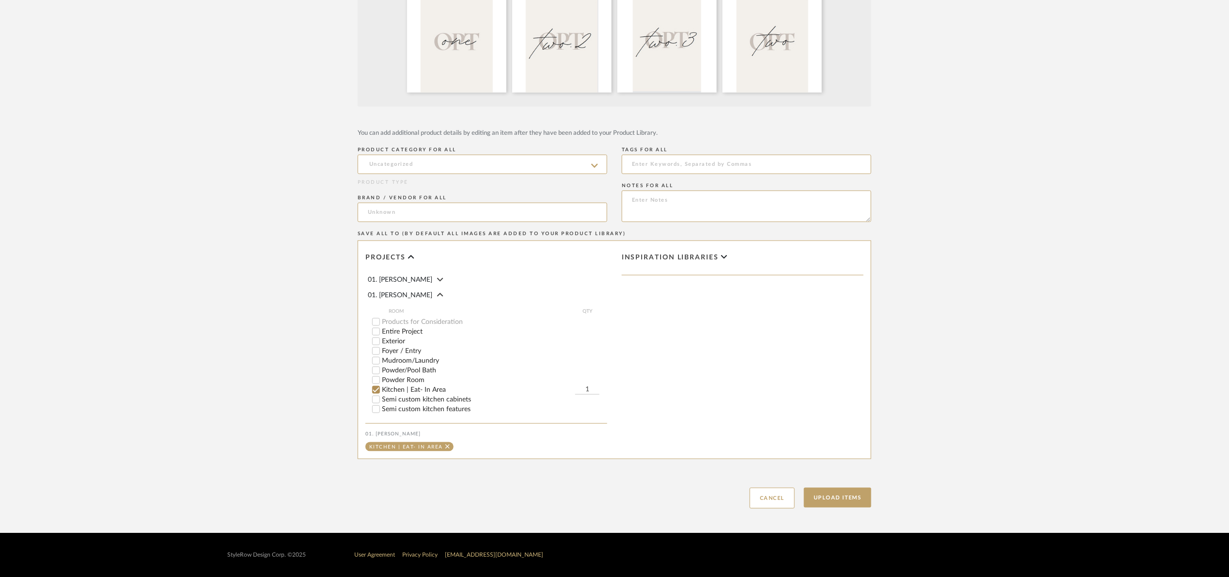
click at [1020, 311] on upload-items "Create multiple items Each image will create a separate product. Drag and drop …" at bounding box center [614, 172] width 1229 height 721
click at [840, 491] on button "Upload Items" at bounding box center [837, 498] width 67 height 20
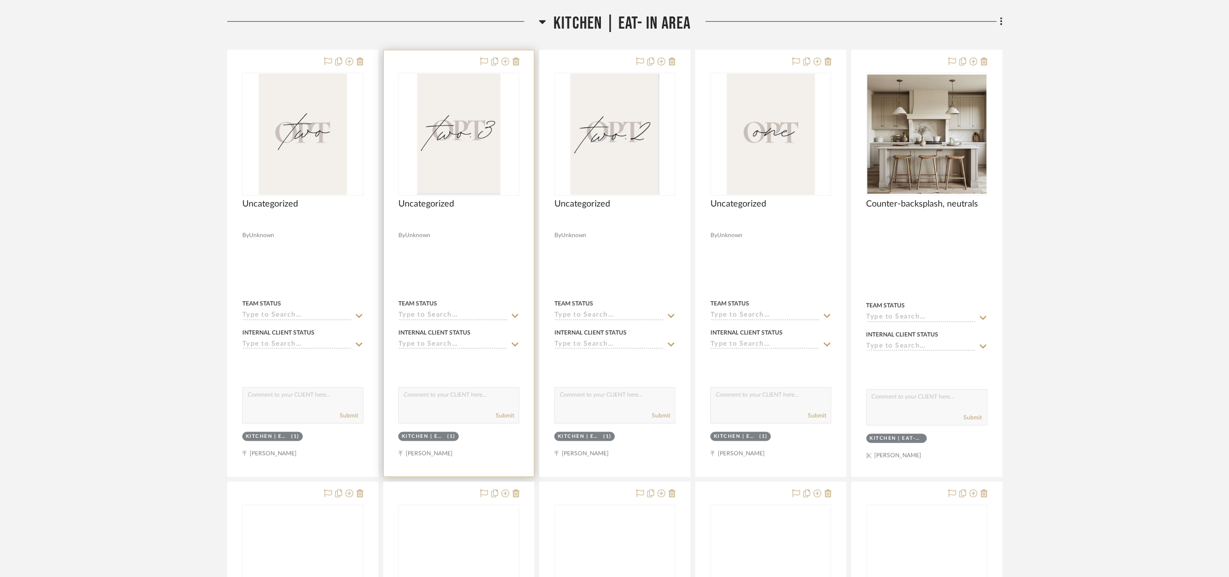
scroll to position [450, 0]
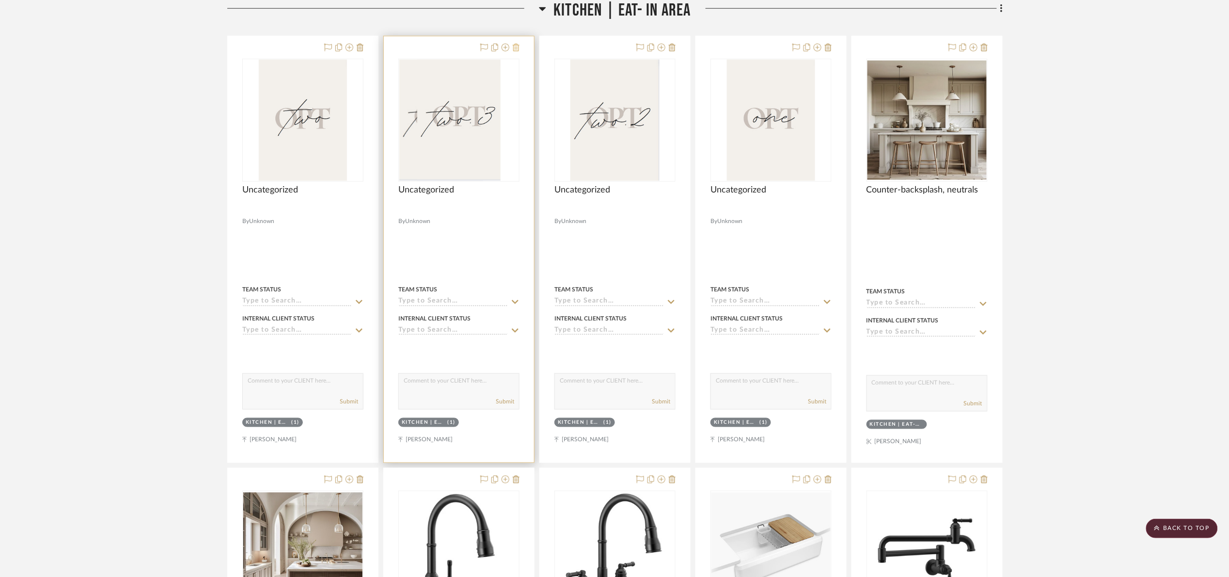
click at [514, 46] on icon at bounding box center [516, 48] width 7 height 8
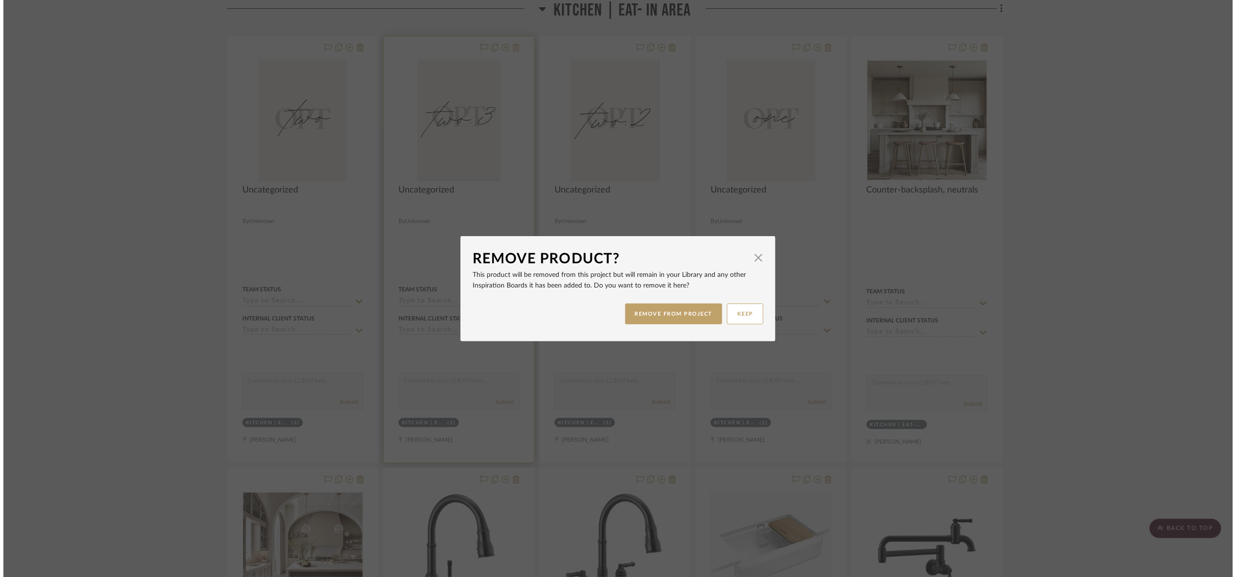
scroll to position [0, 0]
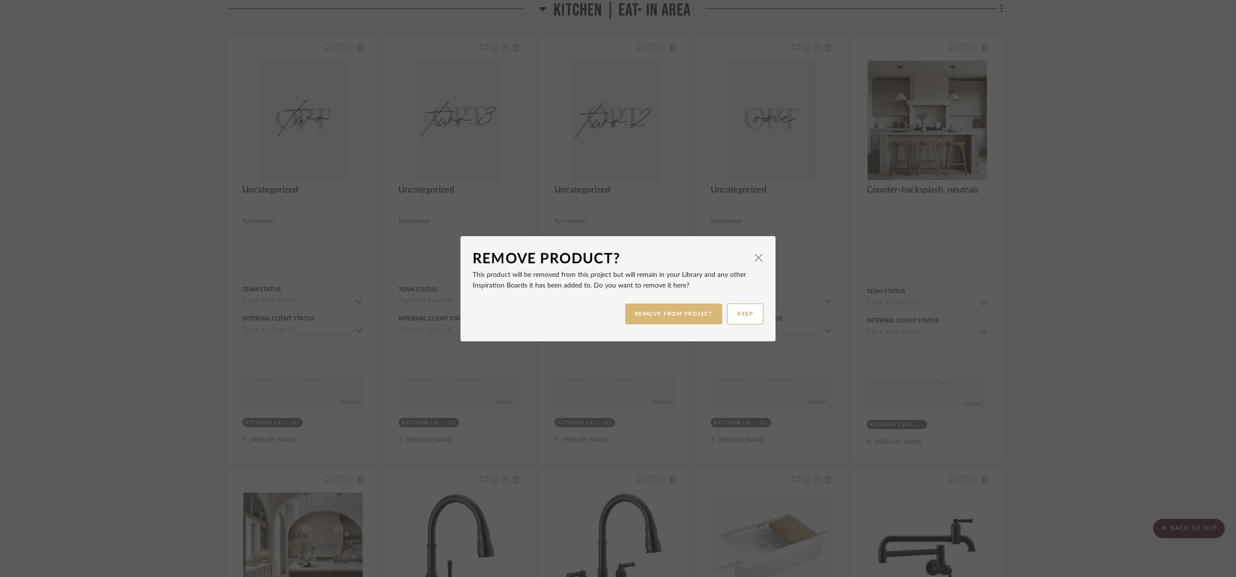
click at [659, 312] on button "REMOVE FROM PROJECT" at bounding box center [673, 313] width 97 height 21
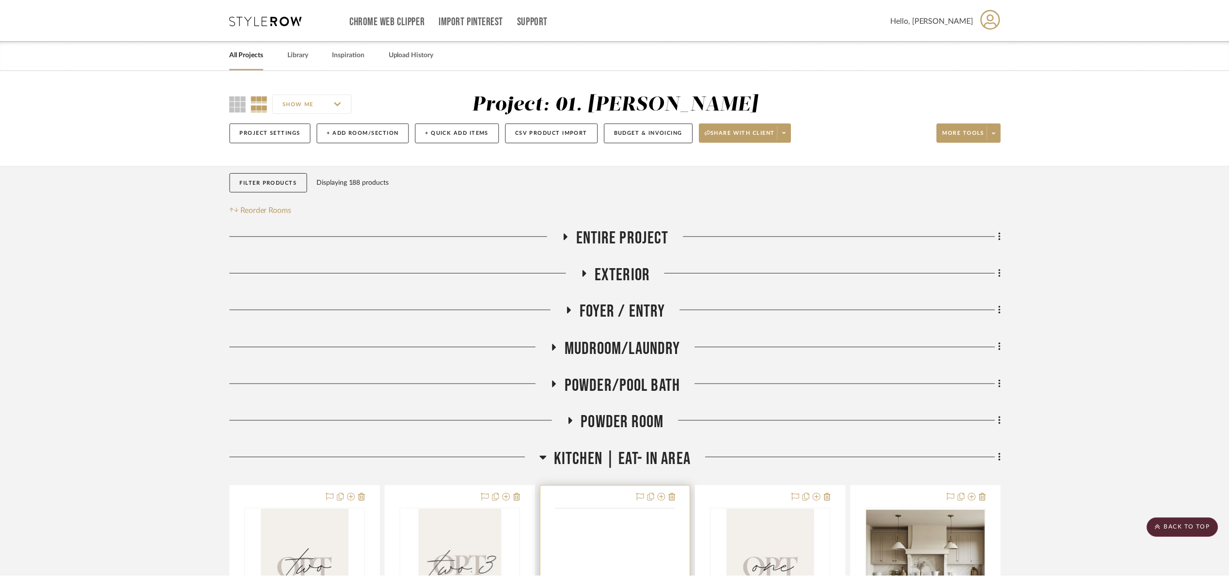
scroll to position [450, 0]
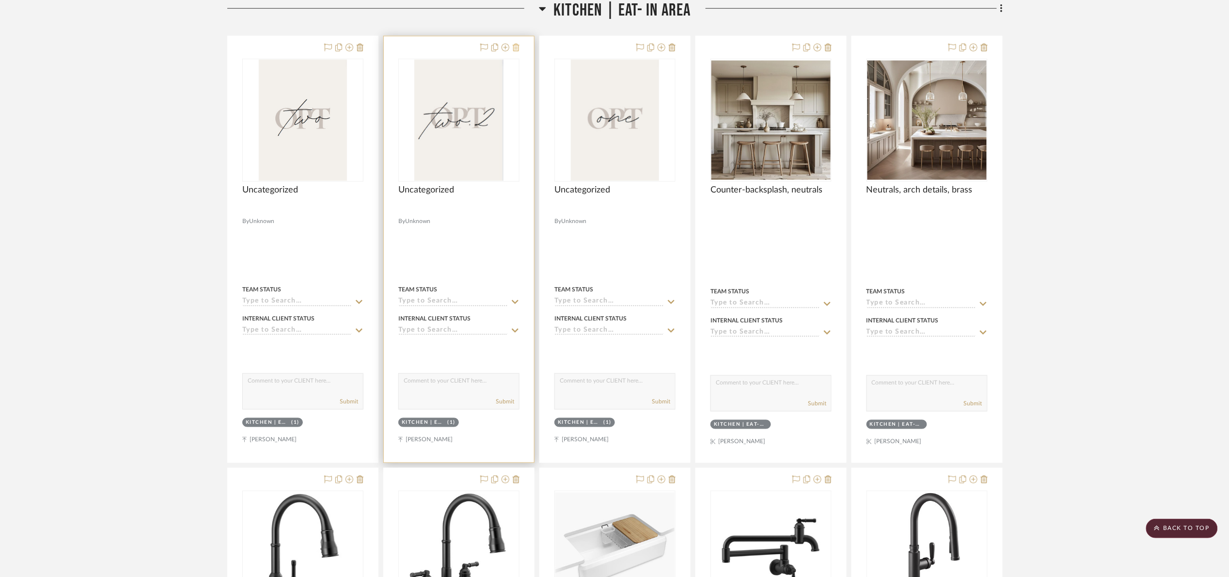
click at [513, 49] on icon at bounding box center [516, 48] width 7 height 8
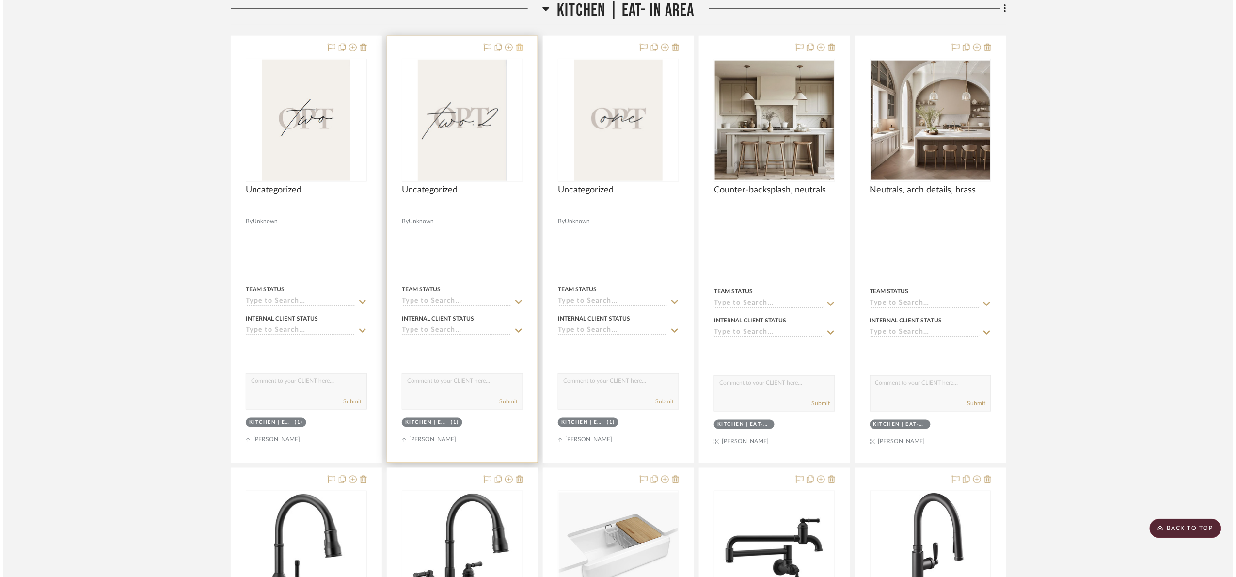
scroll to position [0, 0]
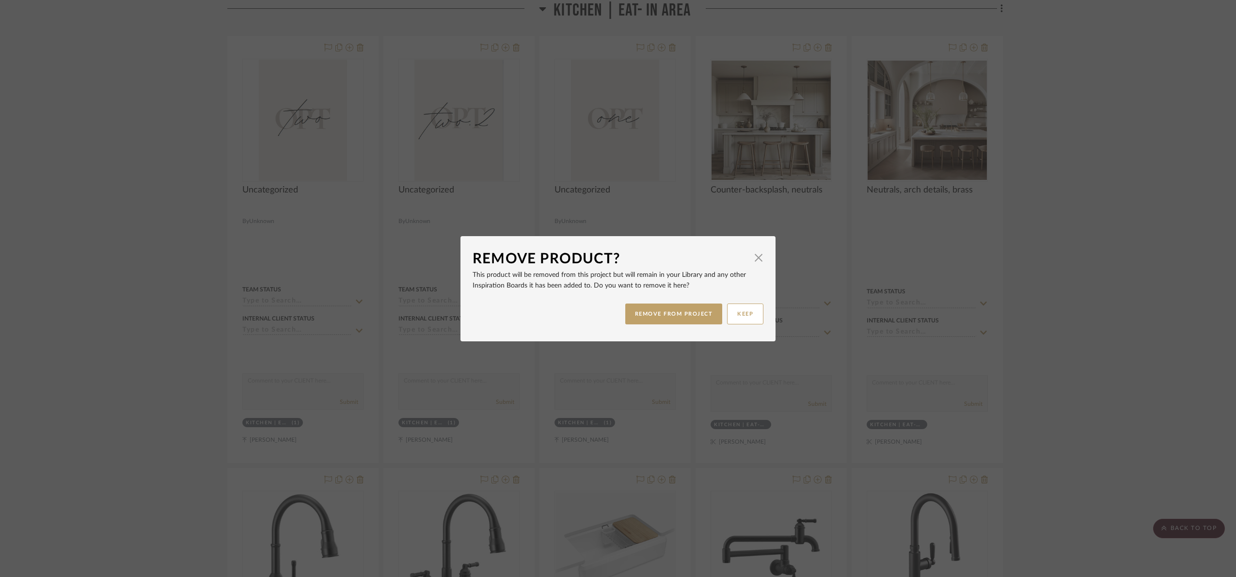
click at [657, 301] on div "REMOVE FROM PROJECT KEEP" at bounding box center [618, 314] width 291 height 31
click at [673, 301] on div "REMOVE FROM PROJECT KEEP" at bounding box center [618, 314] width 291 height 31
click at [677, 309] on button "REMOVE FROM PROJECT" at bounding box center [673, 313] width 97 height 21
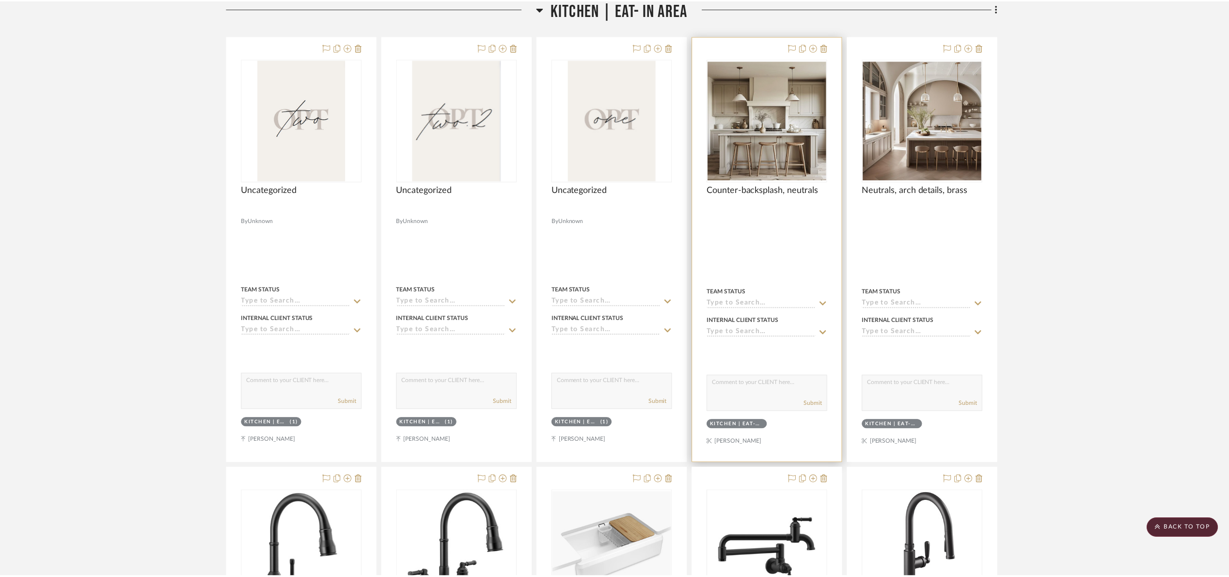
scroll to position [450, 0]
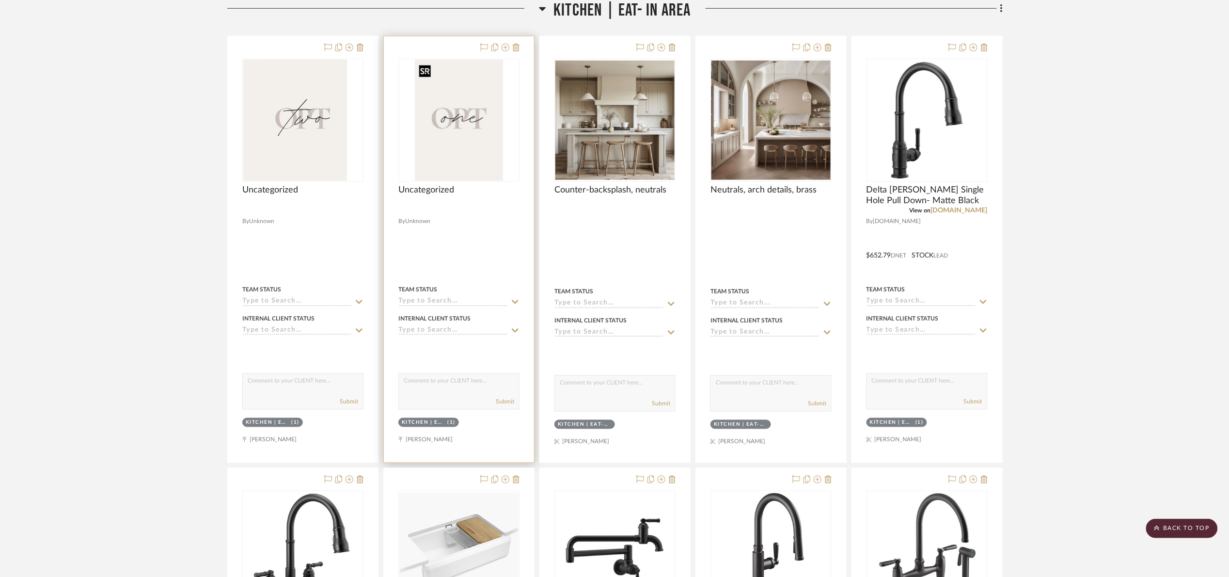
click at [450, 116] on img "0" at bounding box center [459, 120] width 88 height 121
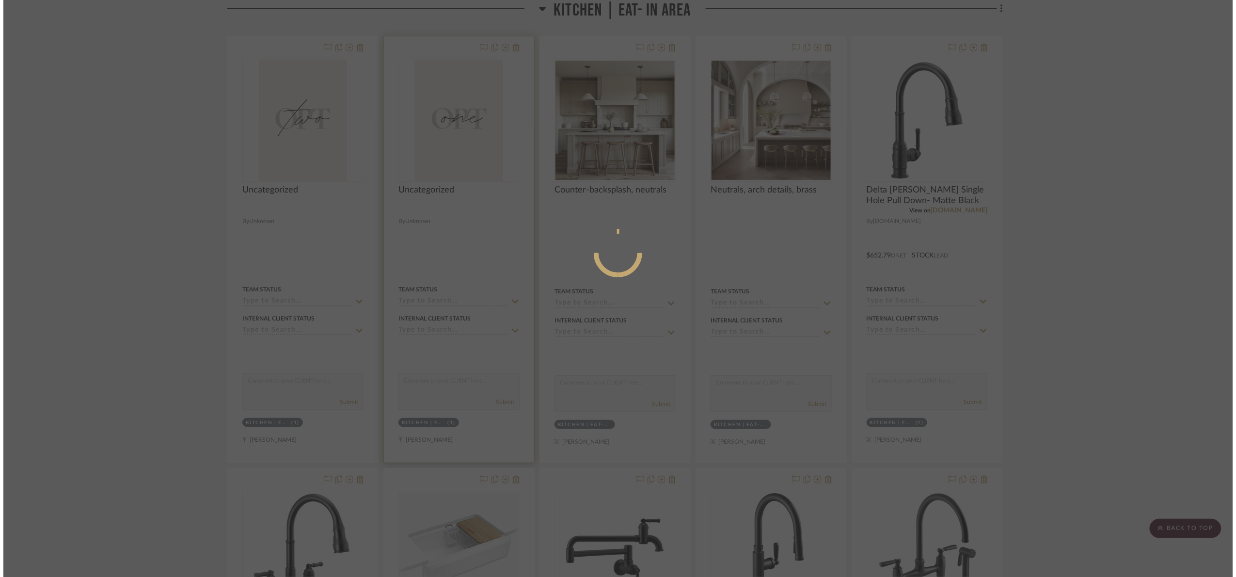
scroll to position [0, 0]
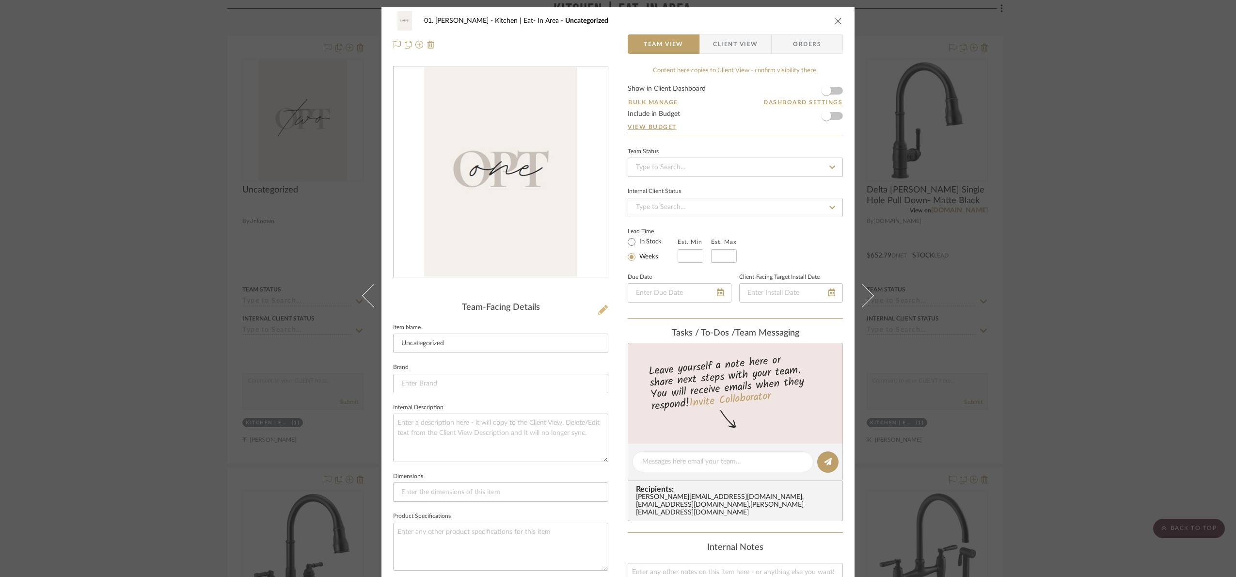
click at [598, 309] on icon at bounding box center [603, 310] width 10 height 10
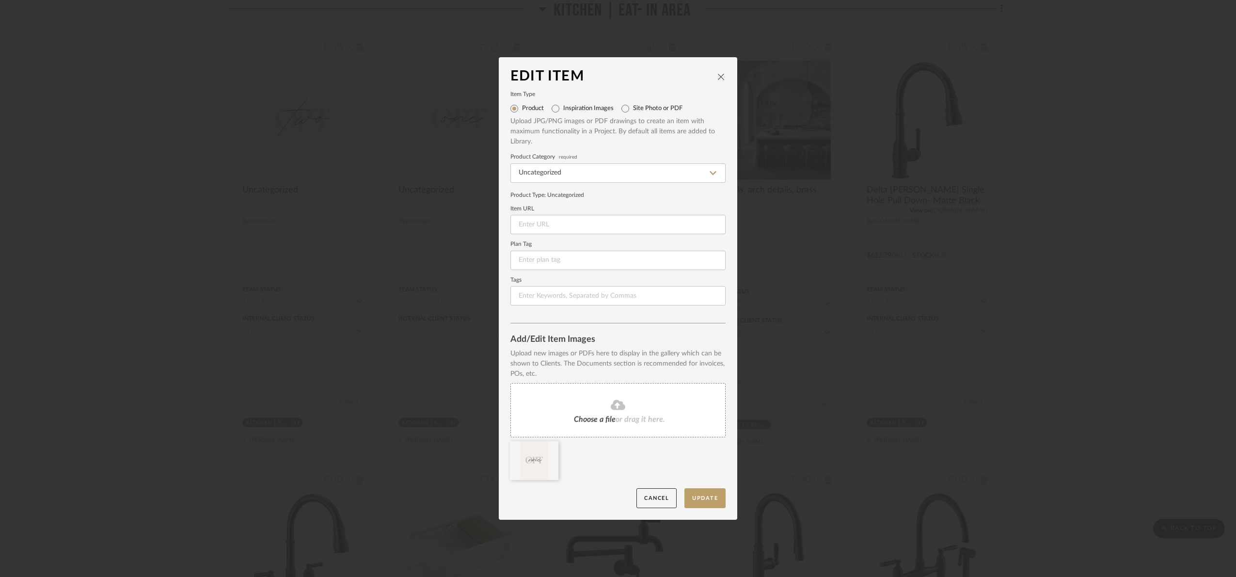
click at [583, 110] on label "Inspiration Images" at bounding box center [588, 109] width 50 height 8
click at [563, 110] on input "Inspiration Images" at bounding box center [556, 109] width 16 height 16
radio input "true"
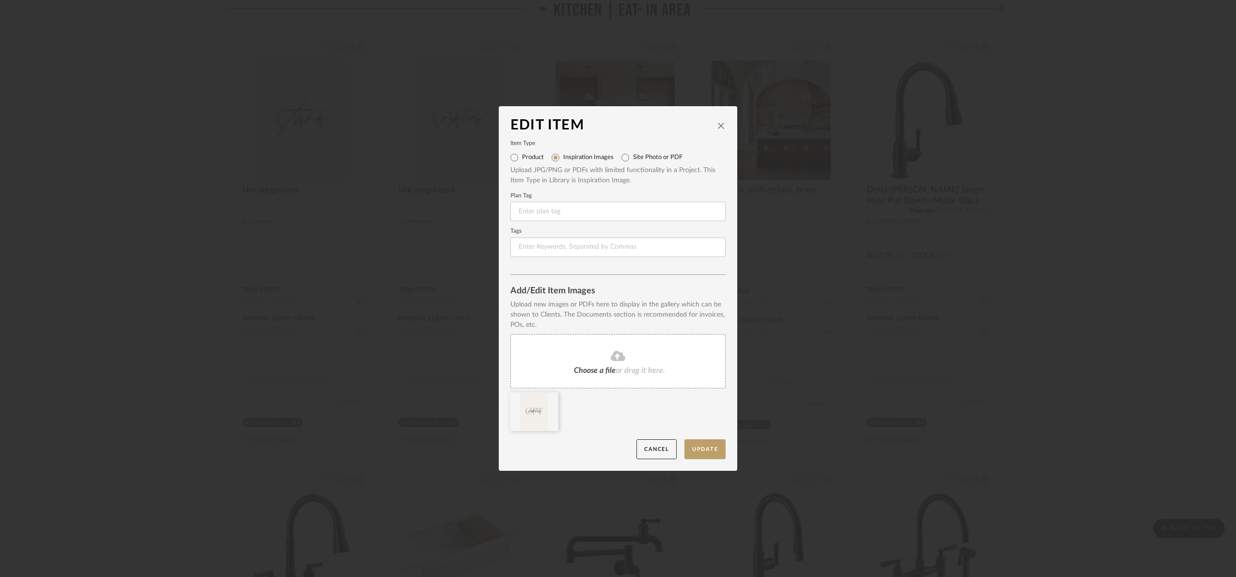
click at [650, 159] on label "Site Photo or PDF" at bounding box center [657, 158] width 49 height 8
click at [633, 159] on input "Site Photo or PDF" at bounding box center [626, 158] width 16 height 16
radio input "true"
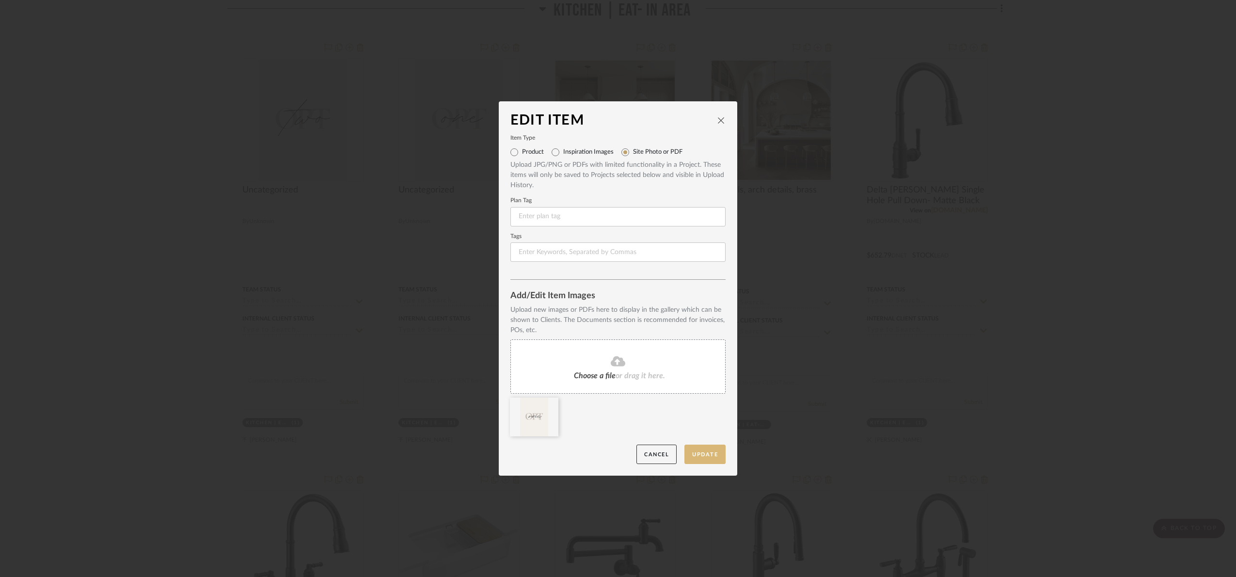
click at [696, 458] on button "Update" at bounding box center [704, 454] width 41 height 20
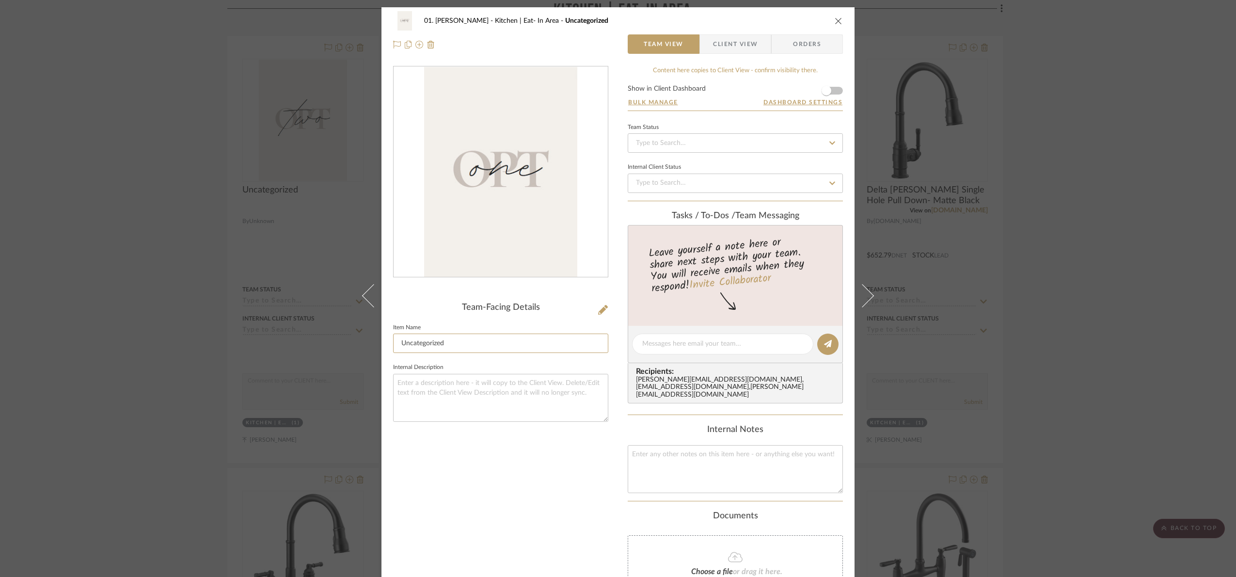
drag, startPoint x: 466, startPoint y: 344, endPoint x: 291, endPoint y: 360, distance: 175.8
click at [291, 360] on div "01. Merker Kitchen | Eat- In Area Uncategorized Team View Client View Orders Te…" at bounding box center [618, 288] width 1236 height 577
type input "Opt 1"
click at [426, 468] on div "Team-Facing Details Item Name Opt 1 Internal Description" at bounding box center [500, 363] width 215 height 594
click at [1105, 254] on div "01. Merker Kitchen | Eat- In Area Opt 1 Team View Client View Orders Team-Facin…" at bounding box center [618, 288] width 1236 height 577
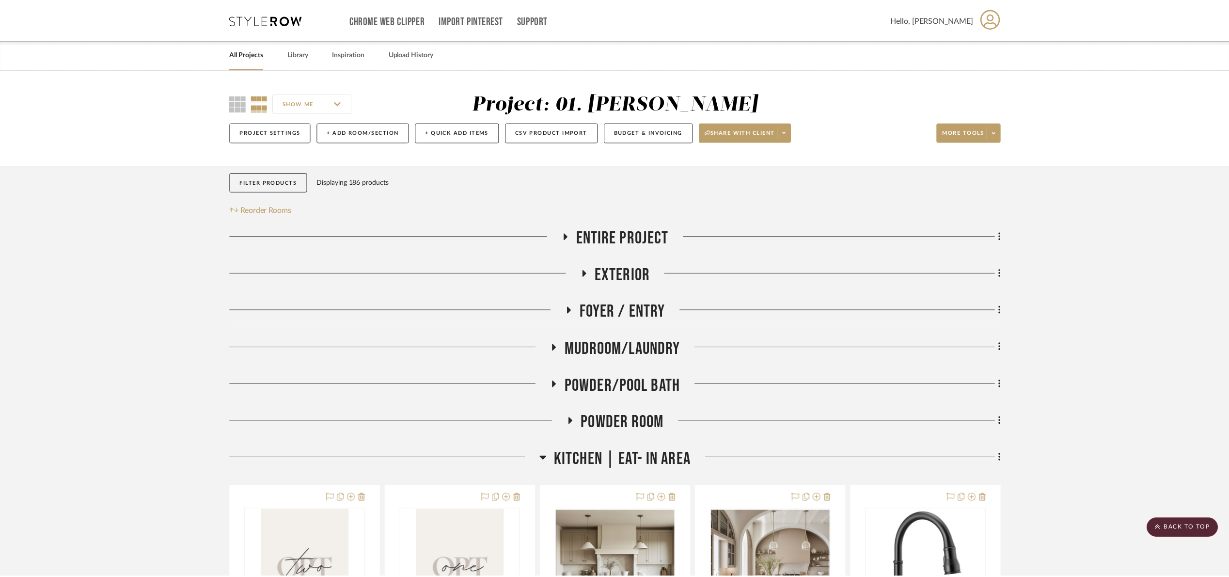
scroll to position [450, 0]
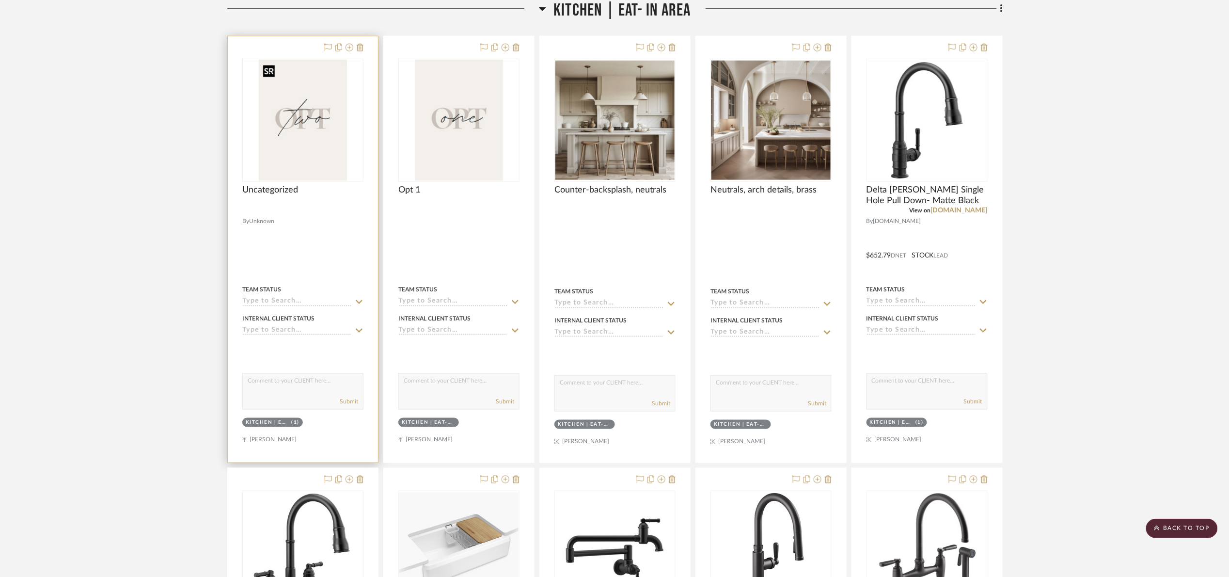
click at [327, 101] on img "0" at bounding box center [303, 120] width 88 height 121
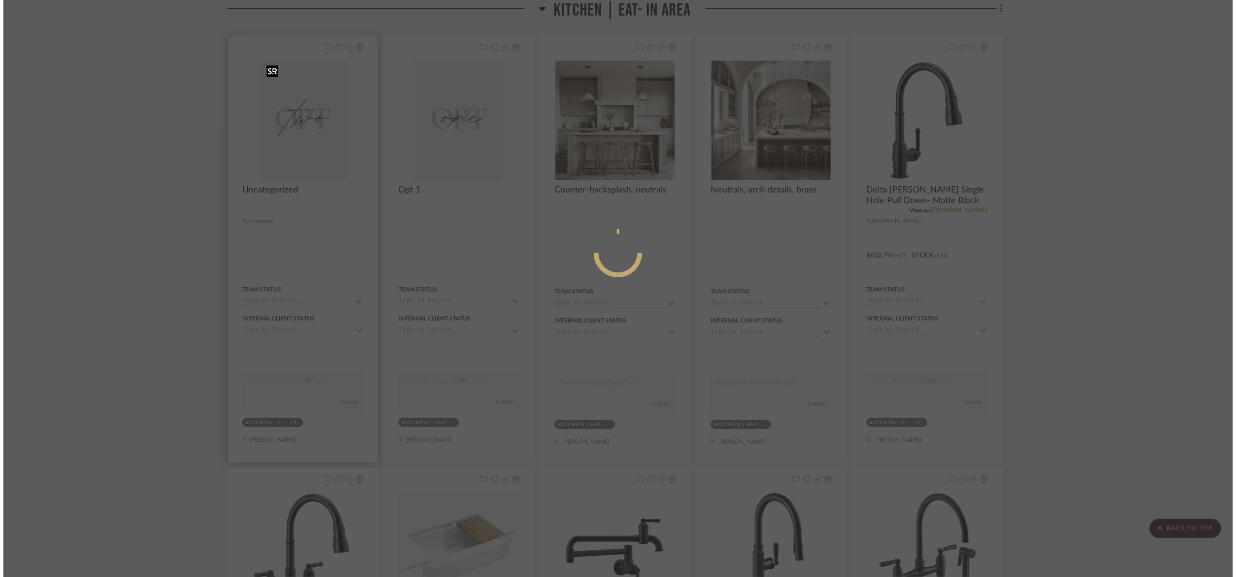
scroll to position [0, 0]
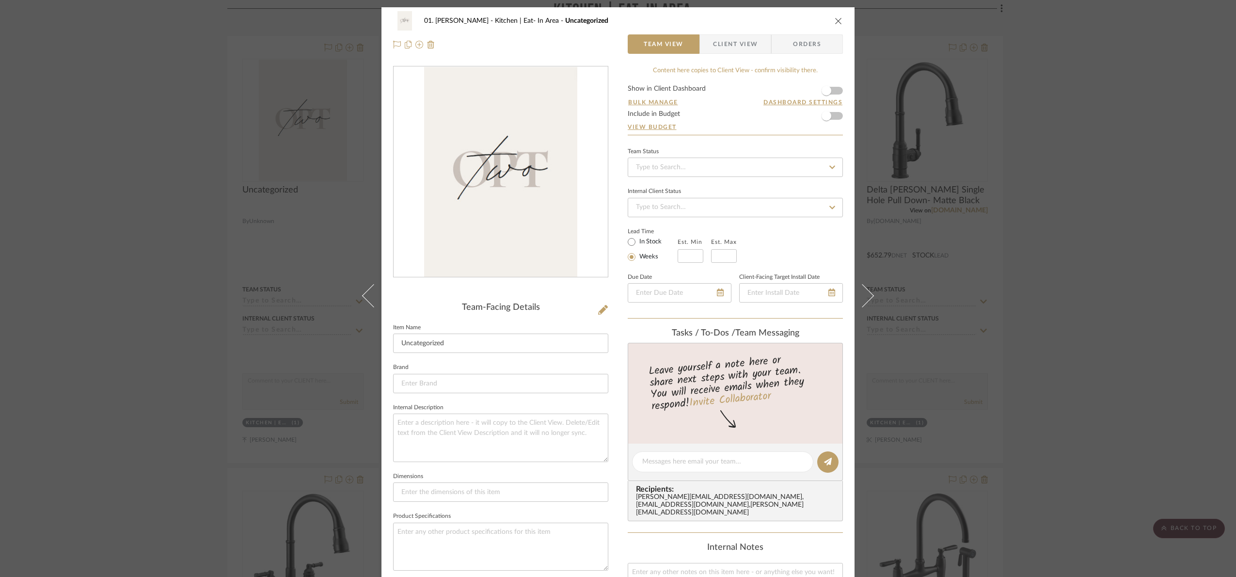
drag, startPoint x: 1054, startPoint y: 279, endPoint x: 617, endPoint y: 216, distance: 441.2
click at [1032, 269] on div "01. Merker Kitchen | Eat- In Area Uncategorized Team View Client View Orders Te…" at bounding box center [618, 288] width 1236 height 577
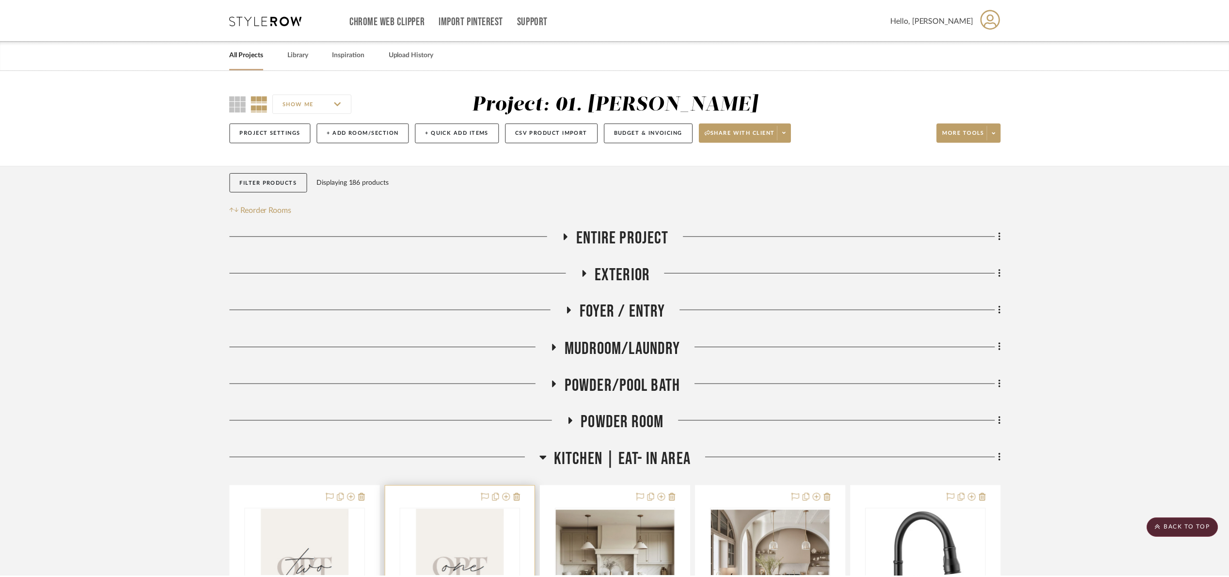
scroll to position [450, 0]
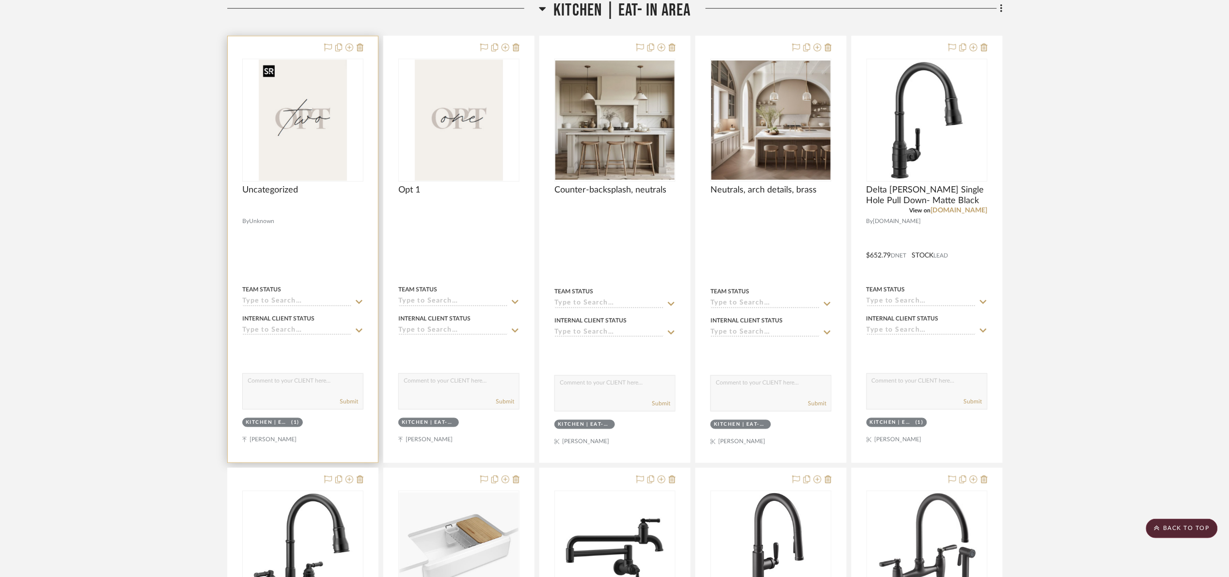
click at [321, 104] on img "0" at bounding box center [303, 120] width 88 height 121
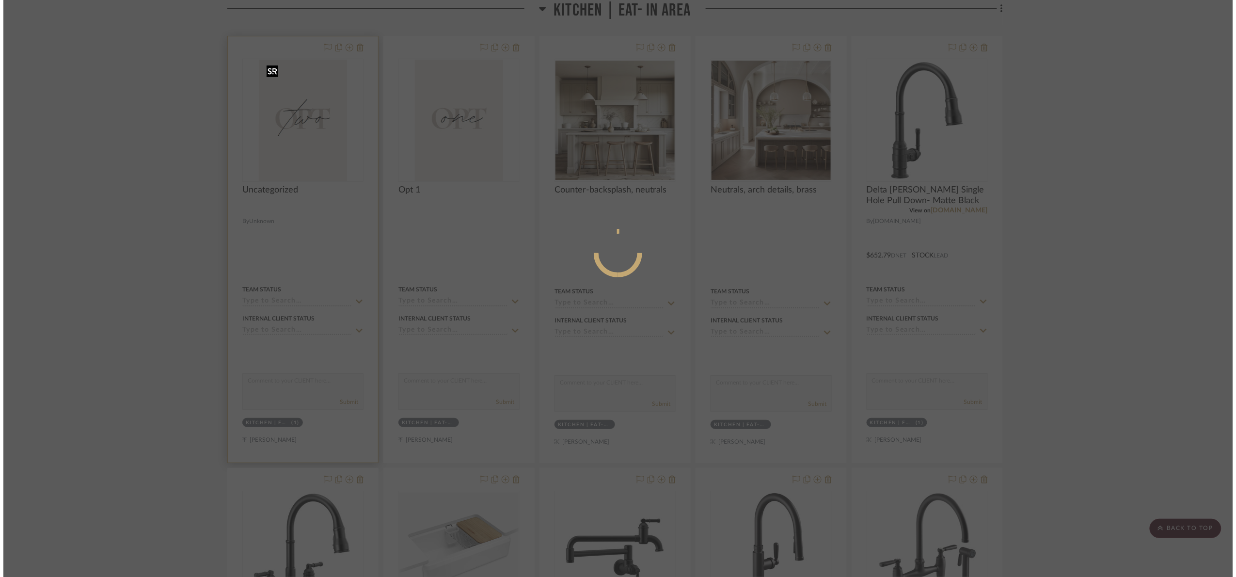
scroll to position [0, 0]
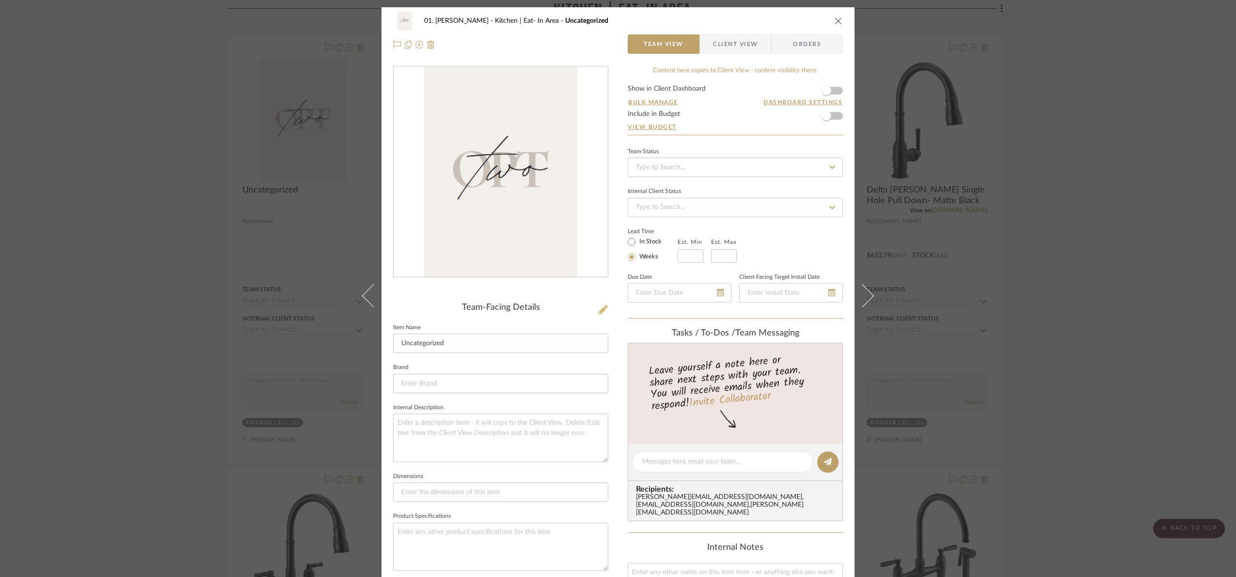
click at [601, 309] on icon at bounding box center [603, 310] width 10 height 10
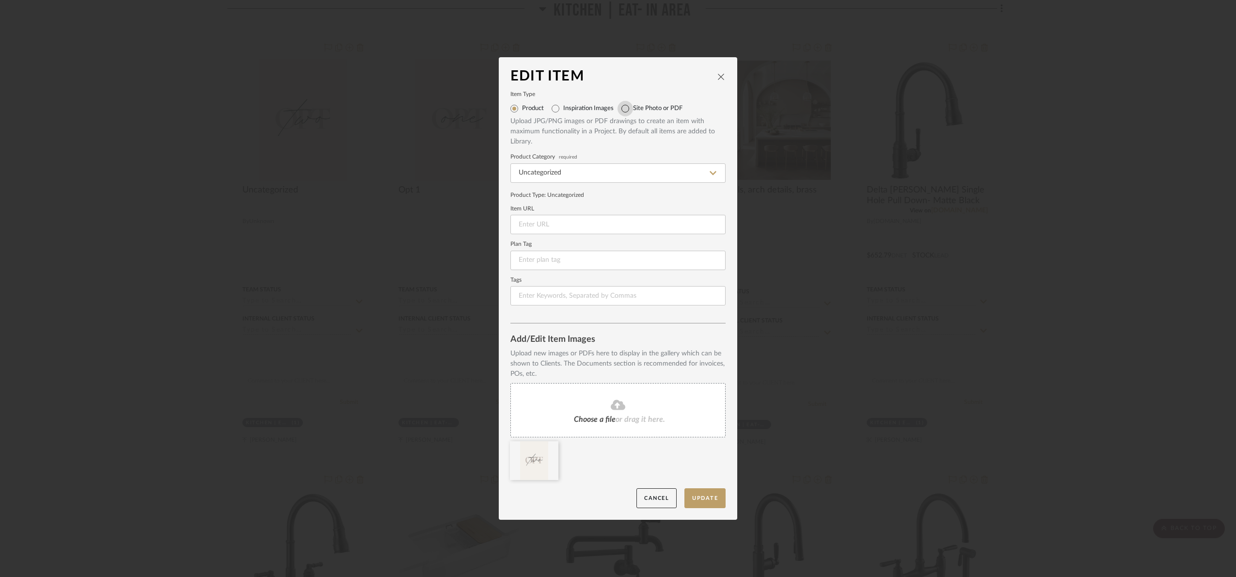
click at [624, 105] on input "Site Photo or PDF" at bounding box center [626, 109] width 16 height 16
radio input "true"
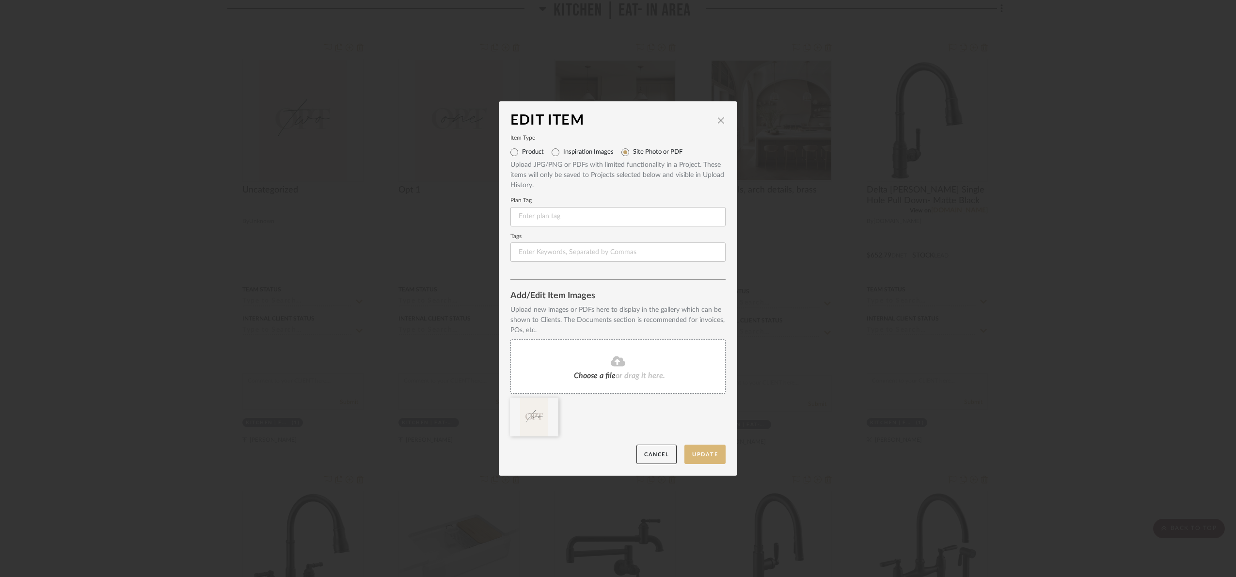
click at [710, 456] on button "Update" at bounding box center [704, 454] width 41 height 20
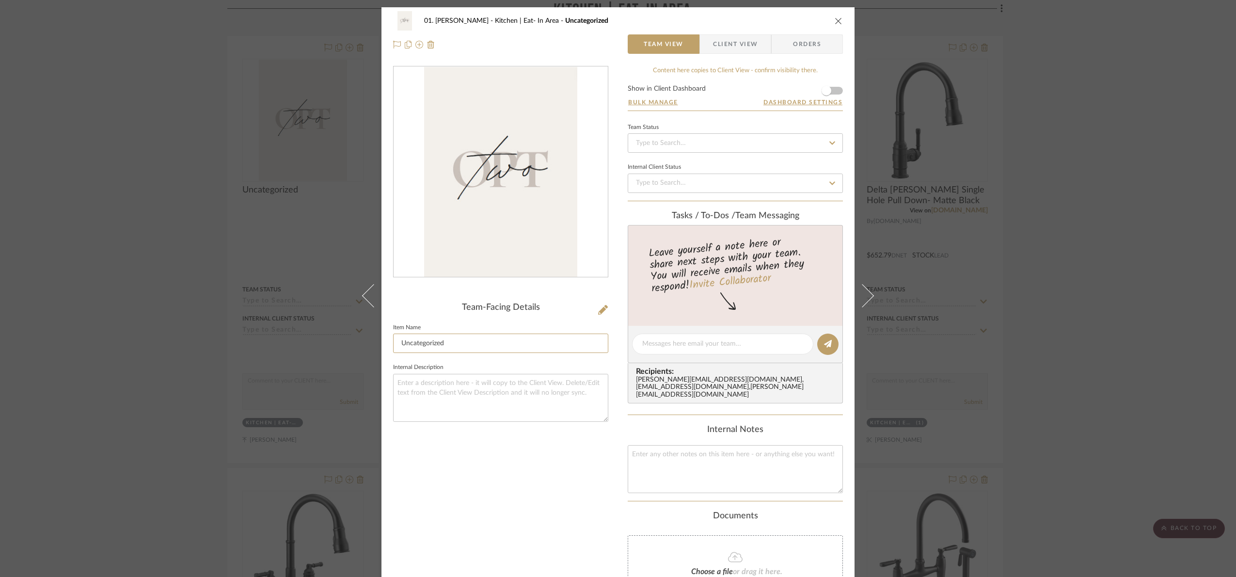
drag, startPoint x: 508, startPoint y: 347, endPoint x: 296, endPoint y: 360, distance: 212.7
click at [296, 360] on div "01. Merker Kitchen | Eat- In Area Uncategorized Team View Client View Orders Te…" at bounding box center [618, 288] width 1236 height 577
type input "Opt 2"
click at [516, 507] on div "Team-Facing Details Item Name Opt 2 Internal Description" at bounding box center [500, 363] width 215 height 594
click at [1058, 303] on div "01. Merker Kitchen | Eat- In Area Opt 2 Team View Client View Orders Team-Facin…" at bounding box center [618, 288] width 1236 height 577
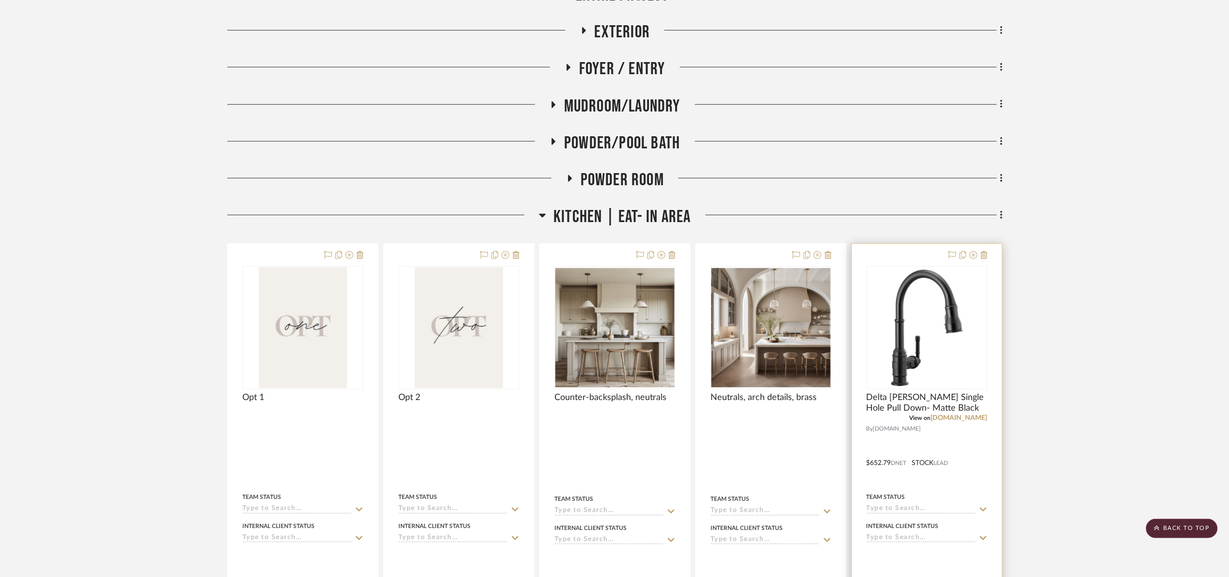
scroll to position [232, 0]
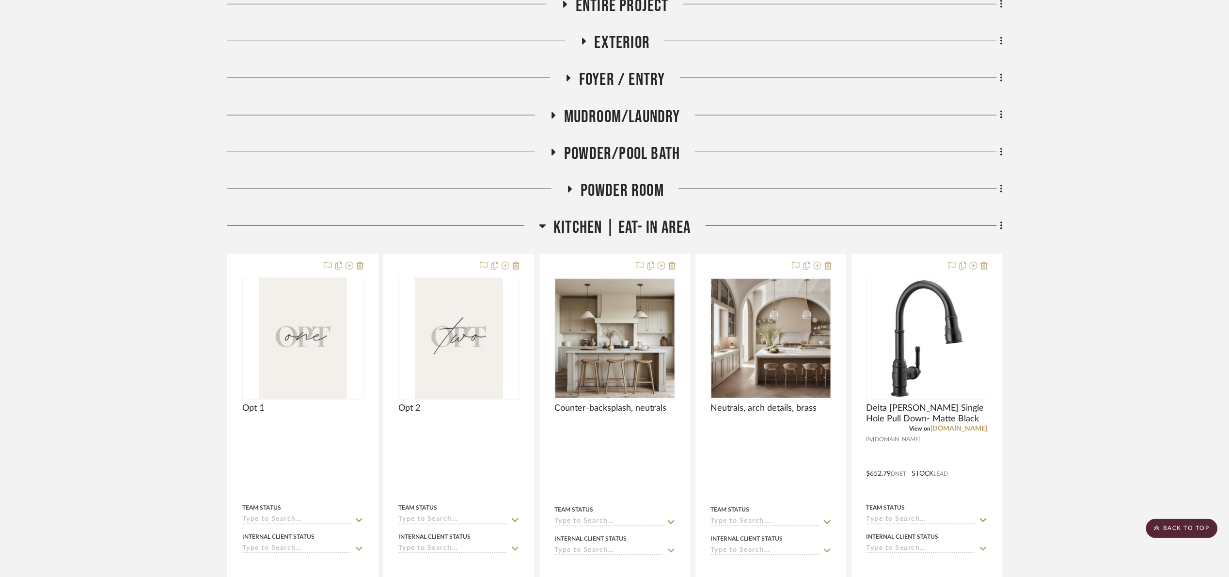
click at [664, 226] on span "Kitchen | Eat- In Area" at bounding box center [622, 227] width 137 height 21
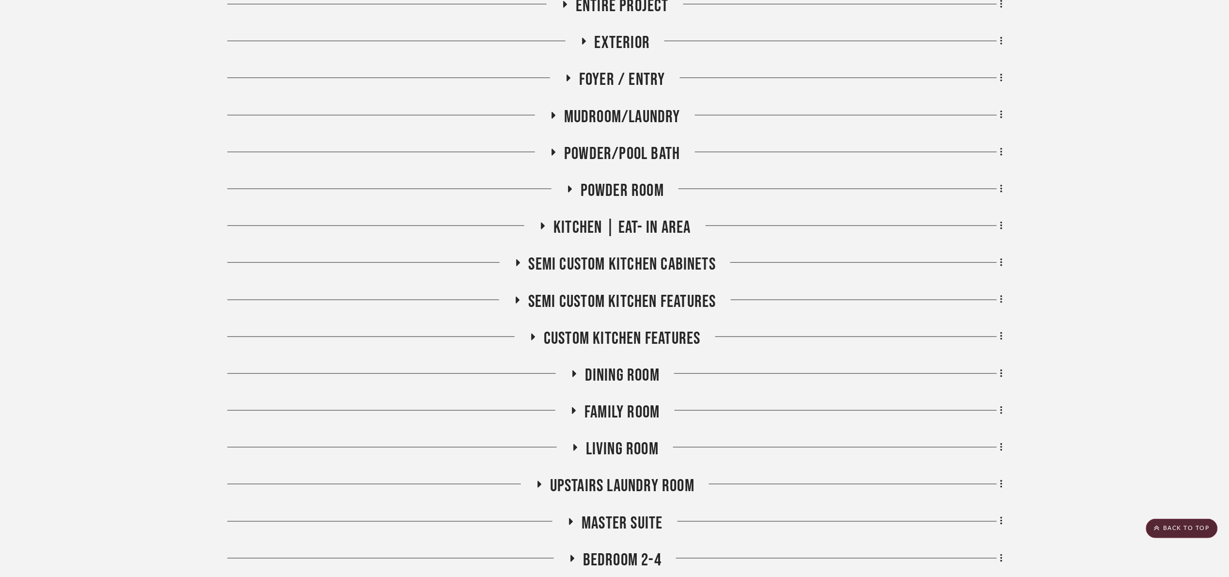
click at [648, 255] on span "Semi custom kitchen cabinets" at bounding box center [623, 264] width 188 height 21
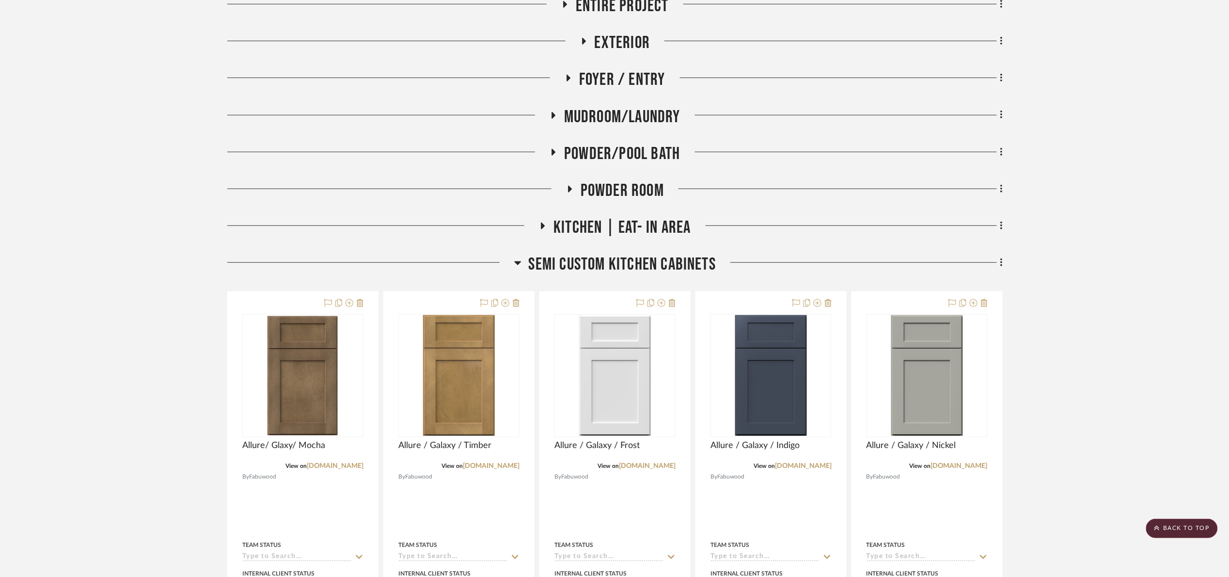
click at [648, 267] on span "Semi custom kitchen cabinets" at bounding box center [623, 264] width 188 height 21
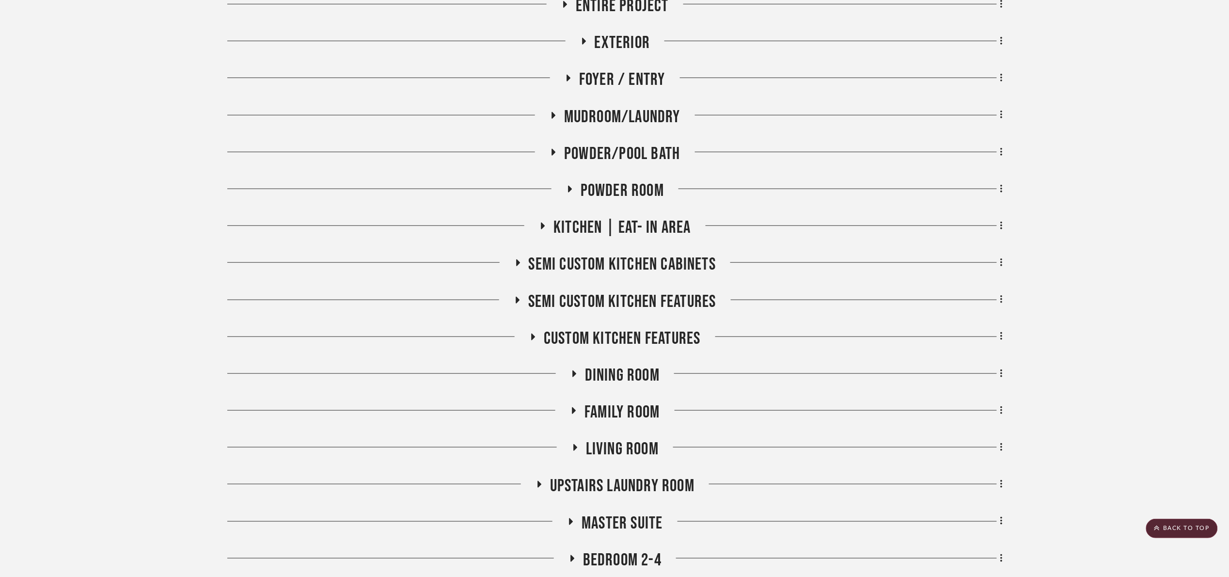
click at [604, 315] on div "Semi custom kitchen features" at bounding box center [615, 303] width 776 height 25
click at [611, 305] on span "Semi custom kitchen features" at bounding box center [622, 301] width 188 height 21
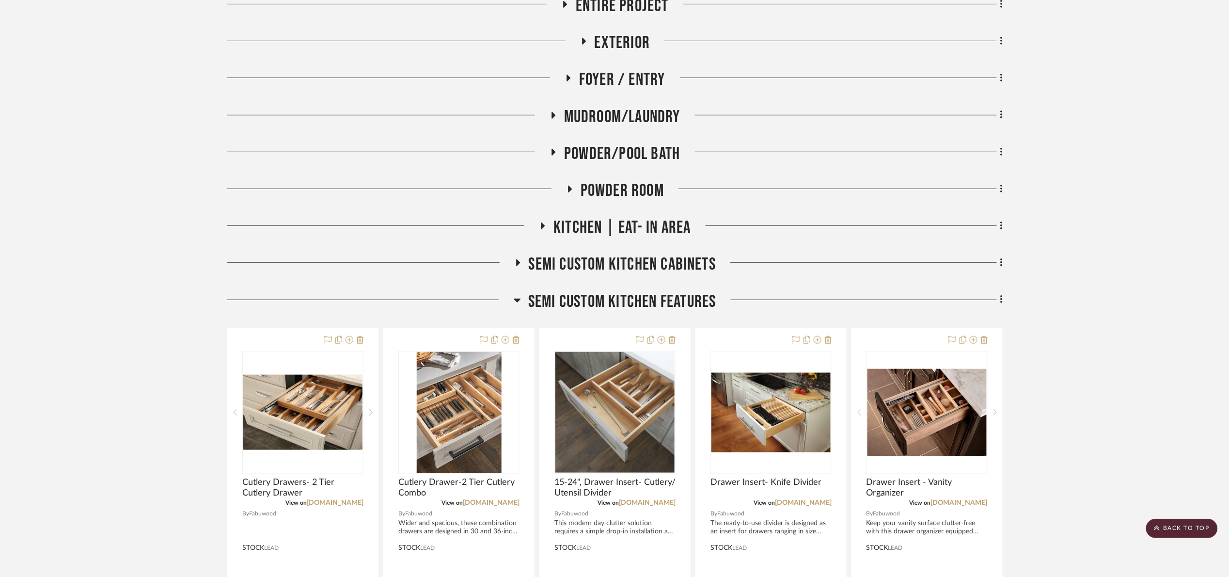
click at [611, 305] on span "Semi custom kitchen features" at bounding box center [622, 301] width 188 height 21
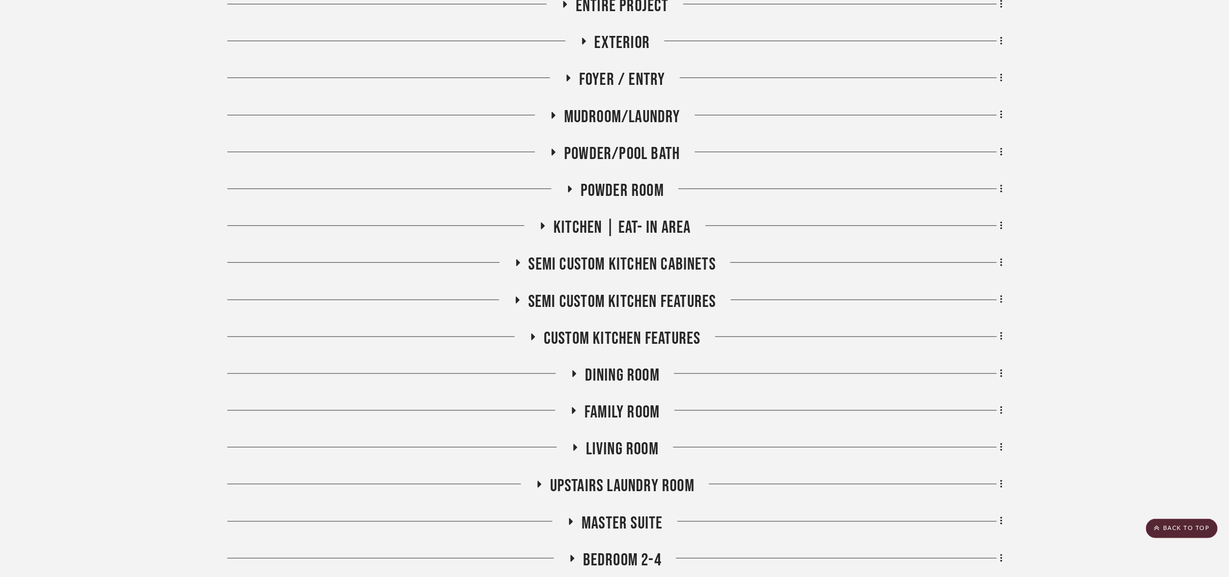
click at [636, 369] on span "Dining Room" at bounding box center [622, 375] width 75 height 21
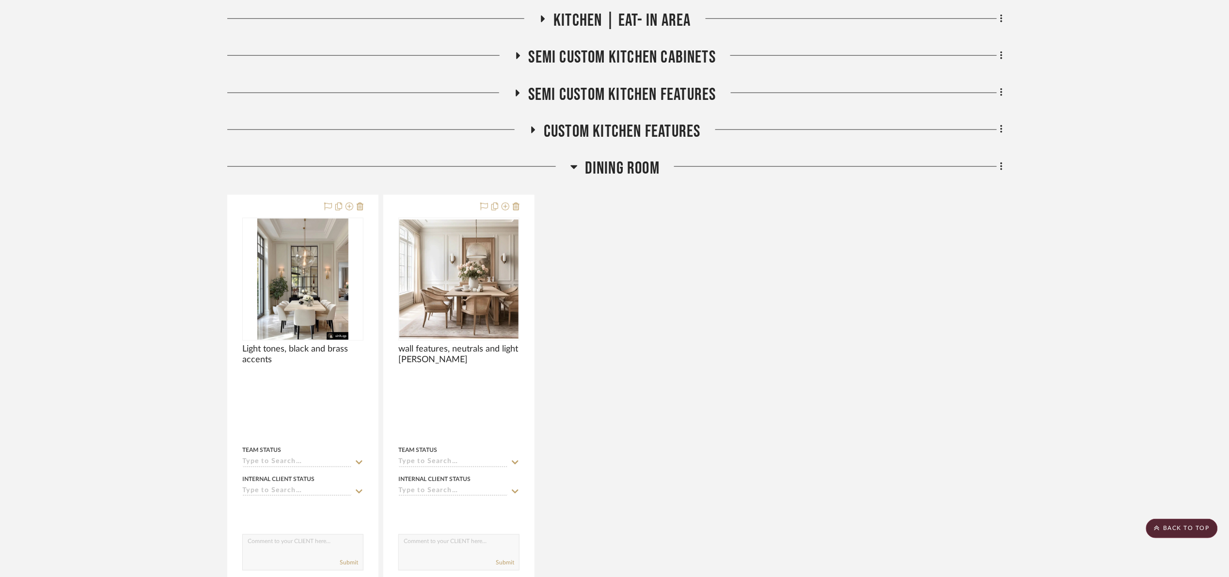
scroll to position [450, 0]
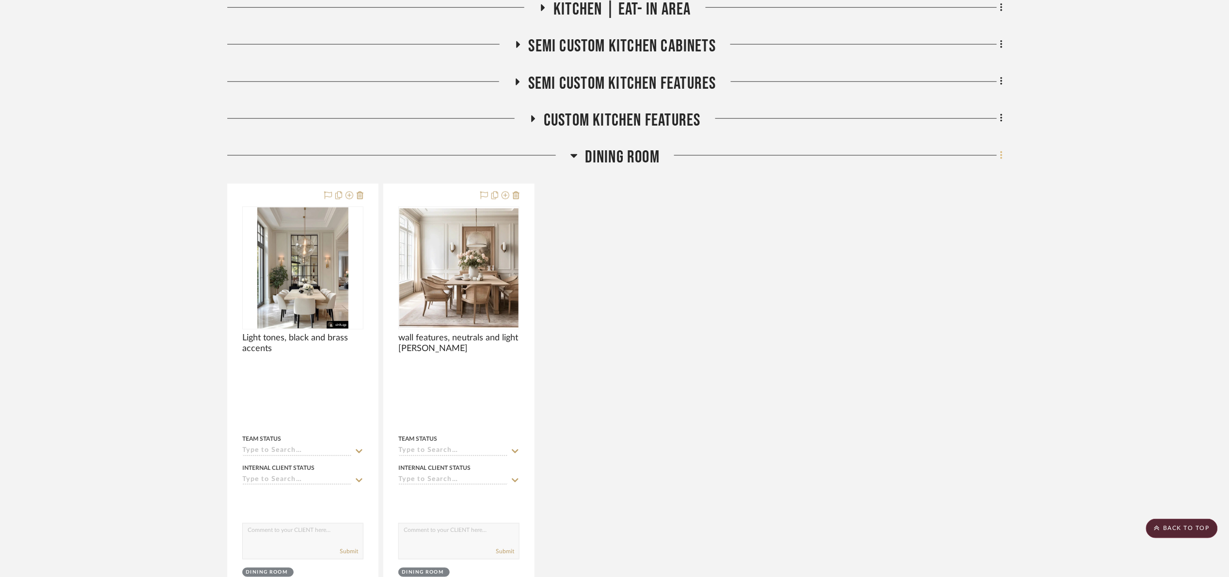
click at [997, 157] on fa-icon at bounding box center [1000, 156] width 6 height 16
click at [984, 173] on span "Add New Item" at bounding box center [957, 177] width 76 height 8
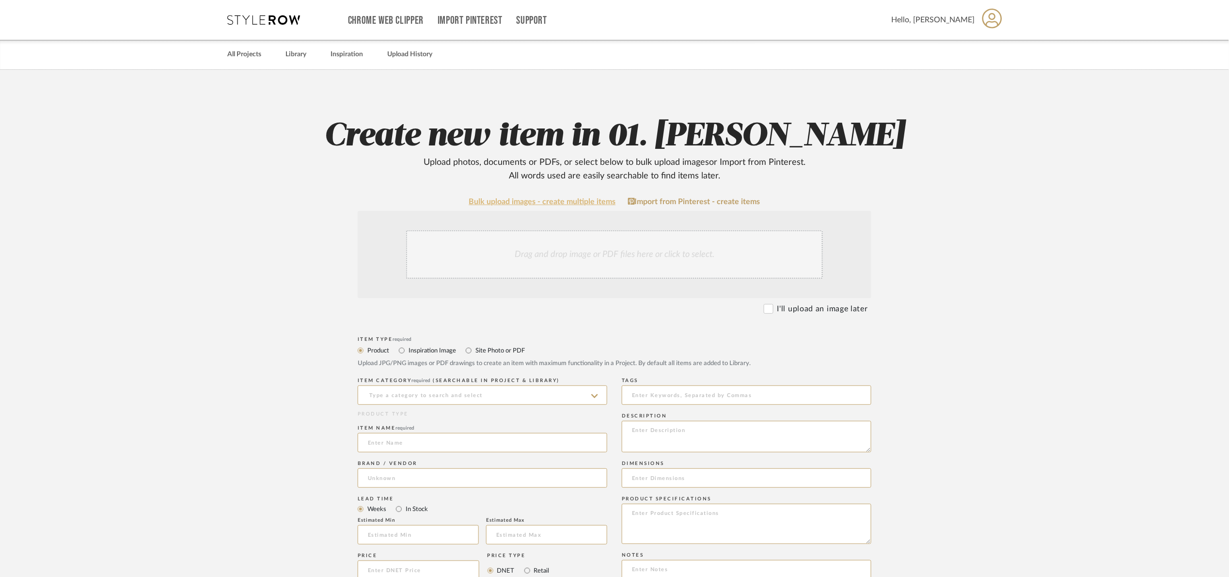
click at [528, 204] on link "Bulk upload images - create multiple items" at bounding box center [542, 202] width 147 height 8
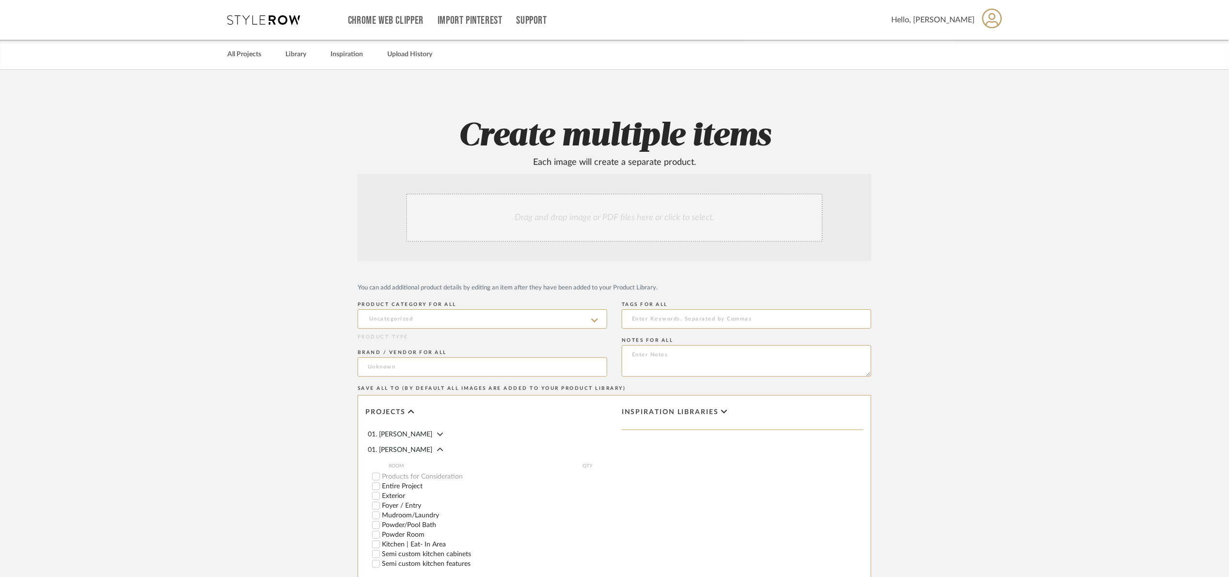
click at [525, 212] on div "Drag and drop image or PDF files here or click to select." at bounding box center [614, 217] width 417 height 48
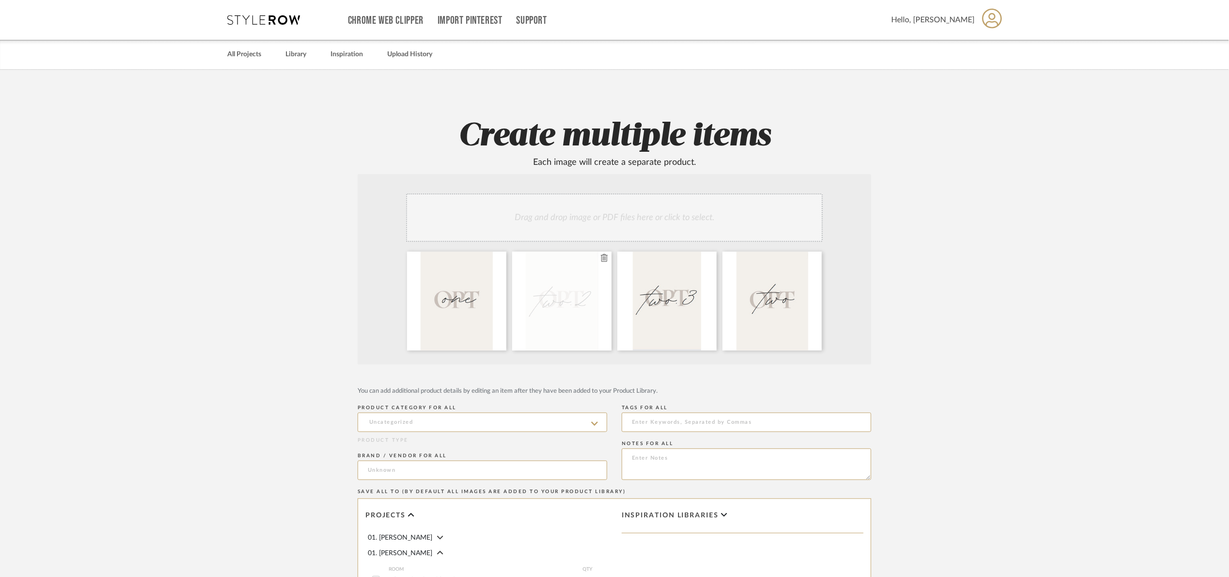
click at [603, 264] on fa-icon at bounding box center [604, 259] width 7 height 12
click at [602, 256] on icon at bounding box center [604, 258] width 7 height 8
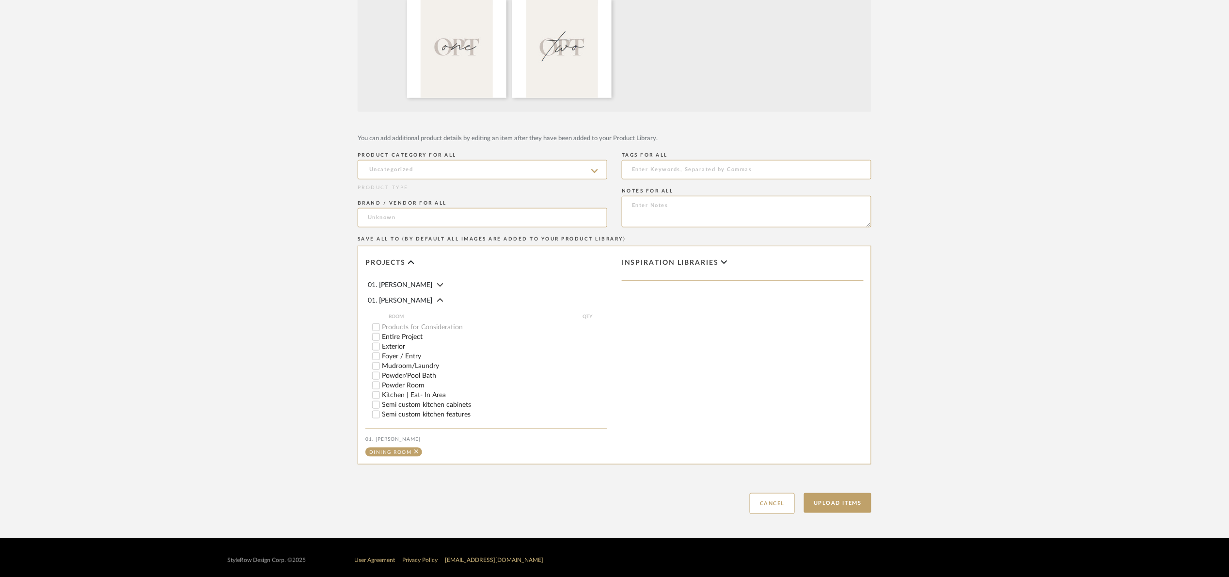
scroll to position [258, 0]
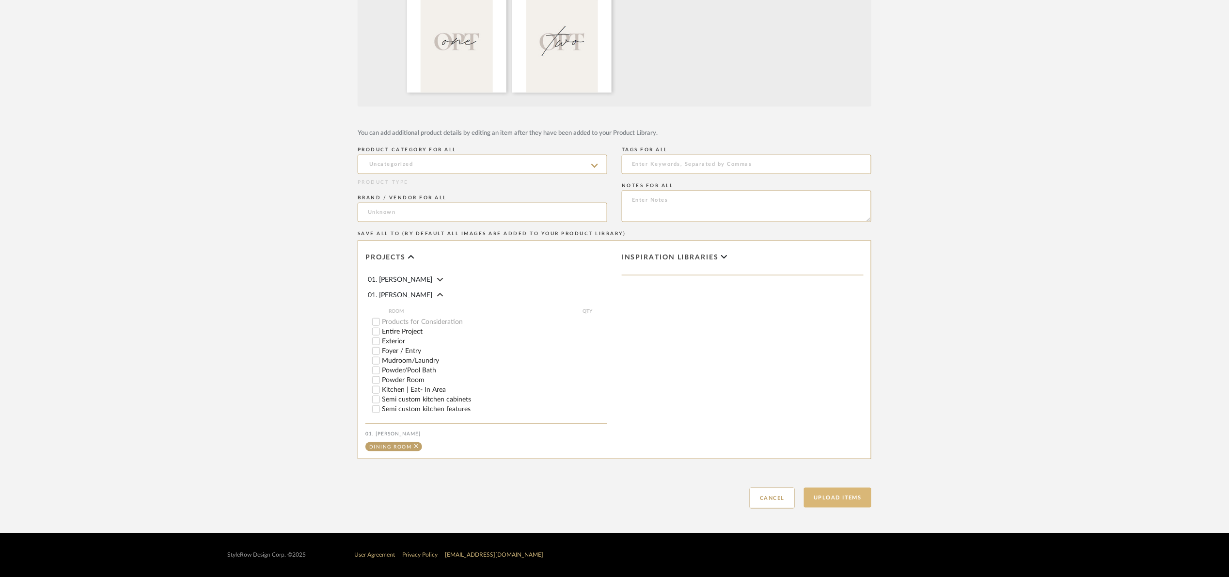
click at [860, 503] on button "Upload Items" at bounding box center [837, 498] width 67 height 20
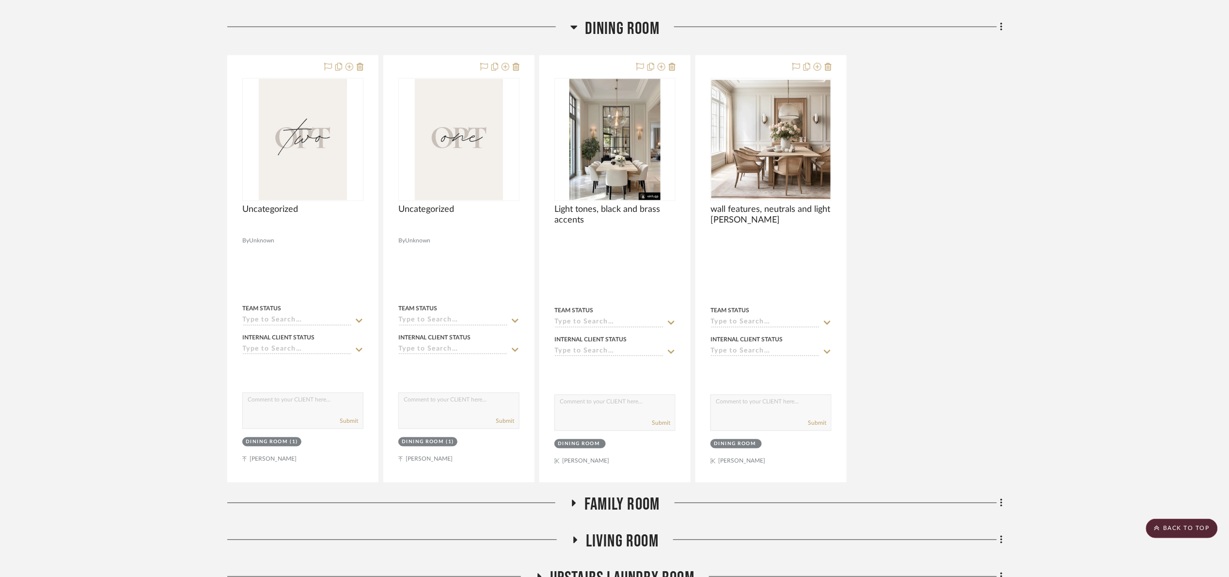
scroll to position [598, 0]
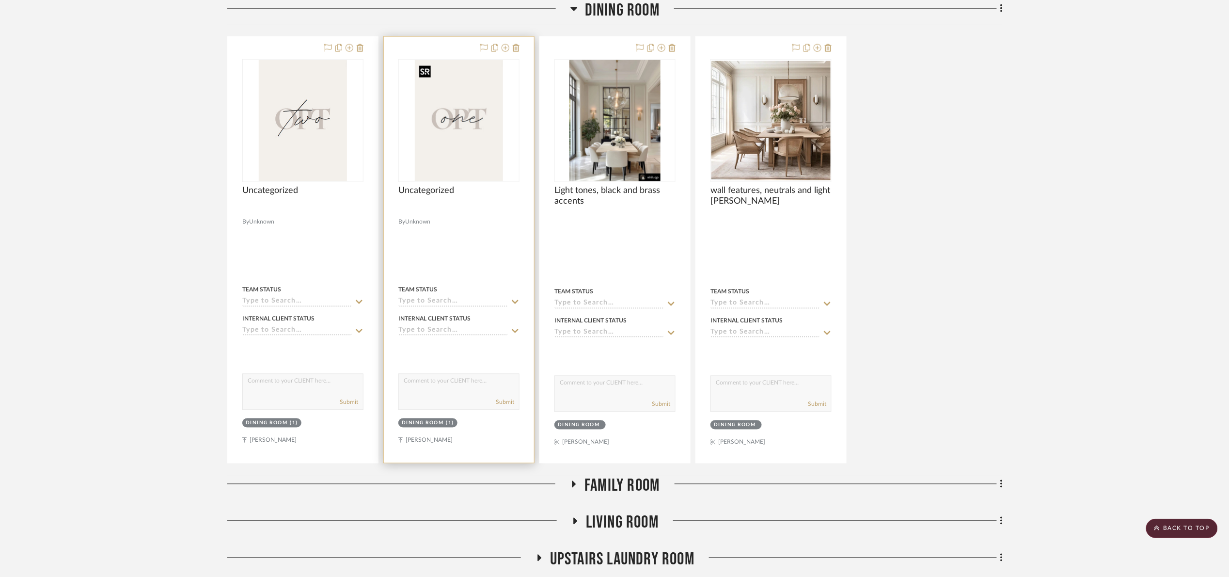
click at [0, 0] on img at bounding box center [0, 0] width 0 height 0
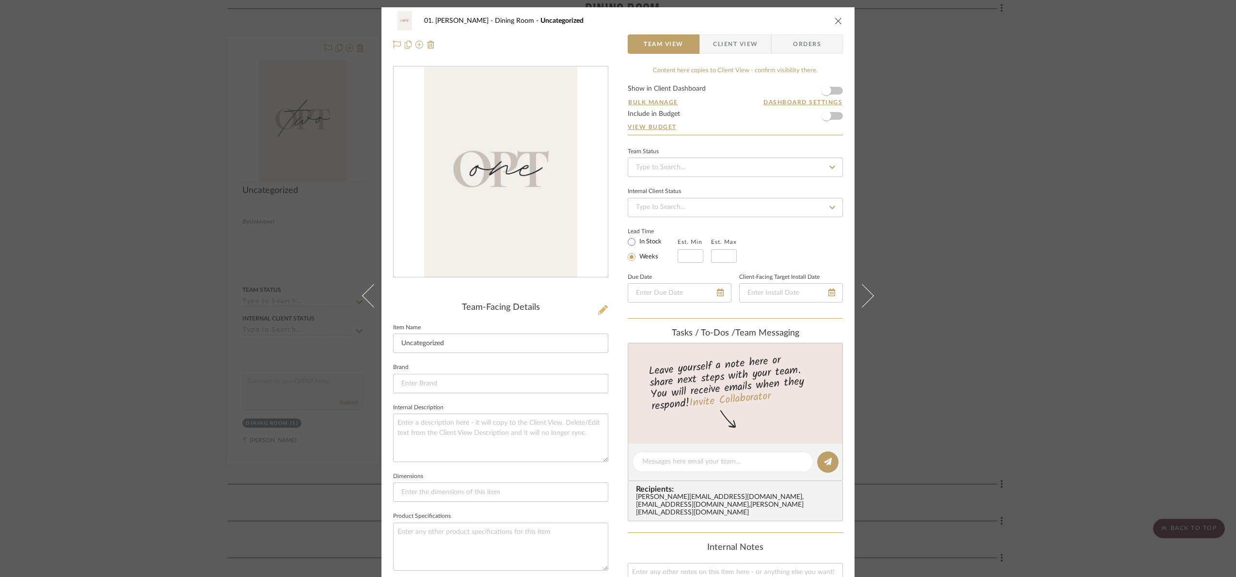
click at [599, 315] on button at bounding box center [603, 310] width 11 height 16
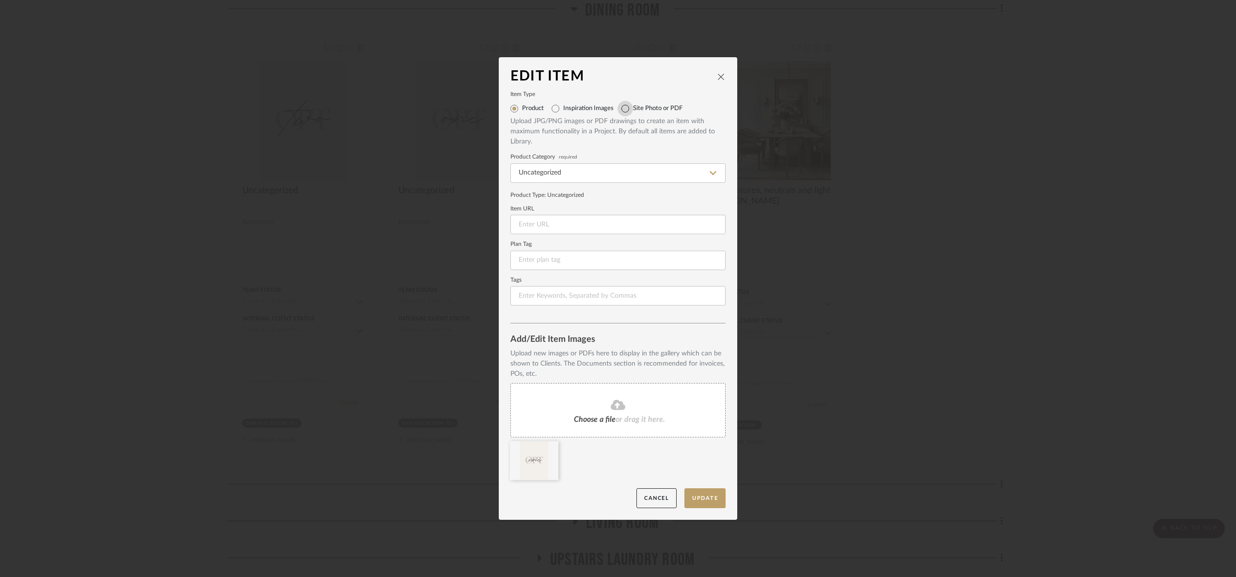
click at [624, 111] on input "Site Photo or PDF" at bounding box center [626, 109] width 16 height 16
radio input "true"
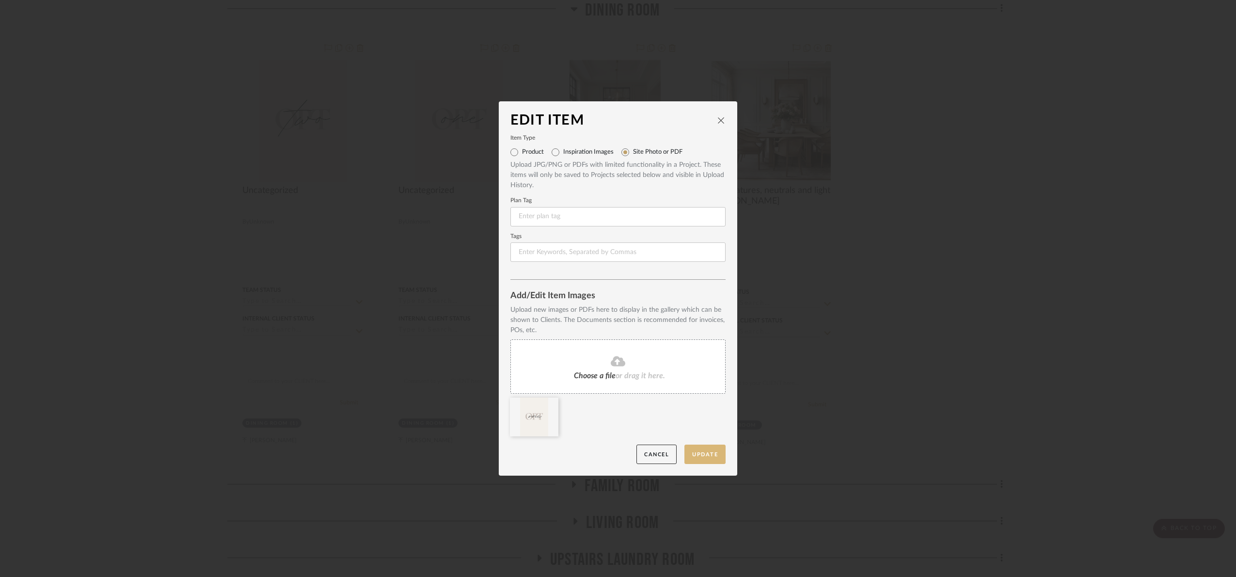
click at [709, 450] on button "Update" at bounding box center [704, 454] width 41 height 20
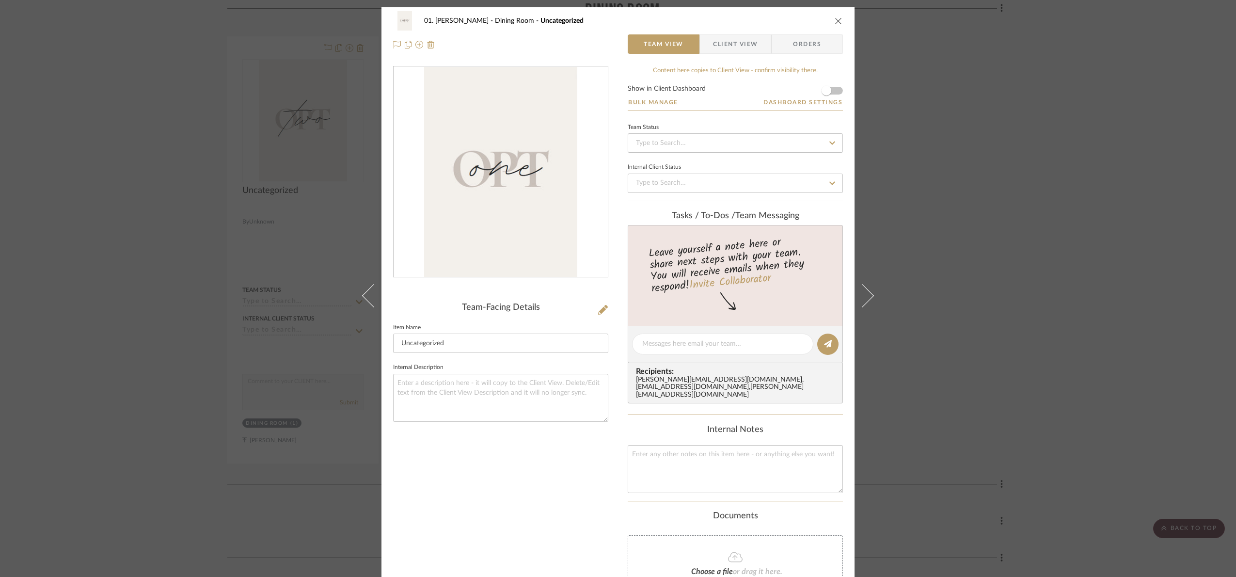
click at [327, 127] on div "01. Merker Dining Room Uncategorized Team View Client View Orders Team-Facing D…" at bounding box center [618, 288] width 1236 height 577
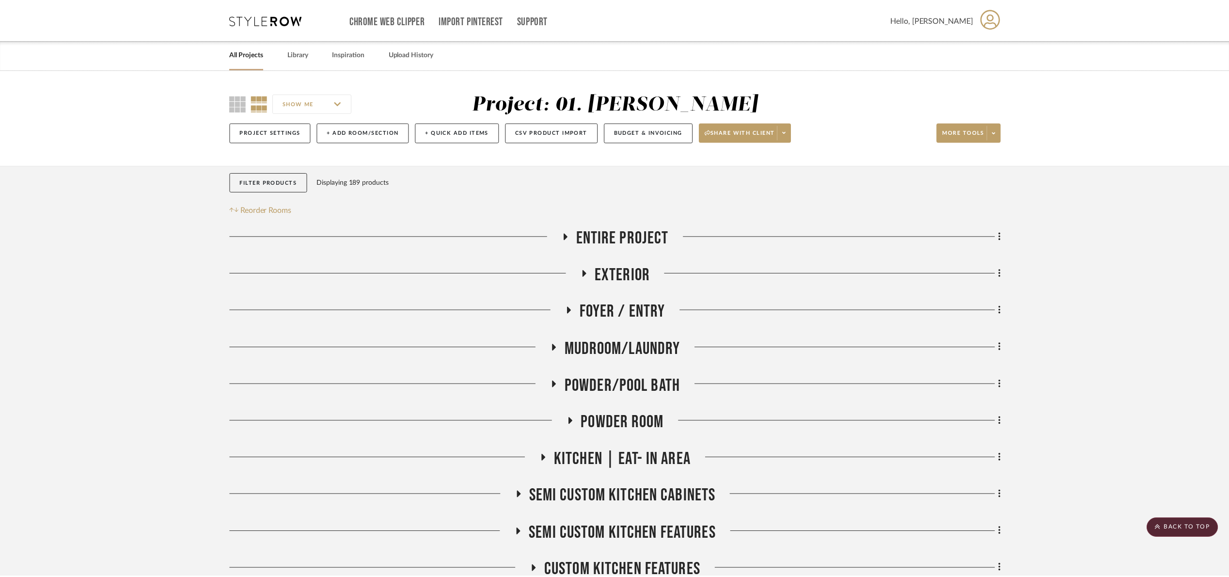
scroll to position [598, 0]
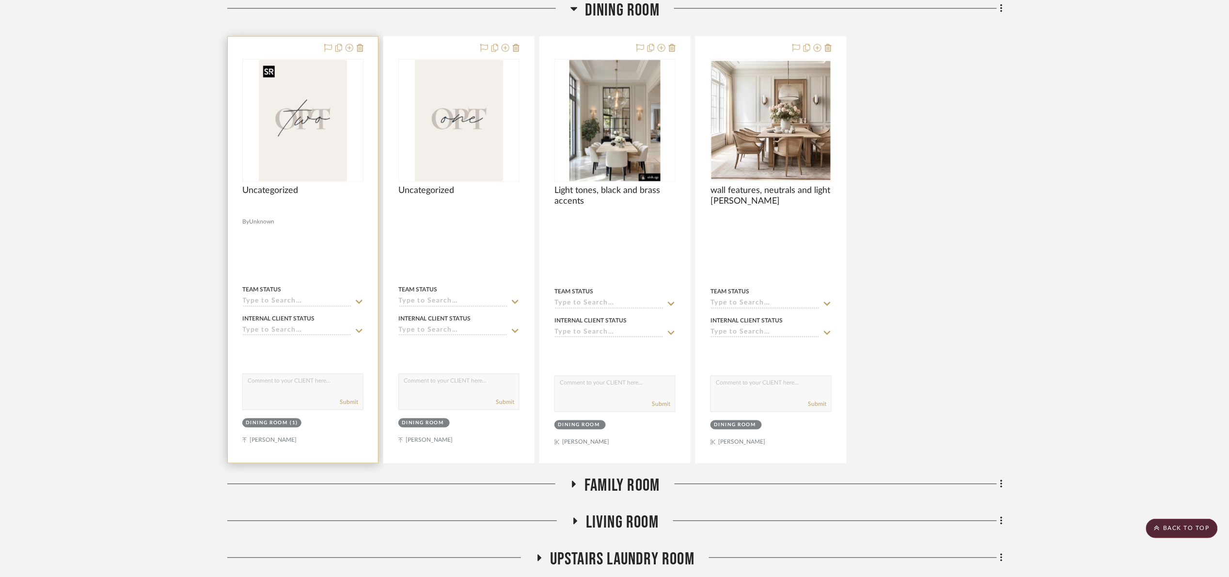
click at [0, 0] on img at bounding box center [0, 0] width 0 height 0
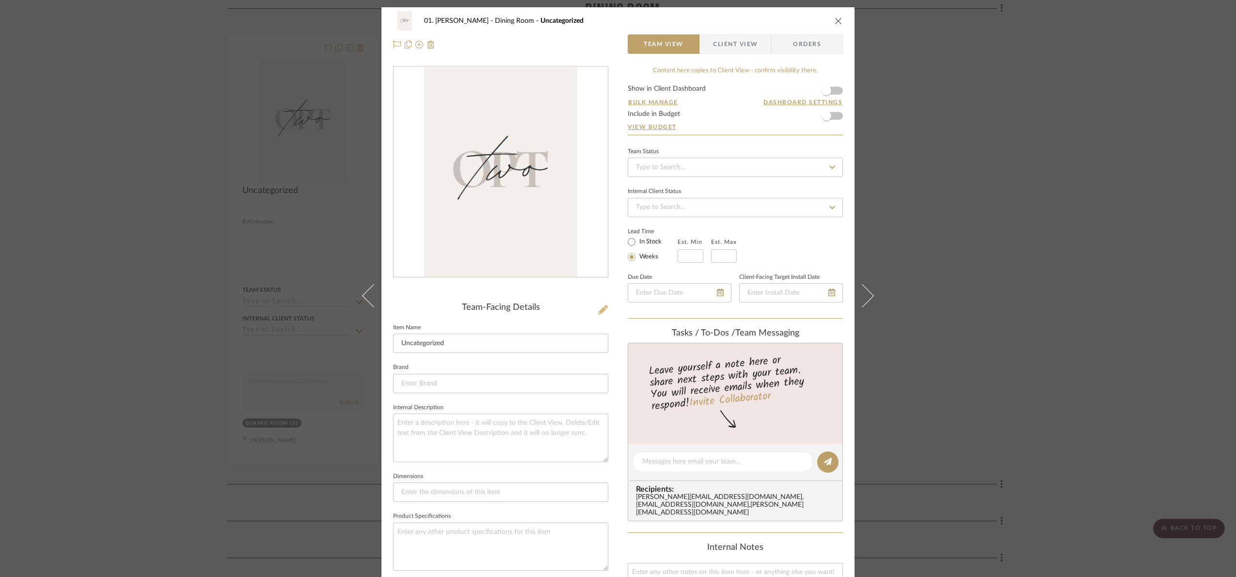
click at [603, 305] on icon at bounding box center [603, 310] width 10 height 10
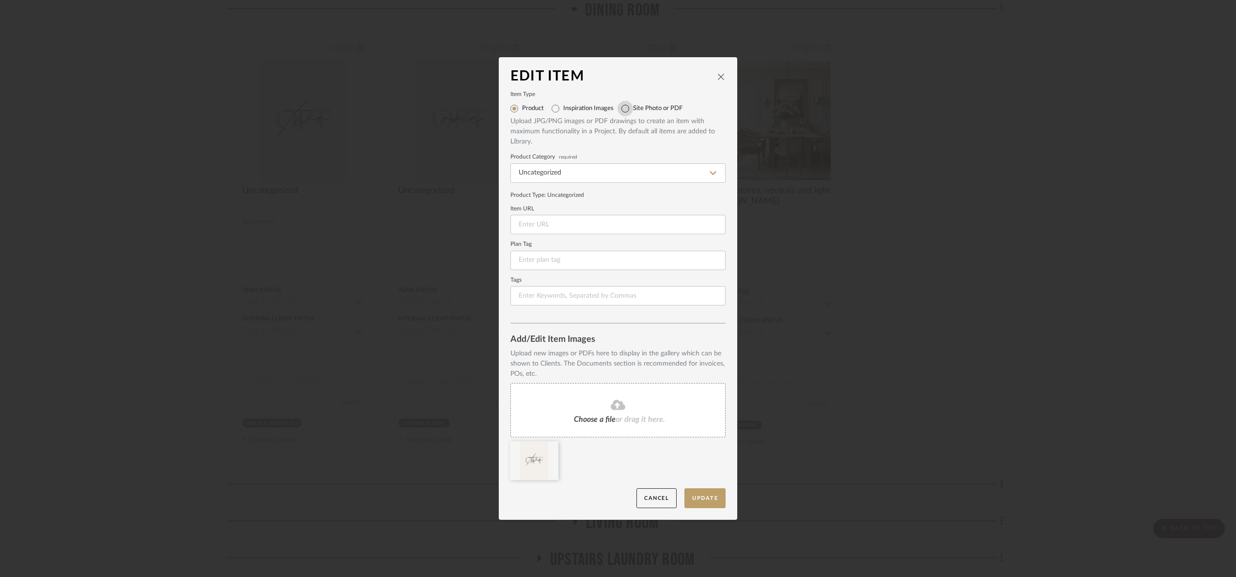
click at [626, 105] on input "Site Photo or PDF" at bounding box center [626, 109] width 16 height 16
radio input "true"
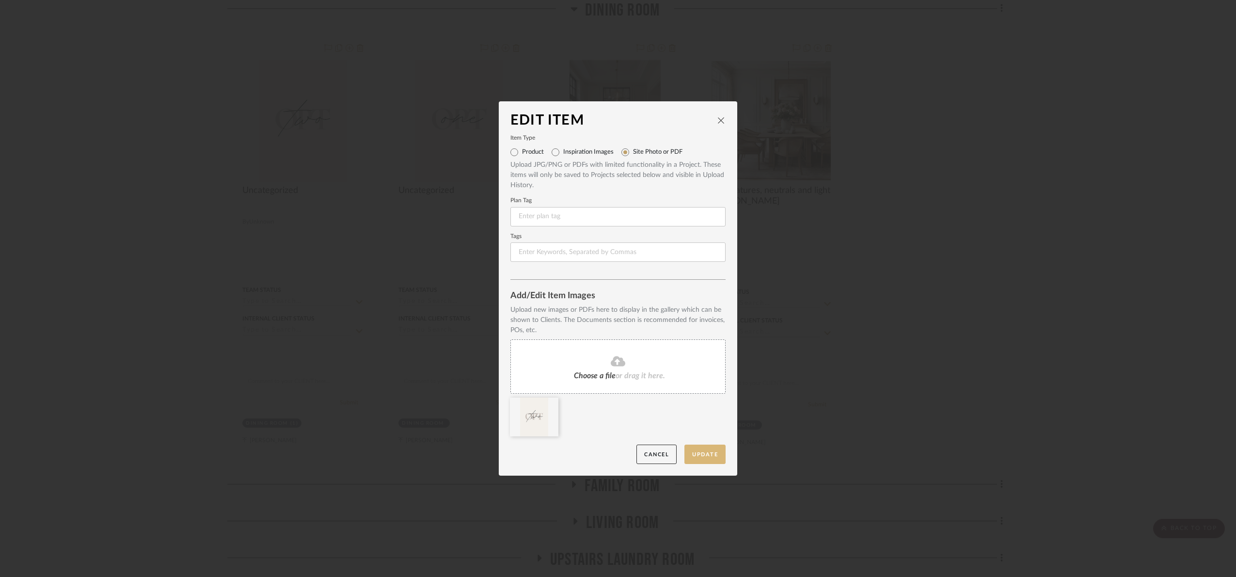
click at [701, 456] on button "Update" at bounding box center [704, 454] width 41 height 20
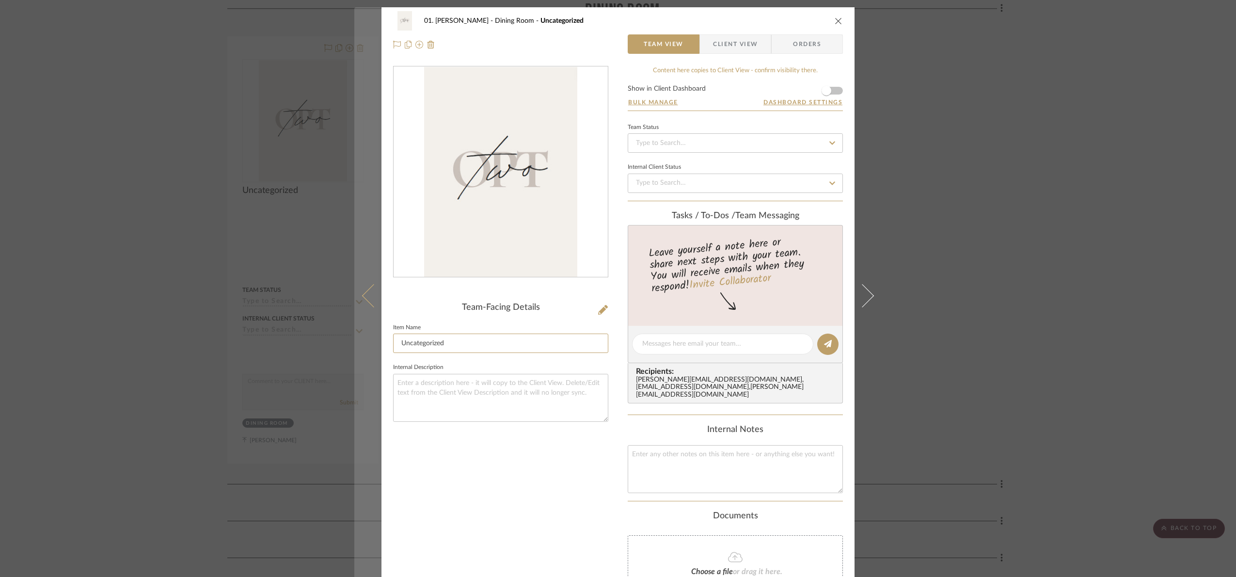
drag, startPoint x: 470, startPoint y: 344, endPoint x: 365, endPoint y: 354, distance: 105.2
click at [365, 354] on mat-dialog-content "01. Merker Dining Room Uncategorized Team View Client View Orders Team-Facing D…" at bounding box center [617, 352] width 527 height 691
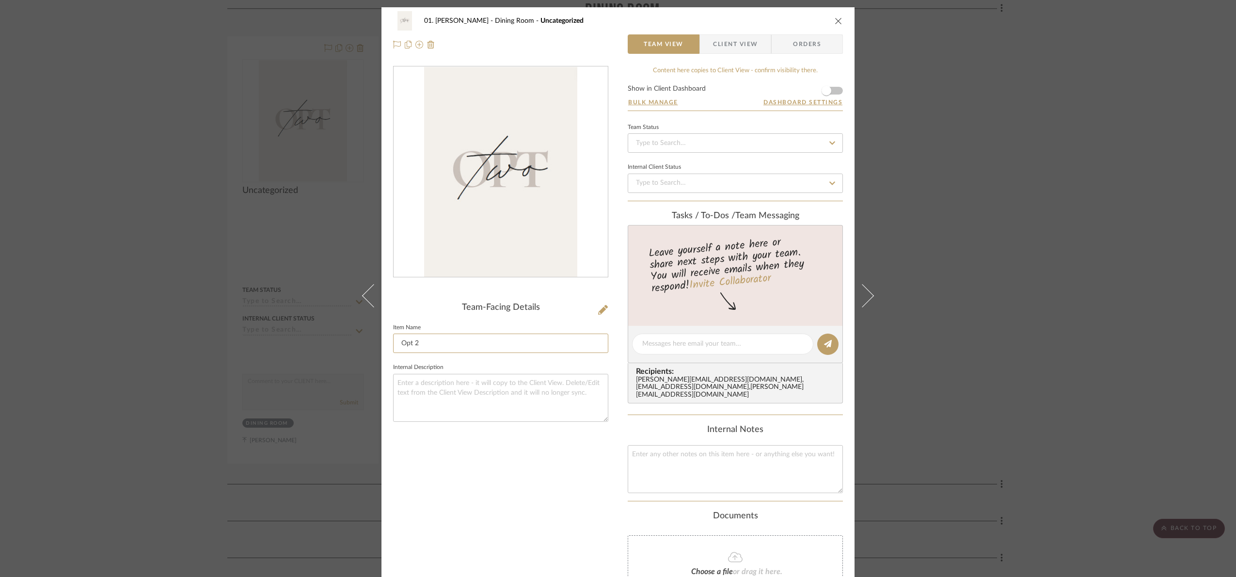
type input "Opt 2"
click at [586, 519] on div "Team-Facing Details Item Name Opt 2 Internal Description" at bounding box center [500, 363] width 215 height 594
click at [962, 326] on div "01. Merker Dining Room Opt 2 Team View Client View Orders Team-Facing Details I…" at bounding box center [618, 288] width 1236 height 577
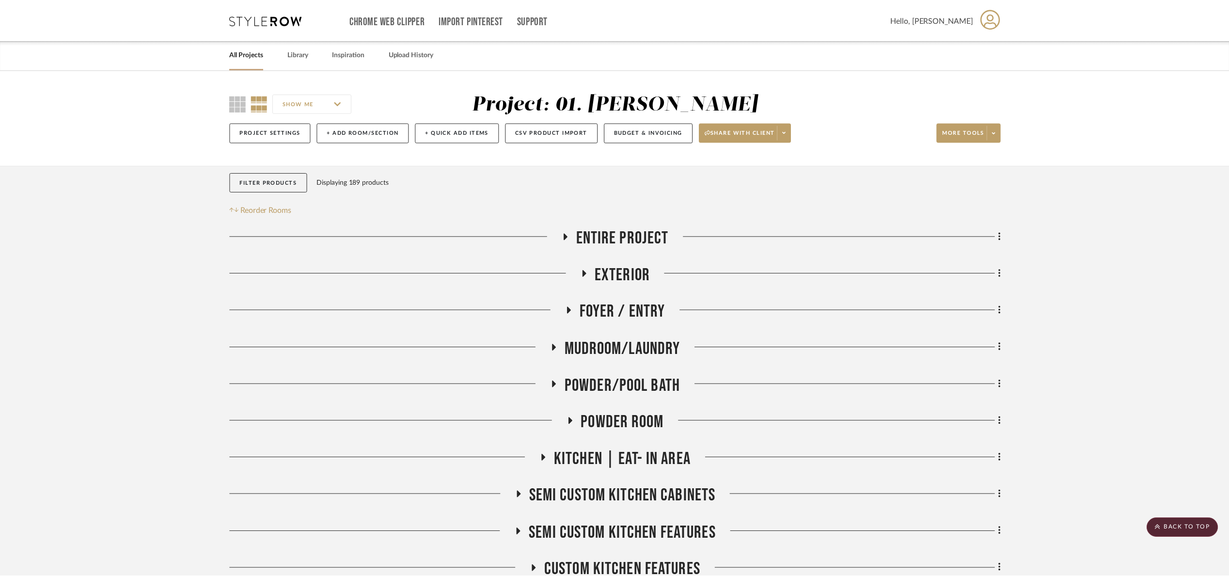
scroll to position [598, 0]
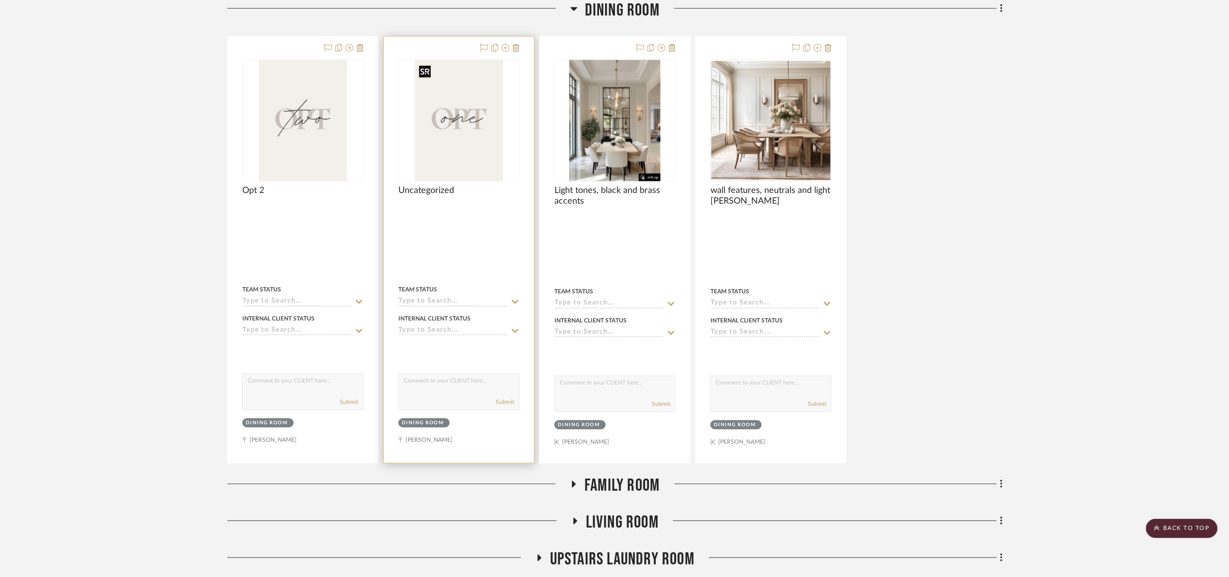
click at [439, 157] on img "0" at bounding box center [459, 120] width 88 height 121
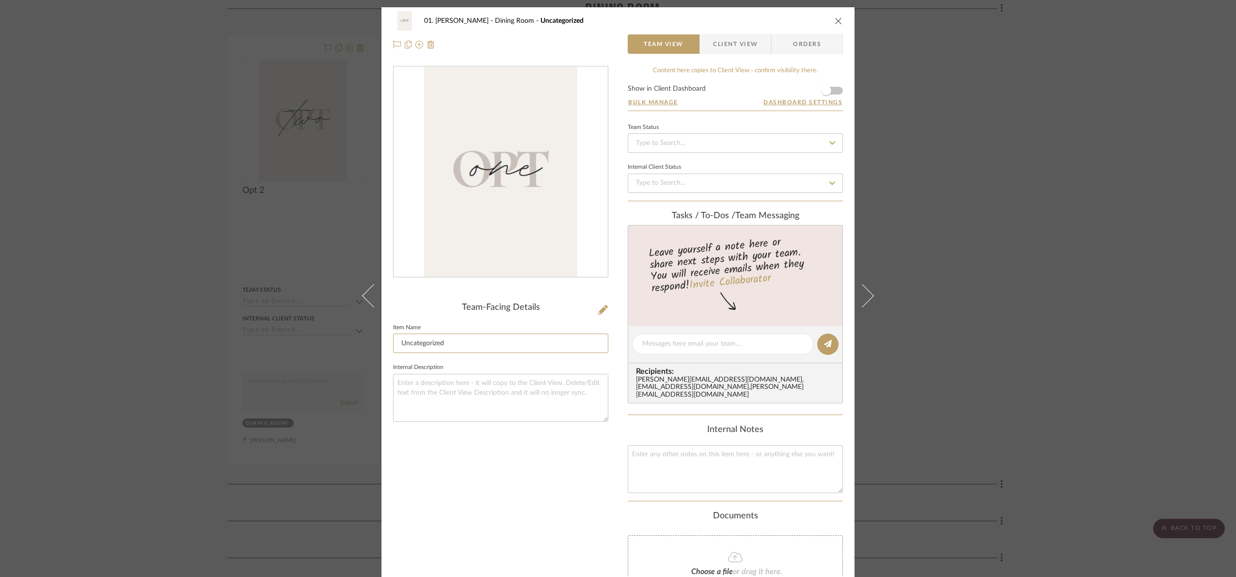
drag, startPoint x: 454, startPoint y: 354, endPoint x: 331, endPoint y: 370, distance: 124.7
click at [331, 370] on div "01. Merker Dining Room Uncategorized Team View Client View Orders Team-Facing D…" at bounding box center [618, 288] width 1236 height 577
type input "Opt 1"
click at [541, 472] on div "Team-Facing Details Item Name Opt 1 Internal Description" at bounding box center [500, 363] width 215 height 594
click at [1051, 254] on div "01. Merker Dining Room Opt 1 Team View Client View Orders Team-Facing Details I…" at bounding box center [618, 288] width 1236 height 577
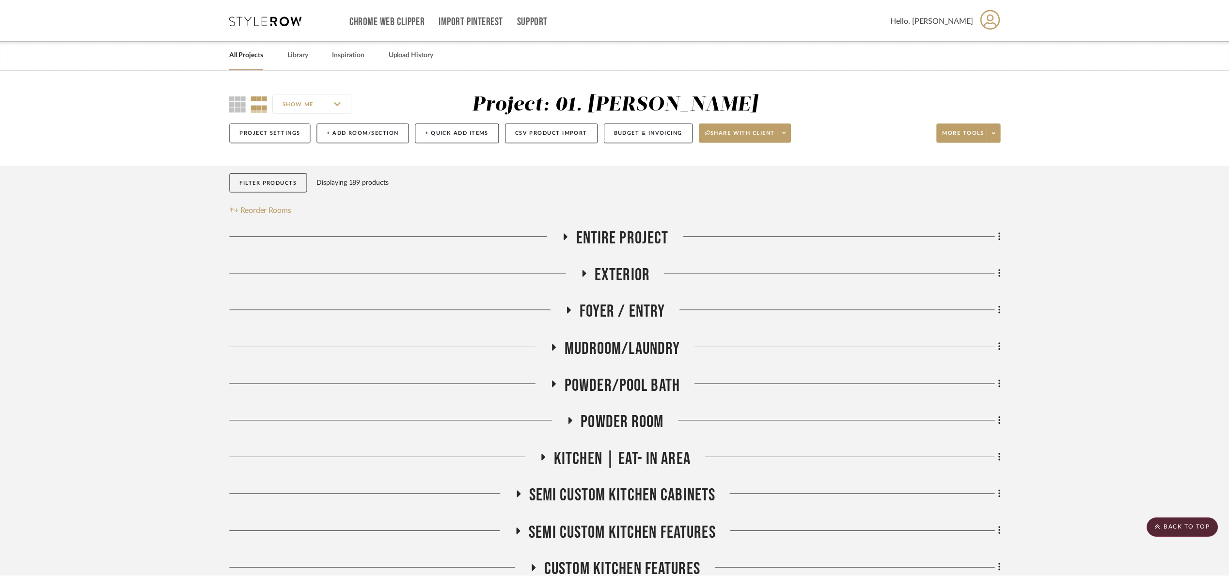
scroll to position [598, 0]
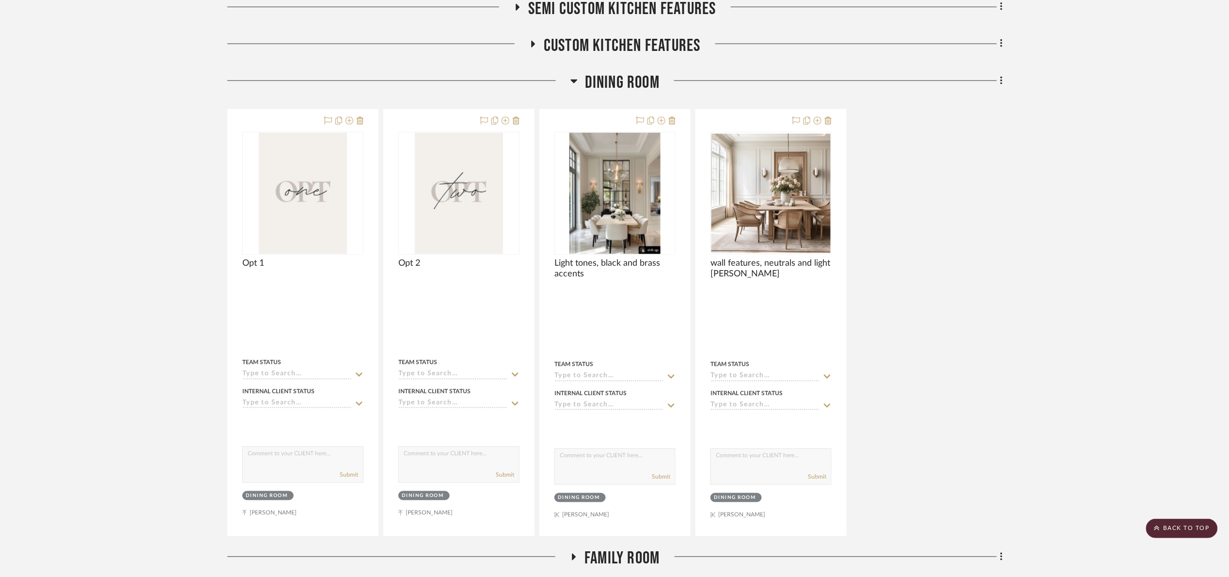
click at [612, 80] on span "Dining Room" at bounding box center [622, 82] width 75 height 21
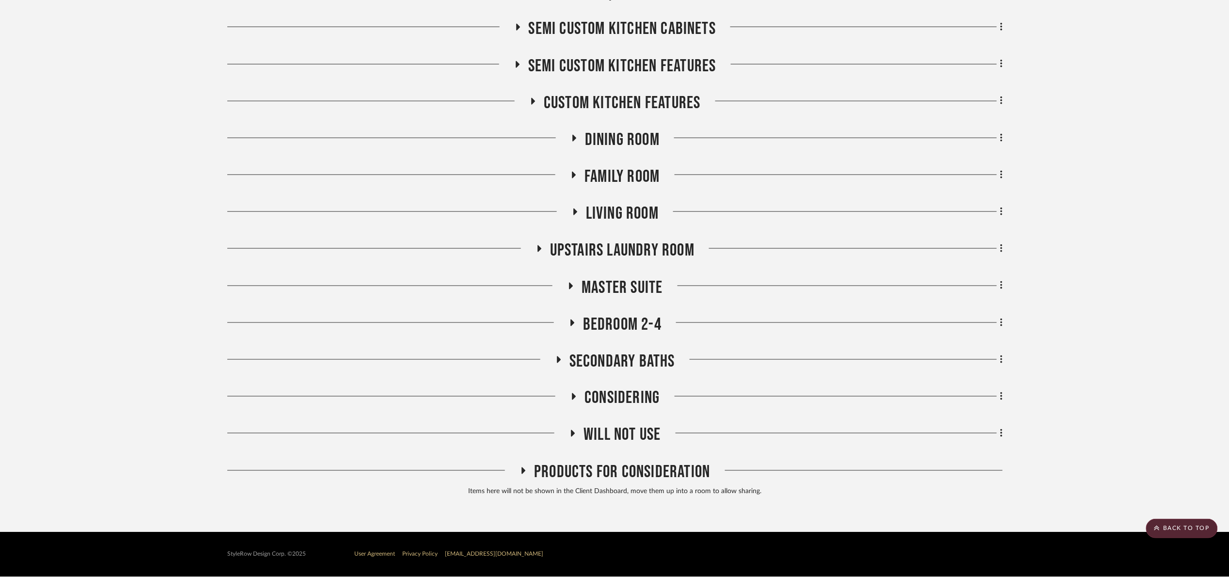
click at [623, 184] on span "Family room" at bounding box center [622, 176] width 75 height 21
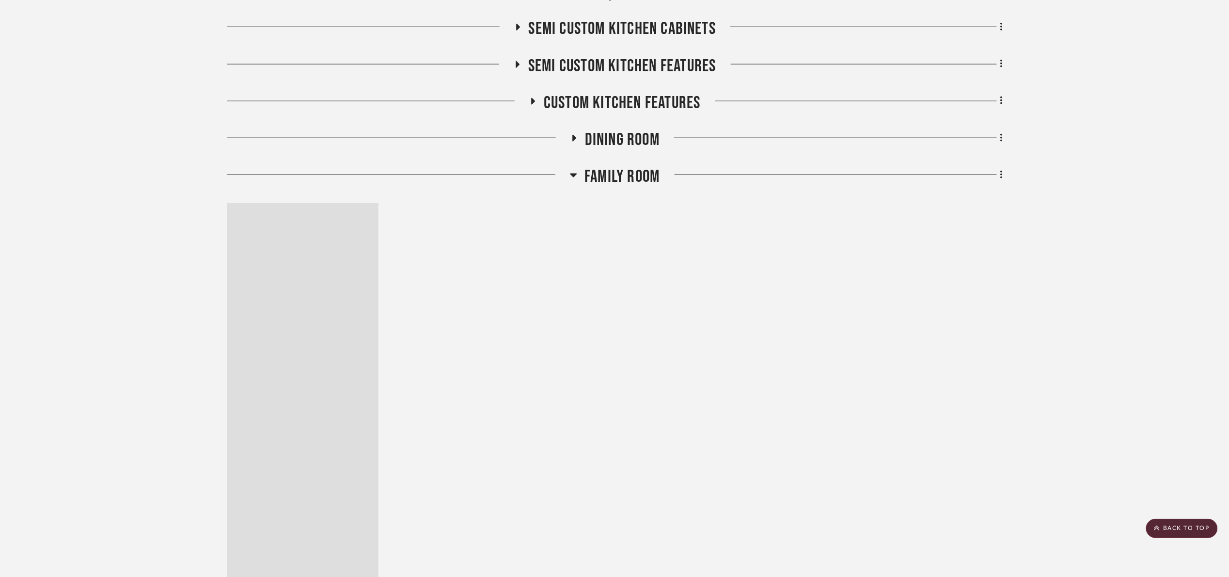
scroll to position [525, 0]
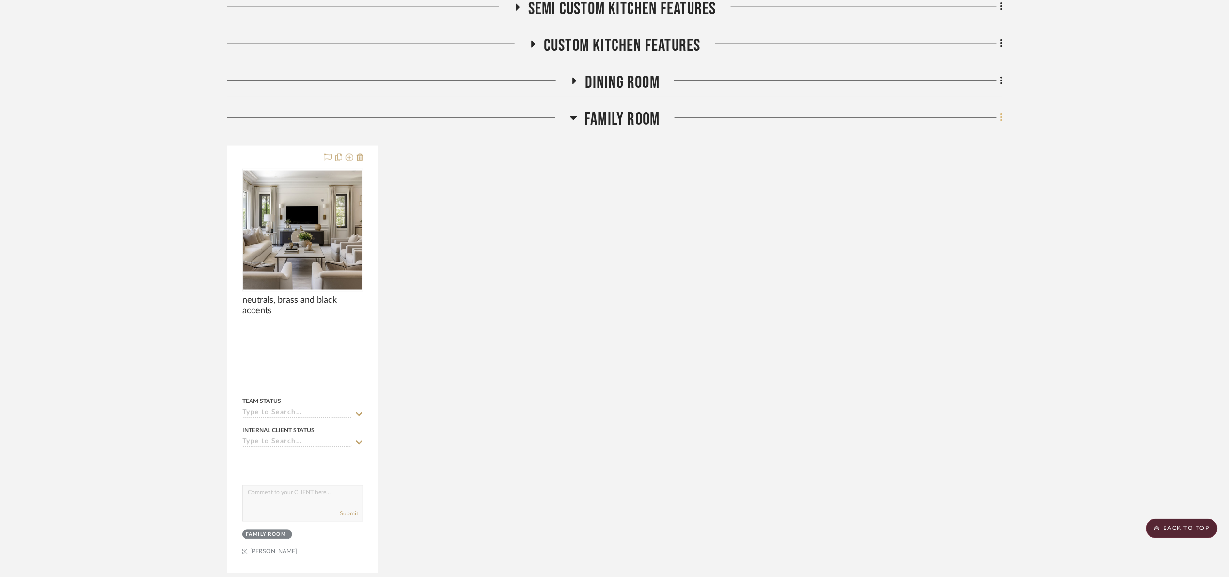
click at [1000, 117] on icon at bounding box center [1001, 117] width 3 height 11
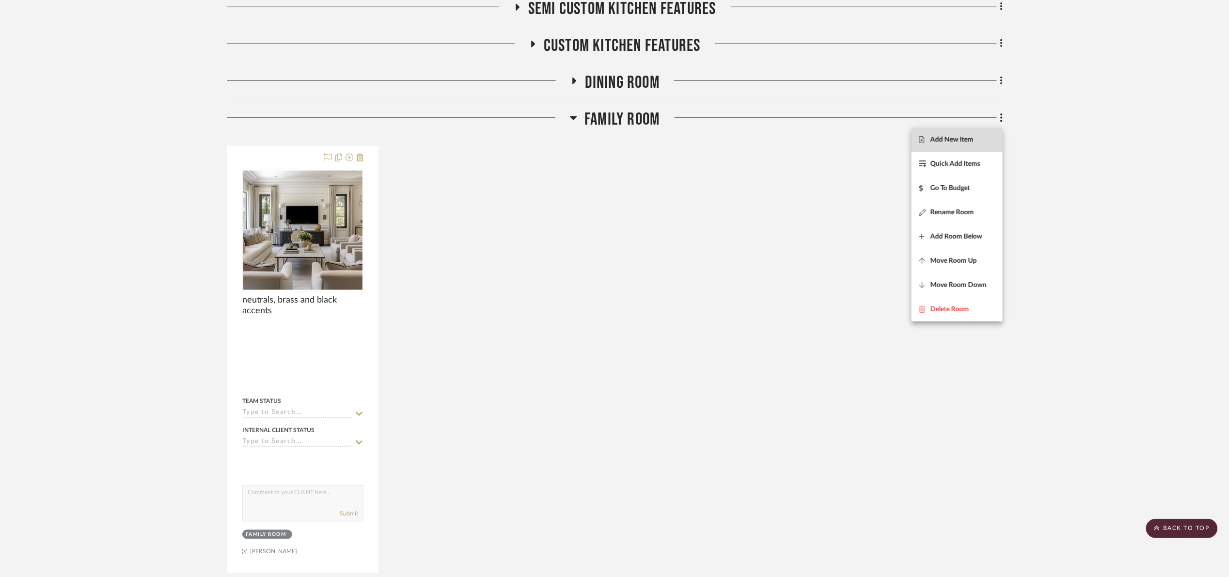
click at [960, 138] on span "Add New Item" at bounding box center [952, 139] width 43 height 8
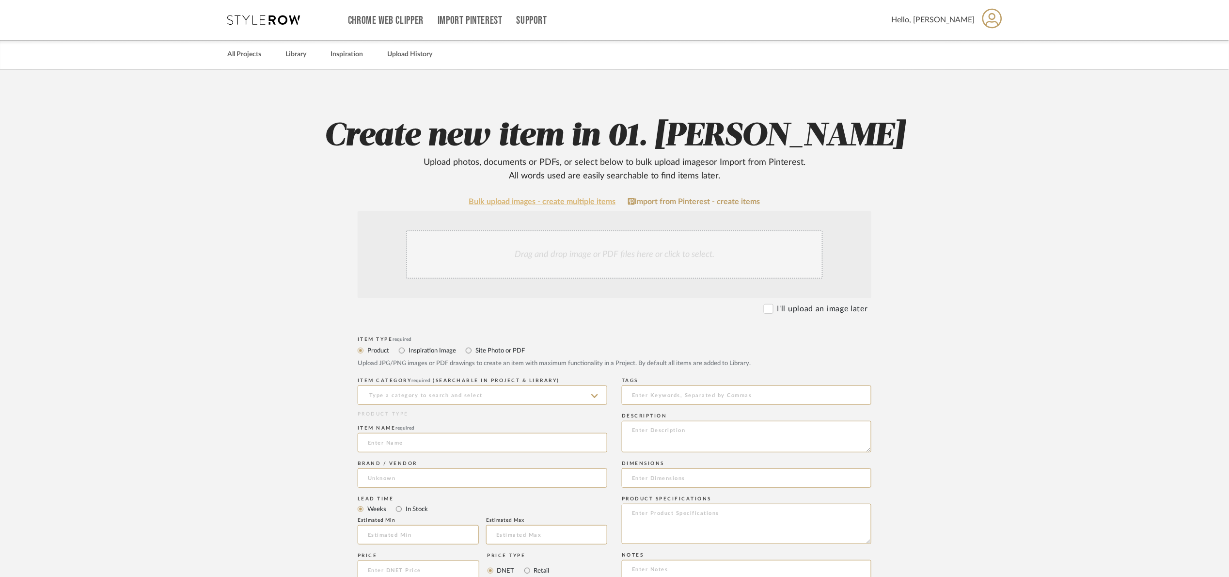
click at [561, 199] on link "Bulk upload images - create multiple items" at bounding box center [542, 202] width 147 height 8
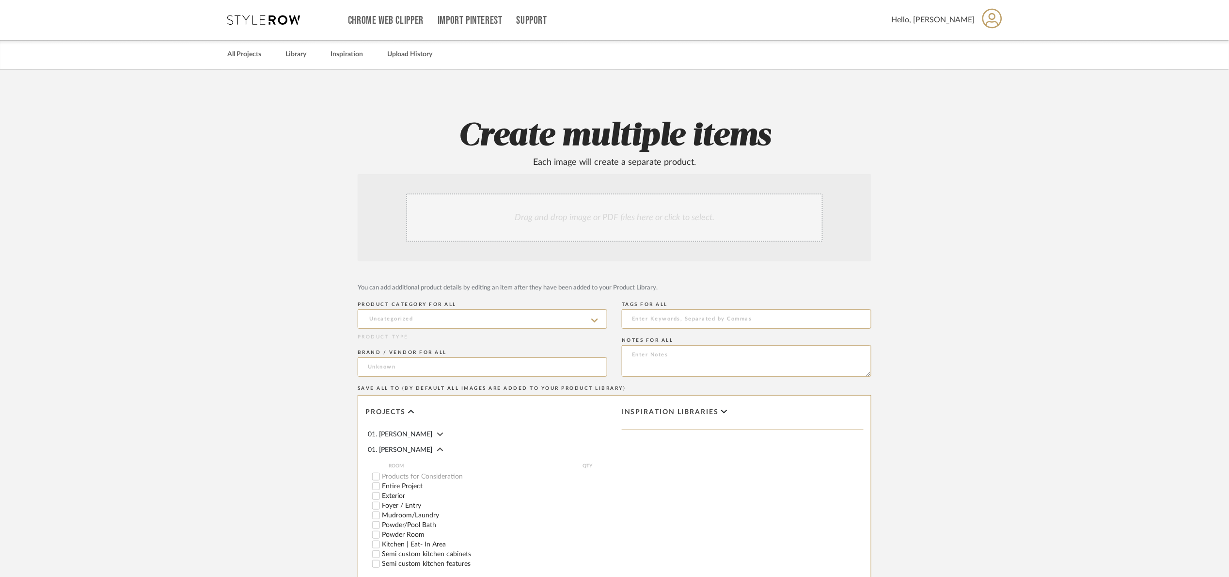
click at [549, 221] on div "Drag and drop image or PDF files here or click to select." at bounding box center [614, 217] width 417 height 48
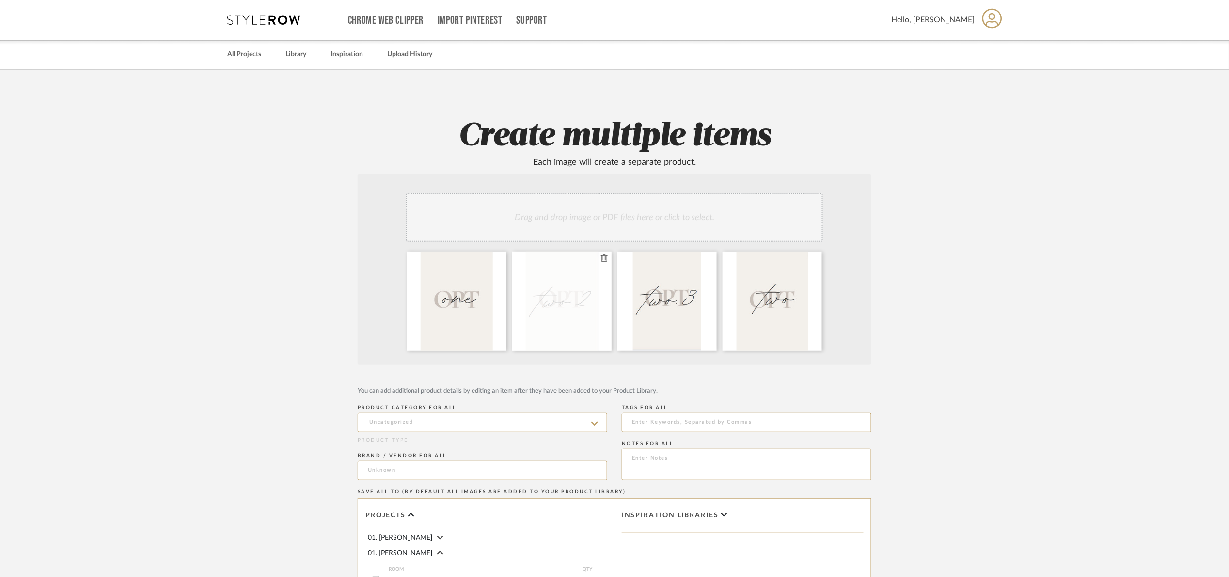
click at [604, 258] on icon at bounding box center [604, 258] width 7 height 8
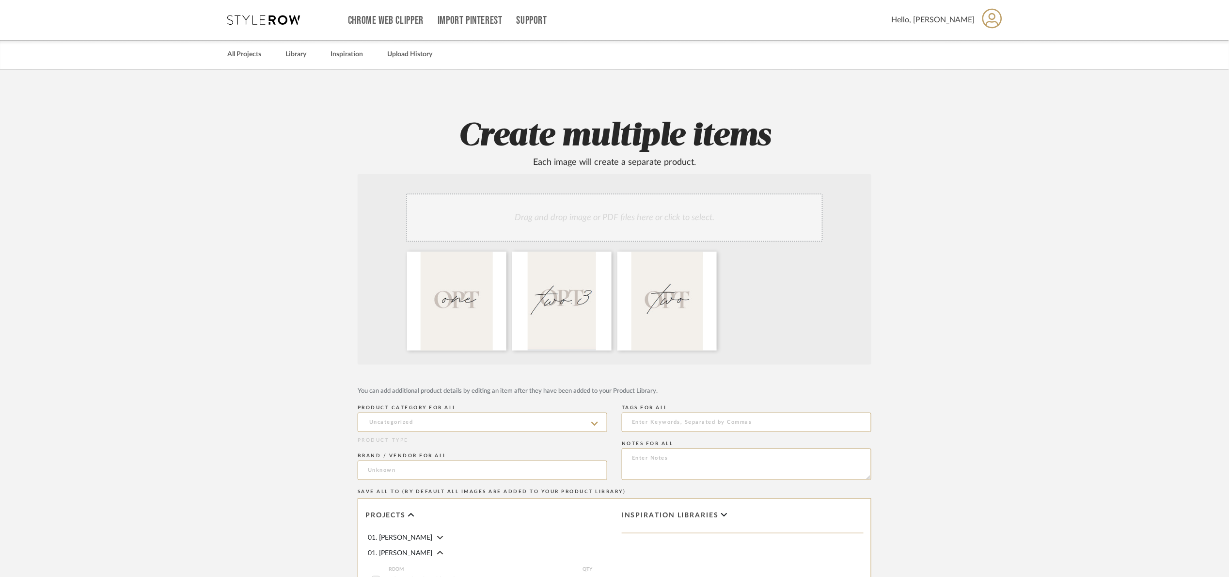
click at [0, 0] on icon at bounding box center [0, 0] width 0 height 0
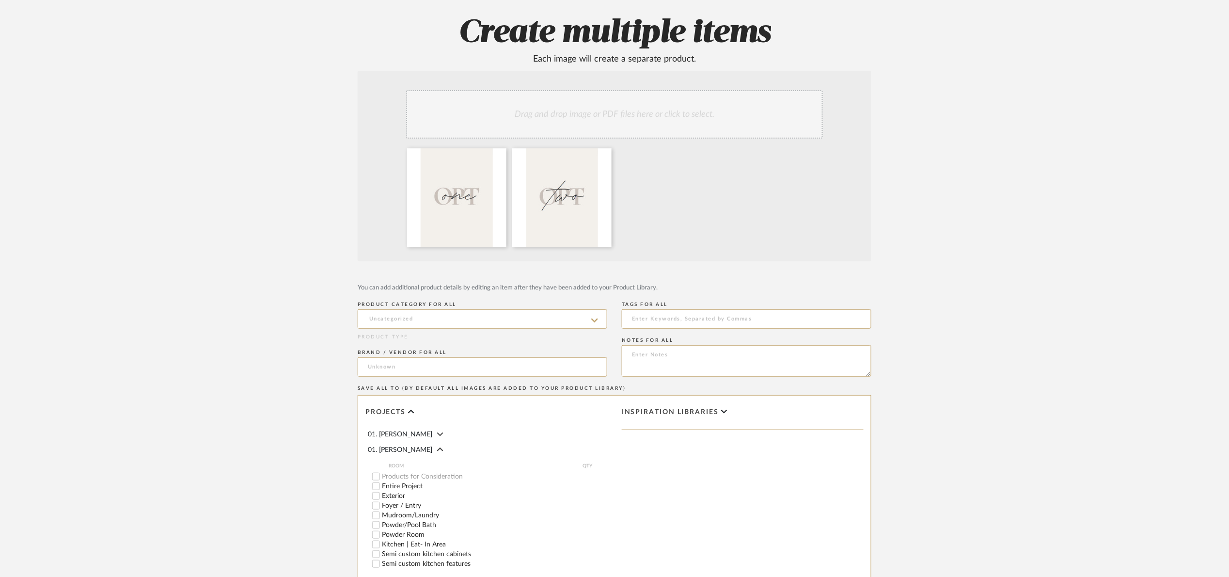
scroll to position [258, 0]
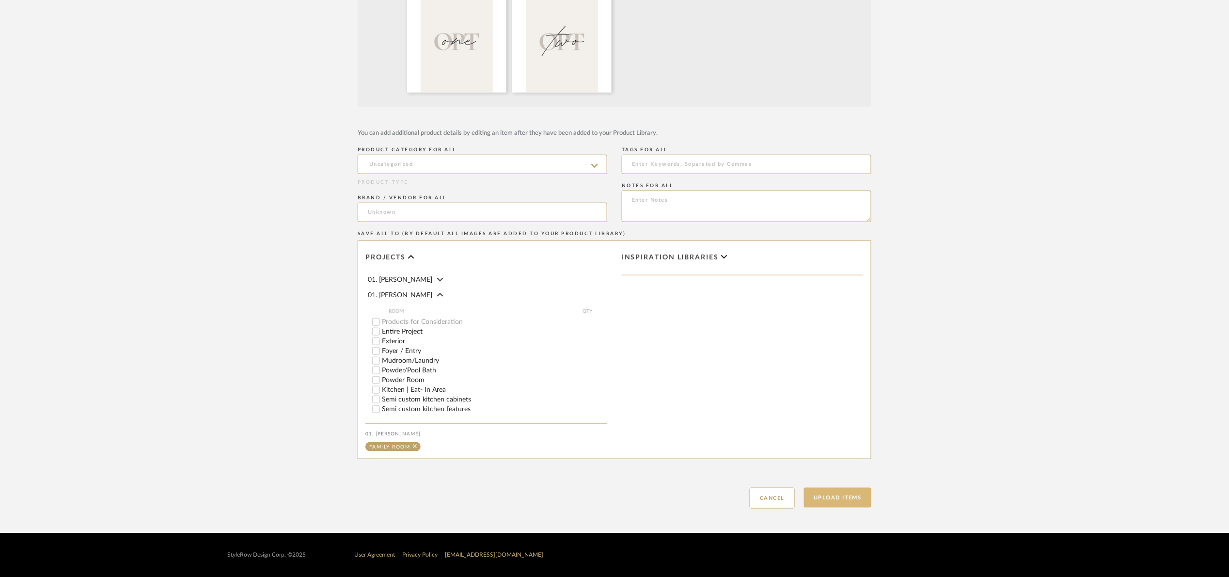
click at [843, 495] on button "Upload Items" at bounding box center [837, 498] width 67 height 20
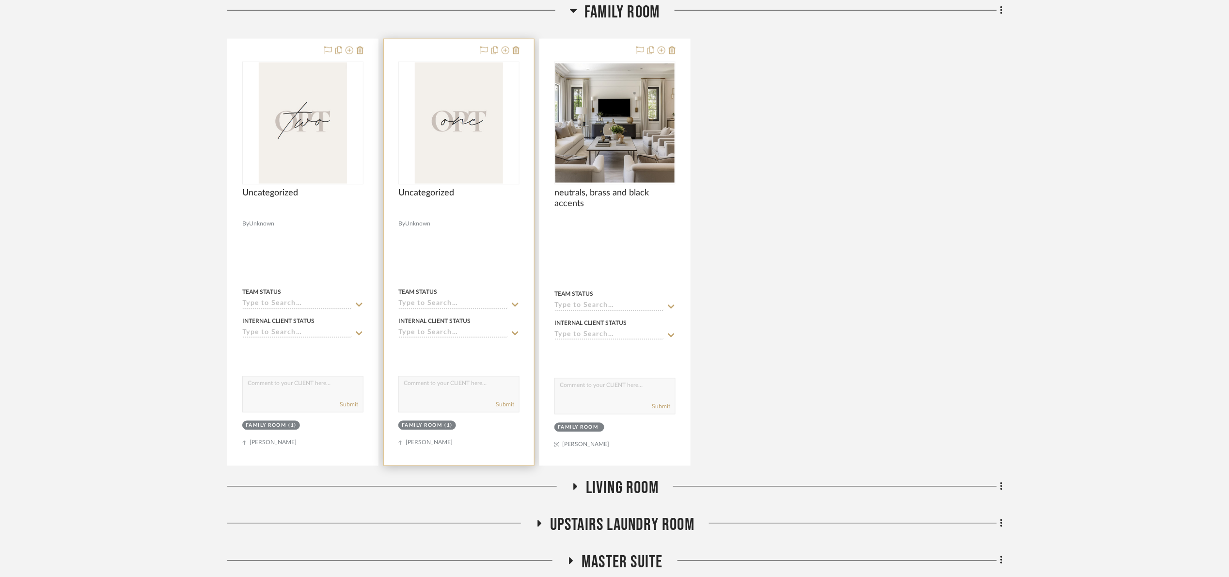
scroll to position [635, 0]
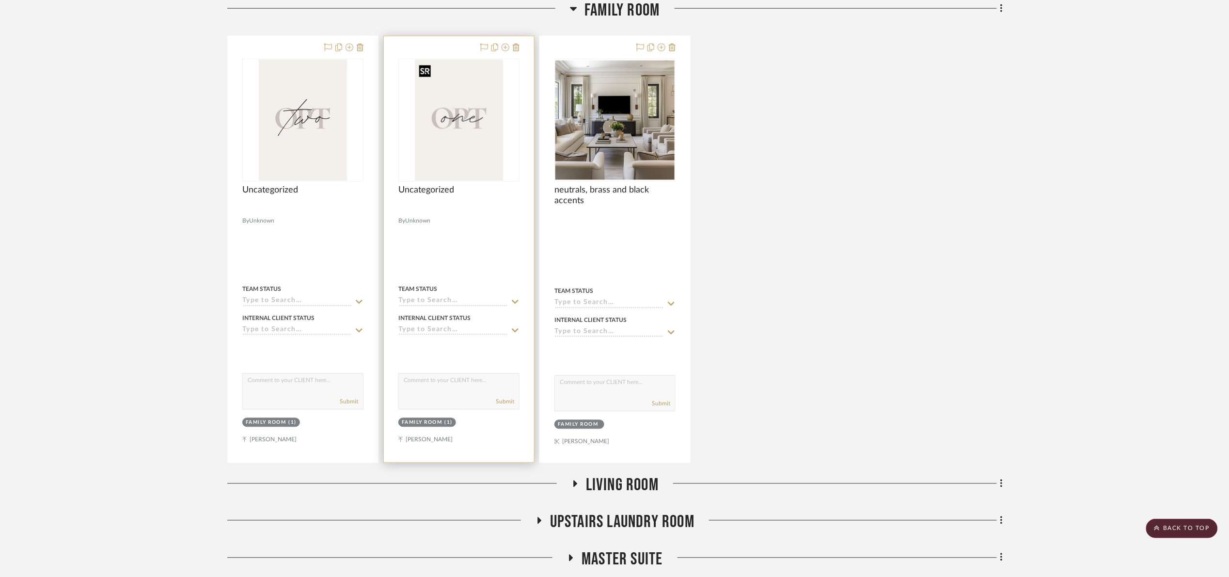
click at [0, 0] on img at bounding box center [0, 0] width 0 height 0
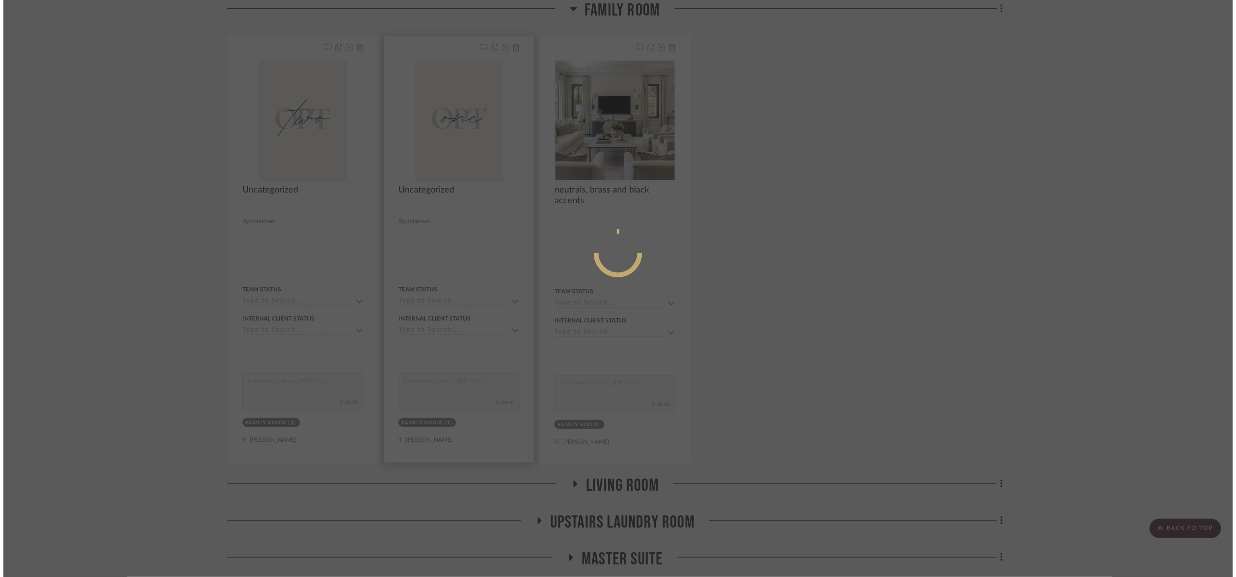
scroll to position [0, 0]
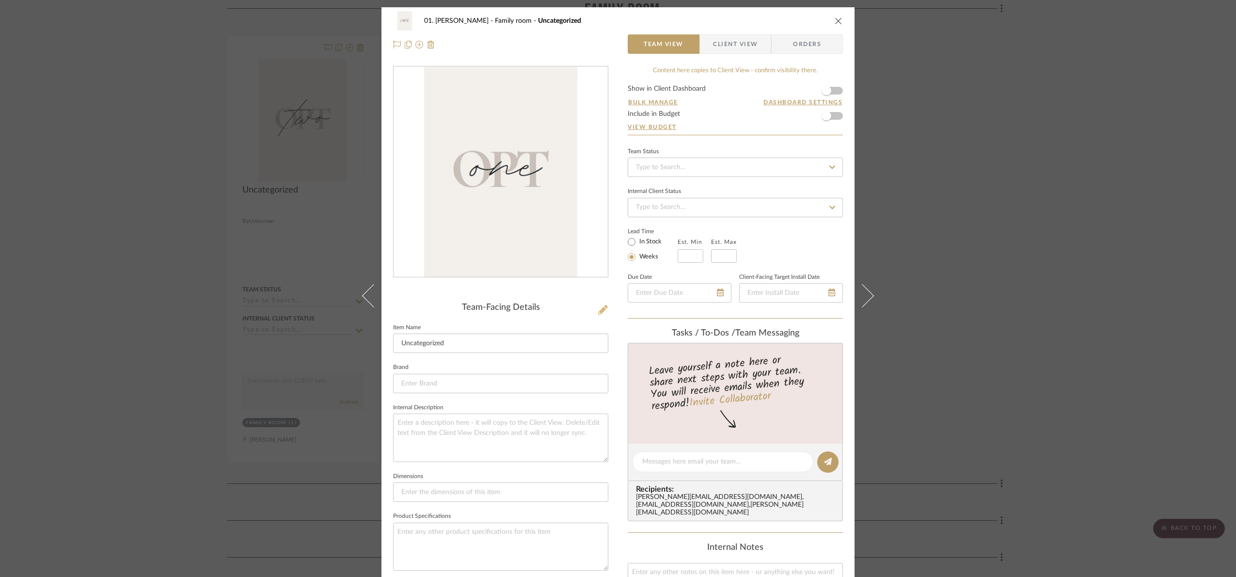
click at [598, 308] on icon at bounding box center [603, 310] width 10 height 10
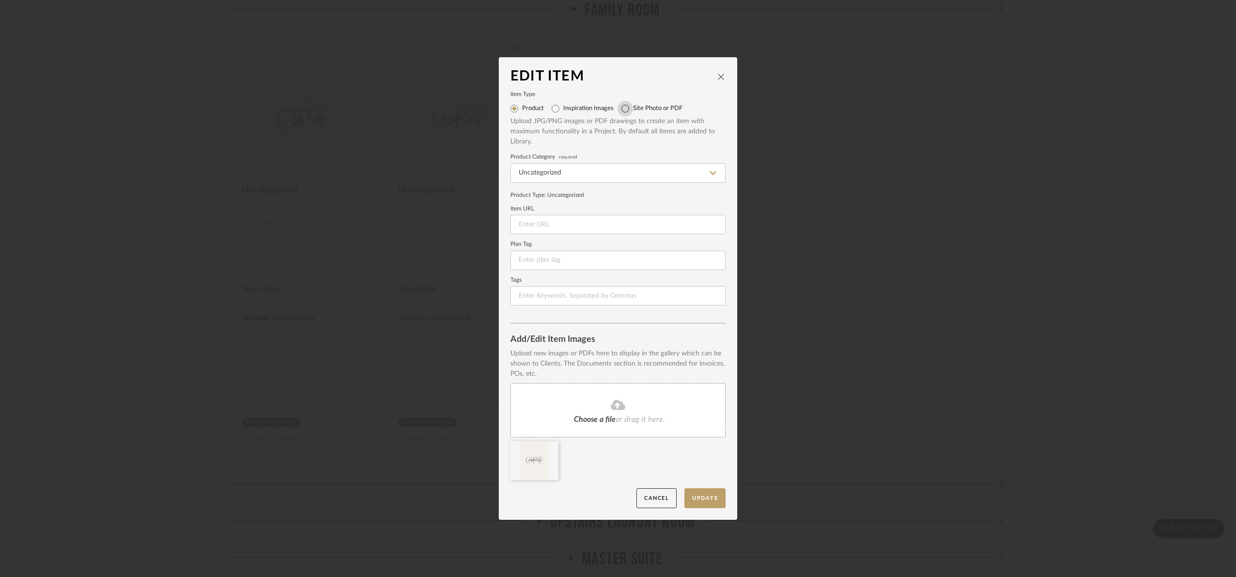
click at [623, 106] on input "Site Photo or PDF" at bounding box center [626, 109] width 16 height 16
radio input "true"
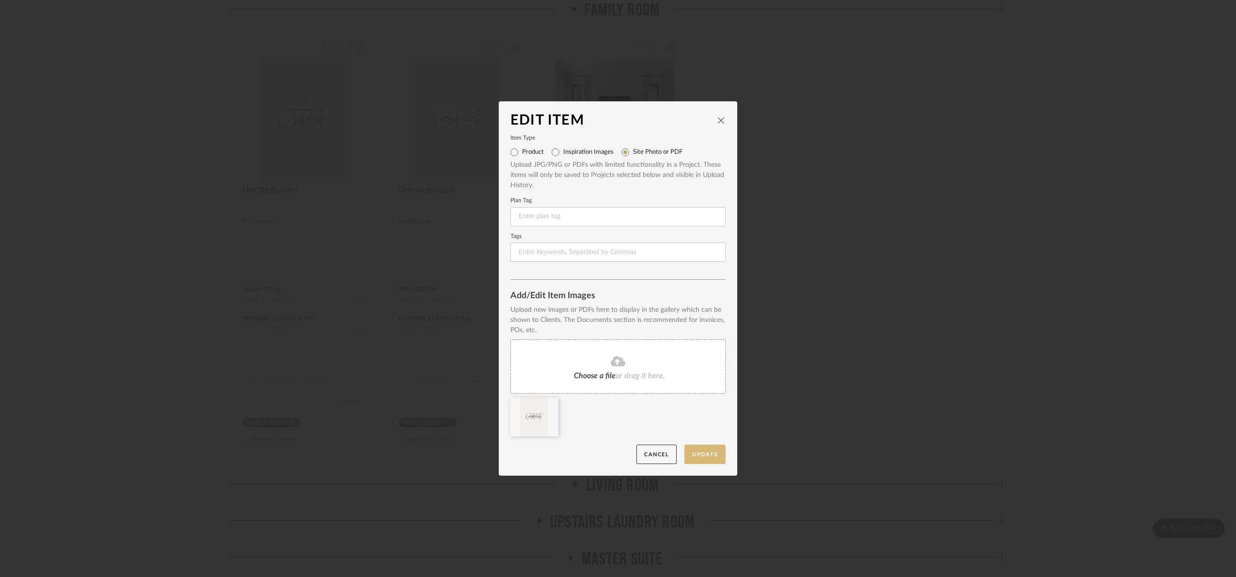
click at [710, 452] on button "Update" at bounding box center [704, 454] width 41 height 20
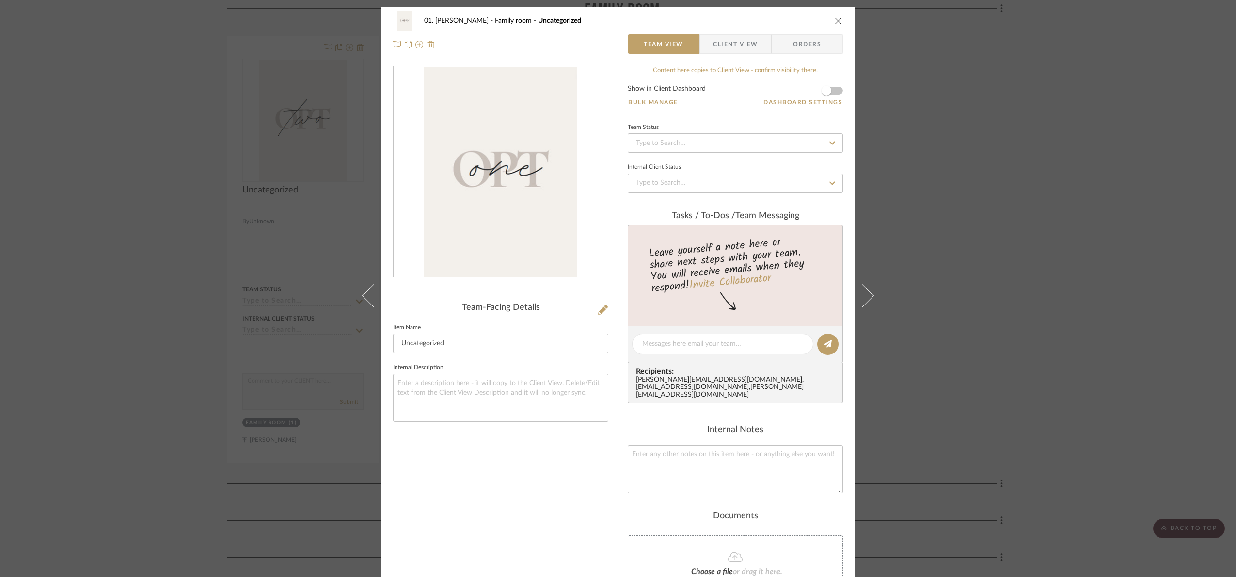
click at [288, 102] on div "01. Merker Family room Uncategorized Team View Client View Orders Team-Facing D…" at bounding box center [618, 288] width 1236 height 577
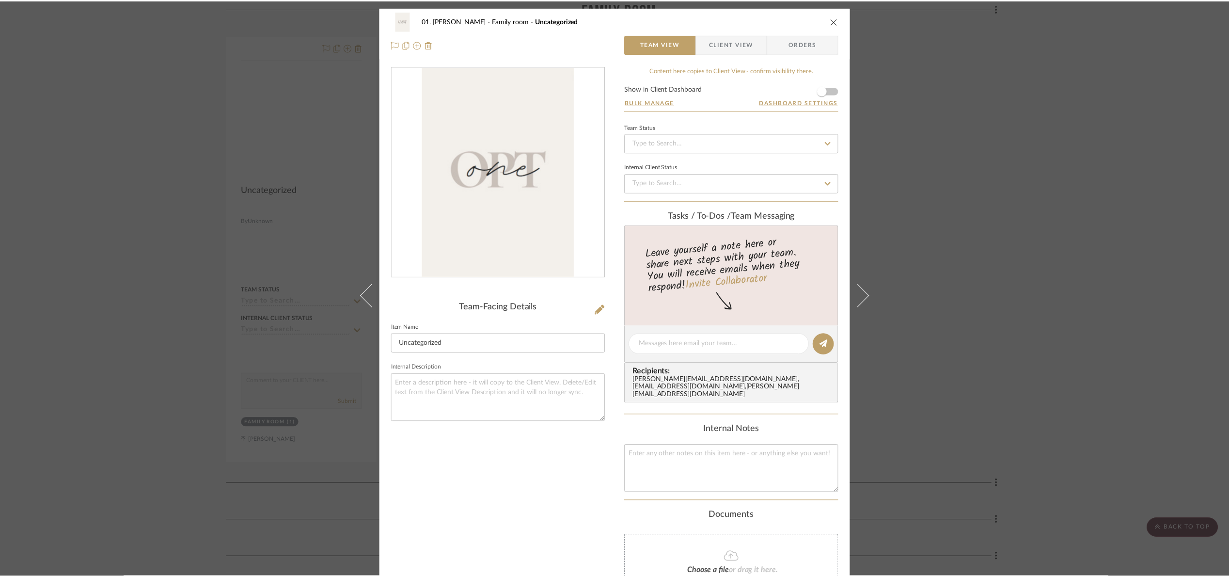
scroll to position [635, 0]
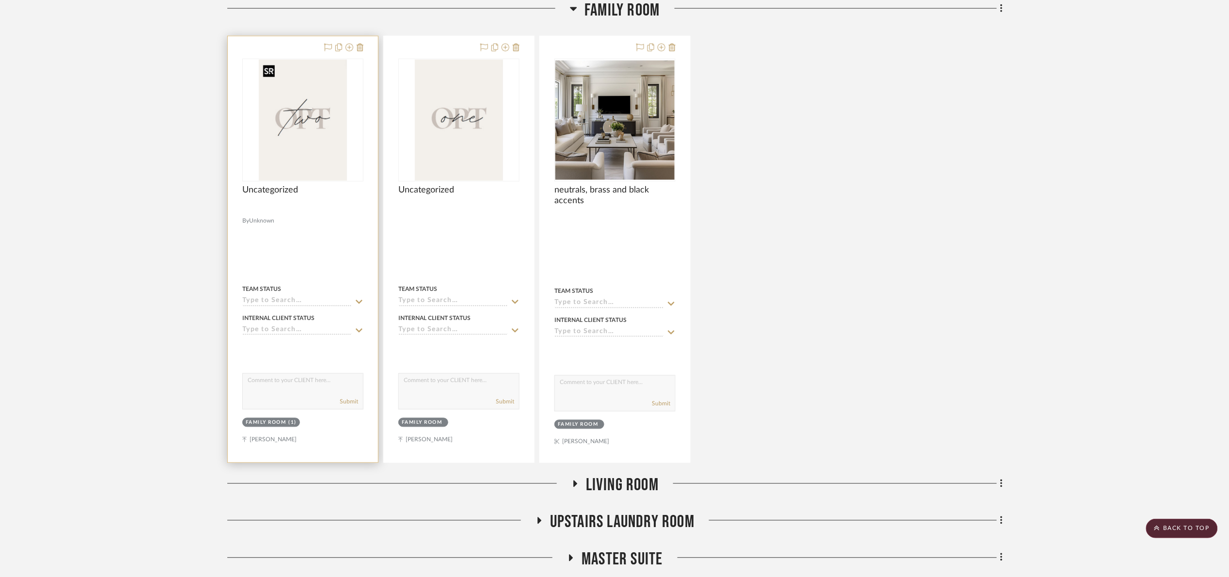
click at [0, 0] on img at bounding box center [0, 0] width 0 height 0
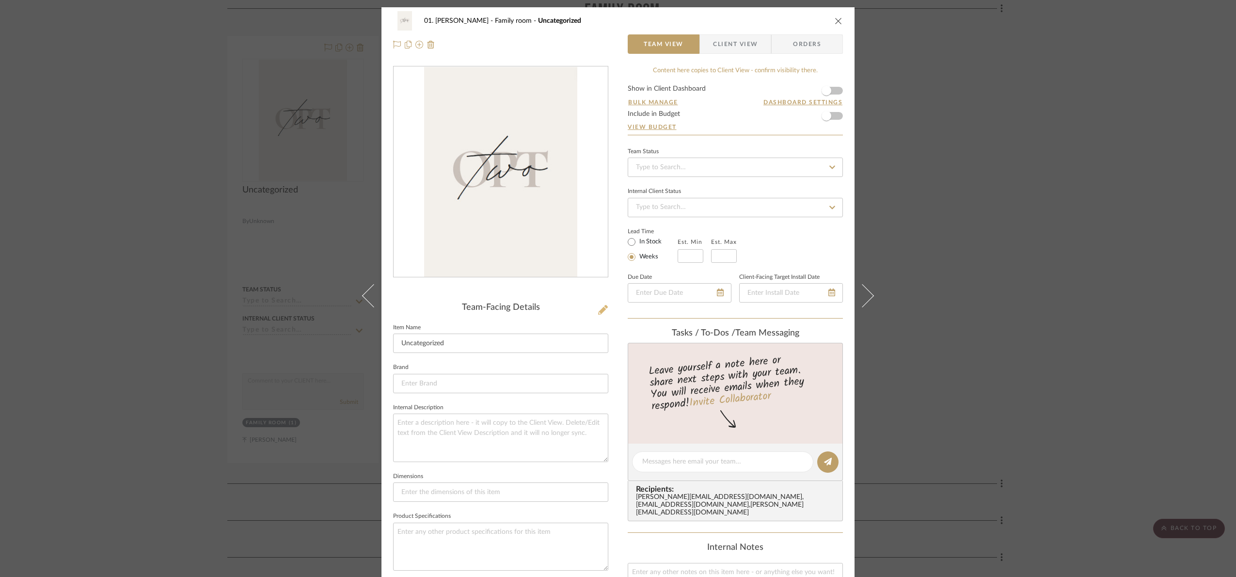
click at [598, 312] on icon at bounding box center [603, 310] width 10 height 10
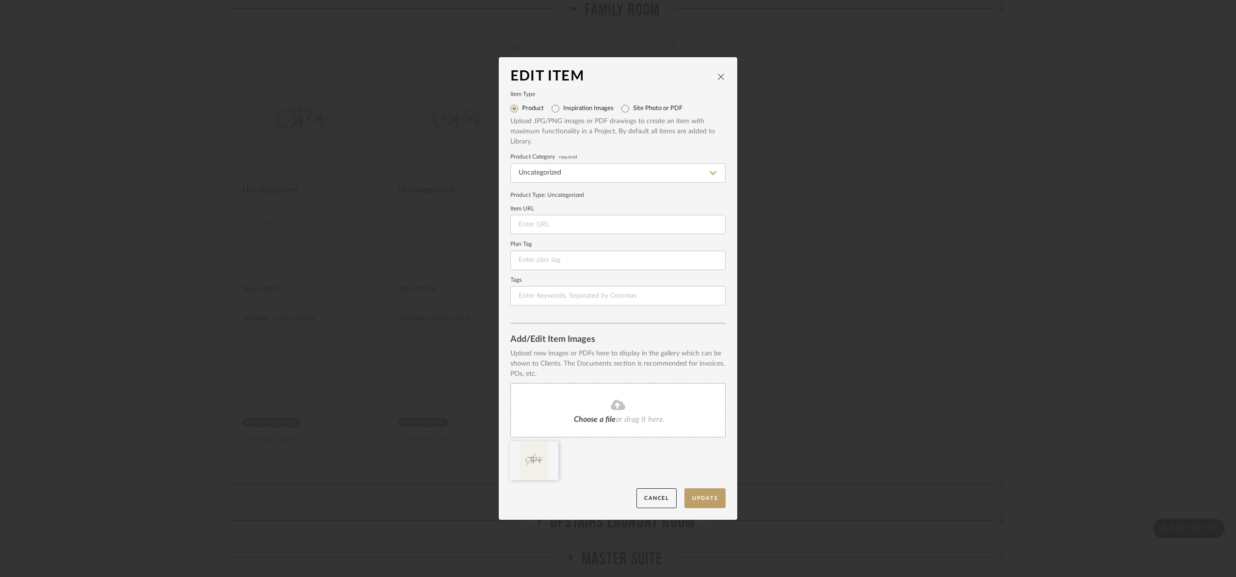
click at [633, 105] on label "Site Photo or PDF" at bounding box center [657, 109] width 49 height 8
click at [631, 105] on input "Site Photo or PDF" at bounding box center [626, 109] width 16 height 16
radio input "true"
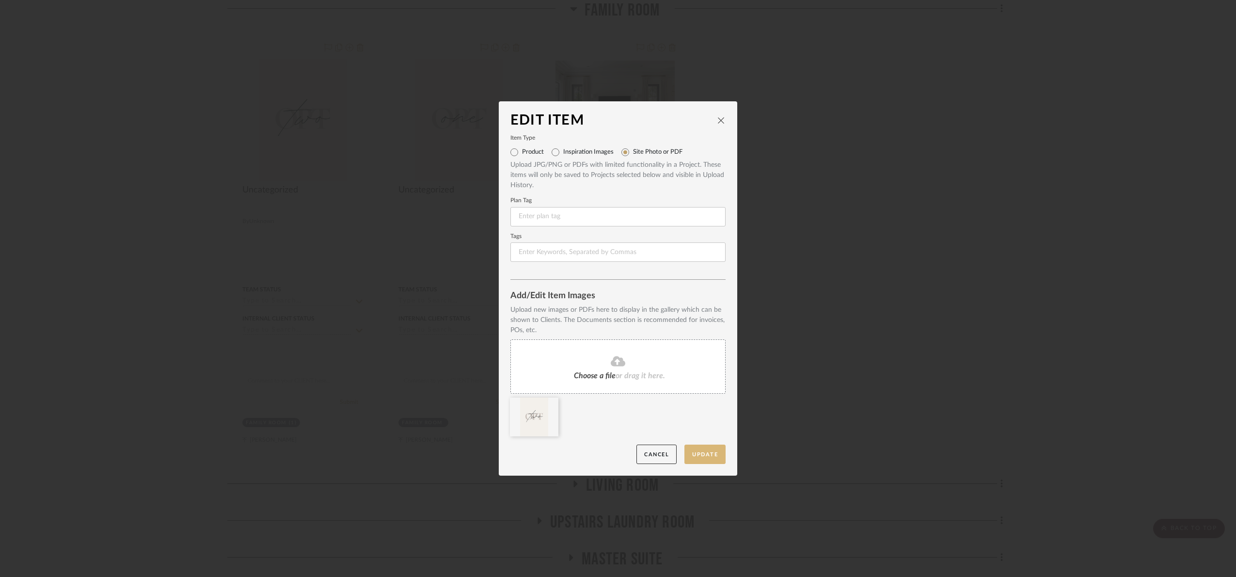
click at [708, 451] on button "Update" at bounding box center [704, 454] width 41 height 20
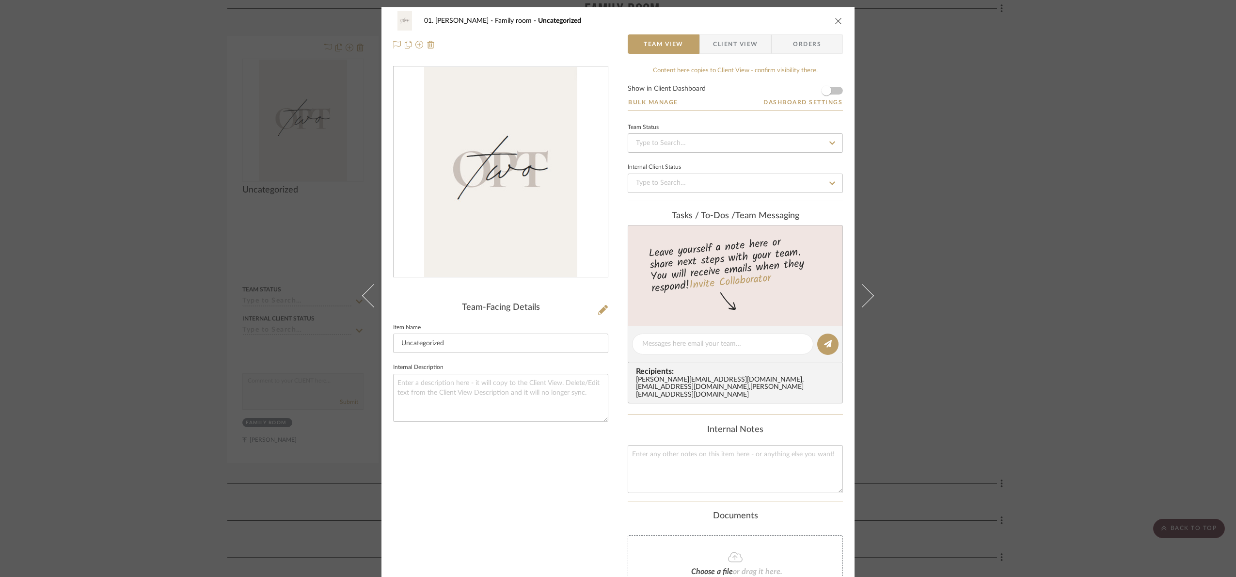
click at [1099, 220] on div "01. Merker Family room Uncategorized Team View Client View Orders Team-Facing D…" at bounding box center [618, 288] width 1236 height 577
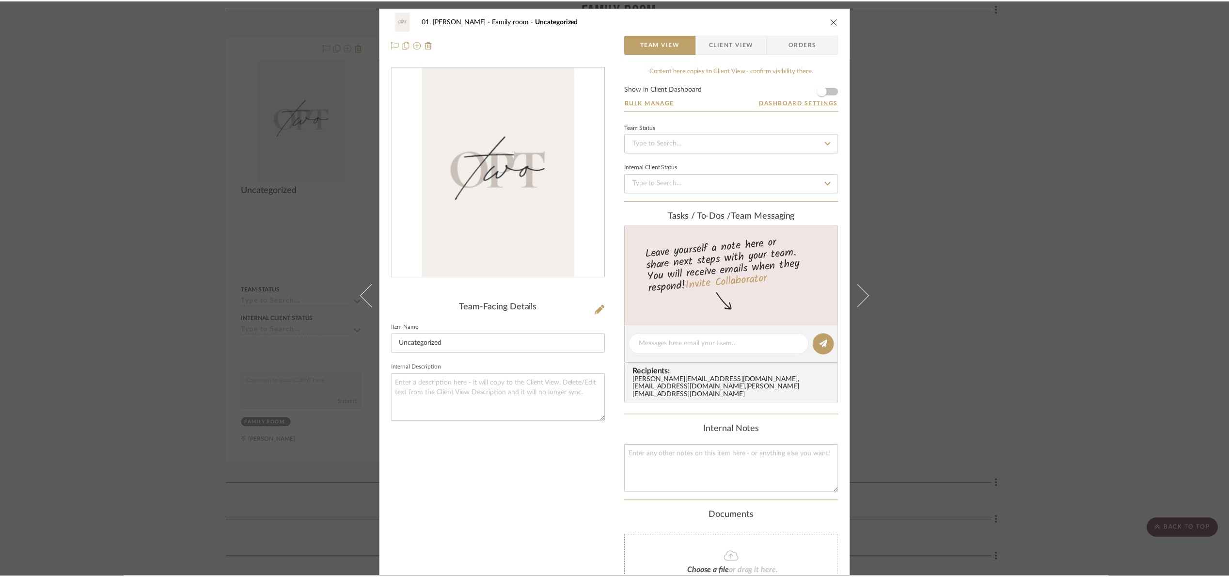
scroll to position [635, 0]
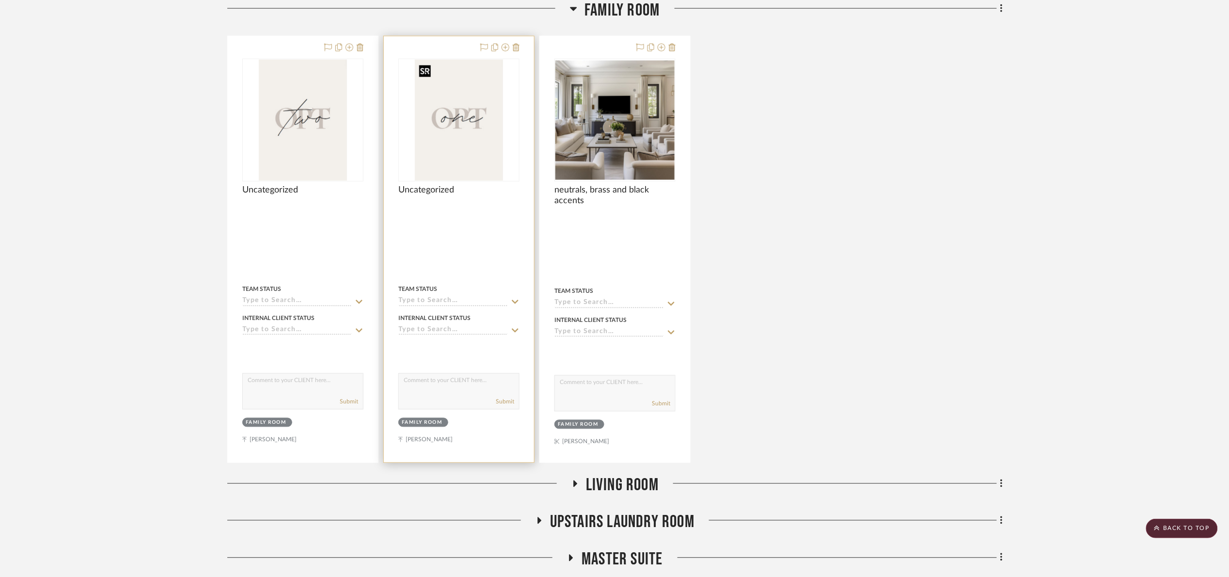
click at [443, 140] on img "0" at bounding box center [459, 120] width 88 height 121
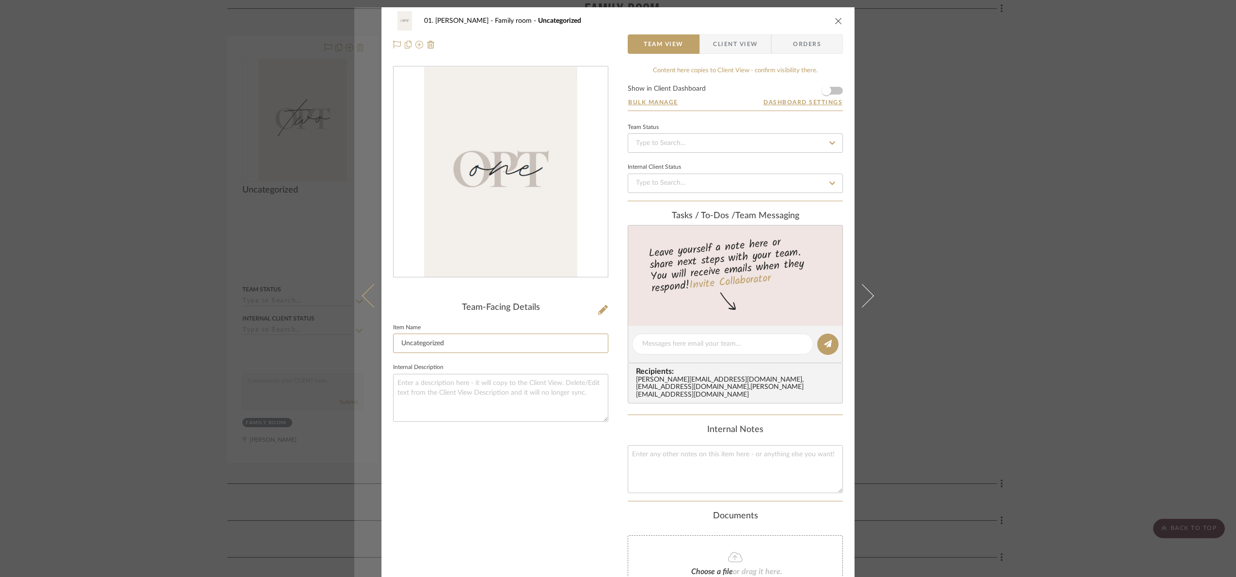
drag, startPoint x: 452, startPoint y: 347, endPoint x: 359, endPoint y: 351, distance: 93.7
click at [359, 351] on mat-dialog-content "01. Merker Family room Uncategorized Team View Client View Orders Team-Facing D…" at bounding box center [617, 352] width 527 height 691
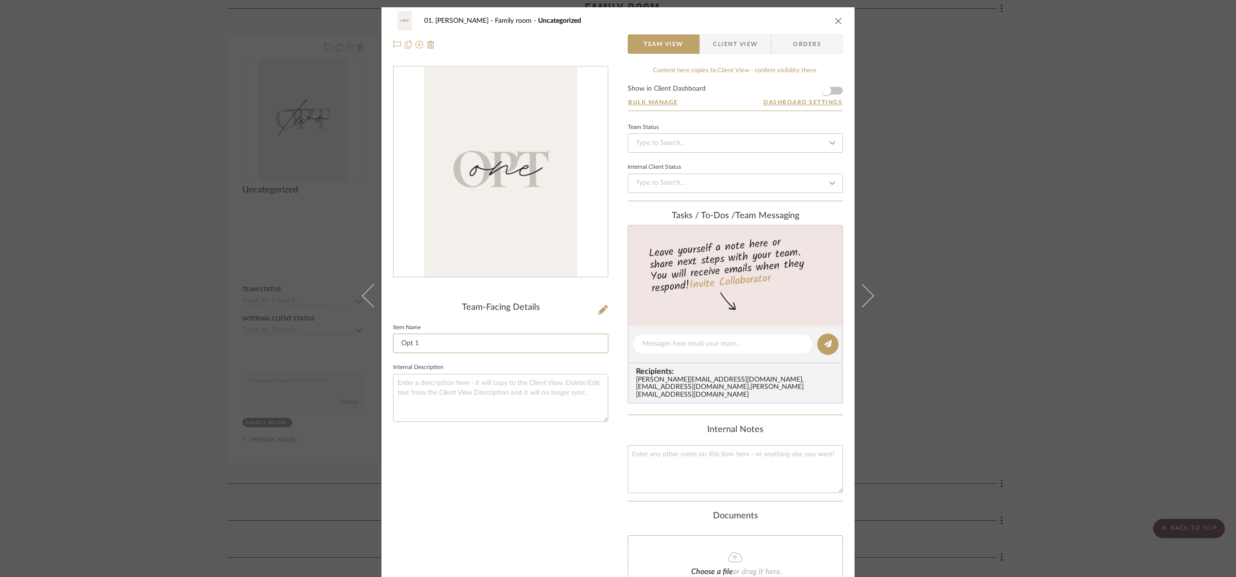
type input "Opt 1"
drag, startPoint x: 550, startPoint y: 473, endPoint x: 553, endPoint y: 477, distance: 5.2
click at [553, 476] on div "Team-Facing Details Item Name Opt 1 Internal Description" at bounding box center [500, 363] width 215 height 594
click at [1060, 304] on div "01. Merker Family room Opt 1 Team View Client View Orders Team-Facing Details I…" at bounding box center [618, 288] width 1236 height 577
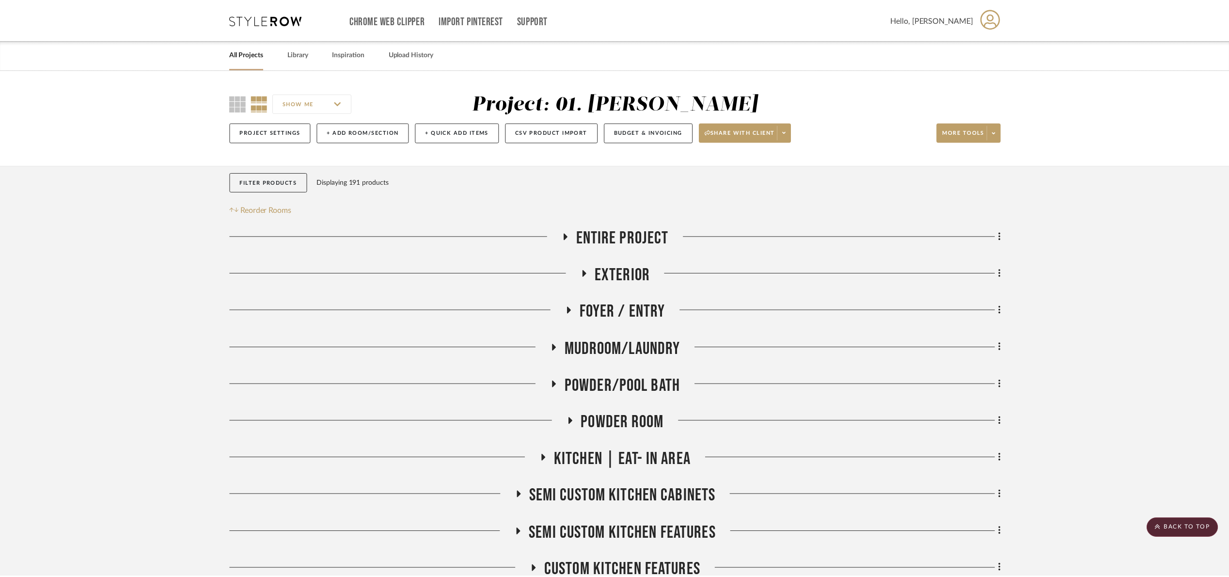
scroll to position [635, 0]
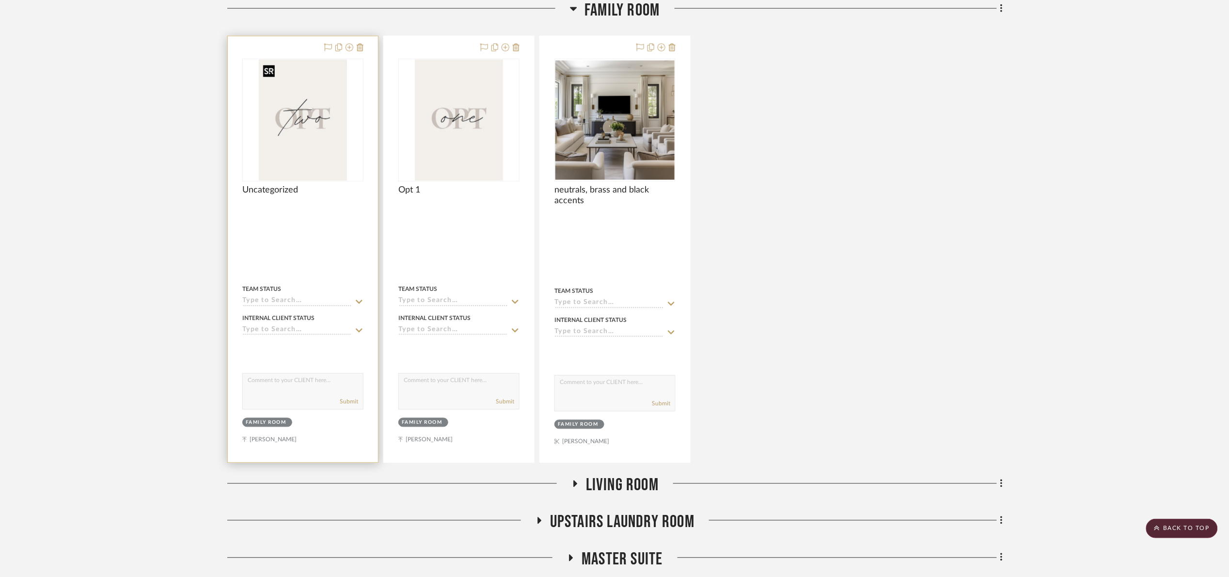
click at [270, 127] on img "0" at bounding box center [303, 120] width 88 height 121
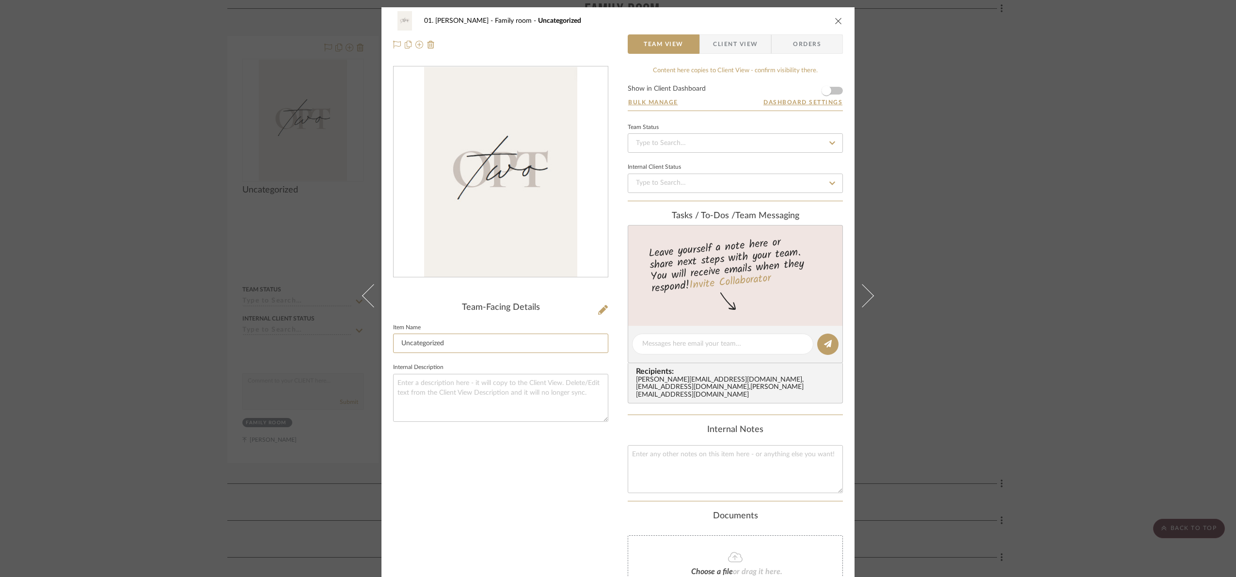
drag, startPoint x: 479, startPoint y: 352, endPoint x: 69, endPoint y: 401, distance: 412.5
click at [76, 399] on div "01. Merker Family room Uncategorized Team View Client View Orders Team-Facing D…" at bounding box center [618, 288] width 1236 height 577
type input "Opt 2"
click at [457, 496] on div "Team-Facing Details Item Name Opt 2 Internal Description" at bounding box center [500, 363] width 215 height 594
click at [1027, 266] on div "01. Merker Family room Opt 2 Team View Client View Orders Team-Facing Details I…" at bounding box center [618, 288] width 1236 height 577
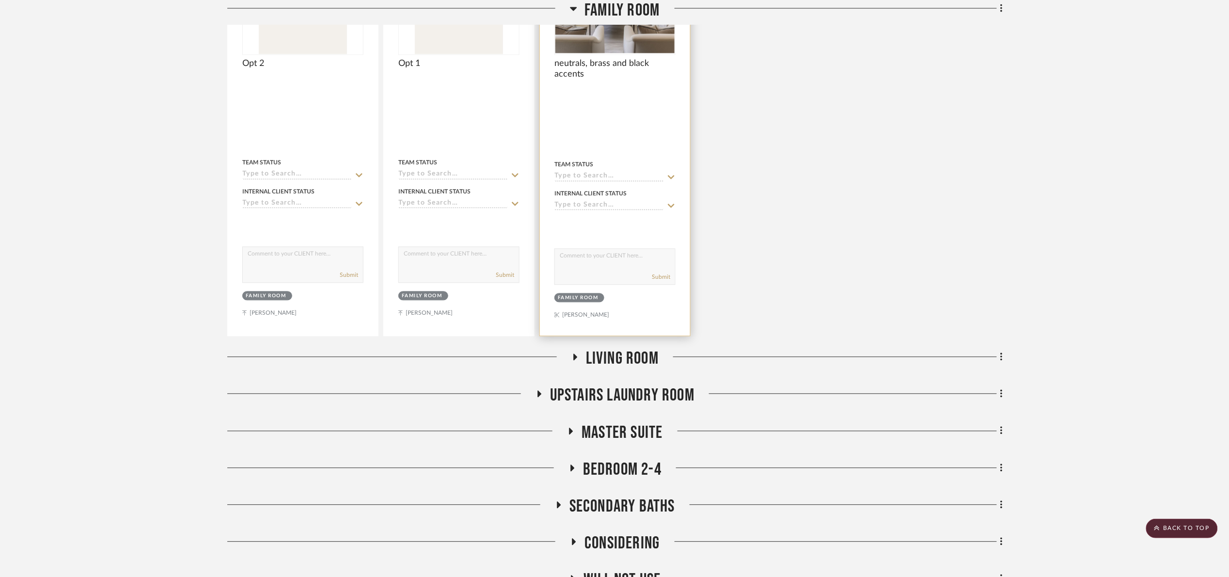
scroll to position [780, 0]
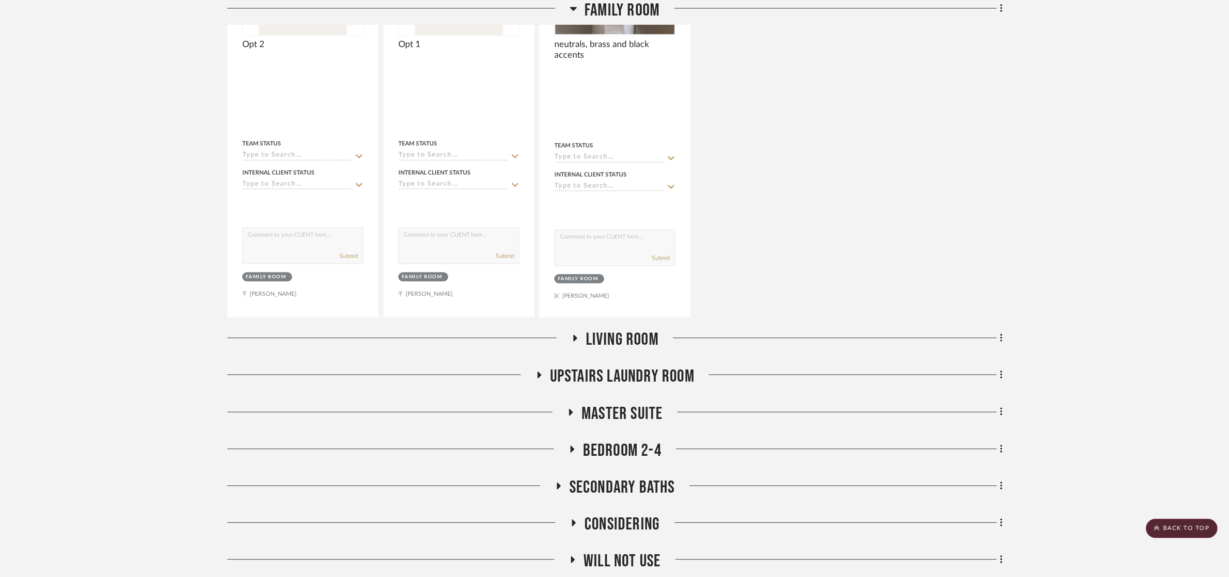
click at [628, 334] on span "Living Room" at bounding box center [622, 340] width 73 height 21
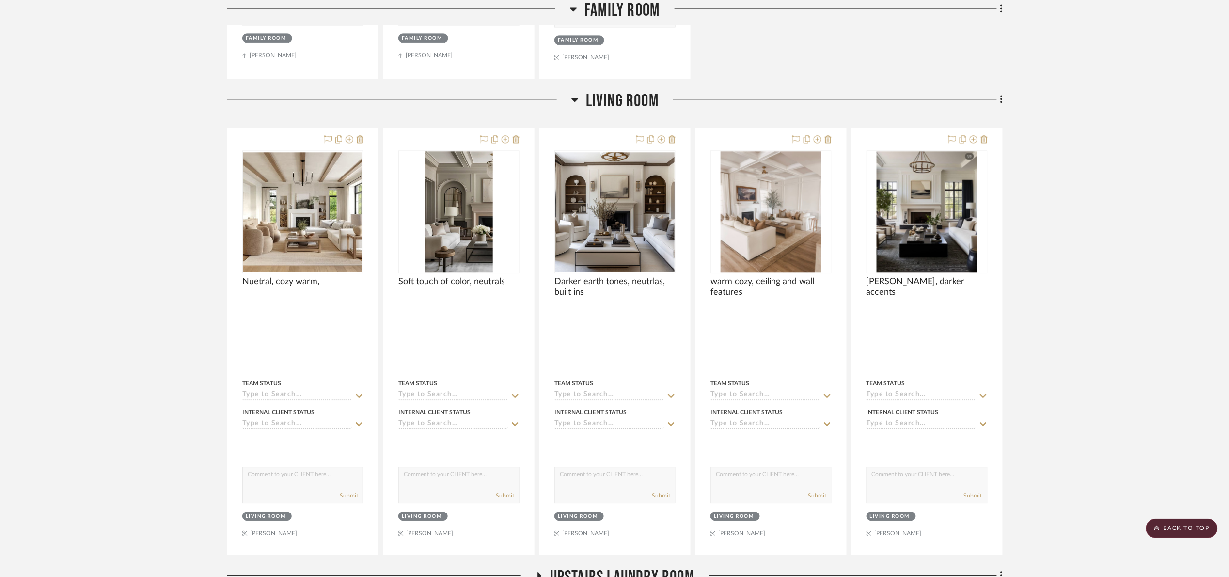
scroll to position [998, 0]
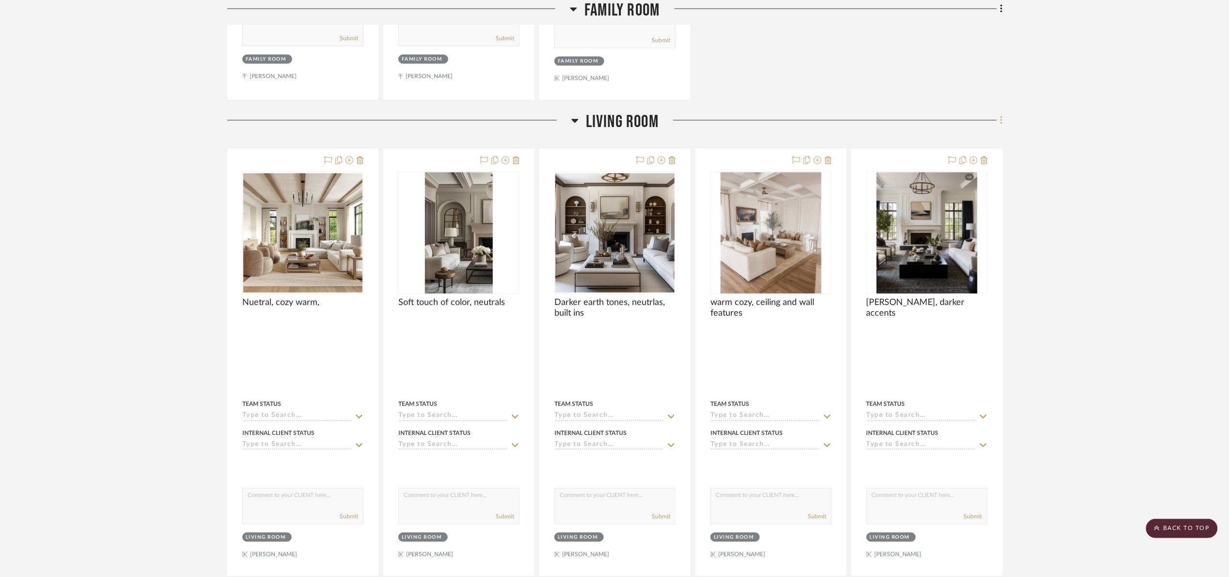
click at [998, 120] on fa-icon at bounding box center [1000, 121] width 6 height 16
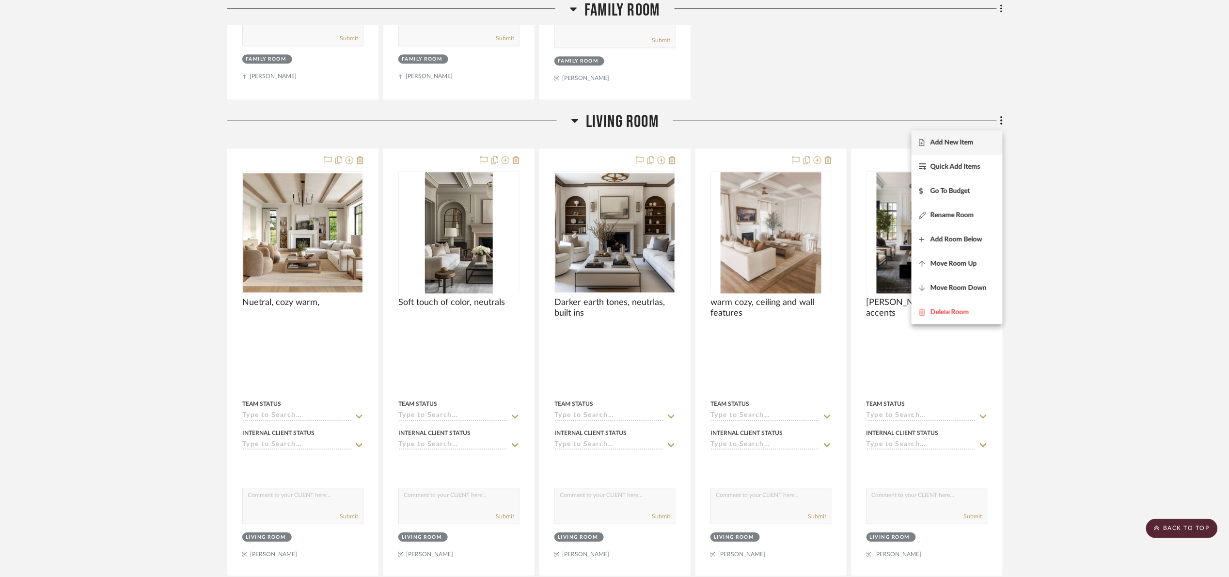
click at [969, 145] on span "Add New Item" at bounding box center [952, 143] width 43 height 8
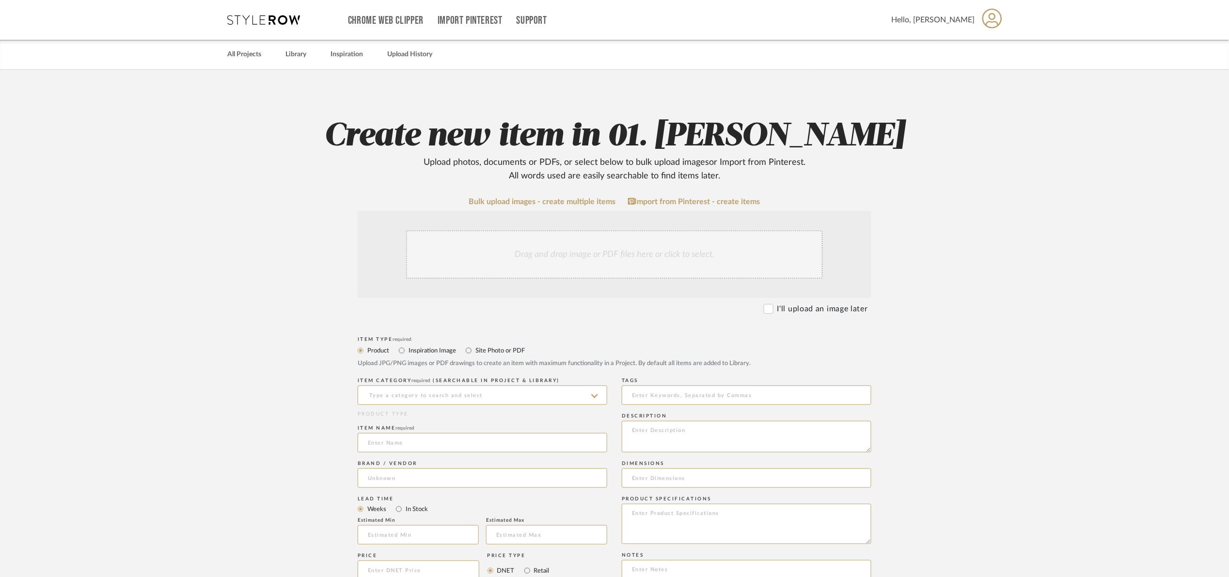
click at [603, 258] on div "Drag and drop image or PDF files here or click to select." at bounding box center [614, 254] width 417 height 48
click at [511, 201] on link "Bulk upload images - create multiple items" at bounding box center [542, 202] width 147 height 8
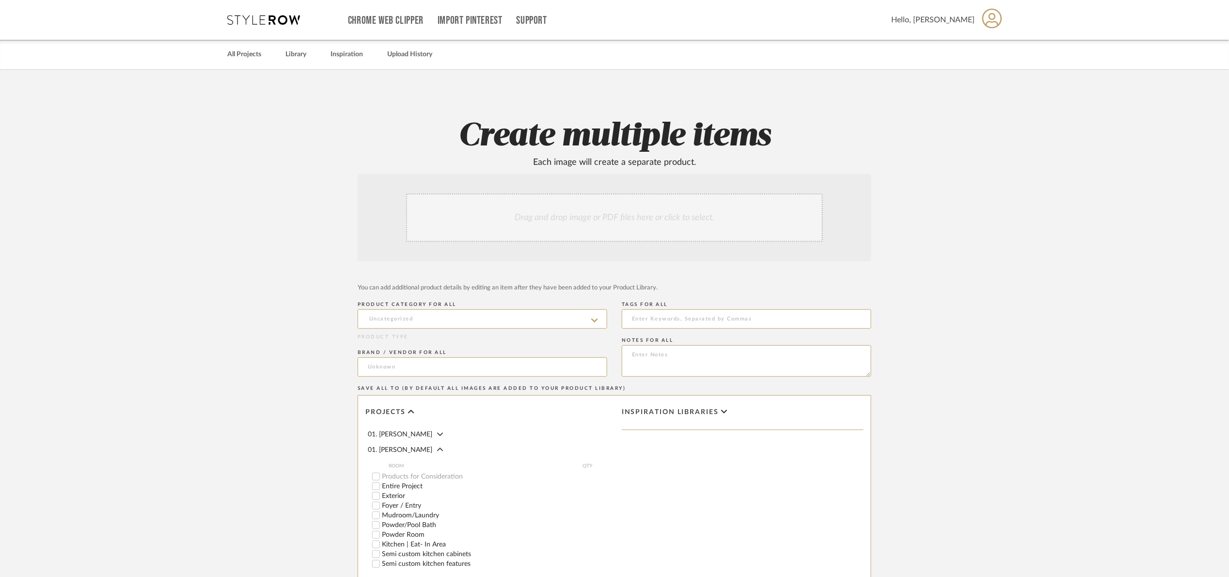
click at [518, 214] on div "Drag and drop image or PDF files here or click to select." at bounding box center [614, 217] width 417 height 48
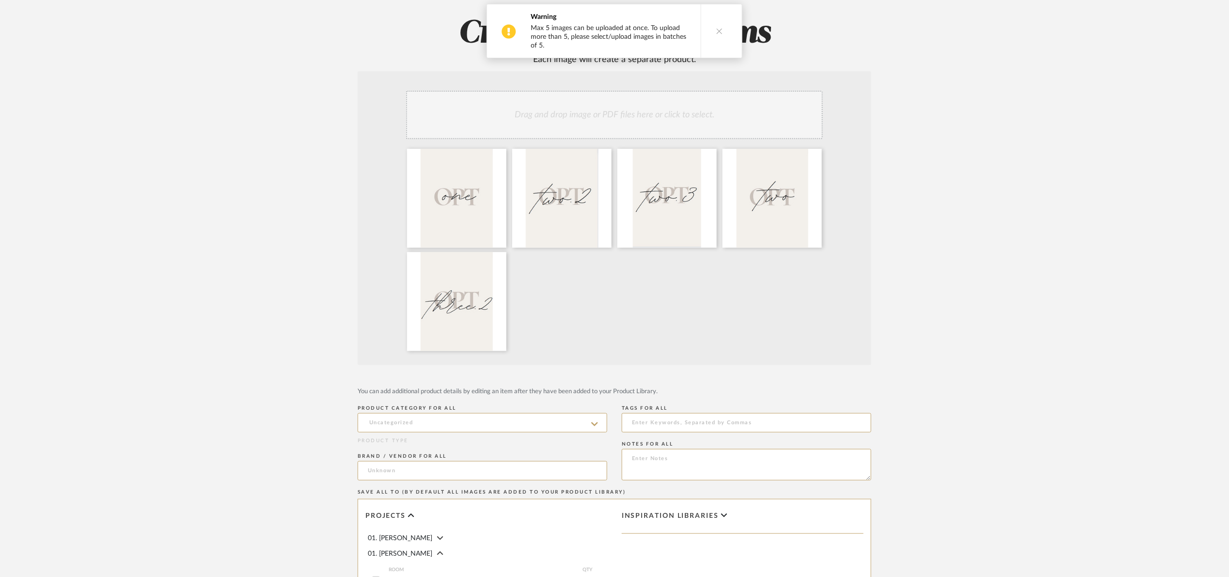
scroll to position [71, 0]
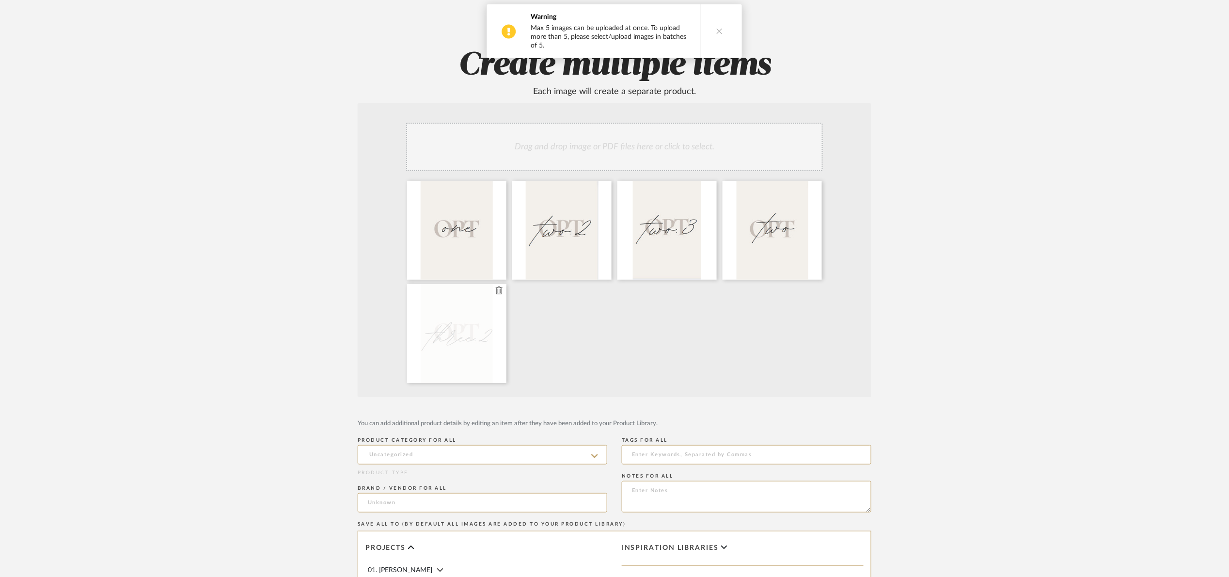
click at [499, 293] on icon at bounding box center [499, 290] width 7 height 8
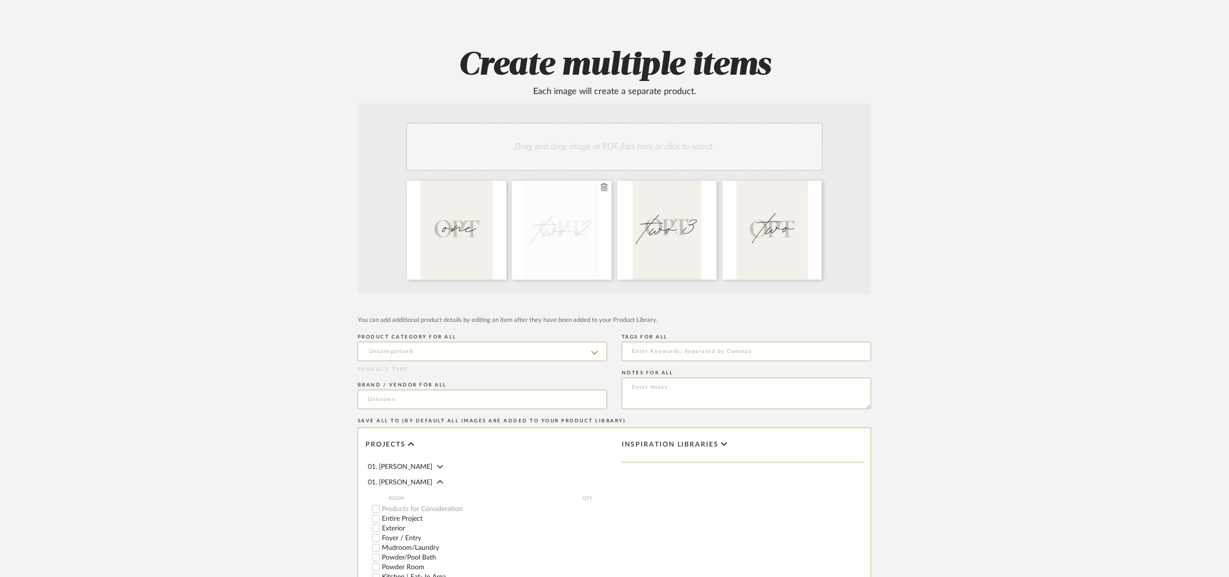
click at [602, 190] on icon at bounding box center [604, 187] width 7 height 8
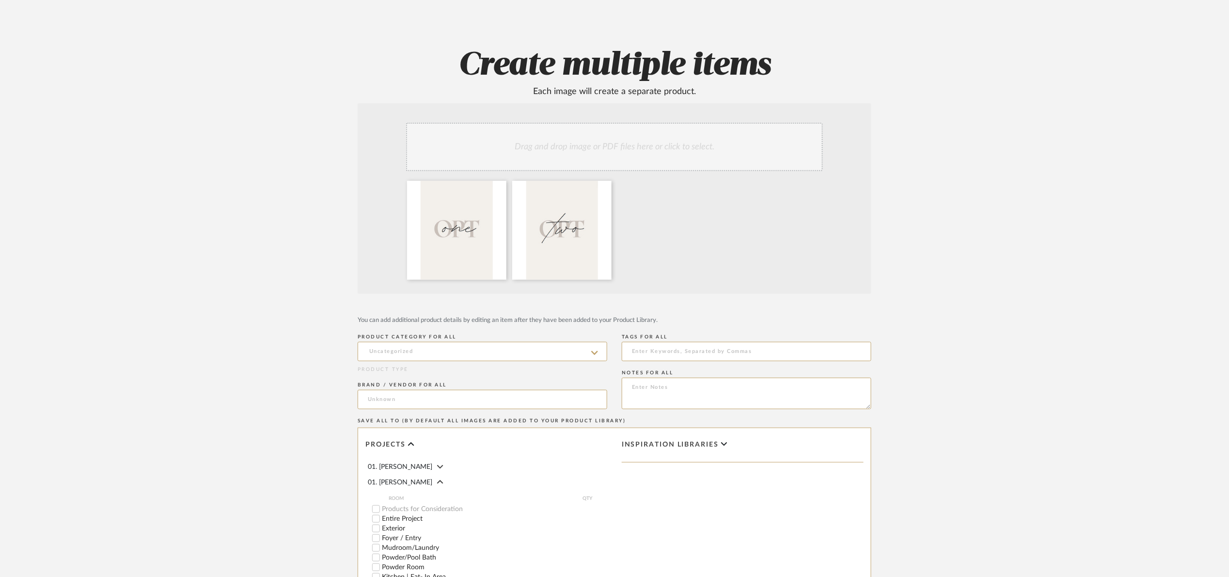
click at [569, 151] on div "Drag and drop image or PDF files here or click to select." at bounding box center [614, 147] width 417 height 48
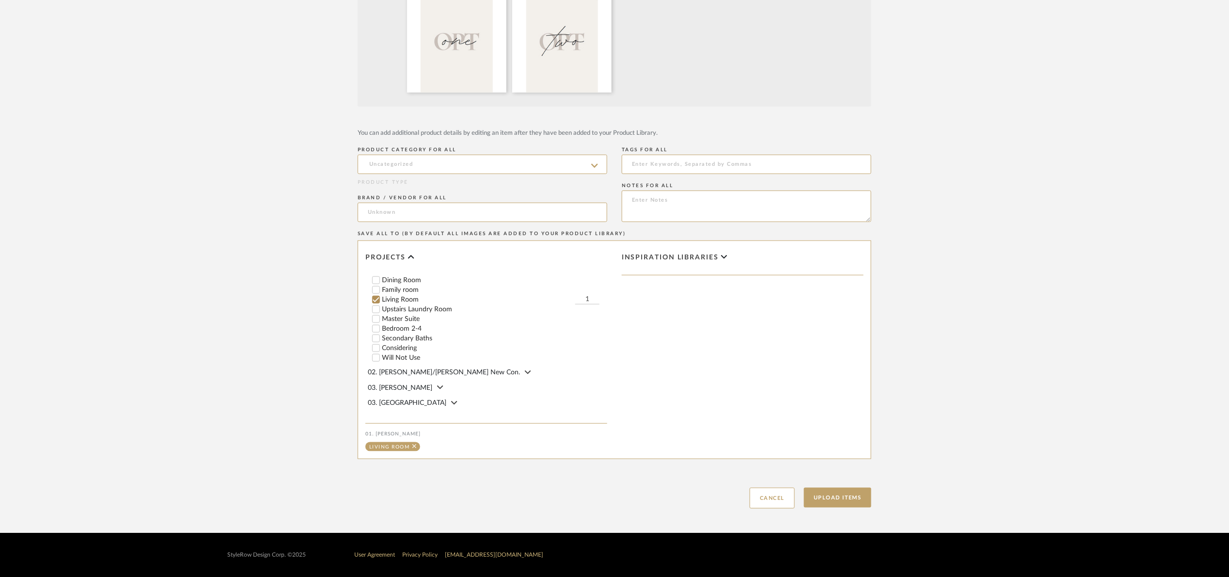
scroll to position [145, 0]
click at [839, 491] on button "Upload Items" at bounding box center [837, 498] width 67 height 20
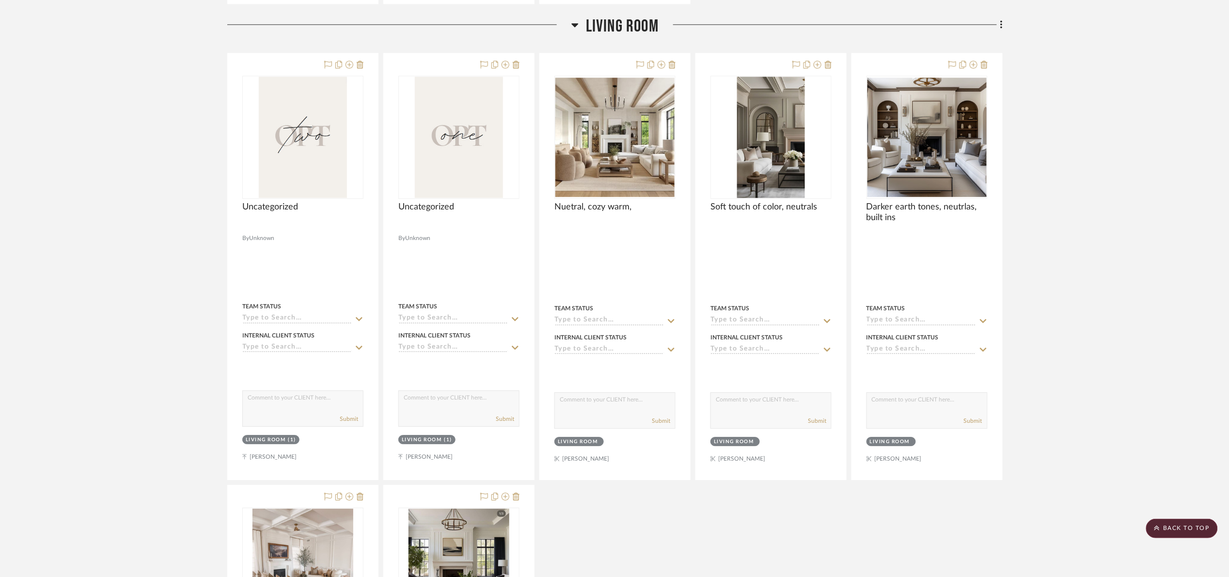
scroll to position [1111, 0]
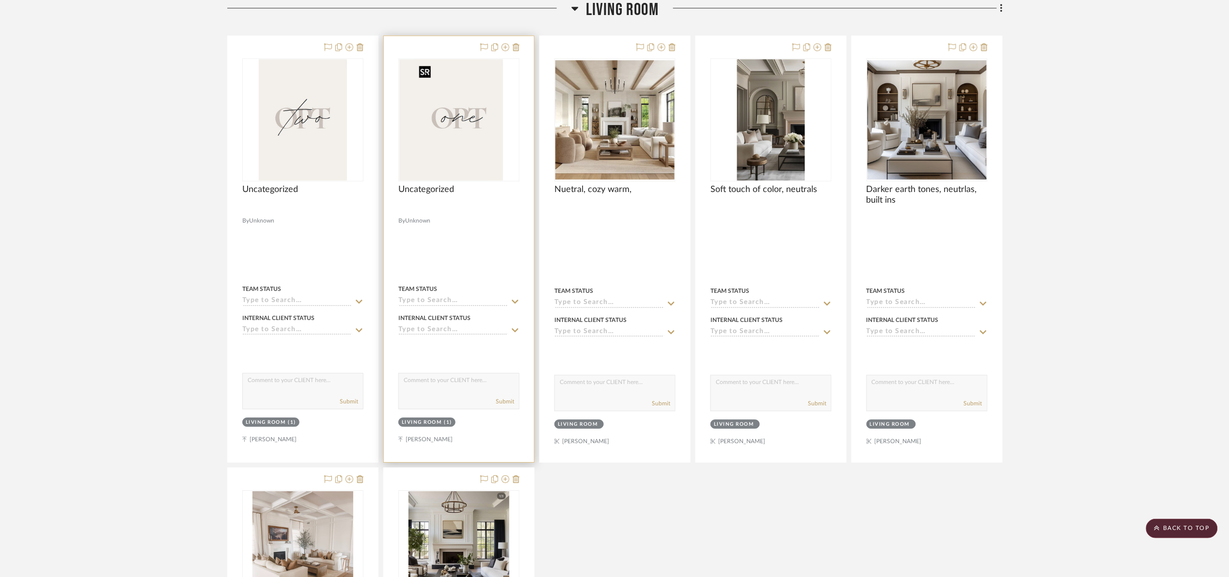
click at [486, 81] on img "0" at bounding box center [443, 119] width 88 height 121
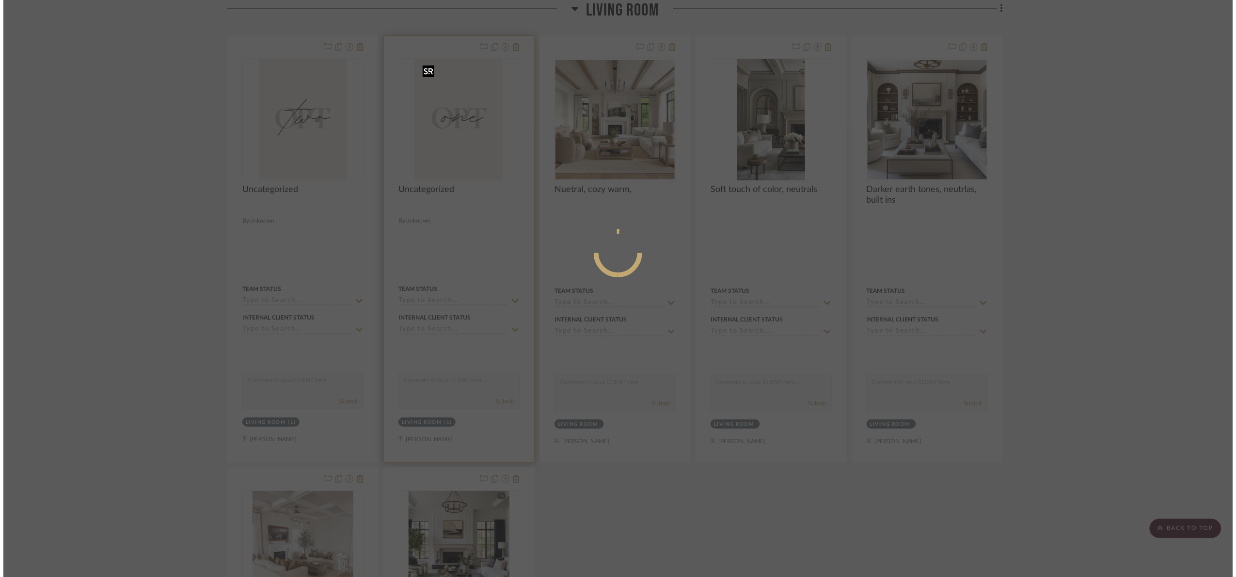
scroll to position [0, 0]
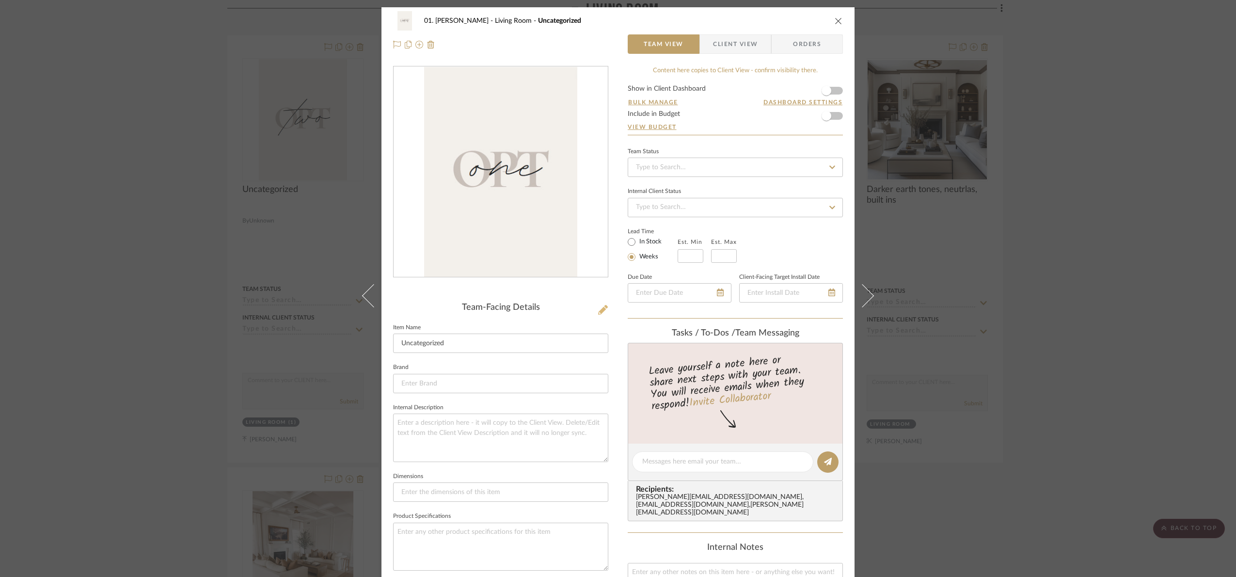
click at [594, 315] on div "Team-Facing Details Item Name Uncategorized Brand Internal Description Dimensio…" at bounding box center [500, 464] width 215 height 324
click at [598, 313] on icon at bounding box center [603, 310] width 10 height 10
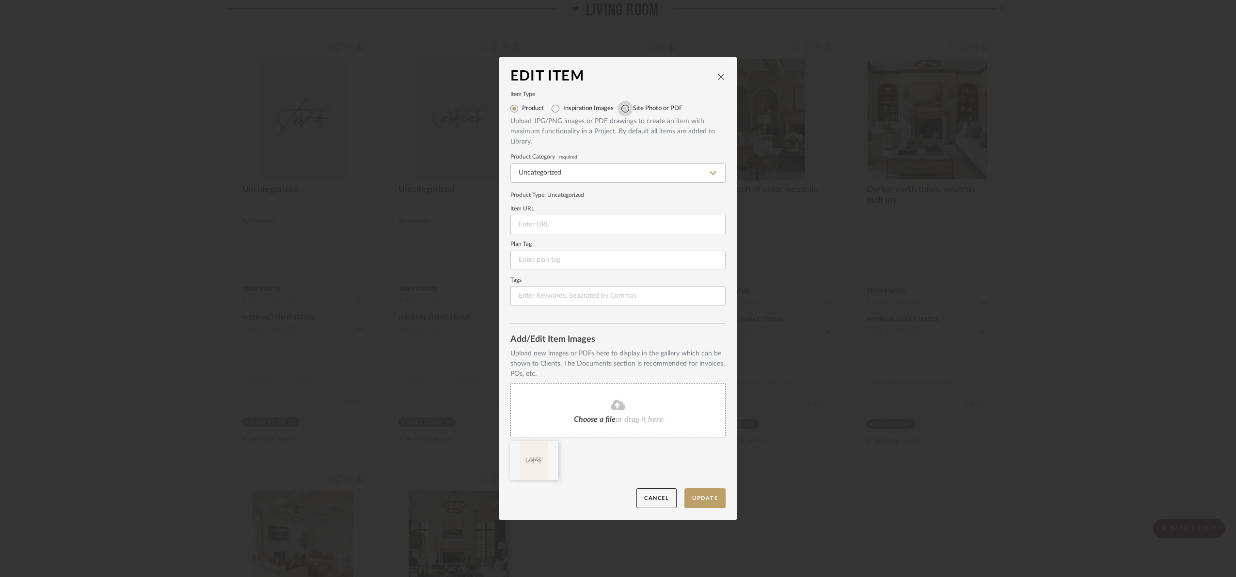
click at [618, 108] on input "Site Photo or PDF" at bounding box center [626, 109] width 16 height 16
radio input "true"
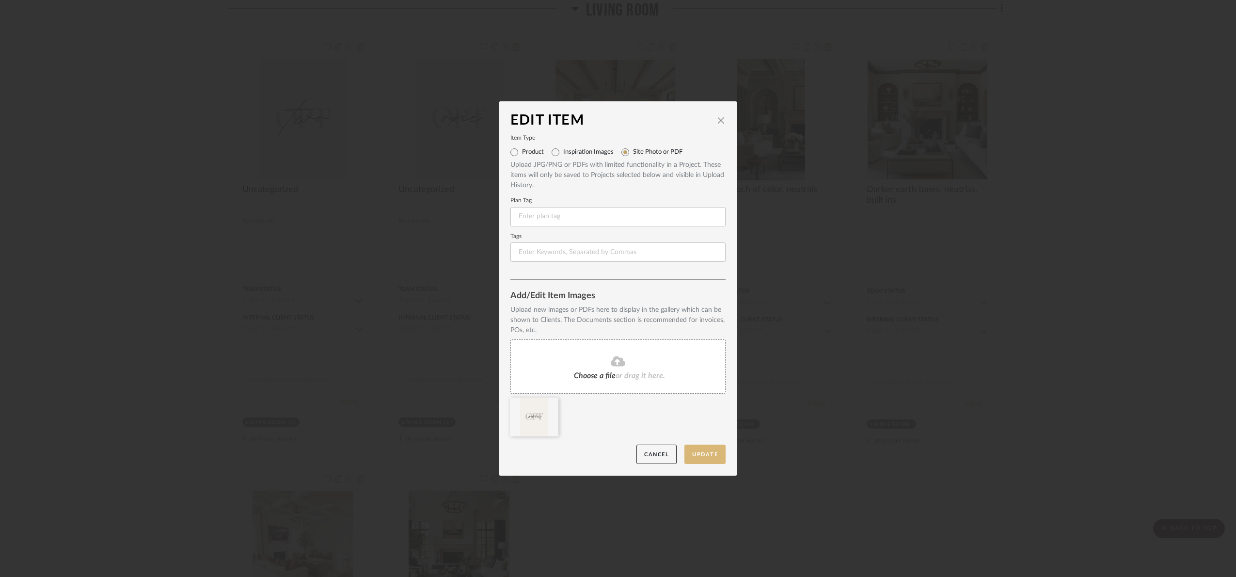
click at [704, 454] on button "Update" at bounding box center [704, 454] width 41 height 20
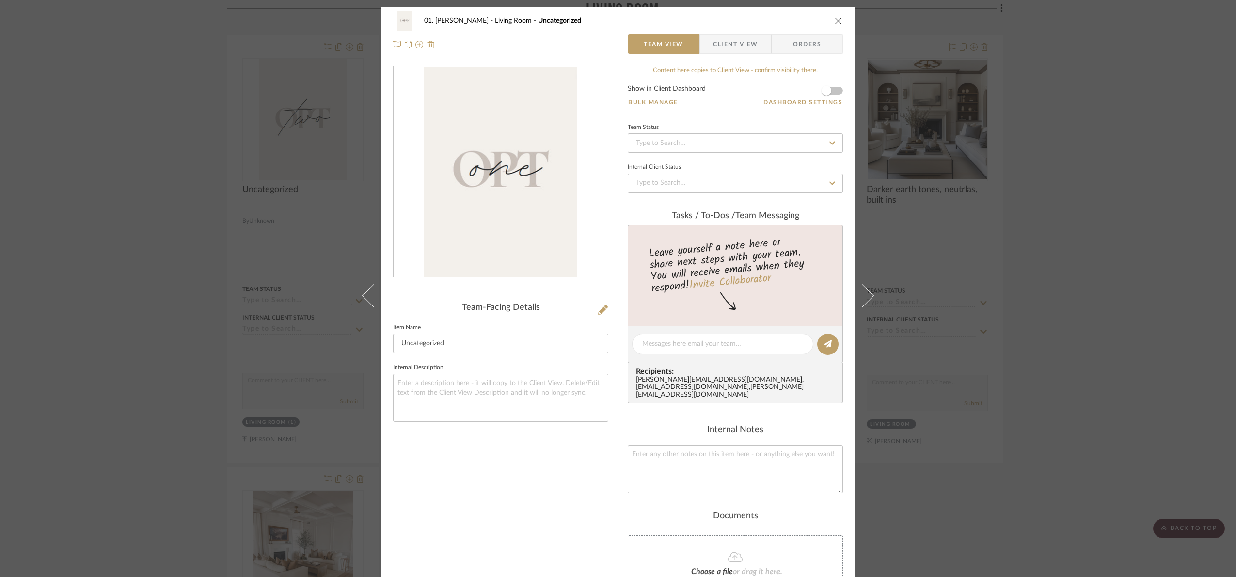
click at [300, 213] on div "01. Merker Living Room Uncategorized Team View Client View Orders Team-Facing D…" at bounding box center [618, 288] width 1236 height 577
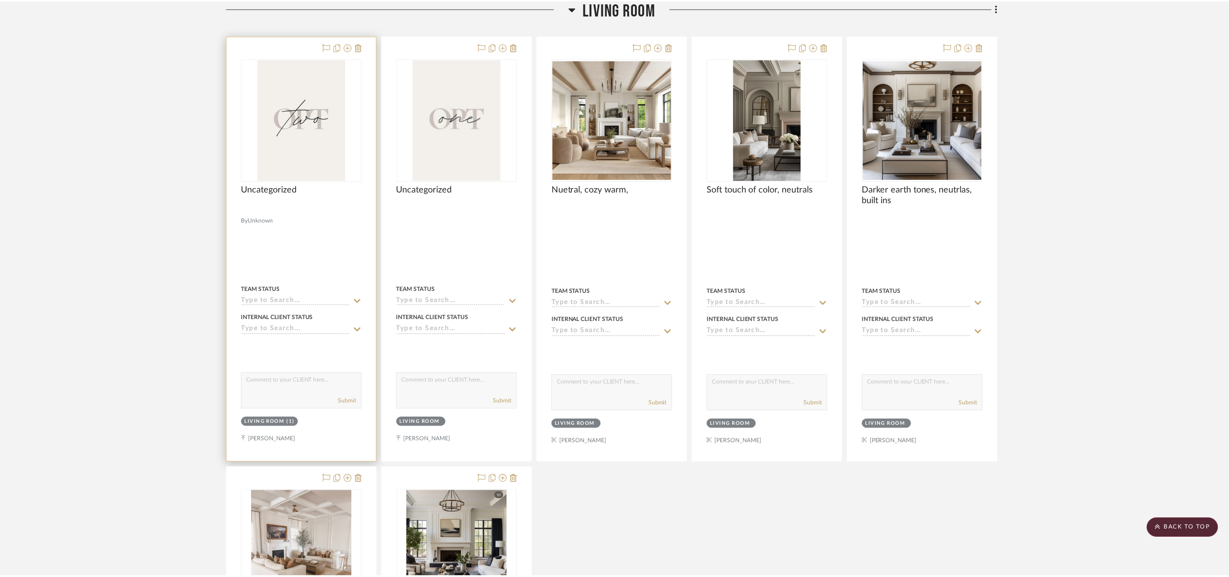
scroll to position [1111, 0]
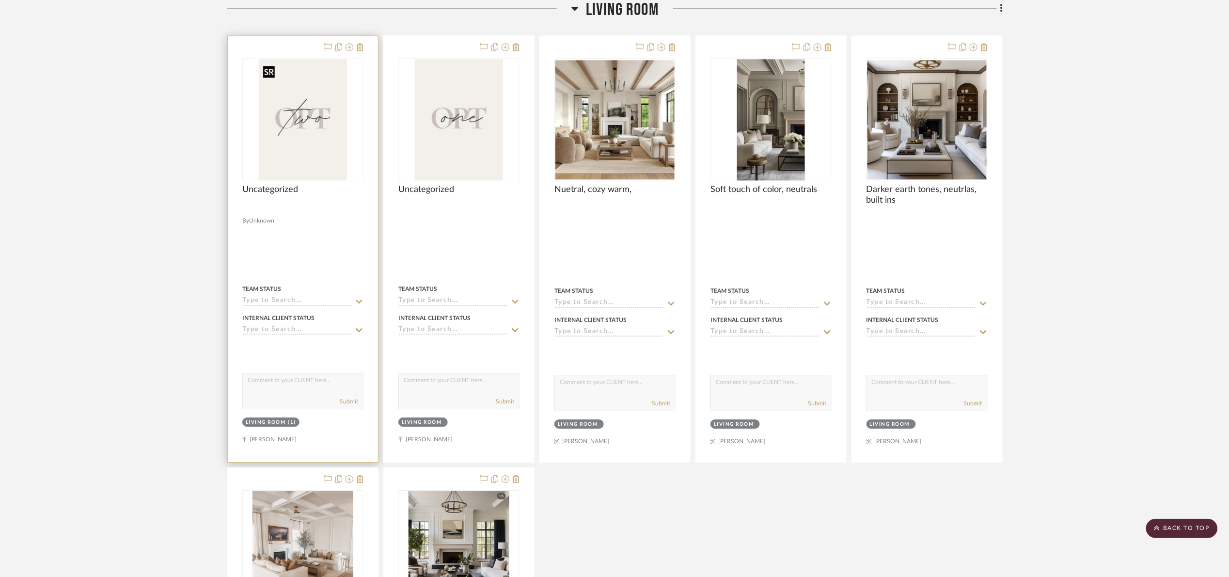
click at [0, 0] on img at bounding box center [0, 0] width 0 height 0
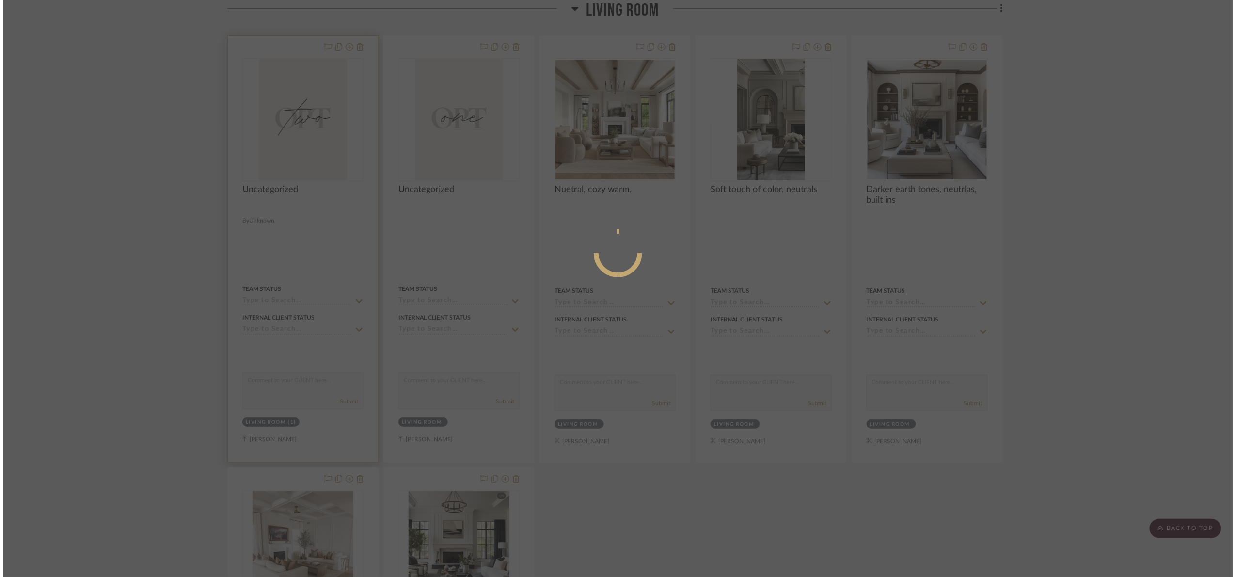
scroll to position [0, 0]
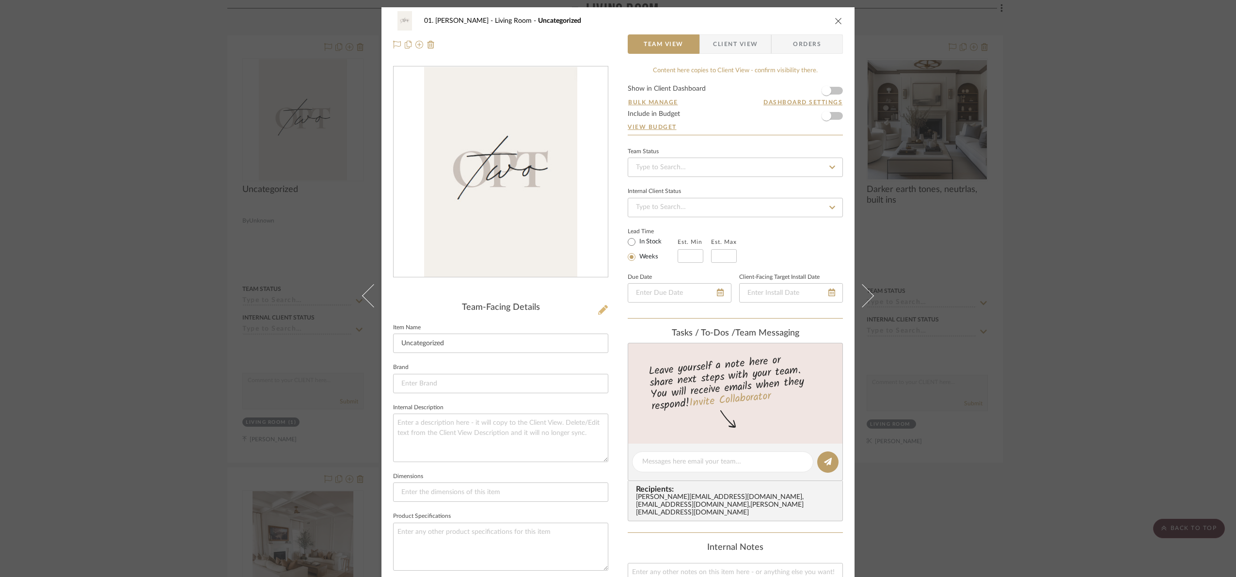
click at [598, 307] on icon at bounding box center [603, 310] width 10 height 10
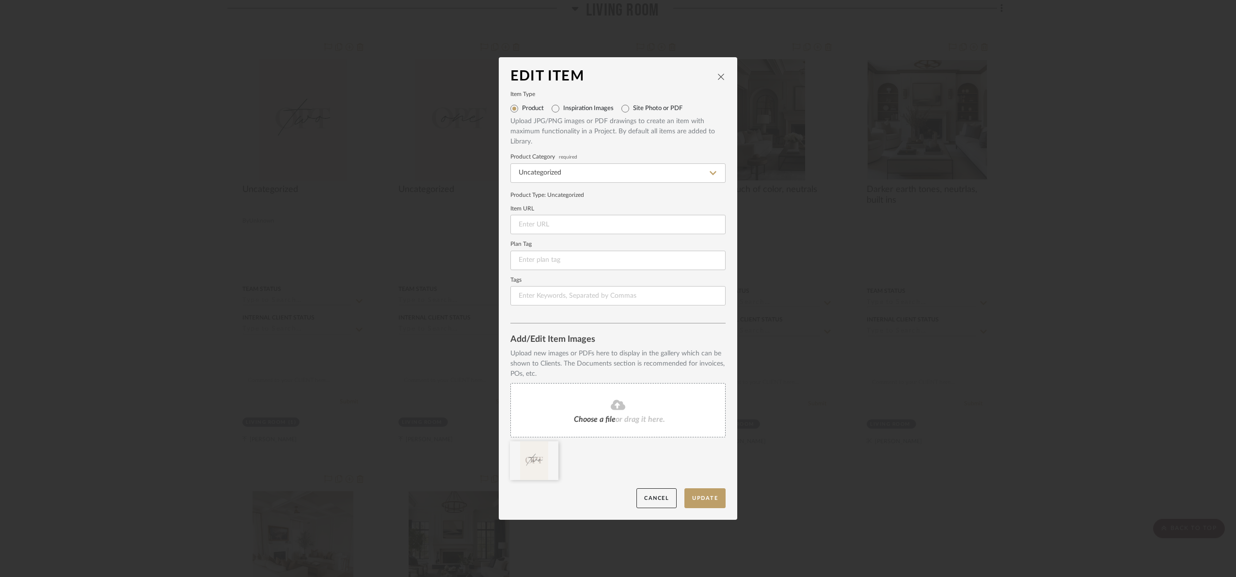
click at [649, 105] on label "Site Photo or PDF" at bounding box center [657, 109] width 49 height 8
click at [633, 105] on input "Site Photo or PDF" at bounding box center [626, 109] width 16 height 16
radio input "true"
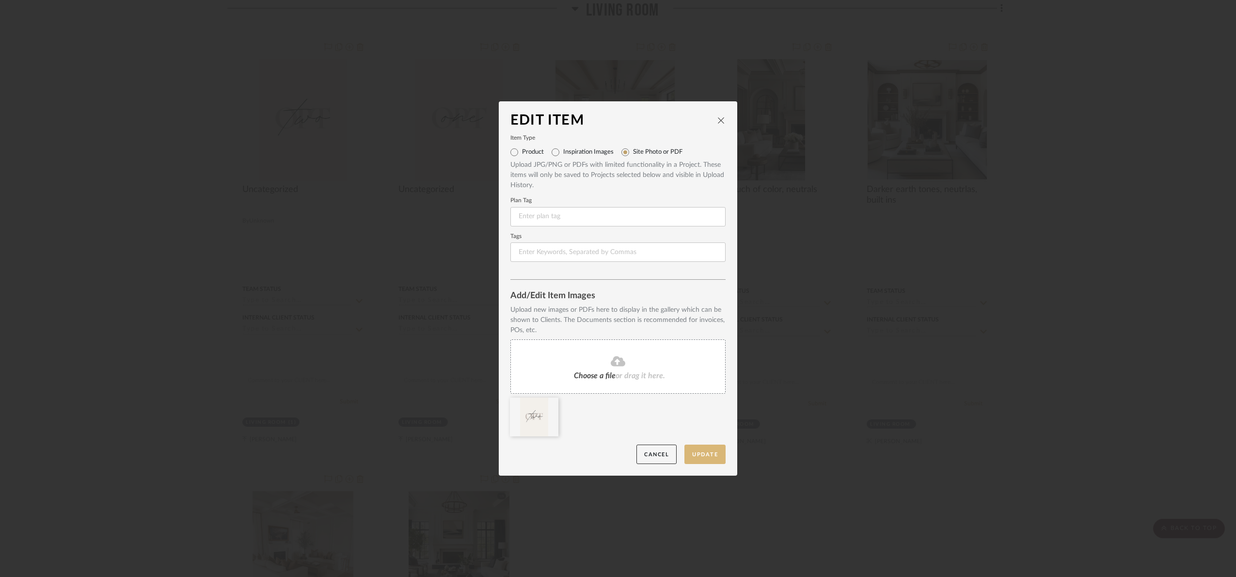
click at [698, 458] on button "Update" at bounding box center [704, 454] width 41 height 20
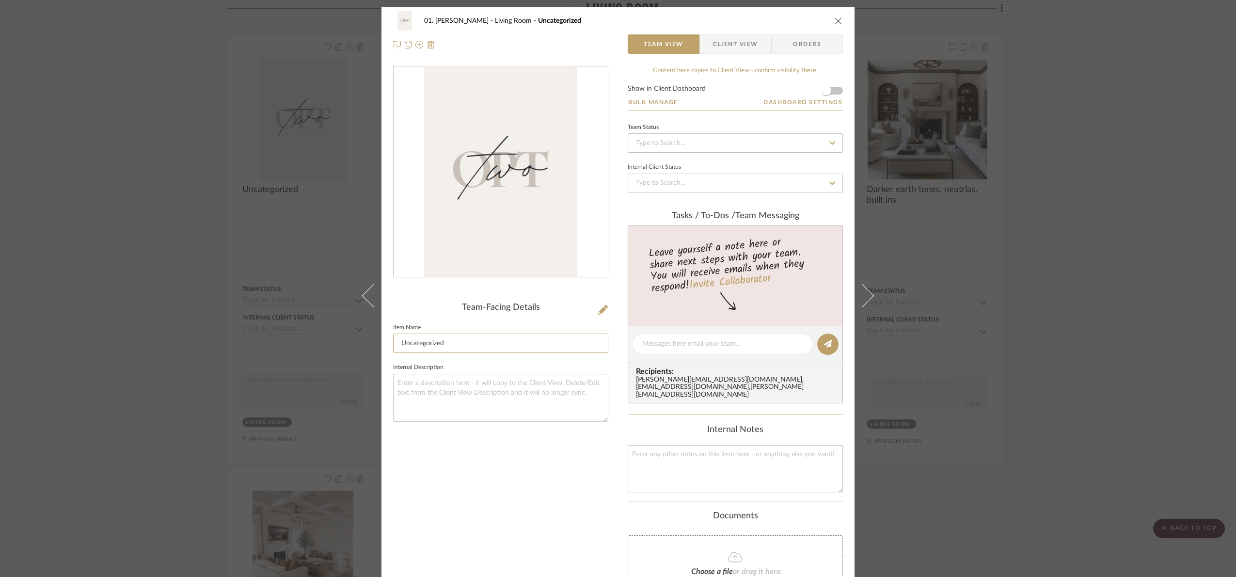
drag, startPoint x: 404, startPoint y: 342, endPoint x: 350, endPoint y: 338, distance: 54.4
click at [350, 338] on div "01. Merker Living Room Uncategorized Team View Client View Orders Team-Facing D…" at bounding box center [618, 288] width 1236 height 577
type input "Opt 2"
click at [464, 507] on div "Team-Facing Details Item Name Opt 2 Internal Description" at bounding box center [500, 363] width 215 height 594
click at [1121, 467] on div "01. Merker Living Room Opt 2 Team View Client View Orders Team-Facing Details I…" at bounding box center [618, 288] width 1236 height 577
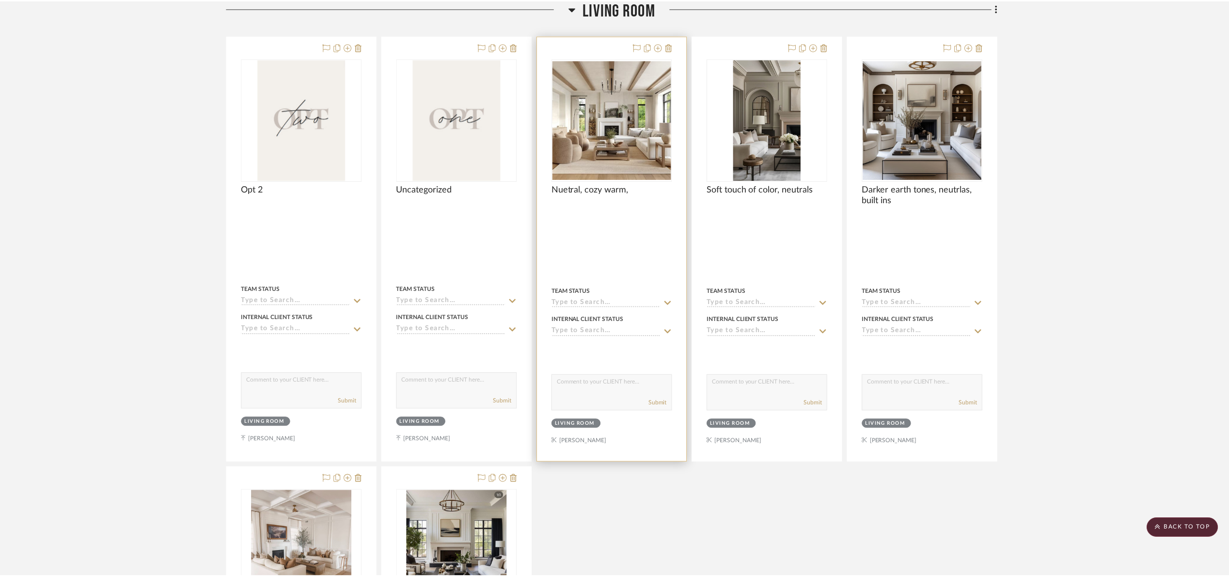
scroll to position [1111, 0]
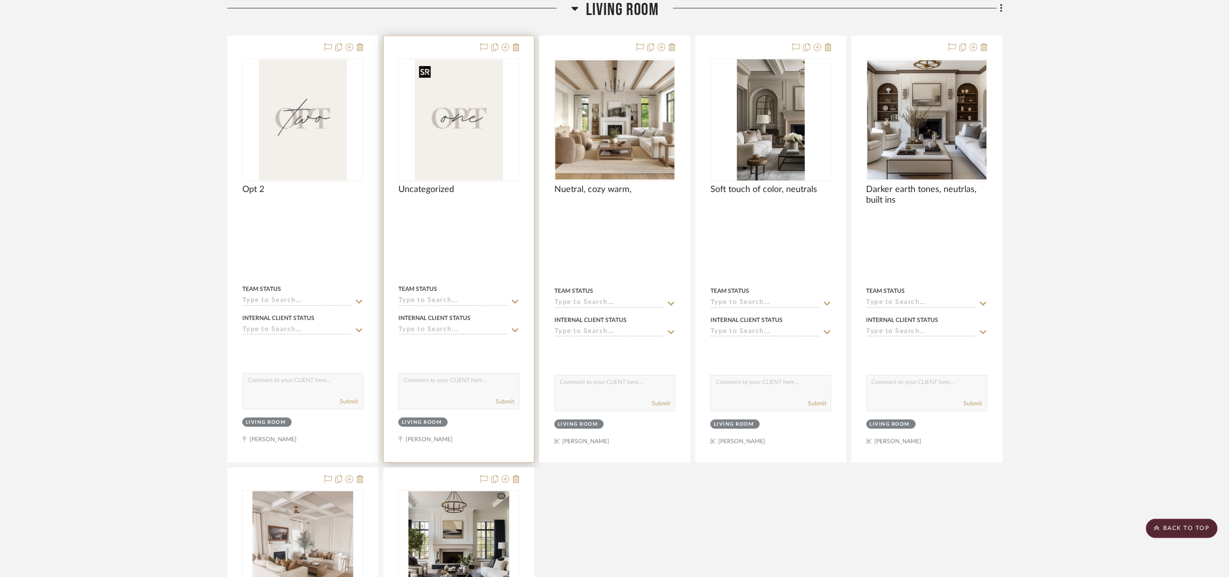
click at [482, 144] on img "0" at bounding box center [459, 119] width 88 height 121
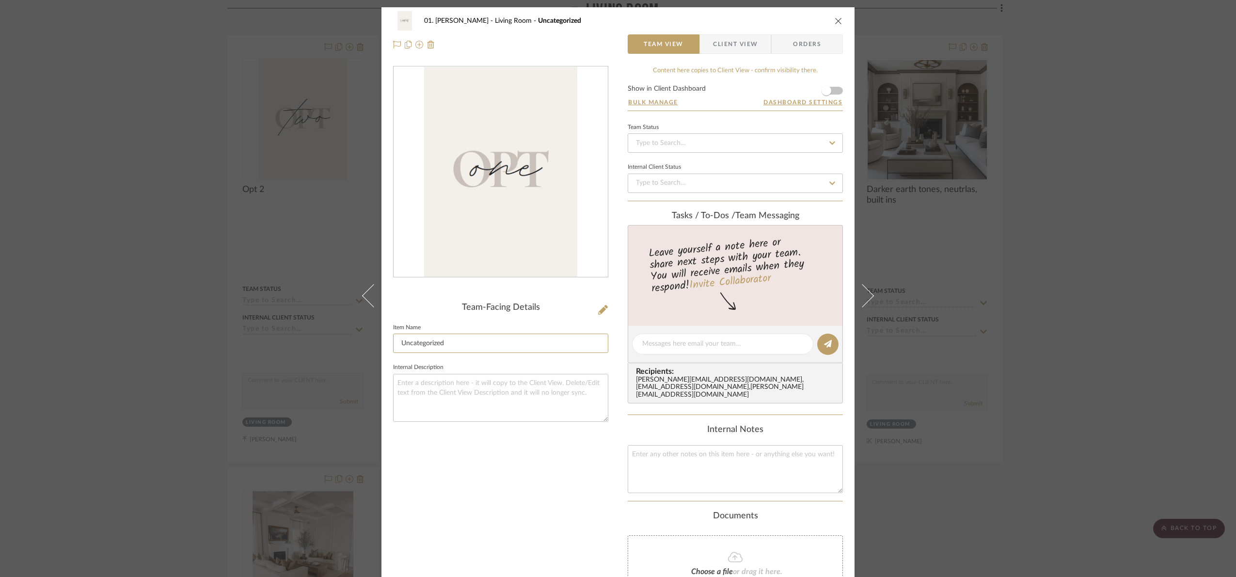
drag, startPoint x: 349, startPoint y: 372, endPoint x: 205, endPoint y: 373, distance: 143.5
click at [205, 373] on div "01. Merker Living Room Uncategorized Team View Client View Orders Team-Facing D…" at bounding box center [618, 288] width 1236 height 577
type input "Opt 1"
click at [591, 528] on div "Team-Facing Details Item Name Opt 1 Internal Description" at bounding box center [500, 363] width 215 height 594
click at [1079, 287] on div "01. Merker Living Room Opt 1 Team View Client View Orders Team-Facing Details I…" at bounding box center [618, 288] width 1236 height 577
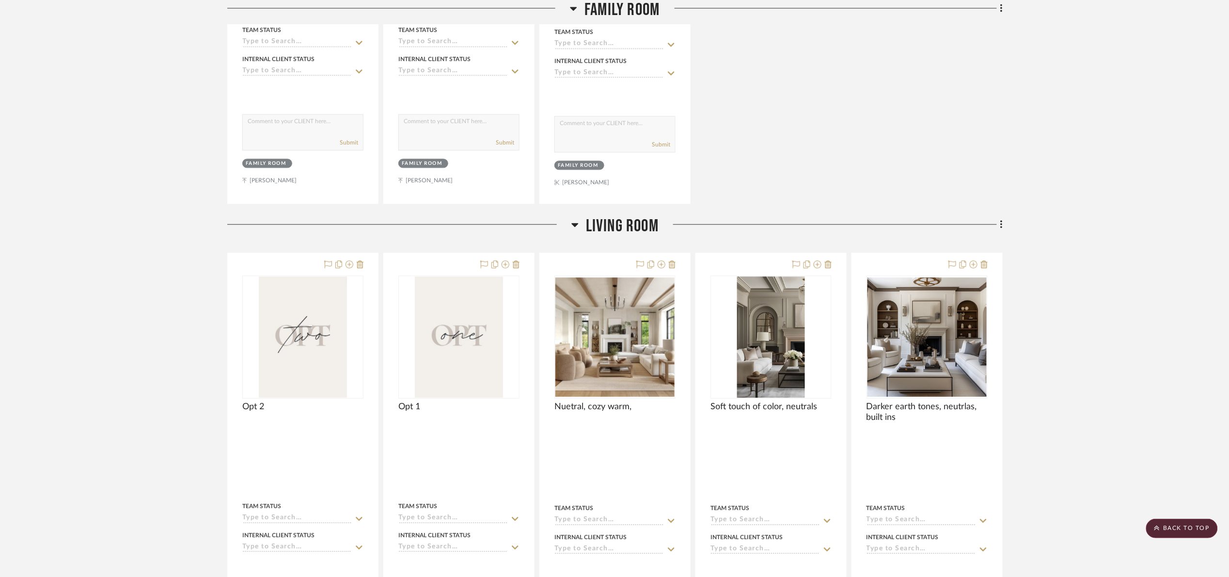
scroll to position [893, 0]
click at [633, 234] on span "Living Room" at bounding box center [622, 227] width 73 height 21
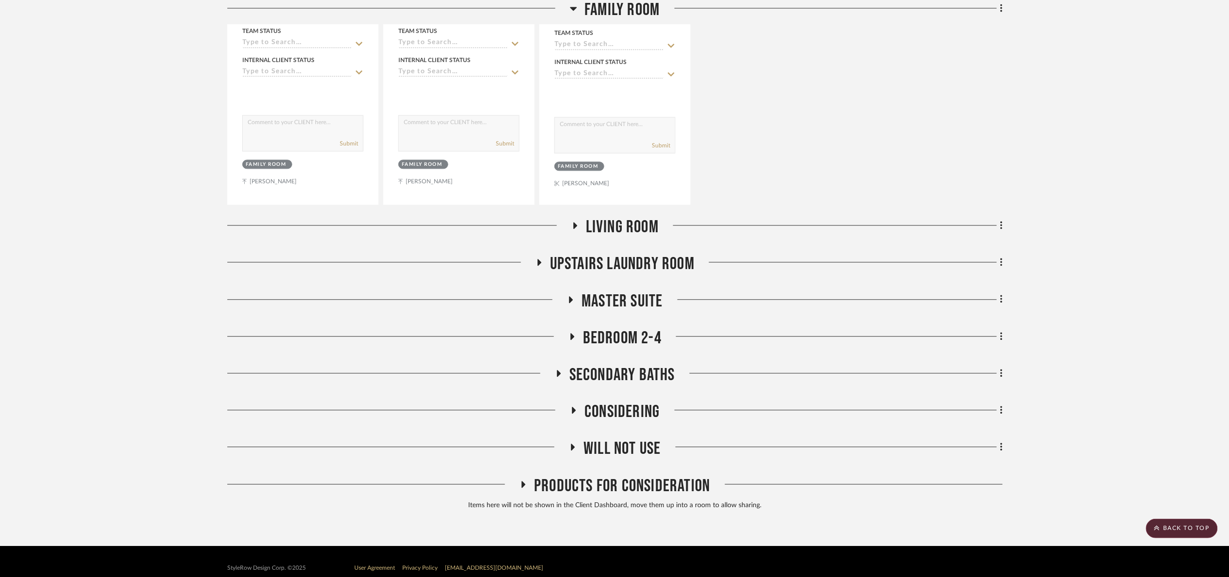
click at [664, 264] on span "Upstairs Laundry Room" at bounding box center [622, 263] width 144 height 21
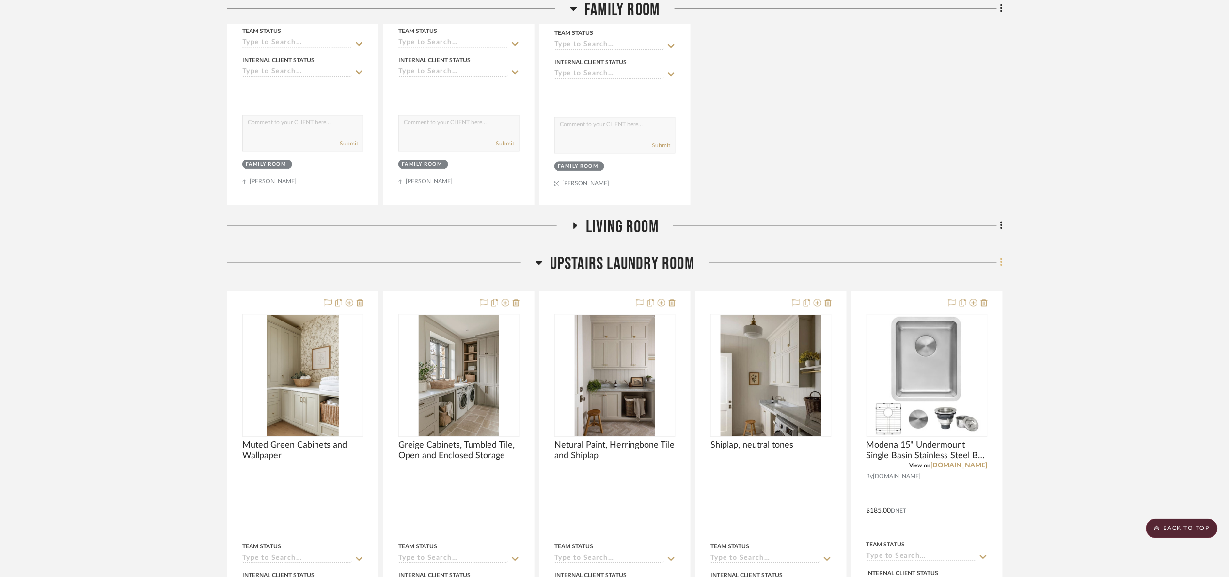
click at [998, 268] on fa-icon at bounding box center [1000, 263] width 6 height 16
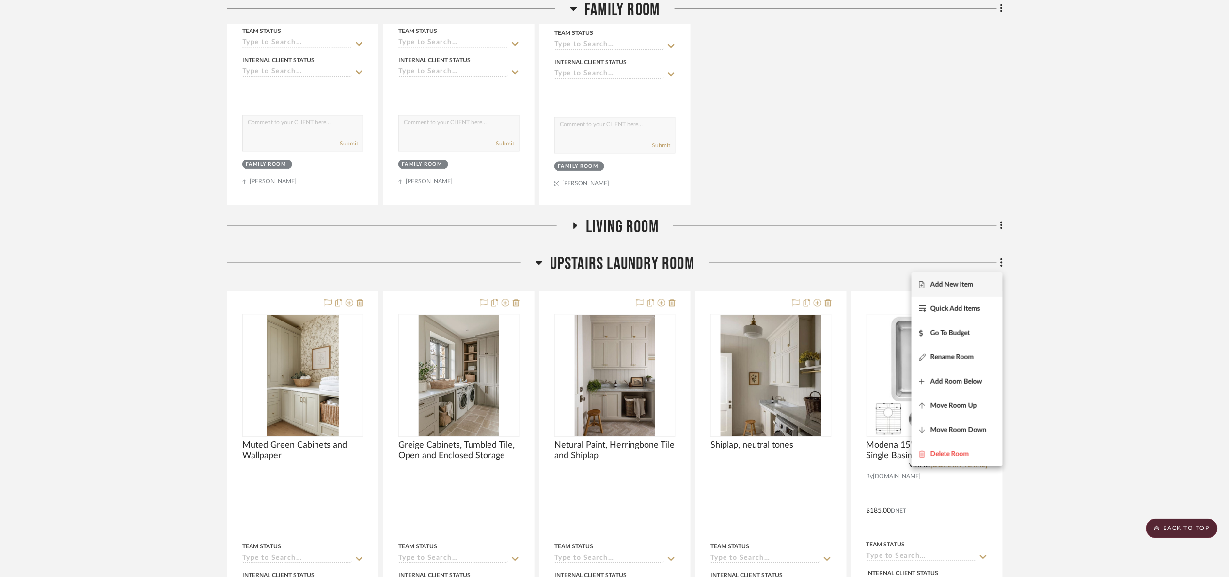
click at [966, 277] on button "Add New Item" at bounding box center [957, 284] width 91 height 24
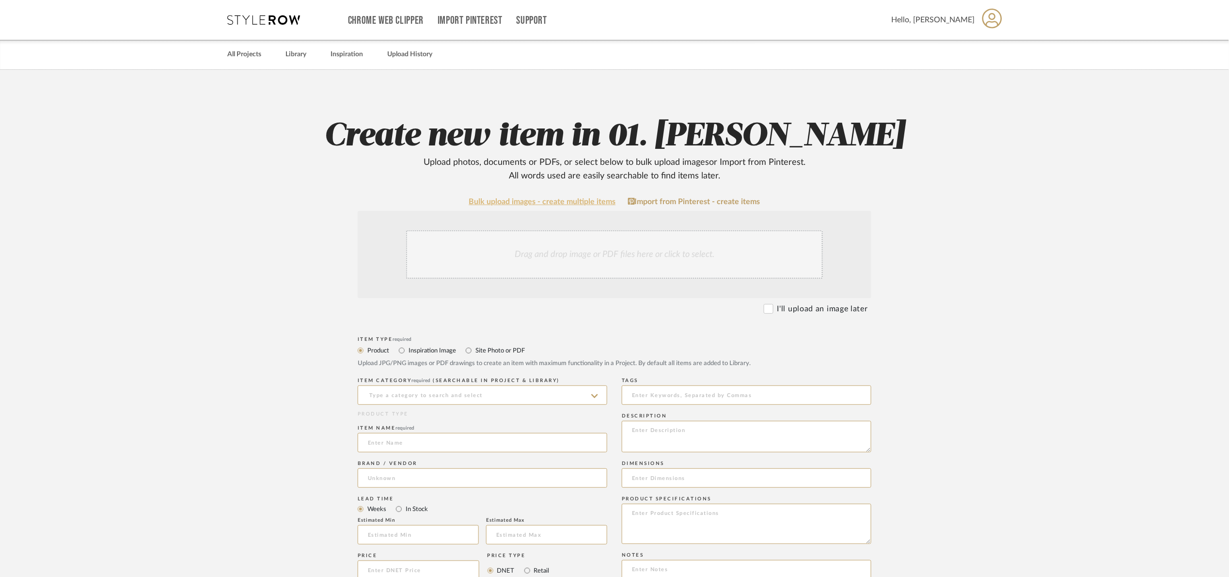
click at [540, 199] on link "Bulk upload images - create multiple items" at bounding box center [542, 202] width 147 height 8
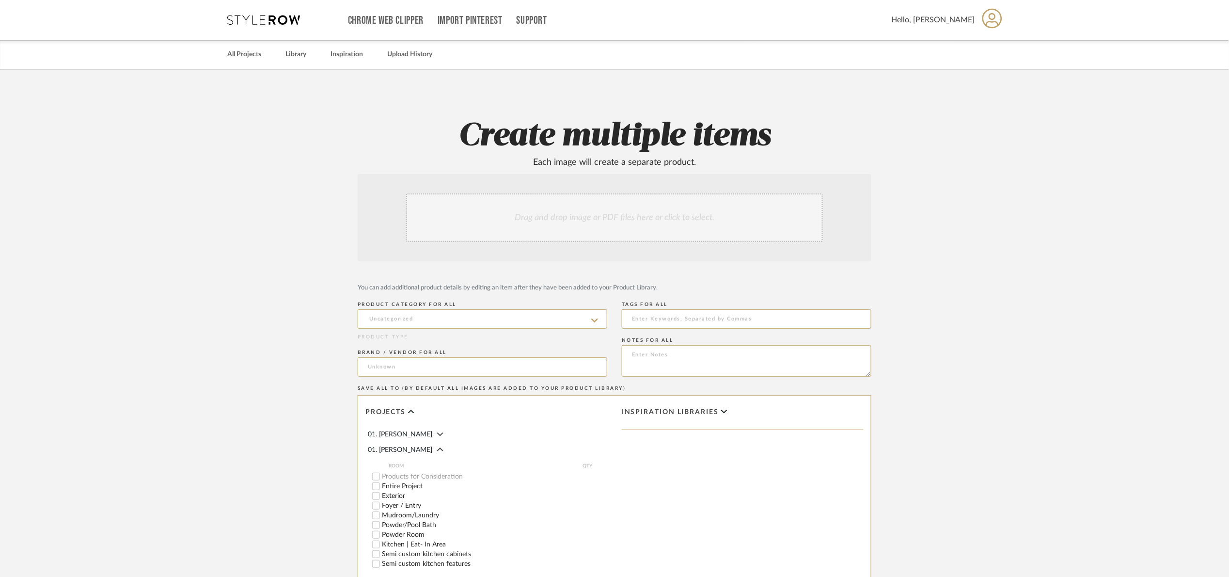
click at [503, 221] on div "Drag and drop image or PDF files here or click to select." at bounding box center [614, 217] width 417 height 48
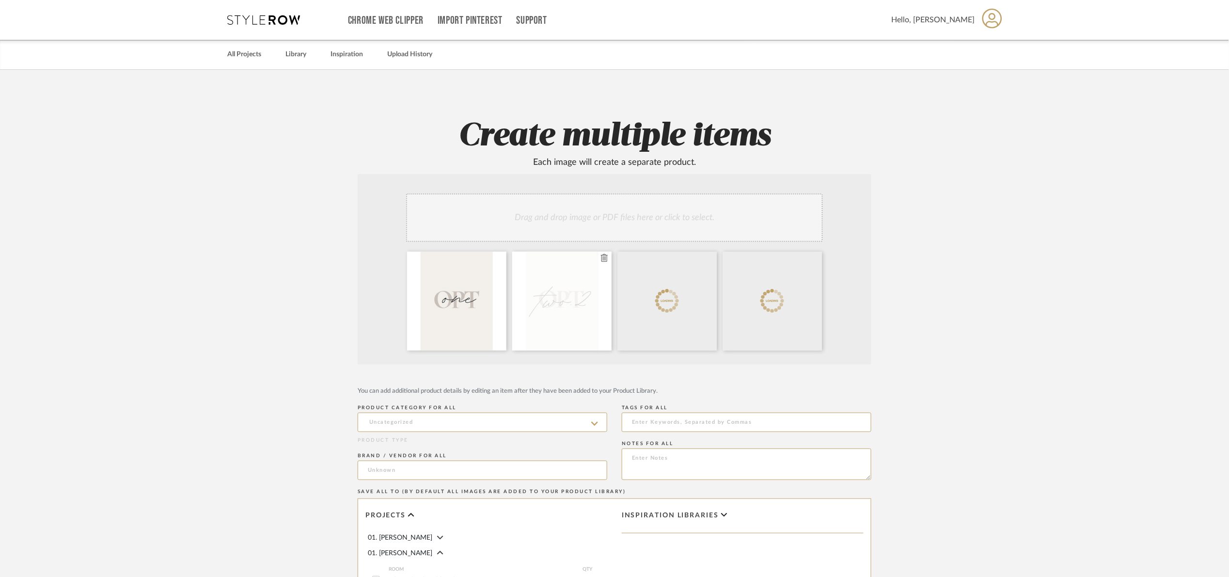
click at [608, 256] on div at bounding box center [561, 301] width 99 height 99
click at [605, 257] on icon at bounding box center [604, 258] width 7 height 8
click at [602, 255] on icon at bounding box center [604, 258] width 7 height 8
click at [488, 417] on input at bounding box center [483, 421] width 250 height 19
drag, startPoint x: 847, startPoint y: 349, endPoint x: 740, endPoint y: 355, distance: 107.8
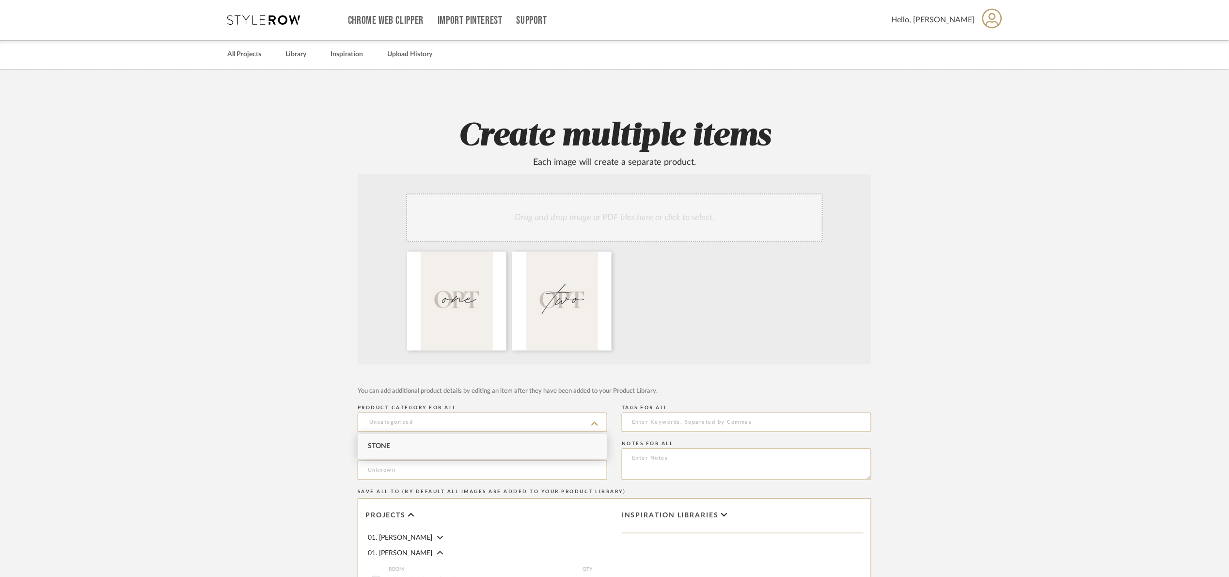
click at [846, 348] on div "Drag and drop image or PDF files here or click to select." at bounding box center [615, 269] width 514 height 190
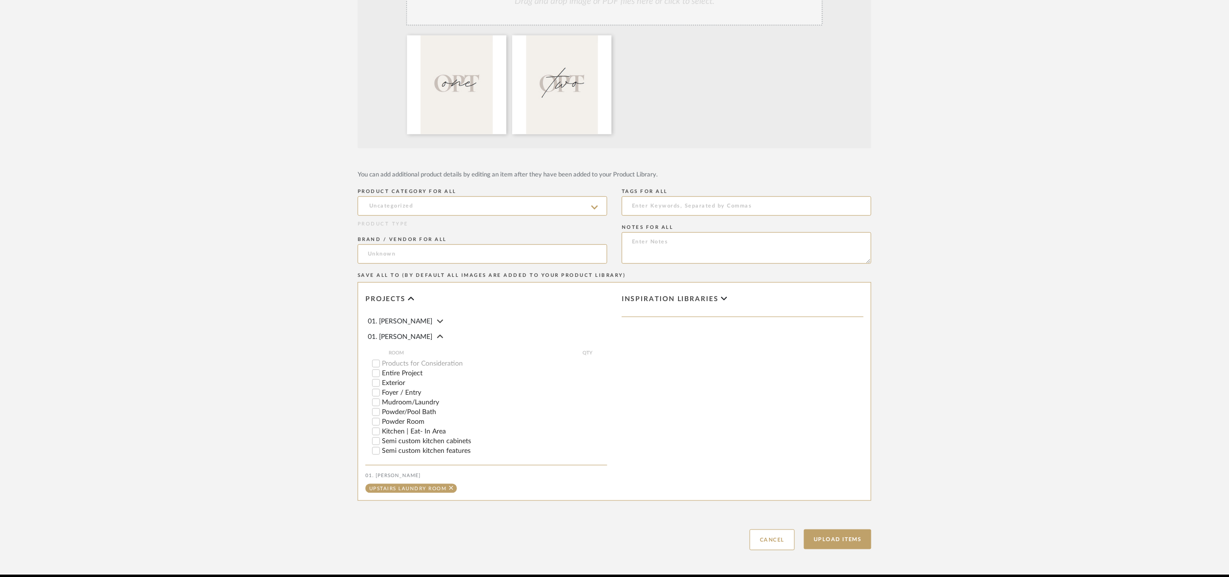
scroll to position [218, 0]
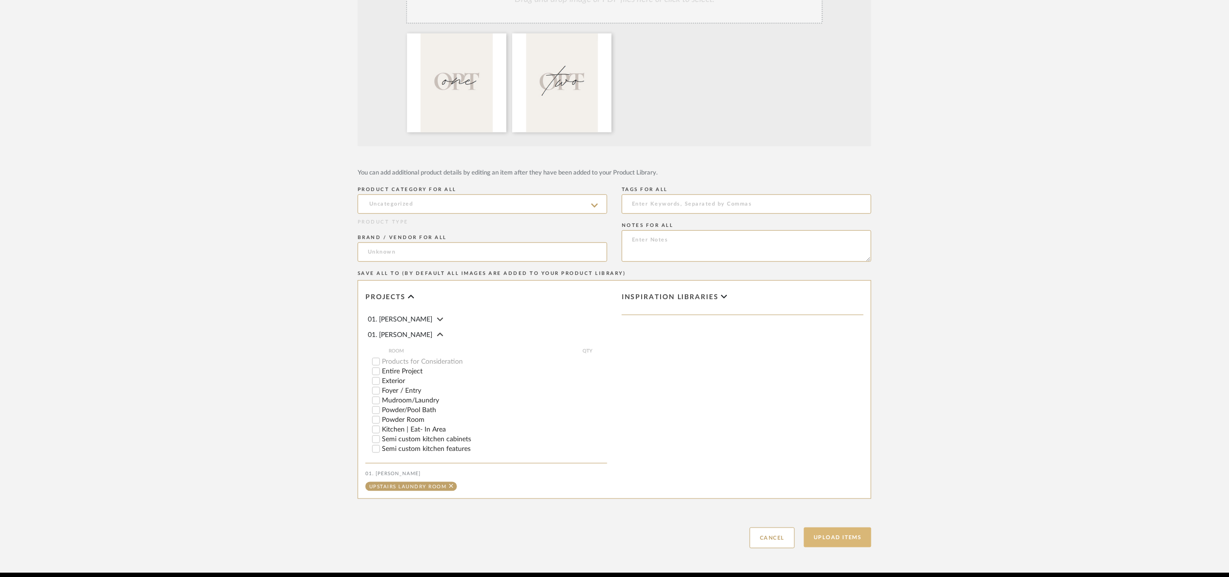
click at [843, 539] on button "Upload Items" at bounding box center [837, 537] width 67 height 20
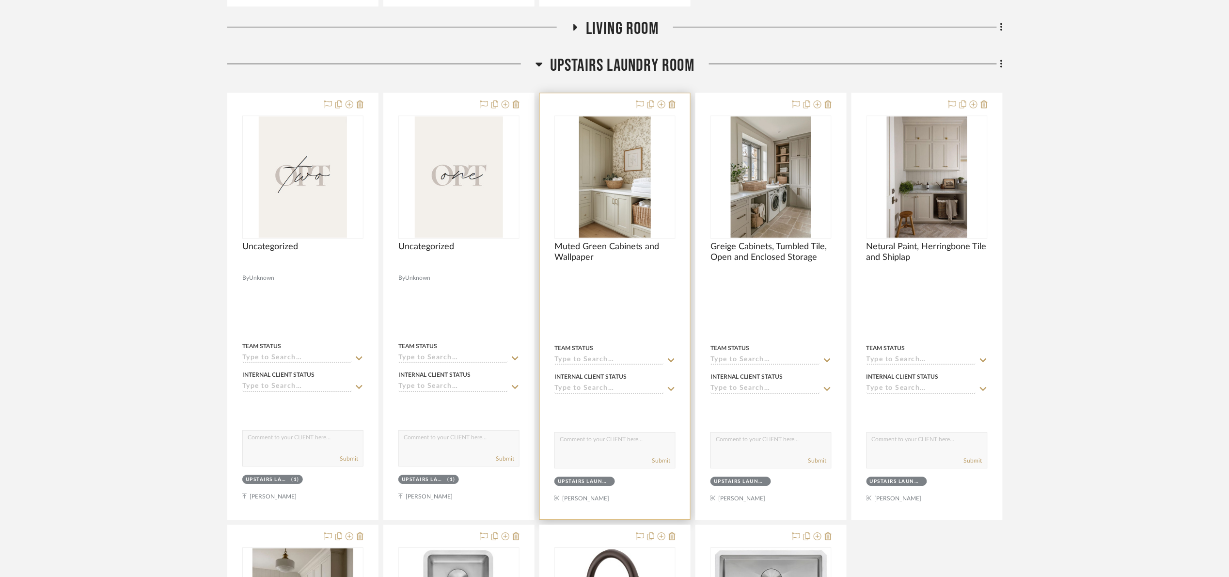
scroll to position [1148, 0]
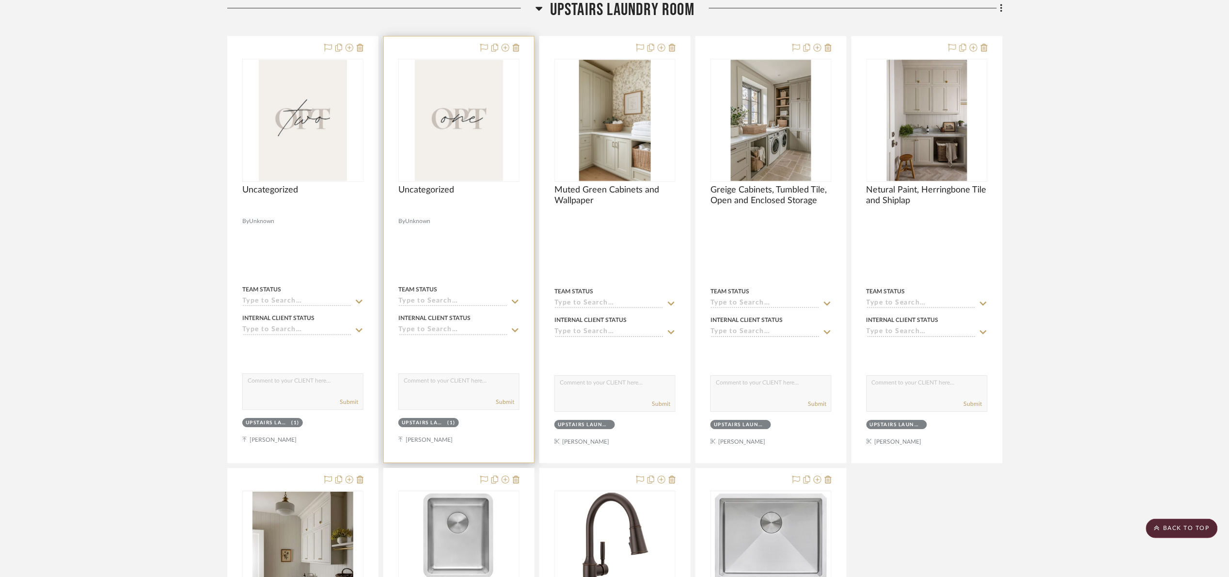
click at [0, 0] on div at bounding box center [0, 0] width 0 height 0
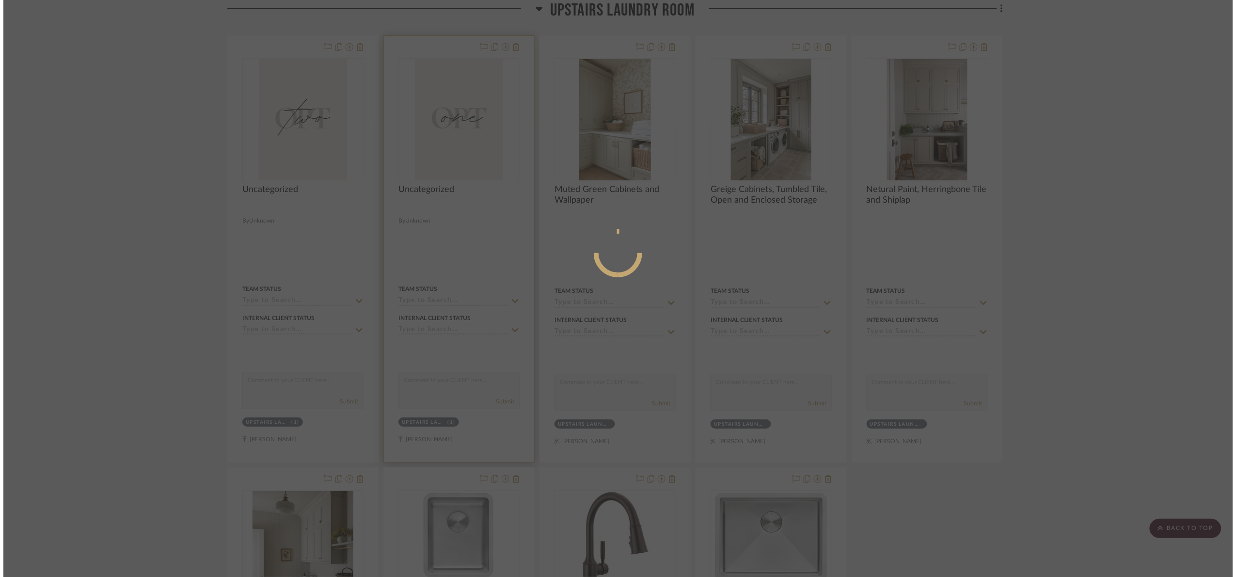
scroll to position [0, 0]
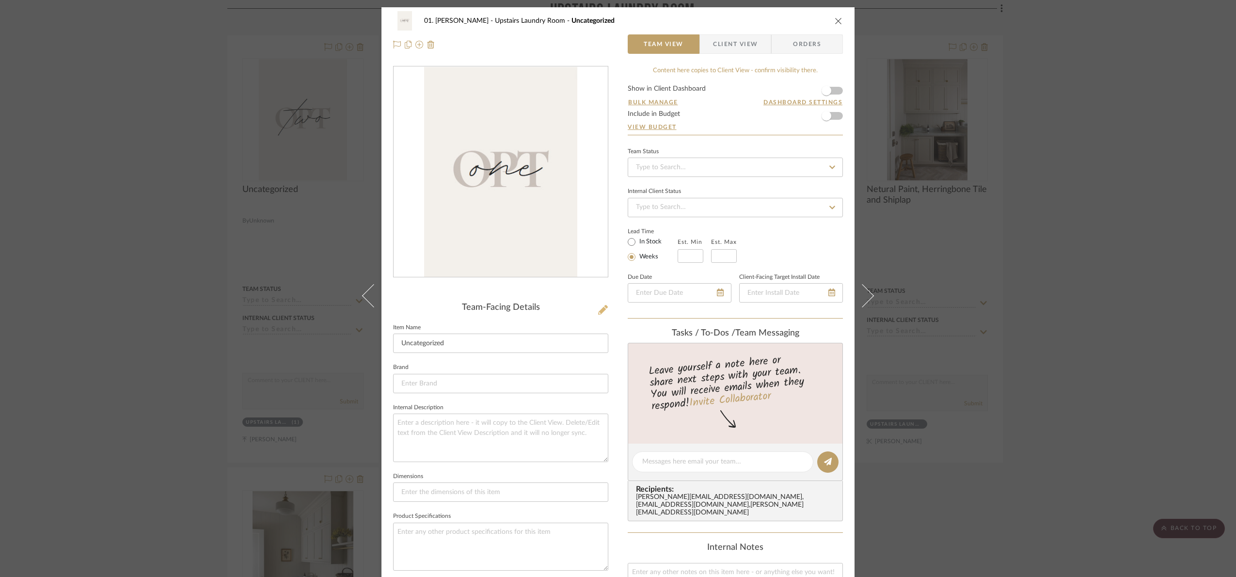
click at [601, 311] on icon at bounding box center [603, 310] width 10 height 10
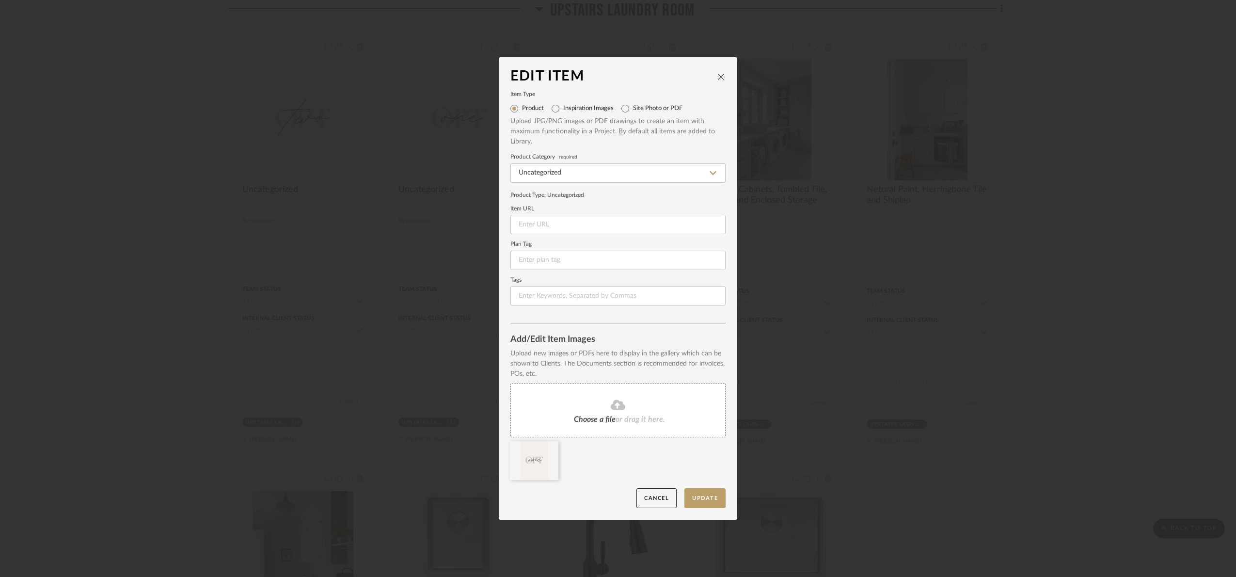
click at [642, 111] on label "Site Photo or PDF" at bounding box center [657, 109] width 49 height 8
click at [633, 111] on input "Site Photo or PDF" at bounding box center [626, 109] width 16 height 16
radio input "true"
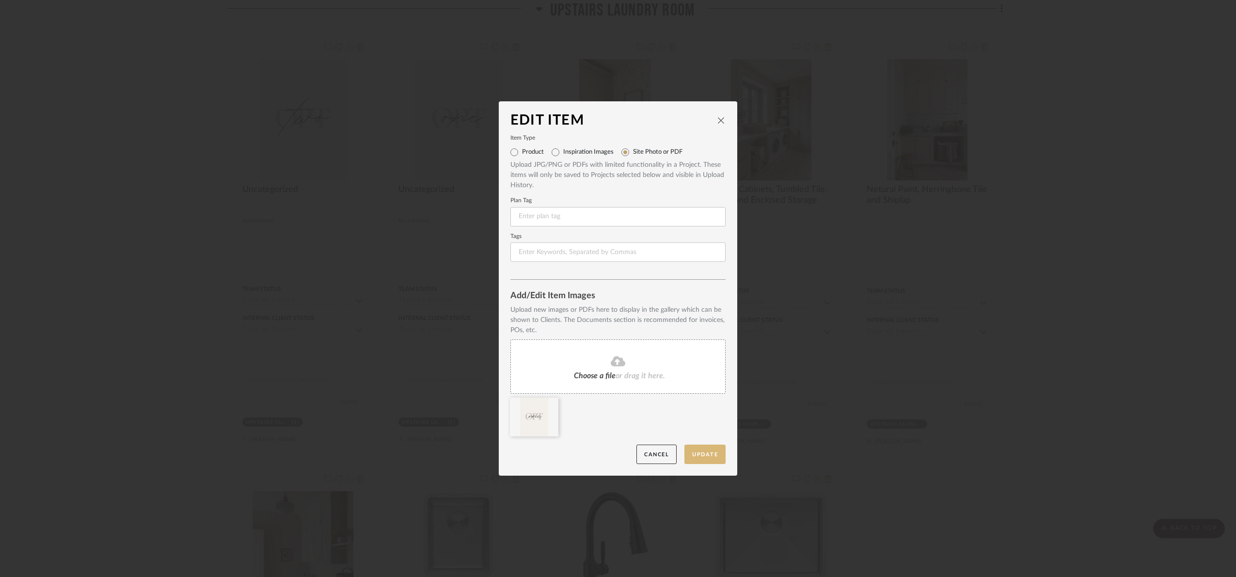
click at [710, 447] on button "Update" at bounding box center [704, 454] width 41 height 20
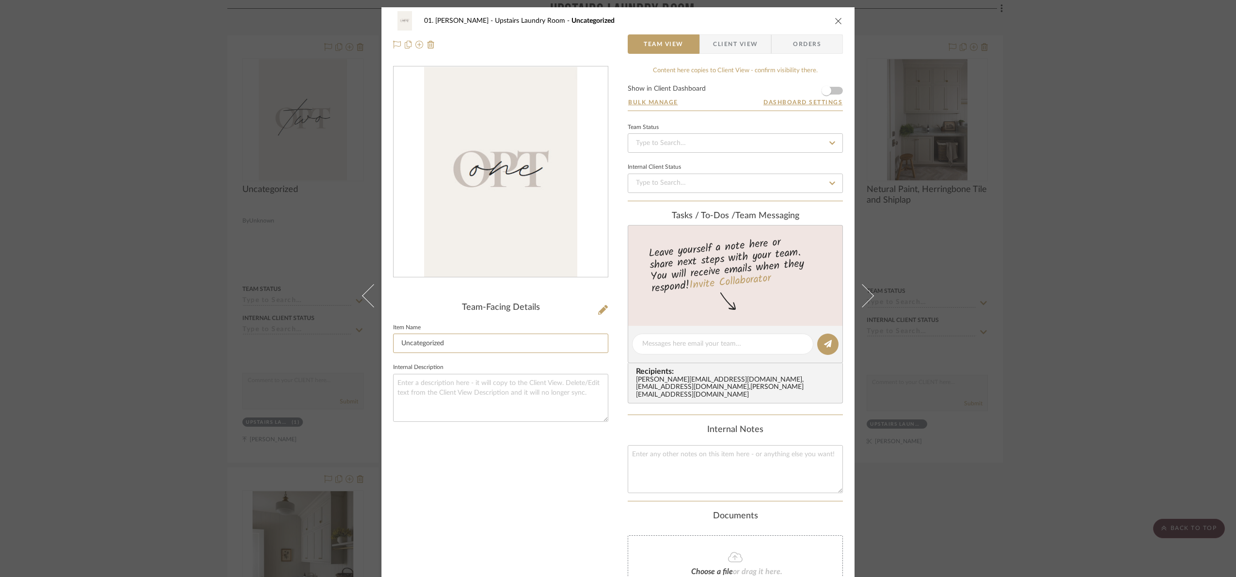
drag, startPoint x: 331, startPoint y: 354, endPoint x: 300, endPoint y: 359, distance: 31.5
click at [300, 359] on div "01. Merker Upstairs Laundry Room Uncategorized Team View Client View Orders Tea…" at bounding box center [618, 288] width 1236 height 577
type input "Opt 1"
click at [514, 452] on div "Team-Facing Details Item Name Opt 1 Internal Description" at bounding box center [500, 363] width 215 height 594
click at [1115, 299] on div "01. Merker Upstairs Laundry Room Opt 1 Team View Client View Orders Team-Facing…" at bounding box center [618, 288] width 1236 height 577
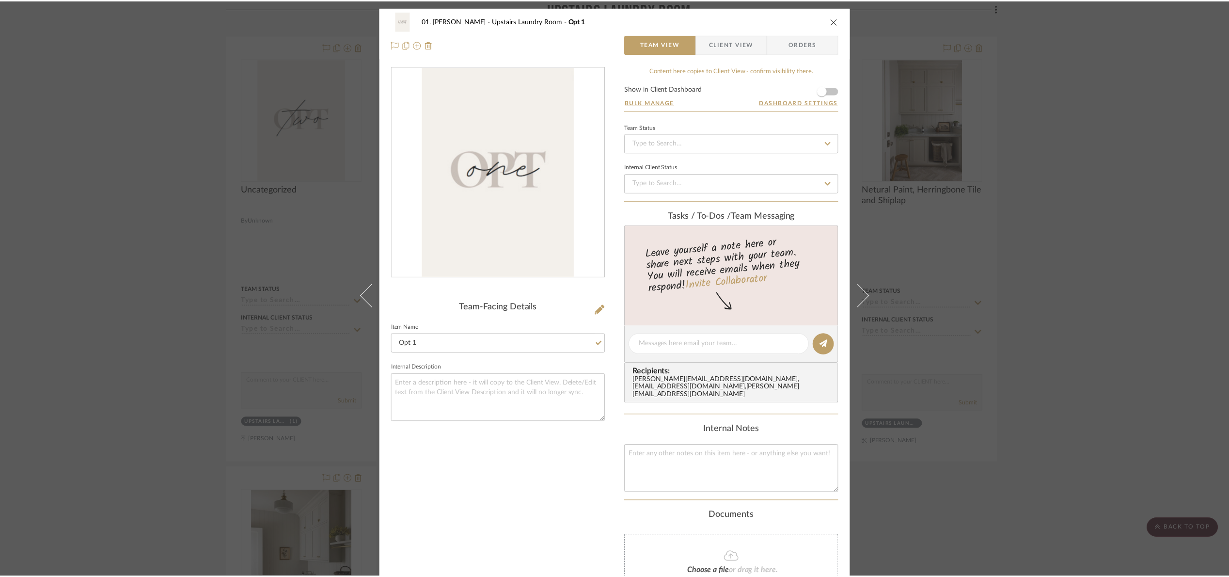
scroll to position [1148, 0]
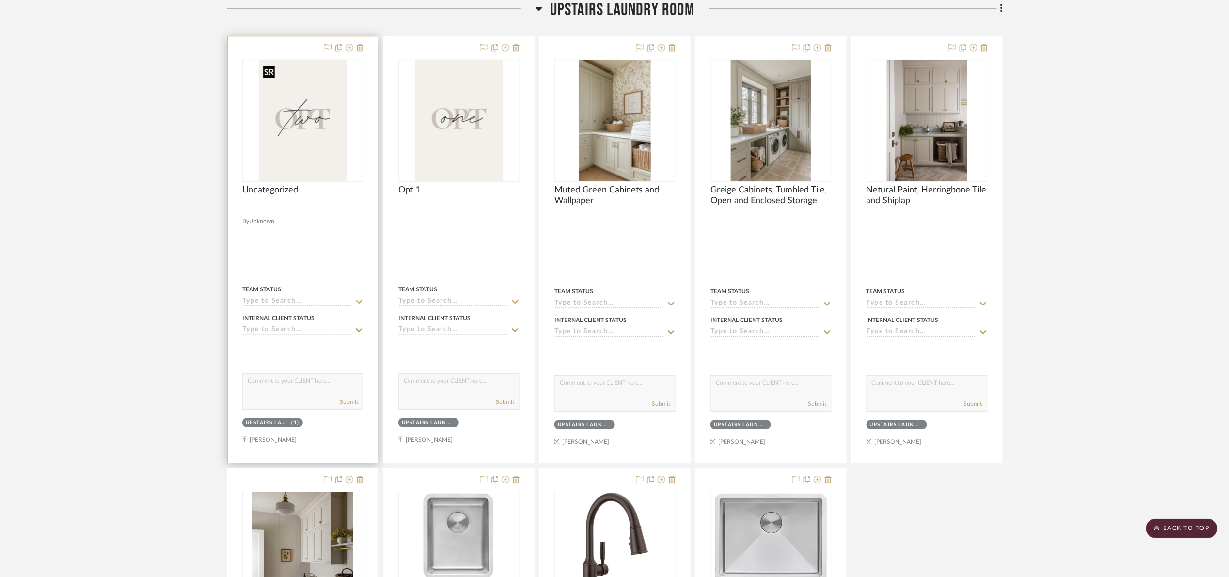
click at [335, 135] on img "0" at bounding box center [303, 120] width 88 height 121
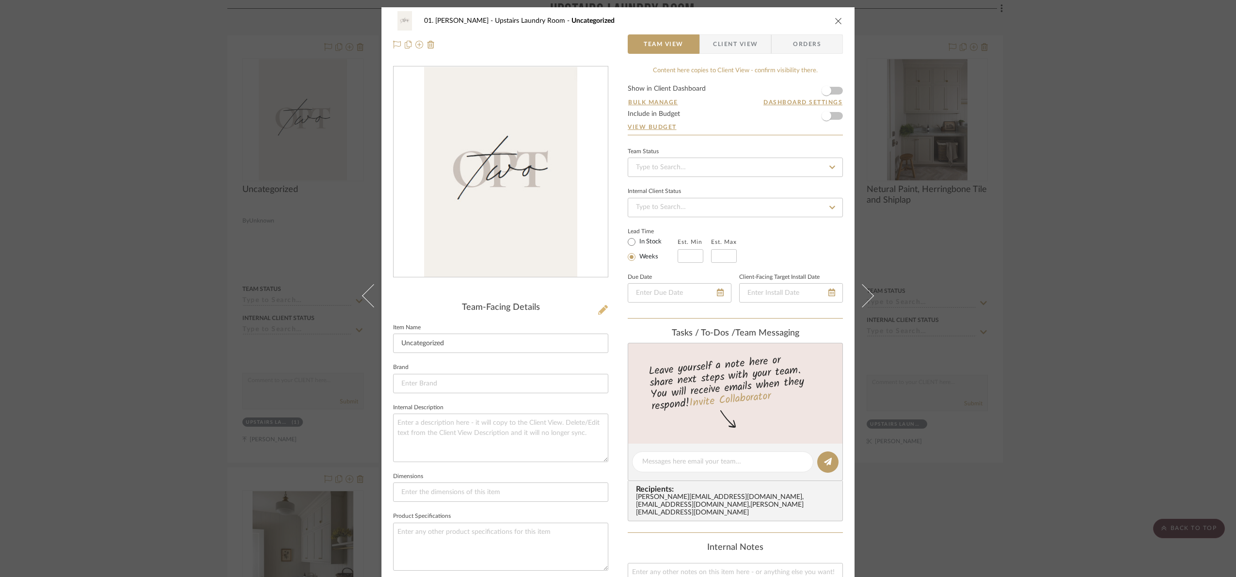
click at [602, 308] on icon at bounding box center [603, 310] width 10 height 10
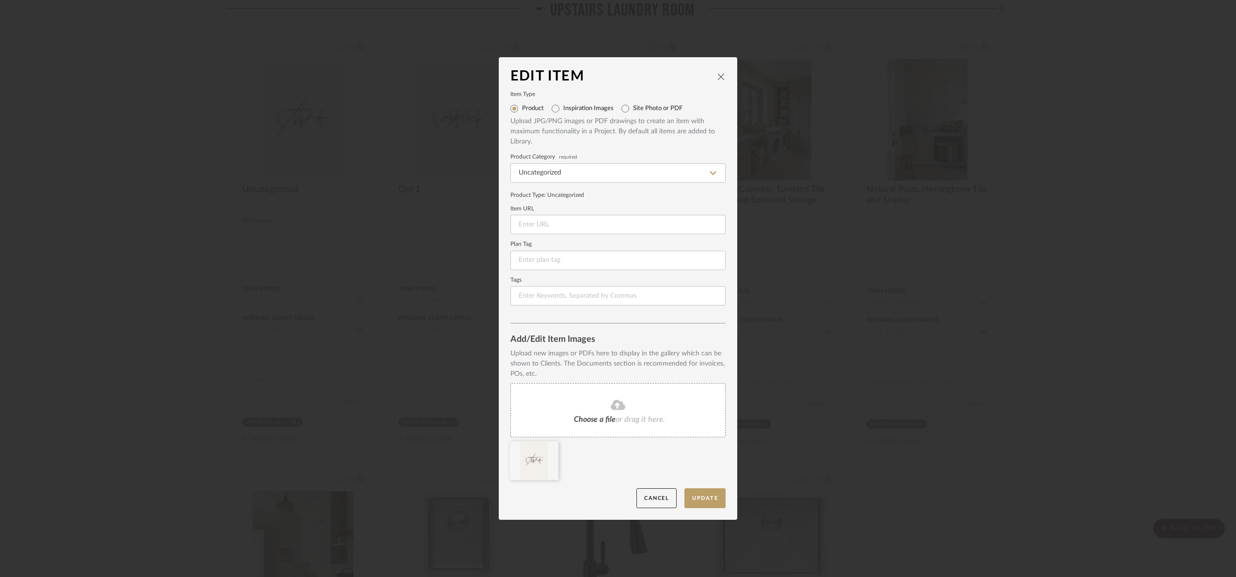
click at [633, 108] on label "Site Photo or PDF" at bounding box center [657, 109] width 49 height 8
click at [630, 108] on input "Site Photo or PDF" at bounding box center [626, 109] width 16 height 16
radio input "true"
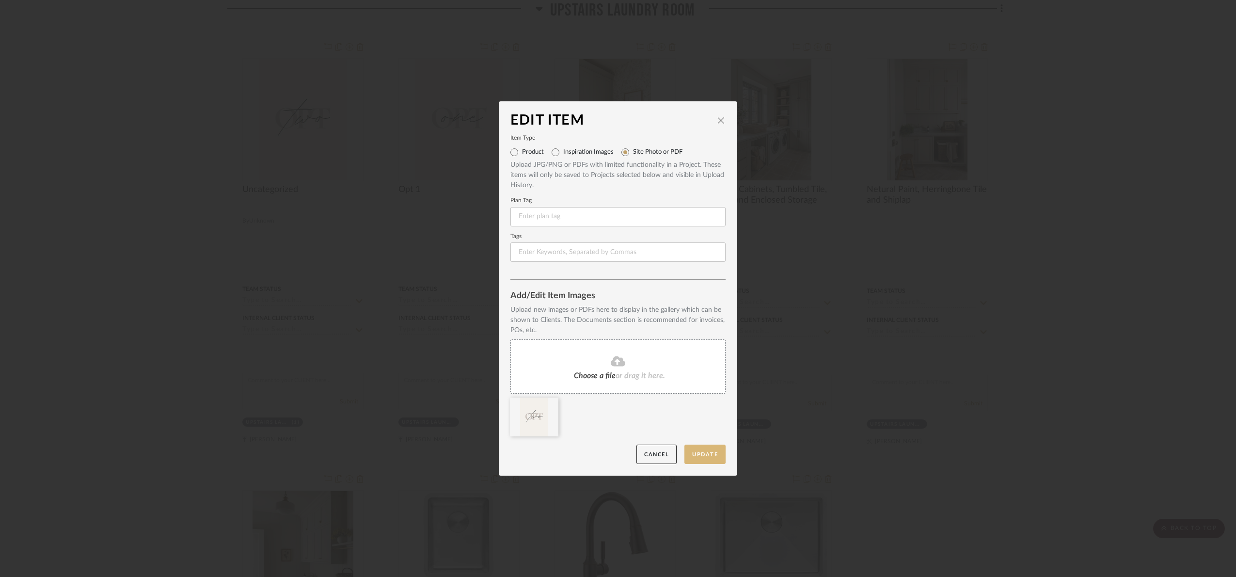
click at [710, 457] on button "Update" at bounding box center [704, 454] width 41 height 20
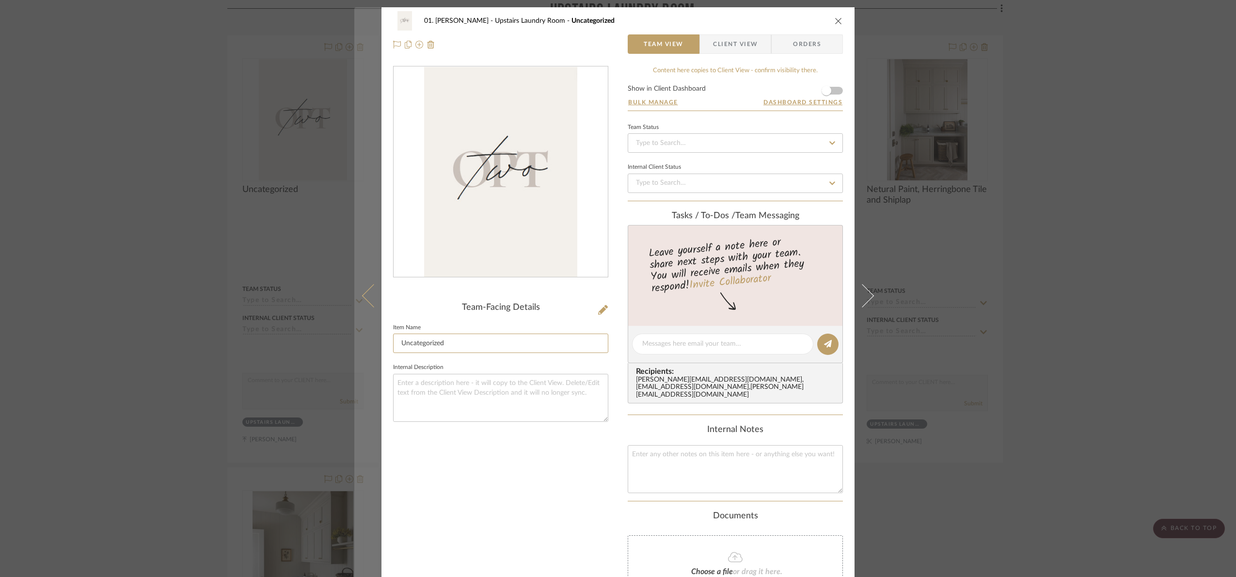
click at [362, 349] on mat-dialog-content "01. Merker Upstairs Laundry Room Uncategorized Team View Client View Orders Tea…" at bounding box center [617, 352] width 527 height 691
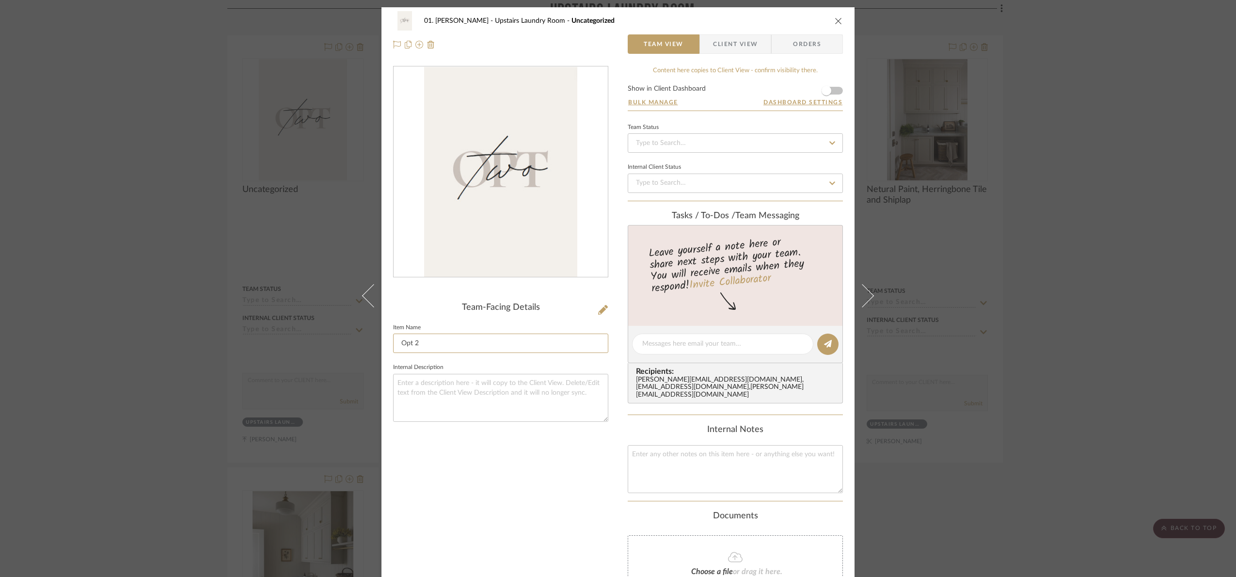
type input "Opt 2"
click at [455, 478] on div "Team-Facing Details Item Name Opt 2 Internal Description" at bounding box center [500, 363] width 215 height 594
click at [1023, 402] on div "01. Merker Upstairs Laundry Room Opt 2 Team View Client View Orders Team-Facing…" at bounding box center [618, 288] width 1236 height 577
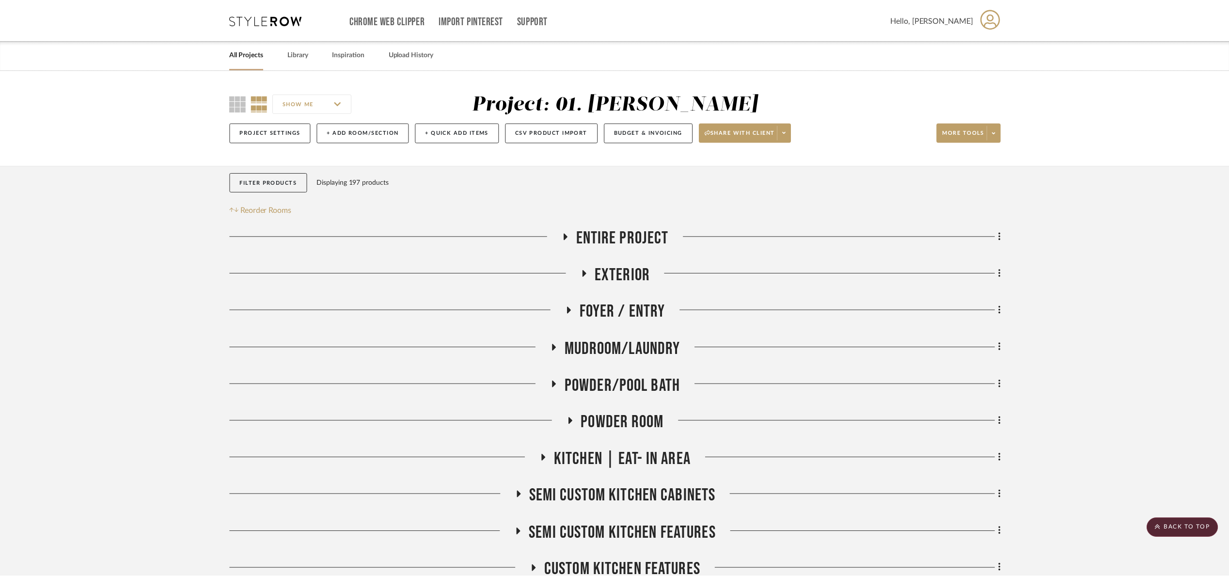
scroll to position [1148, 0]
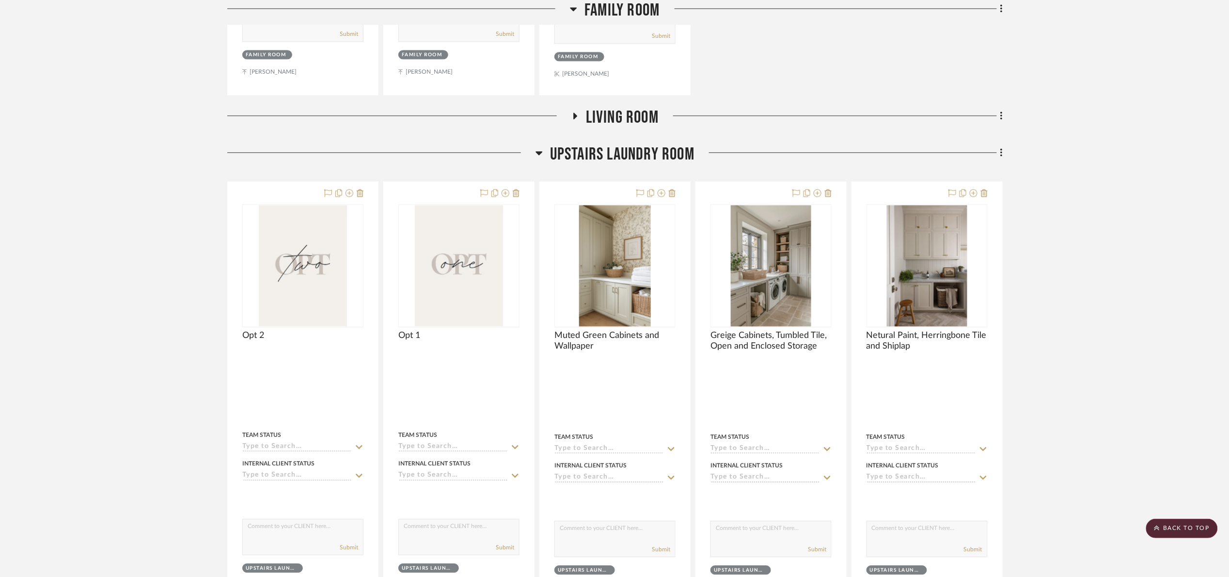
click at [592, 162] on span "Upstairs Laundry Room" at bounding box center [622, 154] width 144 height 21
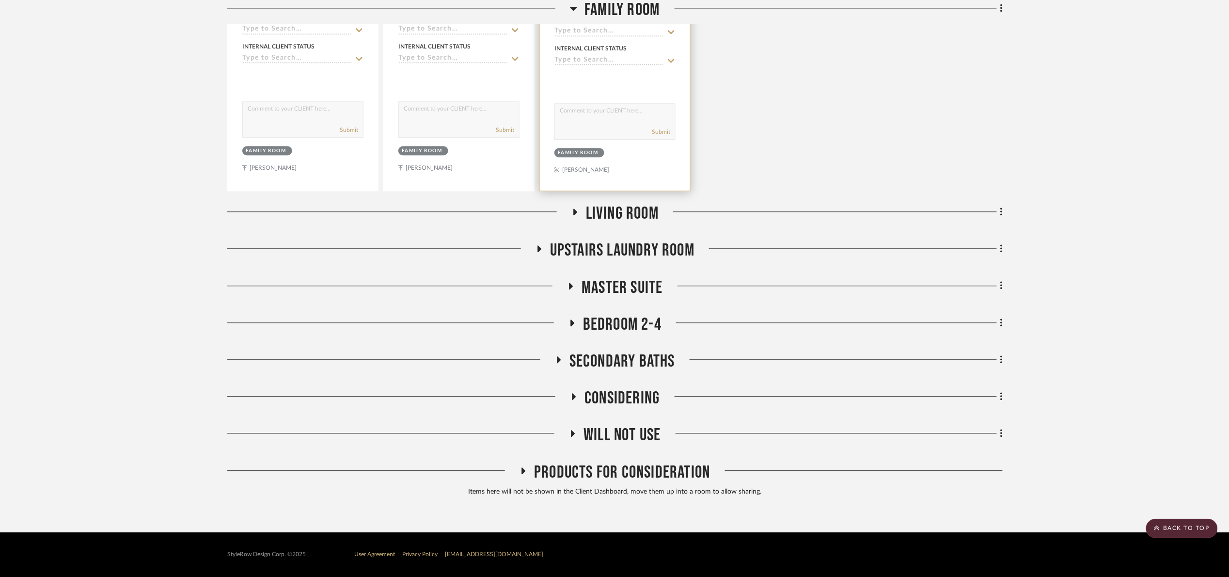
scroll to position [908, 0]
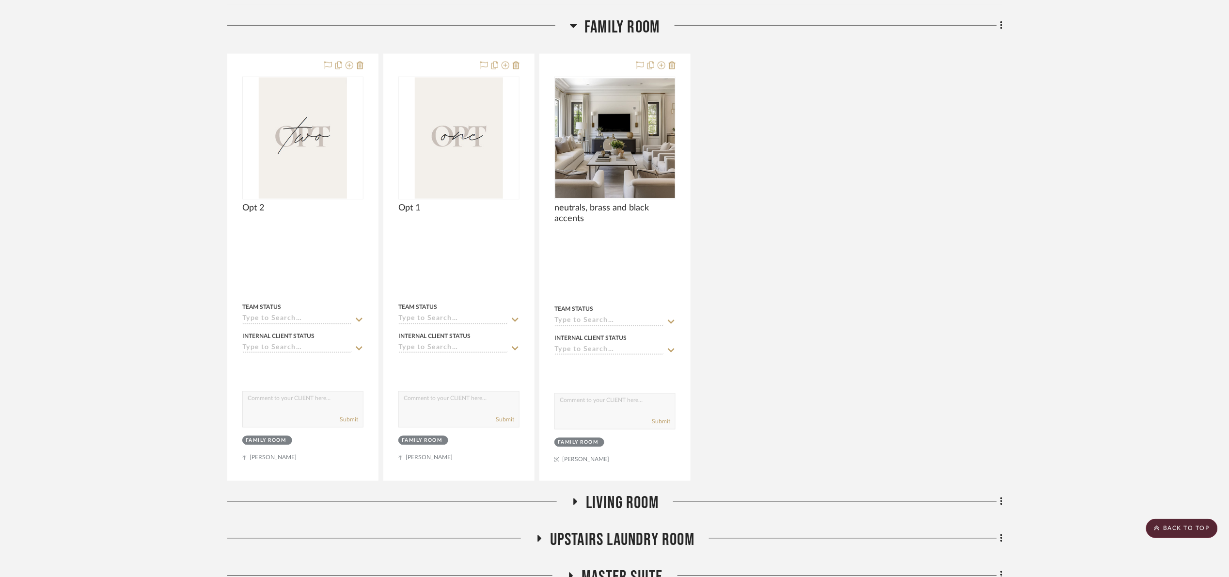
click at [608, 32] on span "Family room" at bounding box center [622, 27] width 75 height 21
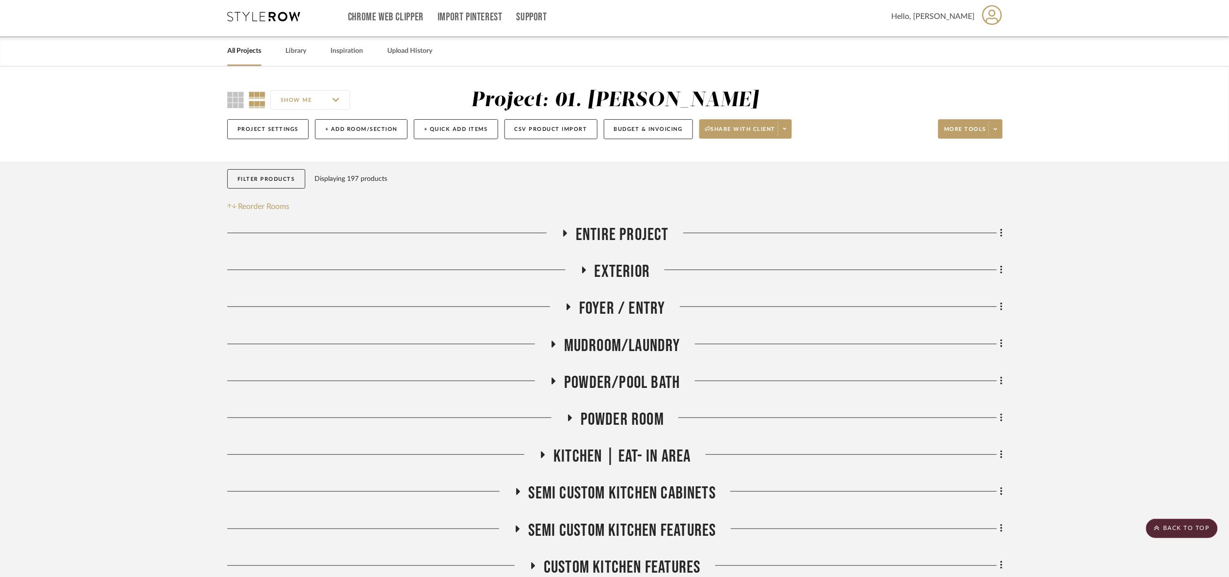
scroll to position [0, 0]
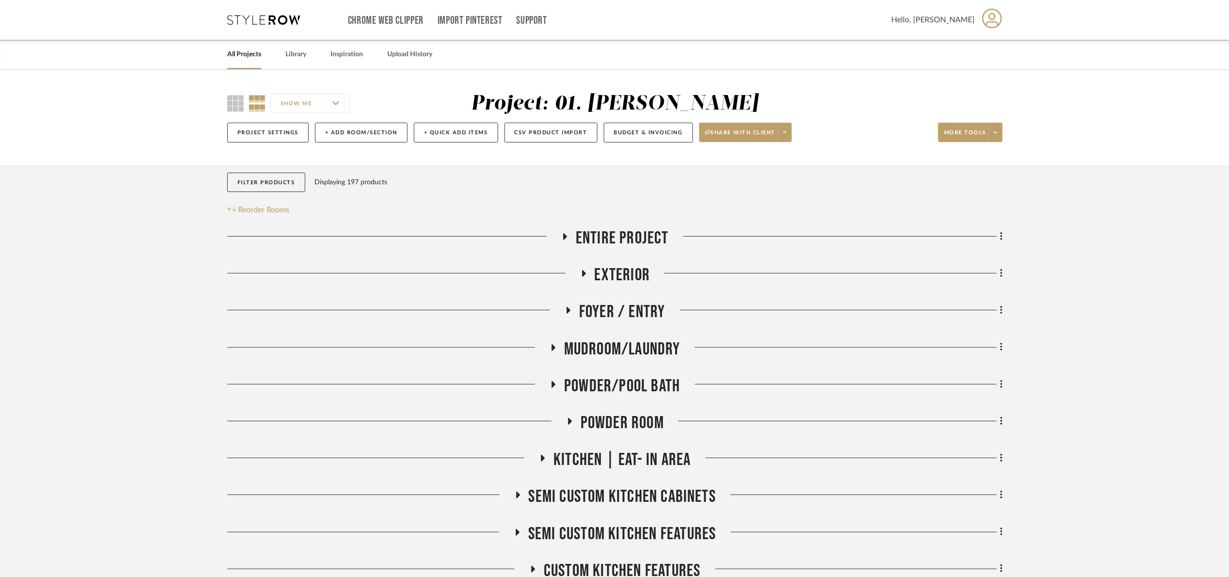
click at [0, 115] on div "SHOW ME Project: 01. [PERSON_NAME] Project Settings + Add Room/Section + Quick …" at bounding box center [614, 117] width 1229 height 95
